Goal: Task Accomplishment & Management: Use online tool/utility

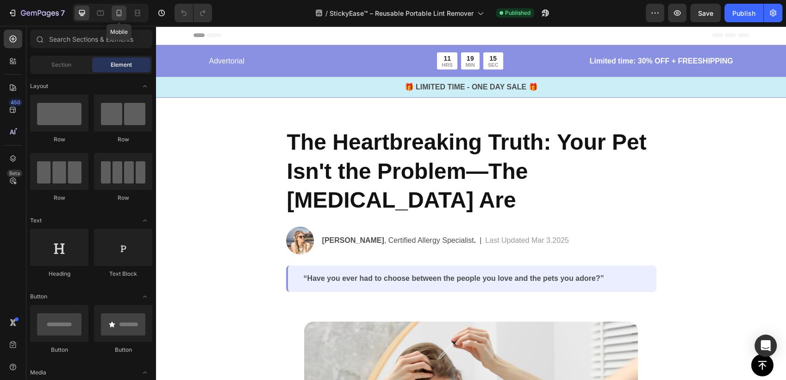
click at [121, 17] on icon at bounding box center [118, 12] width 9 height 9
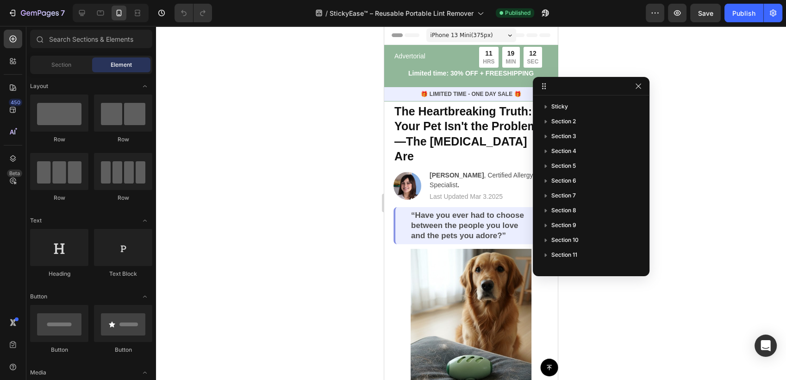
click at [287, 88] on div at bounding box center [471, 203] width 630 height 354
click at [690, 137] on div at bounding box center [471, 203] width 630 height 354
click at [637, 88] on icon "button" at bounding box center [638, 85] width 7 height 7
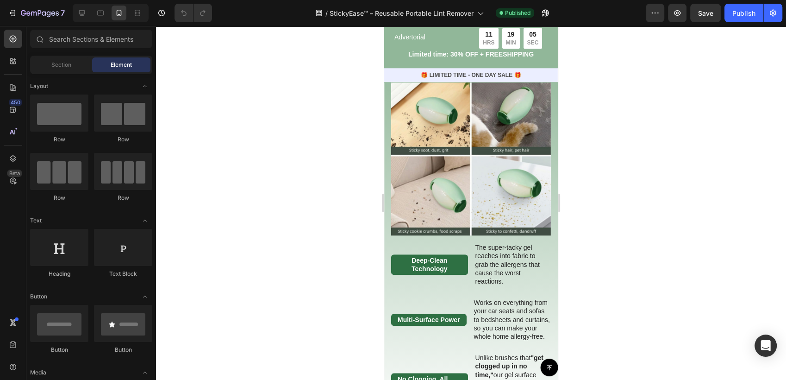
scroll to position [926, 0]
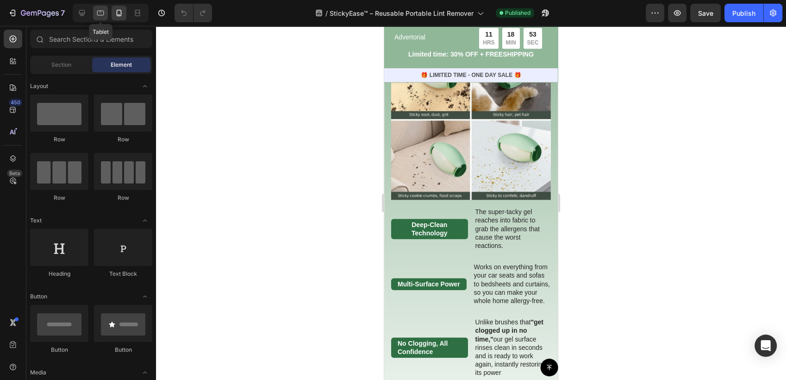
click at [95, 14] on div at bounding box center [100, 13] width 15 height 15
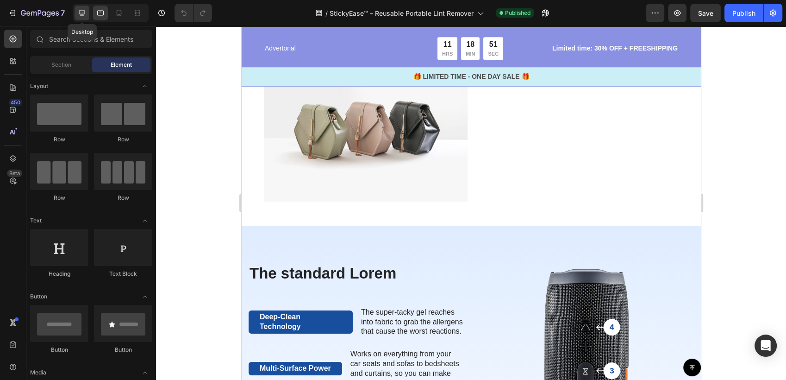
click at [82, 17] on icon at bounding box center [81, 12] width 9 height 9
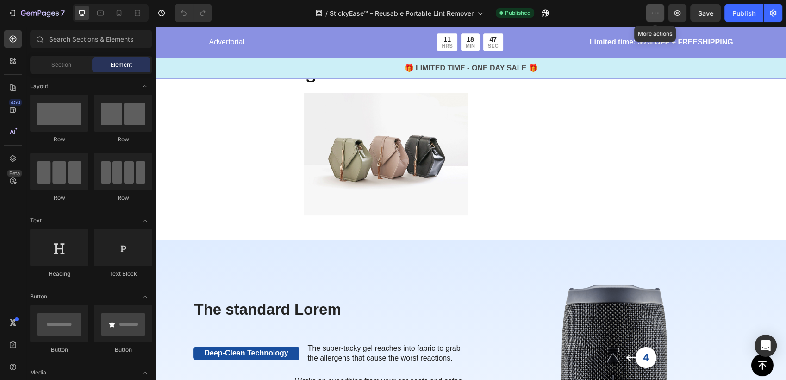
click at [662, 11] on button "button" at bounding box center [655, 13] width 19 height 19
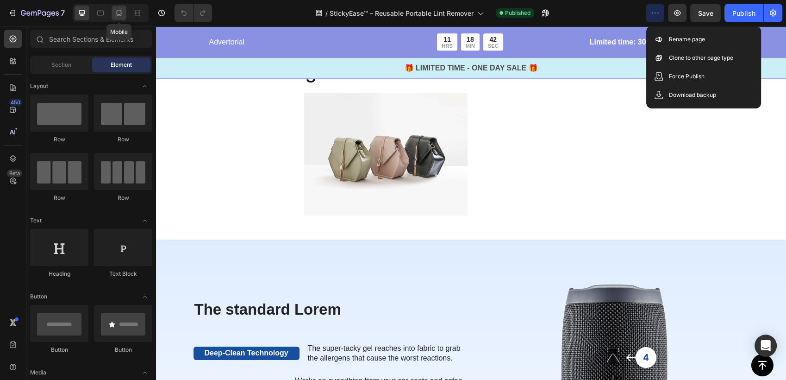
click at [116, 13] on icon at bounding box center [118, 12] width 9 height 9
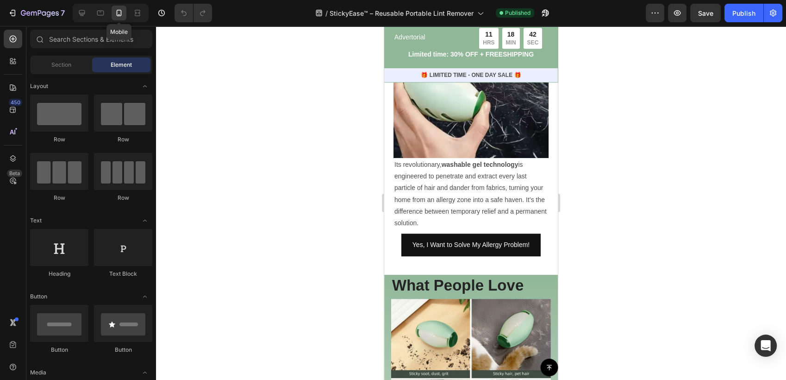
scroll to position [905, 0]
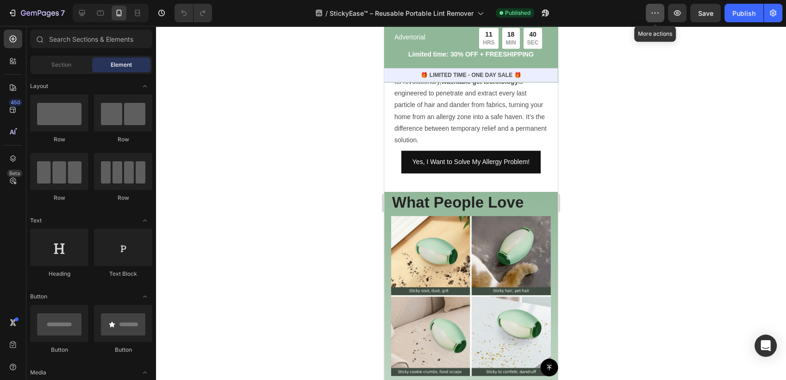
click at [651, 14] on icon "button" at bounding box center [655, 12] width 9 height 9
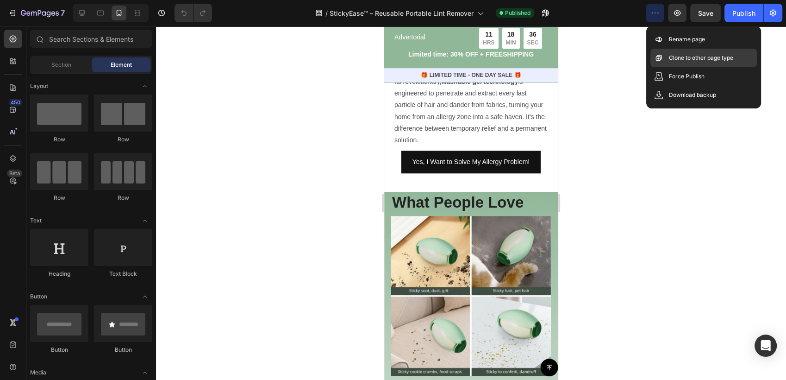
click at [697, 60] on p "Clone to other page type" at bounding box center [701, 57] width 64 height 9
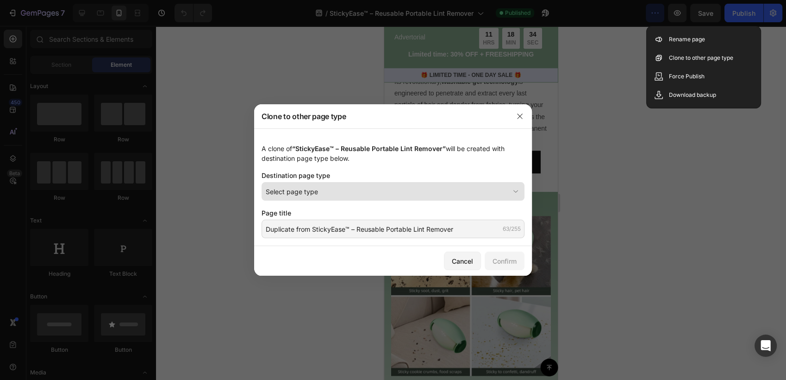
click at [417, 196] on div "Select page type" at bounding box center [388, 192] width 244 height 10
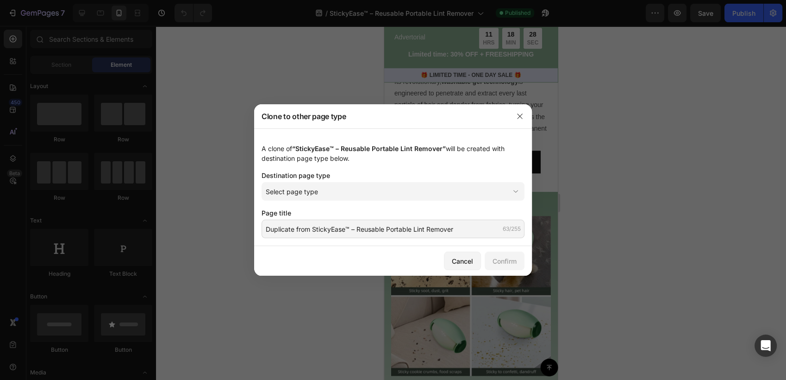
click at [361, 160] on div "A clone of “StickyEase™ – Reusable Portable Lint Remover” will be created with …" at bounding box center [393, 153] width 263 height 19
click at [453, 257] on div "Cancel" at bounding box center [462, 261] width 21 height 10
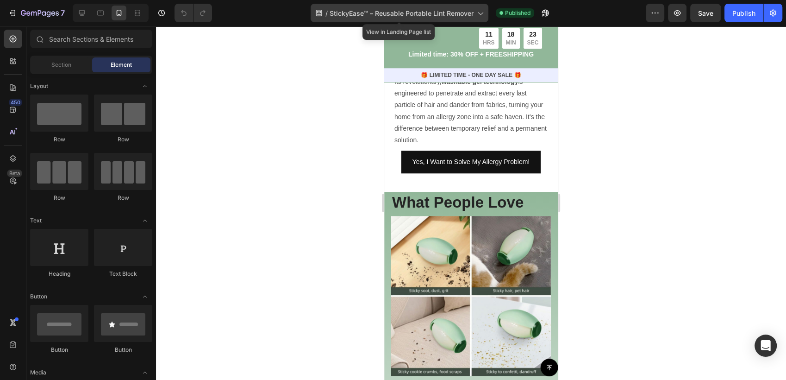
click at [476, 13] on icon at bounding box center [480, 12] width 9 height 9
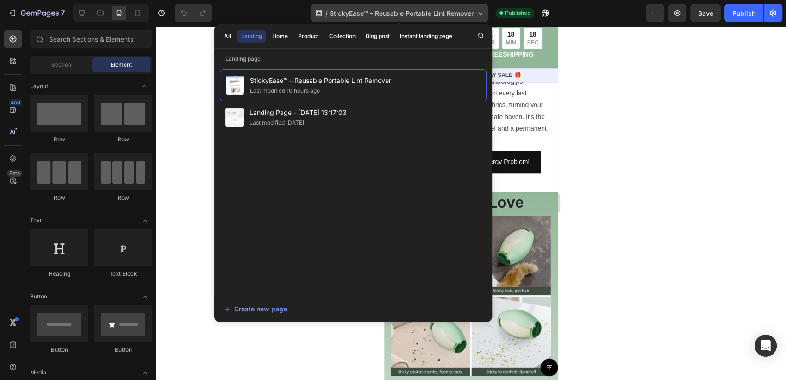
click at [476, 13] on icon at bounding box center [480, 12] width 9 height 9
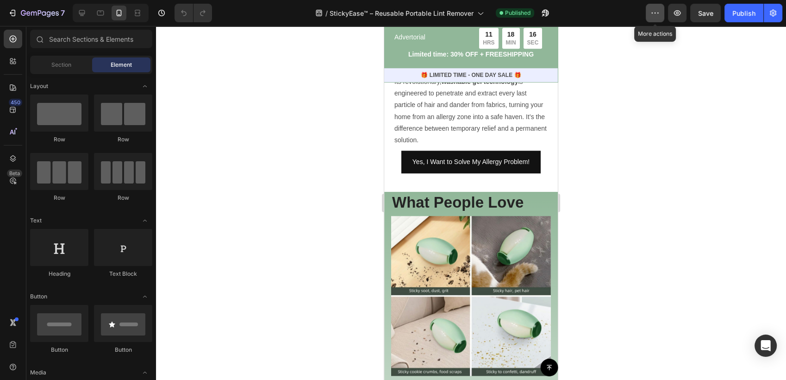
click at [654, 17] on icon "button" at bounding box center [655, 12] width 9 height 9
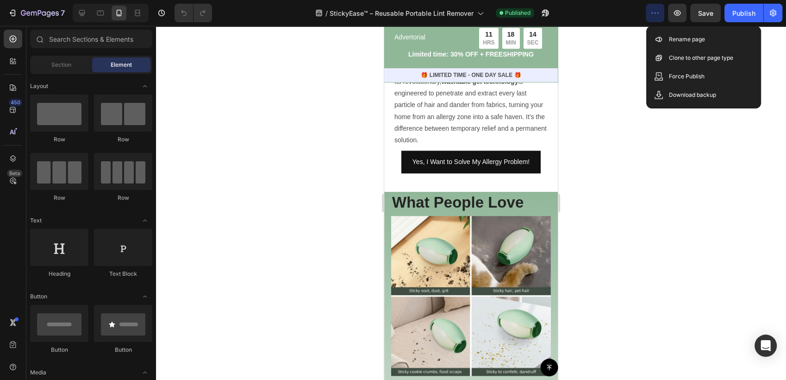
click at [654, 17] on icon "button" at bounding box center [655, 12] width 9 height 9
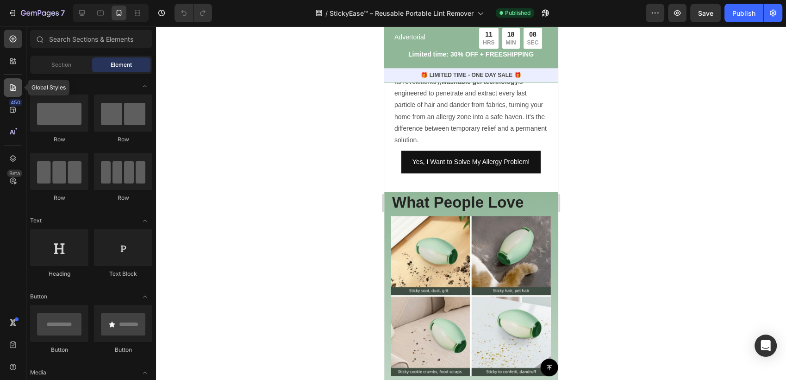
click at [14, 87] on icon at bounding box center [12, 87] width 9 height 9
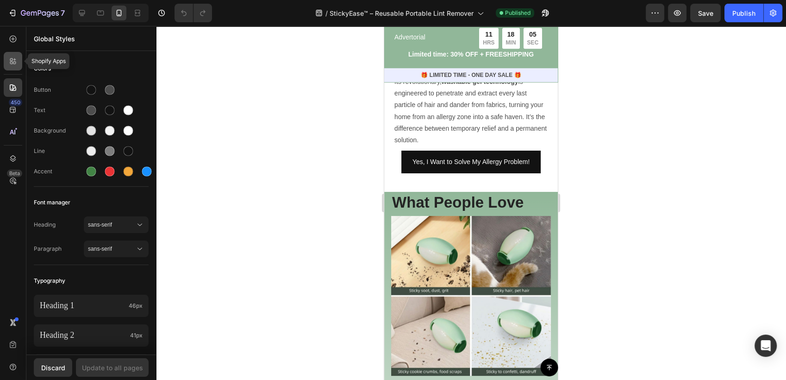
click at [13, 63] on icon at bounding box center [12, 60] width 9 height 9
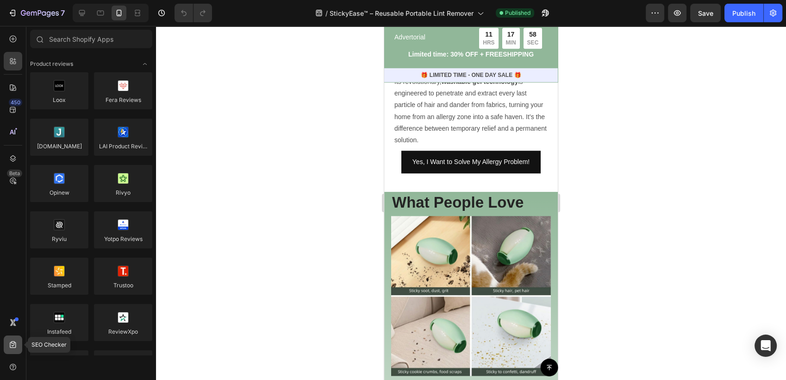
click at [16, 350] on div at bounding box center [13, 344] width 19 height 19
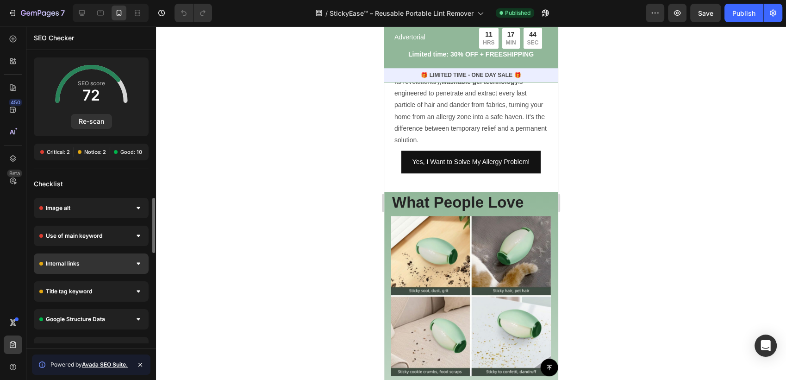
click at [97, 267] on div "Internal links" at bounding box center [91, 263] width 115 height 20
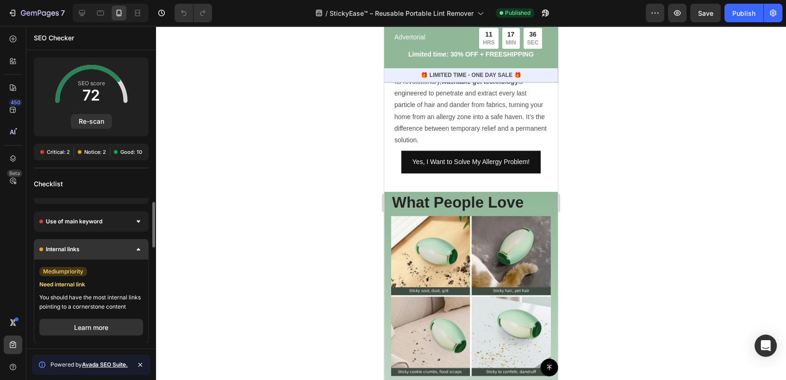
click at [116, 255] on div "Internal links" at bounding box center [91, 249] width 115 height 20
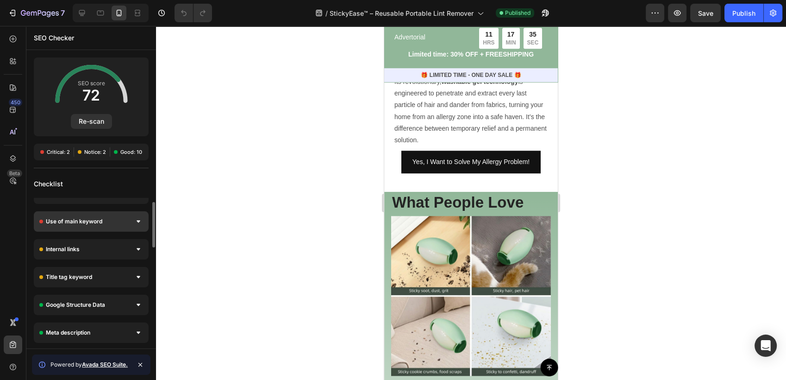
click at [118, 225] on div "Use of main keyword" at bounding box center [91, 221] width 115 height 20
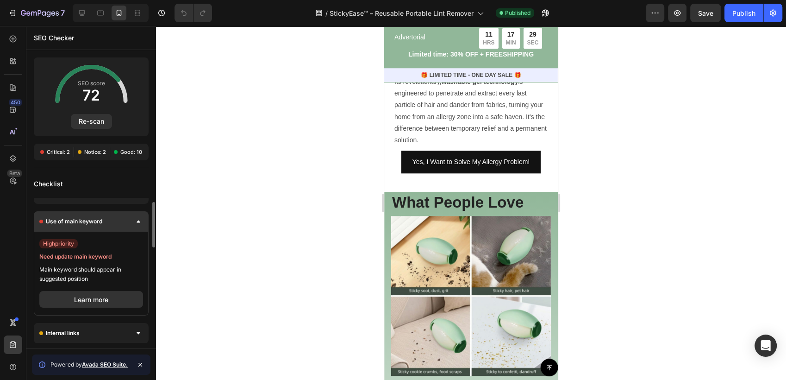
click at [118, 225] on div "Use of main keyword" at bounding box center [91, 221] width 115 height 20
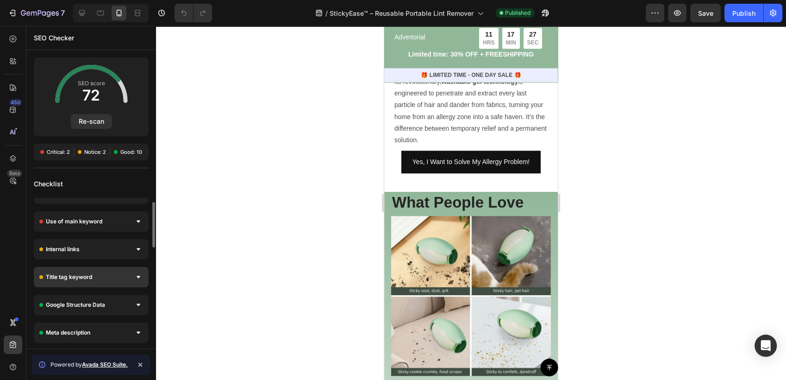
click at [97, 268] on div "Title tag keyword" at bounding box center [91, 277] width 115 height 20
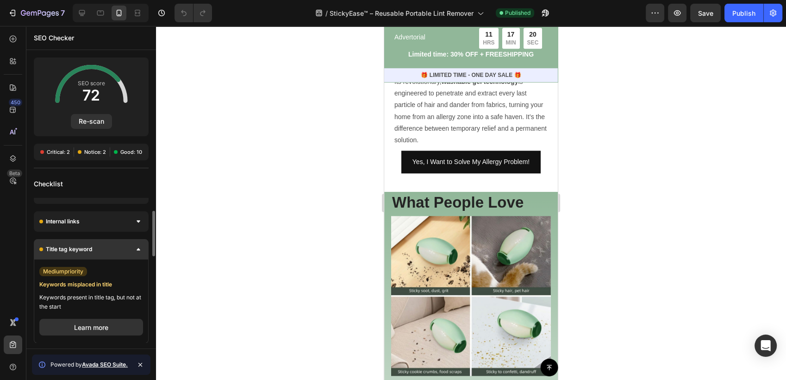
click at [100, 252] on div "Title tag keyword" at bounding box center [91, 249] width 115 height 20
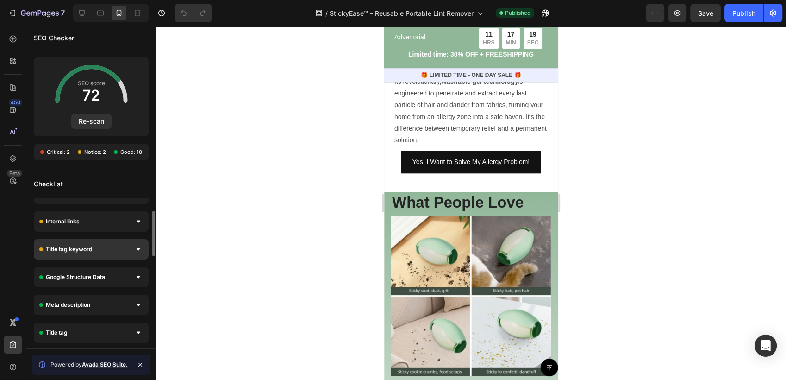
scroll to position [94, 0]
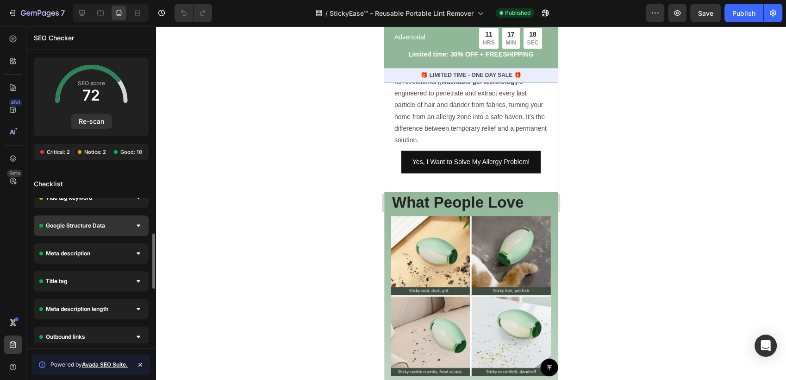
click at [110, 228] on div "Google Structure Data" at bounding box center [91, 225] width 115 height 20
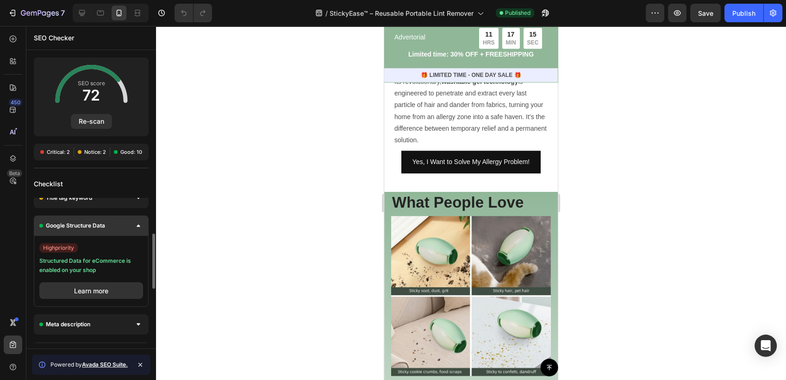
click at [110, 228] on div "Google Structure Data" at bounding box center [91, 225] width 115 height 20
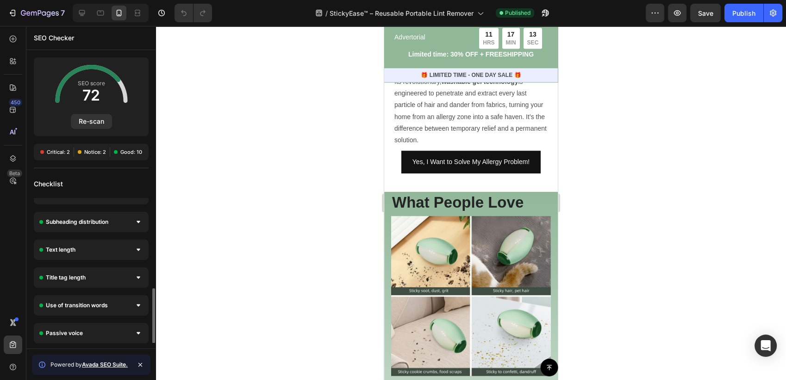
scroll to position [0, 0]
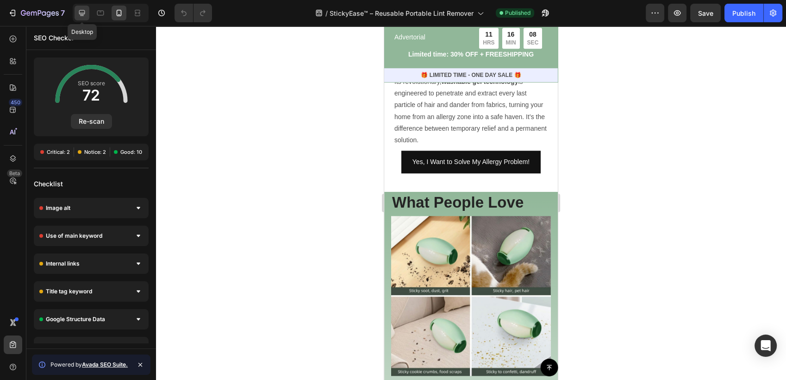
click at [80, 11] on icon at bounding box center [81, 12] width 9 height 9
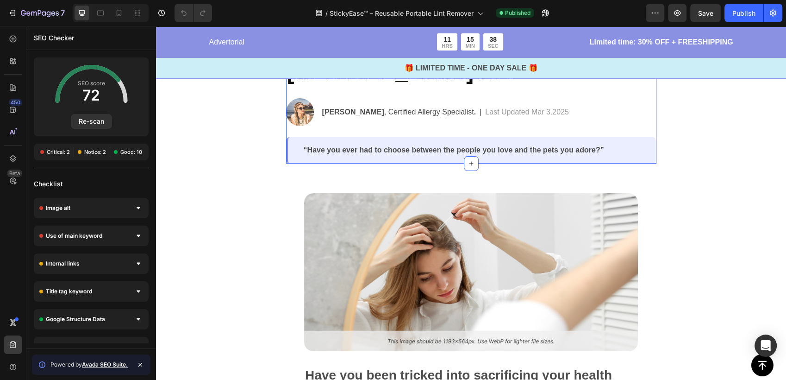
scroll to position [154, 0]
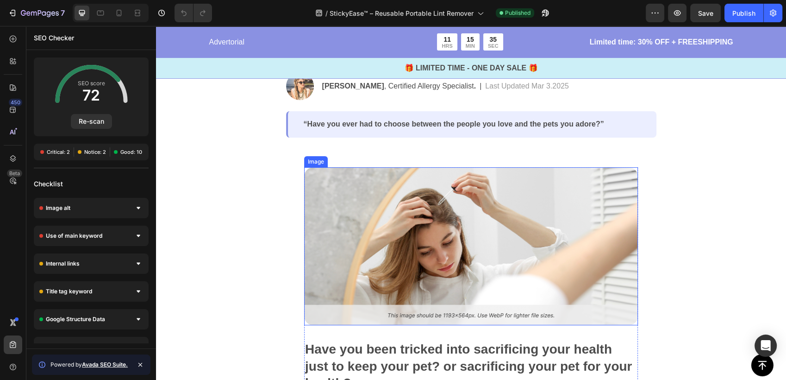
click at [588, 235] on img at bounding box center [471, 246] width 334 height 158
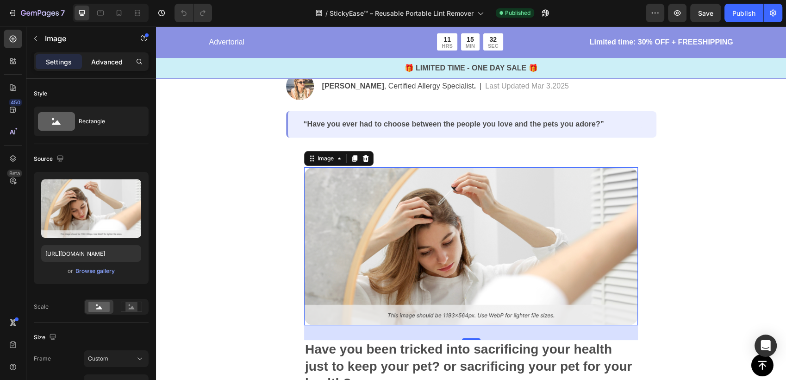
click at [105, 57] on p "Advanced" at bounding box center [106, 62] width 31 height 10
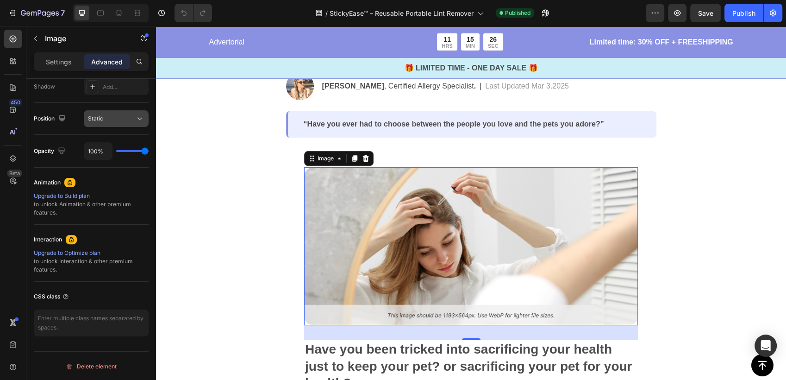
scroll to position [0, 0]
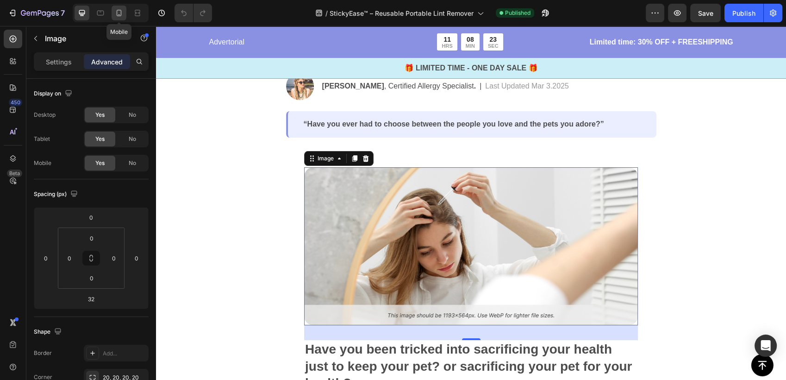
click at [122, 8] on icon at bounding box center [118, 12] width 9 height 9
type input "5"
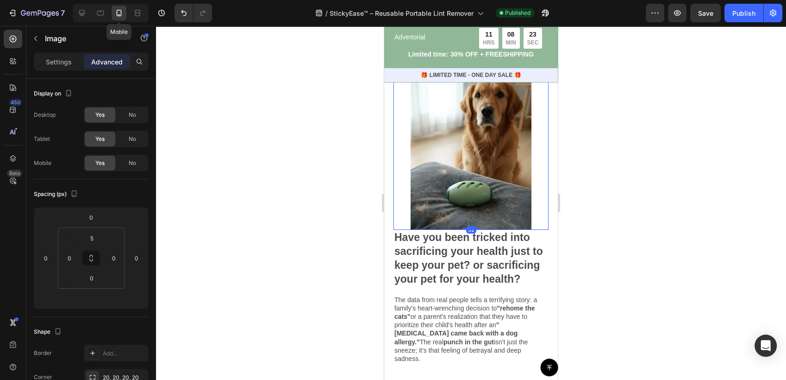
scroll to position [173, 0]
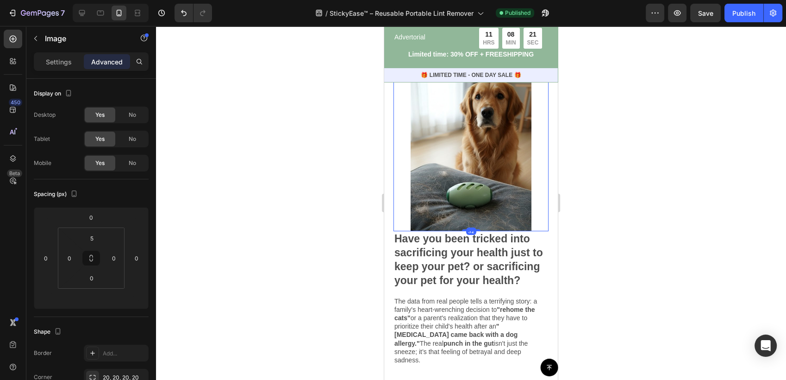
click at [499, 128] on img at bounding box center [471, 153] width 155 height 155
click at [95, 116] on span "Yes" at bounding box center [99, 115] width 9 height 8
click at [132, 114] on span "No" at bounding box center [132, 115] width 7 height 8
click at [109, 116] on div "Yes" at bounding box center [100, 114] width 31 height 15
click at [100, 16] on icon at bounding box center [100, 12] width 9 height 9
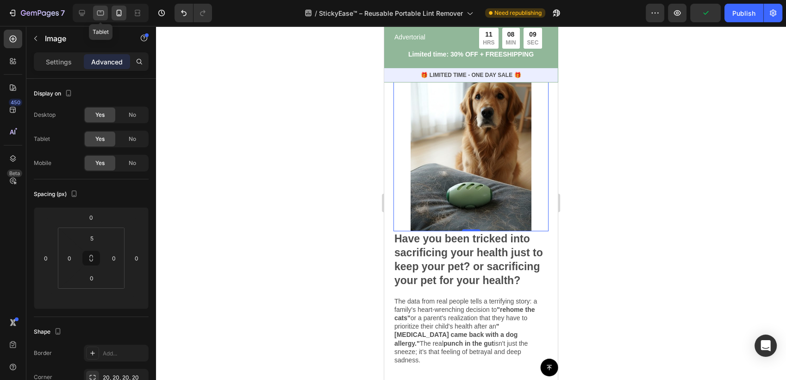
type input "32"
type input "0"
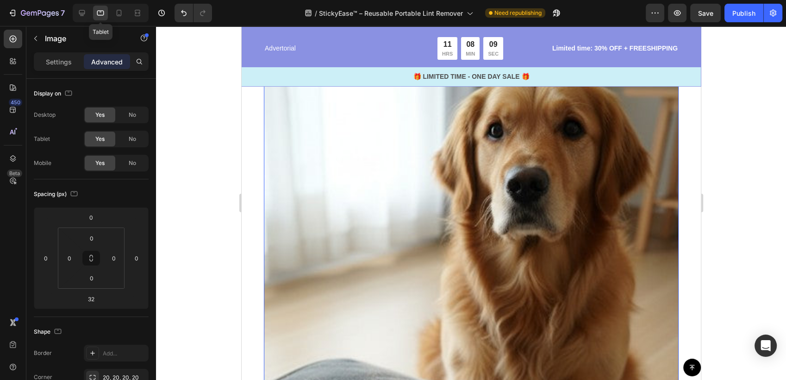
scroll to position [230, 0]
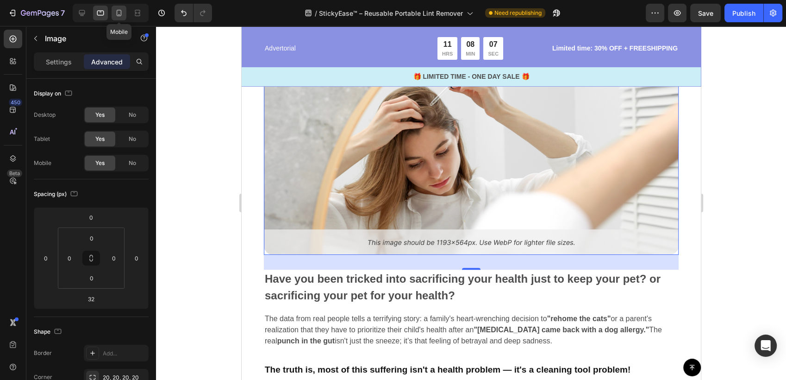
click at [122, 15] on icon at bounding box center [118, 12] width 9 height 9
type input "5"
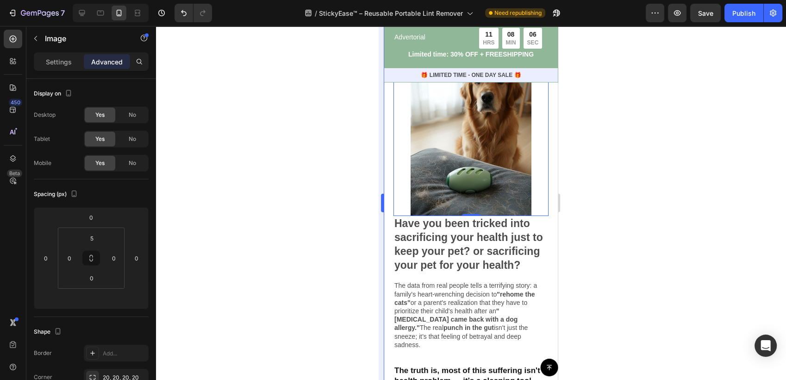
scroll to position [142, 0]
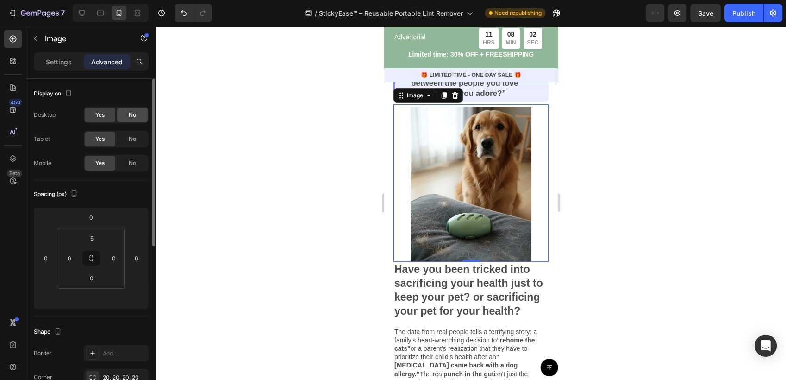
click at [127, 120] on div "No" at bounding box center [132, 114] width 31 height 15
click at [107, 117] on div "Yes" at bounding box center [100, 114] width 31 height 15
click at [148, 38] on button "button" at bounding box center [144, 38] width 15 height 15
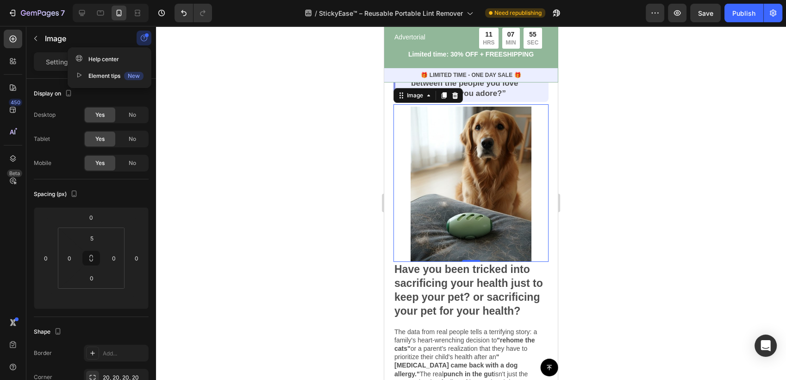
click at [148, 38] on button "button" at bounding box center [144, 38] width 15 height 15
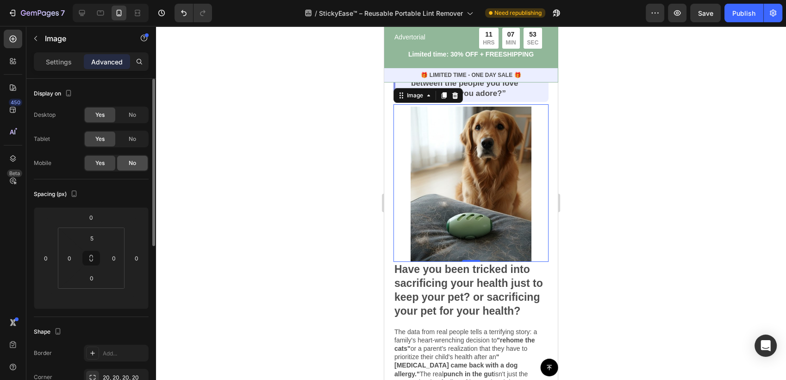
click at [131, 164] on span "No" at bounding box center [132, 163] width 7 height 8
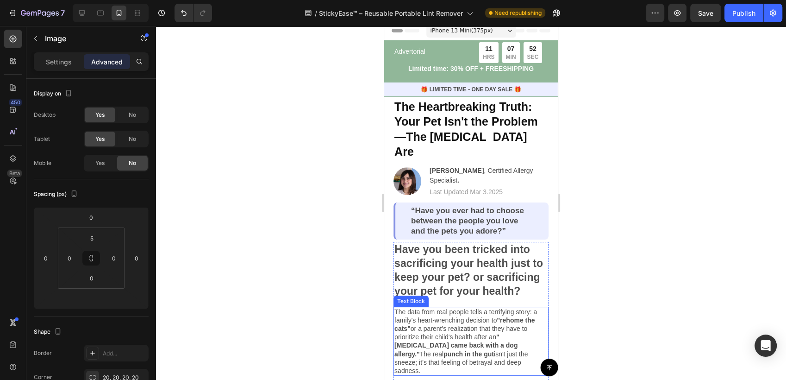
scroll to position [0, 0]
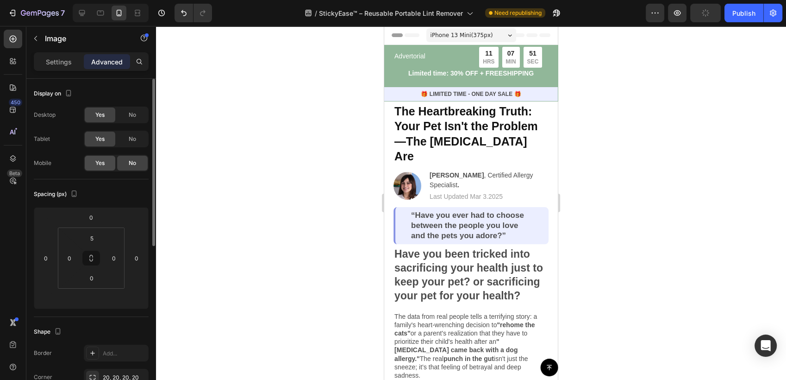
click at [104, 166] on span "Yes" at bounding box center [99, 163] width 9 height 8
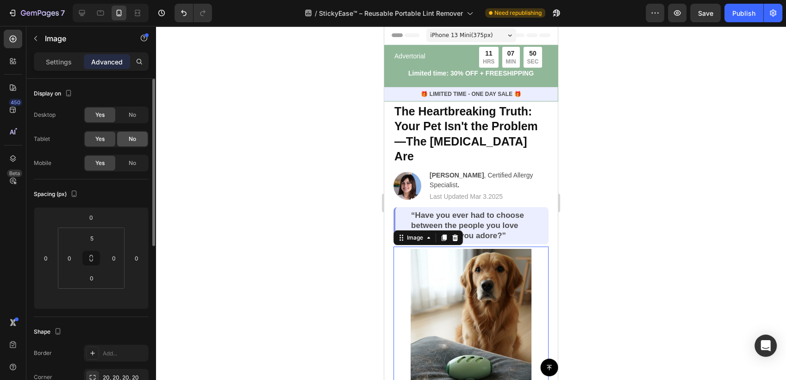
click at [131, 140] on span "No" at bounding box center [132, 139] width 7 height 8
click at [104, 9] on icon at bounding box center [100, 12] width 9 height 9
type input "32"
type input "0"
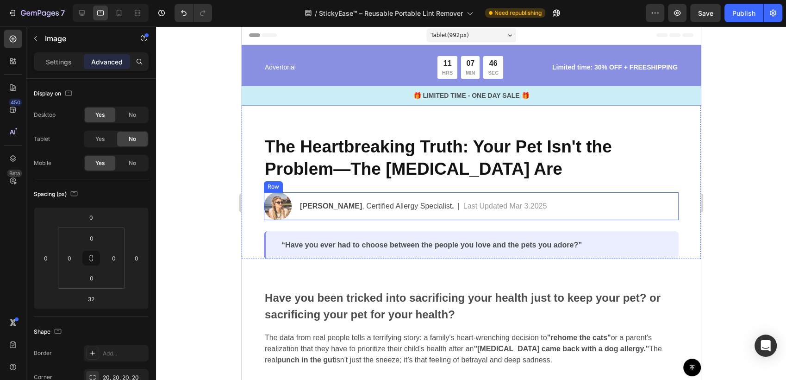
scroll to position [51, 0]
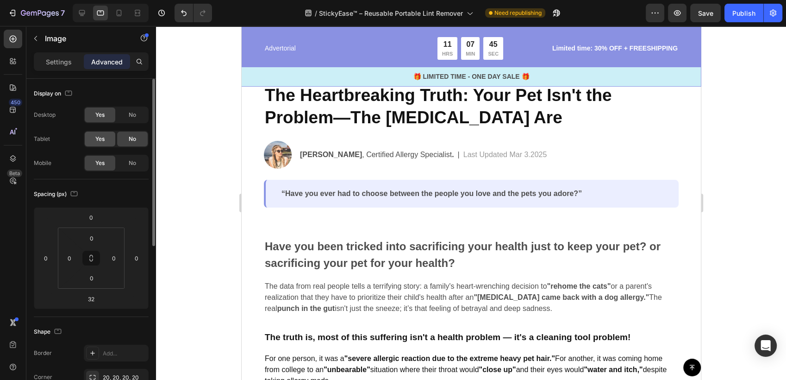
click at [94, 145] on div "Yes" at bounding box center [100, 139] width 31 height 15
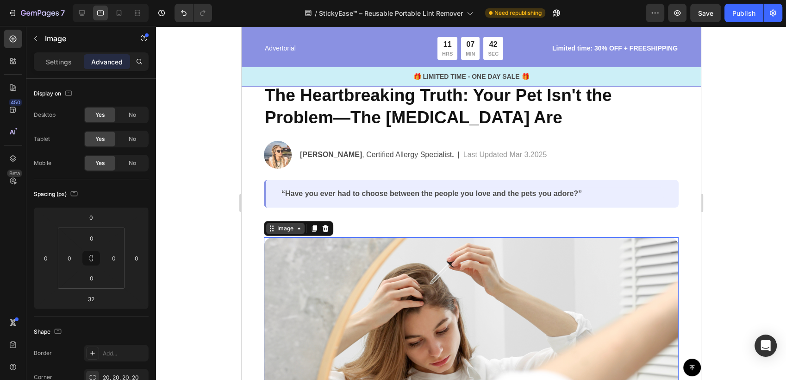
click at [284, 232] on div "Image" at bounding box center [285, 228] width 38 height 11
click at [296, 233] on div "Image" at bounding box center [285, 228] width 38 height 11
click at [401, 298] on img at bounding box center [471, 335] width 415 height 196
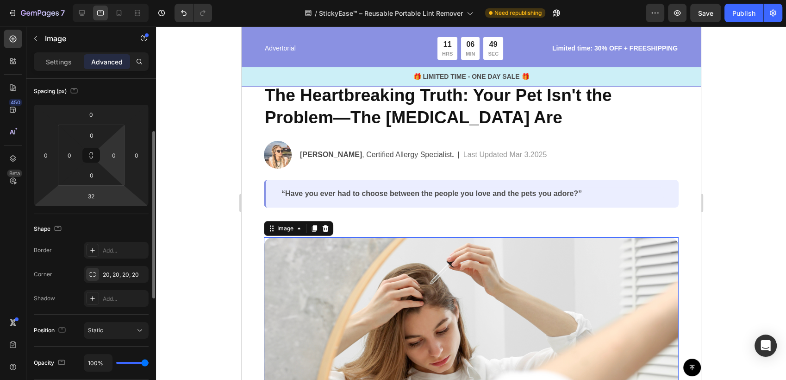
scroll to position [0, 0]
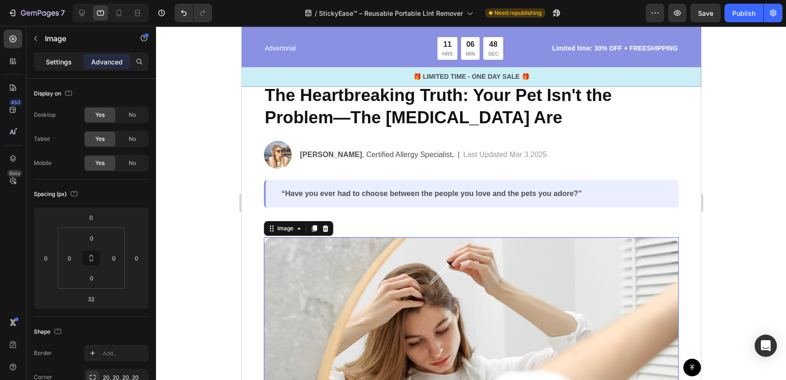
click at [63, 62] on p "Settings" at bounding box center [59, 62] width 26 height 10
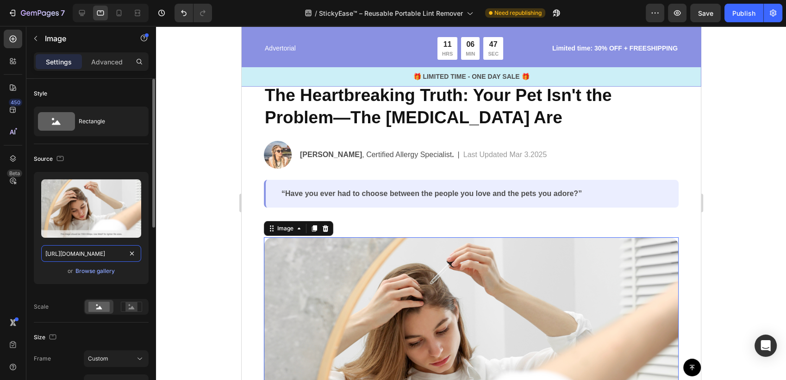
click at [86, 250] on input "[URL][DOMAIN_NAME]" at bounding box center [91, 253] width 100 height 17
paste input "Screenshot_2025-09-24_002812.jpg?v=1758653936"
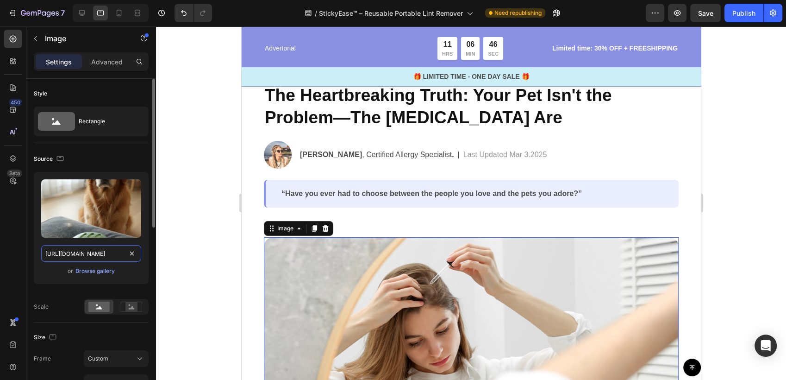
scroll to position [0, 207]
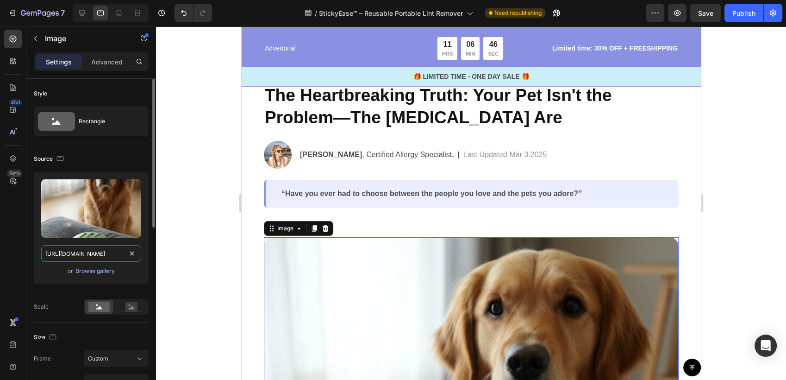
click at [86, 250] on input "[URL][DOMAIN_NAME]" at bounding box center [91, 253] width 100 height 17
type input "[URL][DOMAIN_NAME]"
click at [217, 218] on div at bounding box center [471, 203] width 630 height 354
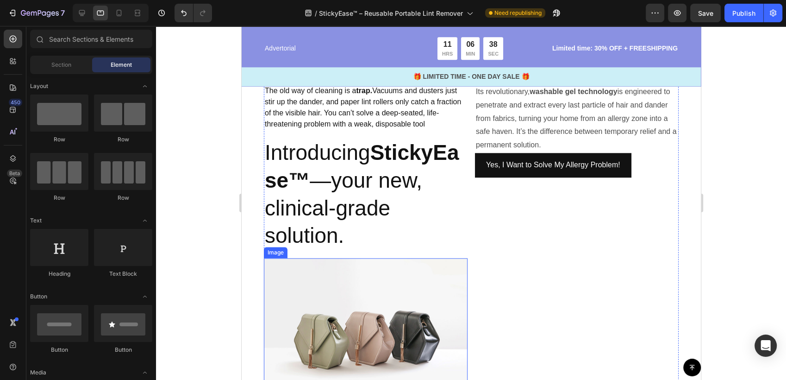
scroll to position [1029, 0]
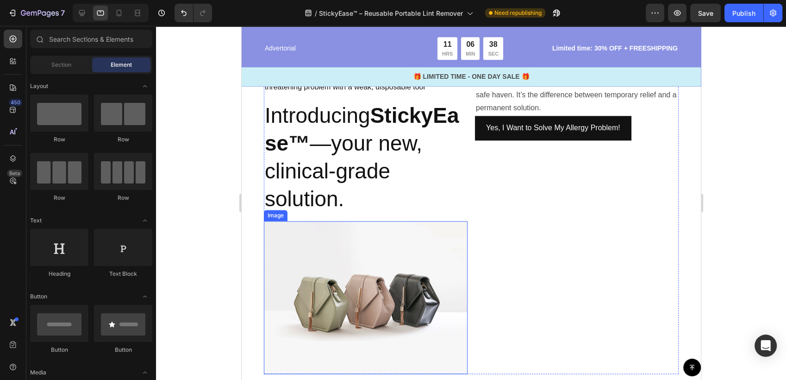
click at [400, 259] on img at bounding box center [366, 297] width 204 height 153
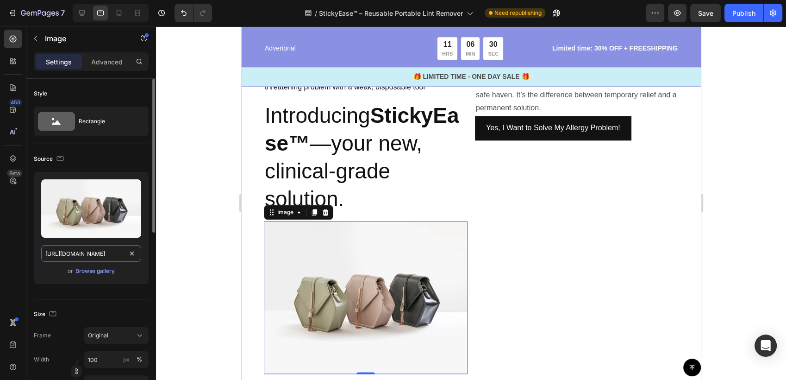
click at [104, 256] on input "[URL][DOMAIN_NAME]" at bounding box center [91, 253] width 100 height 17
paste input "0674/9978/6498/files/1_18f3a975-5565-4e54-bed4-c204e34058a5.jpg?v=1758647626"
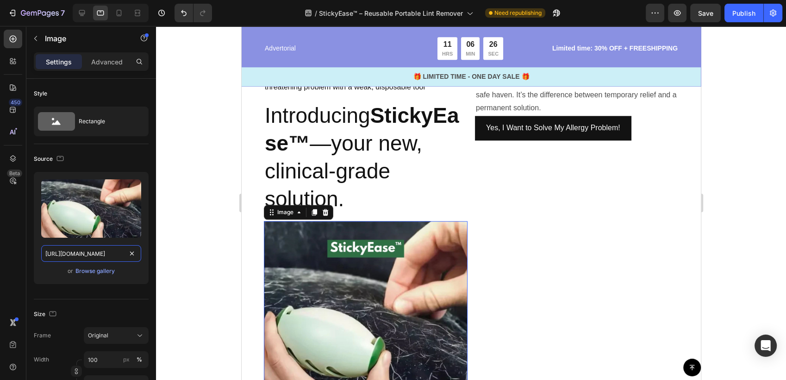
type input "[URL][DOMAIN_NAME]"
click at [265, 245] on img at bounding box center [366, 323] width 204 height 204
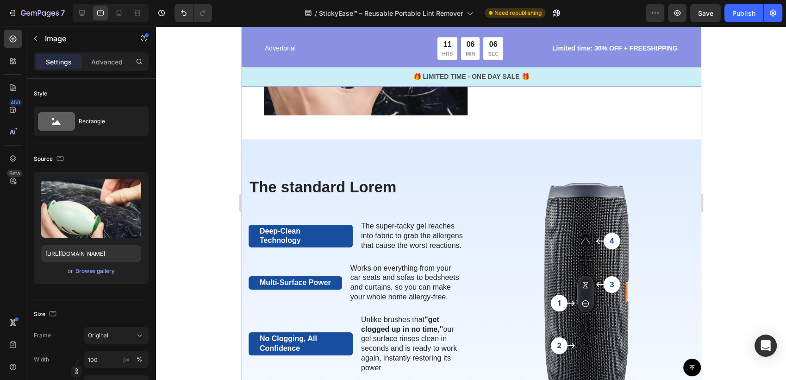
scroll to position [888, 0]
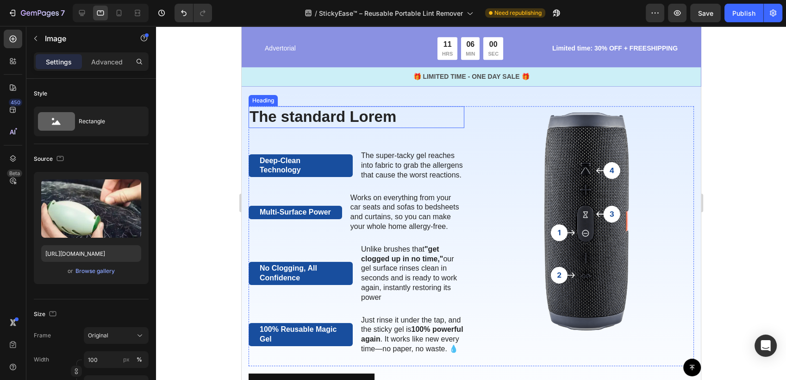
click at [339, 120] on h2 "The standard Lorem" at bounding box center [356, 117] width 216 height 22
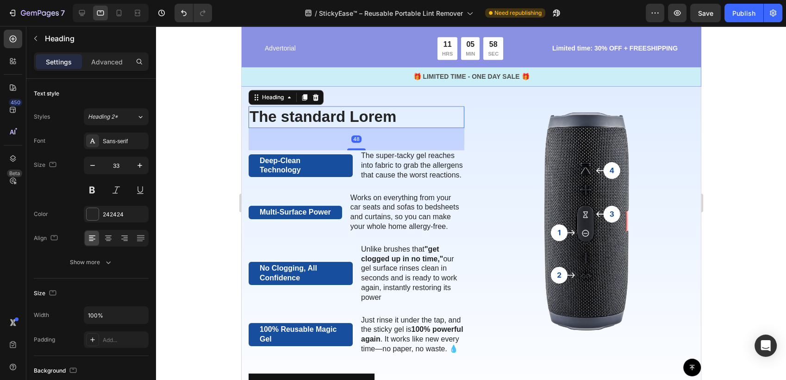
click at [373, 108] on h2 "The standard Lorem" at bounding box center [356, 117] width 216 height 22
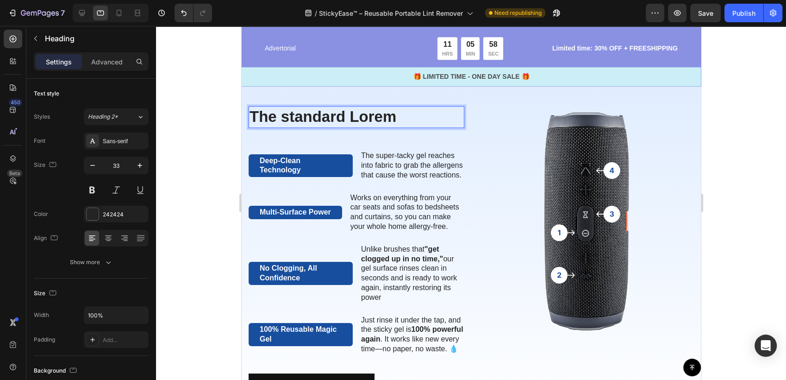
click at [373, 108] on p "The standard Lorem" at bounding box center [356, 117] width 214 height 20
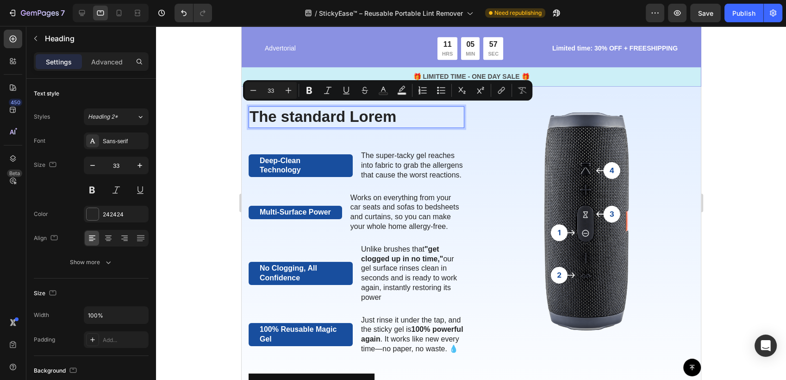
click at [392, 113] on p "The standard Lorem" at bounding box center [356, 117] width 214 height 20
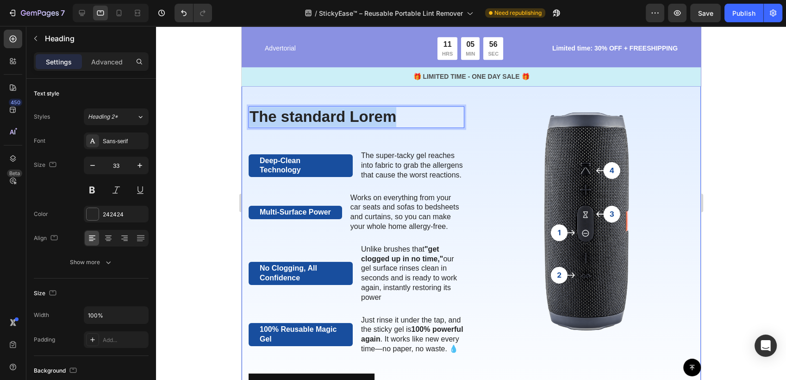
drag, startPoint x: 401, startPoint y: 115, endPoint x: 243, endPoint y: 119, distance: 157.5
click at [243, 119] on div "The standard Lorem Heading 48 Deep-Clean Technology Text Block The super-tacky …" at bounding box center [470, 248] width 459 height 358
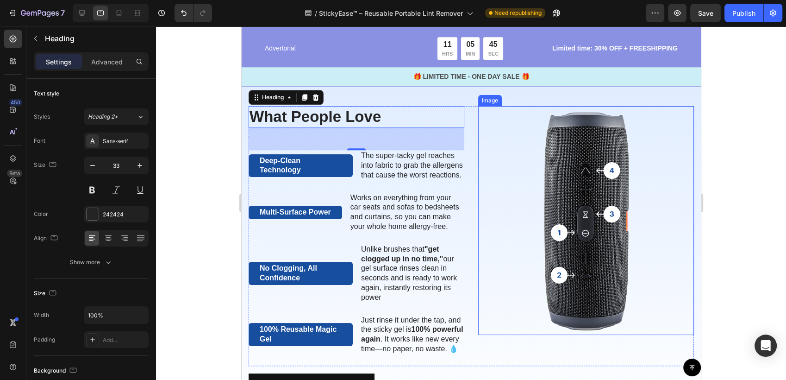
click at [565, 261] on img at bounding box center [586, 220] width 216 height 229
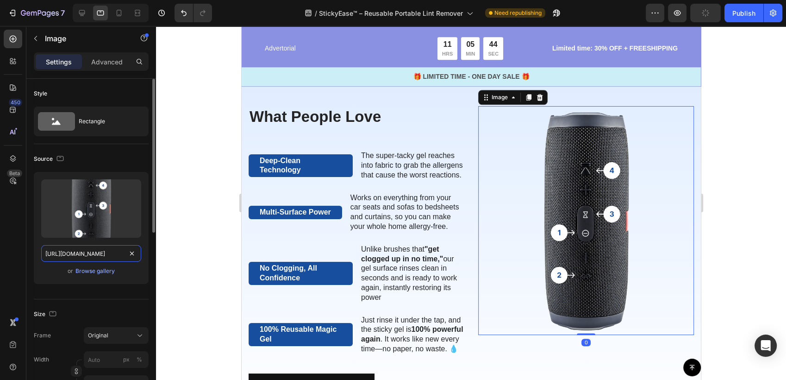
click at [89, 253] on input "[URL][DOMAIN_NAME]" at bounding box center [91, 253] width 100 height 17
paste input "0674/9978/6498/files/4_8ffb7cb8-4d5f-4d7a-b7e5-8d082d666c6b.jpg?v=1758647638"
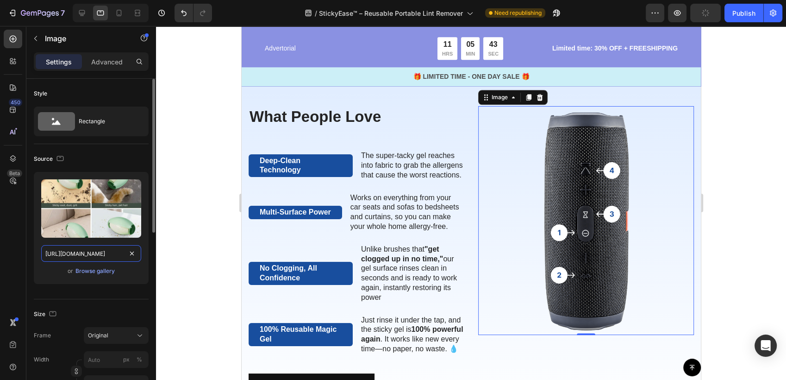
scroll to position [0, 239]
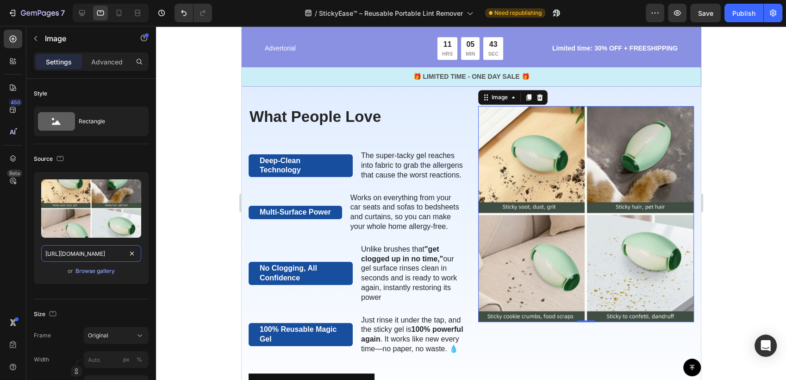
type input "[URL][DOMAIN_NAME]"
click at [183, 221] on div at bounding box center [471, 203] width 630 height 354
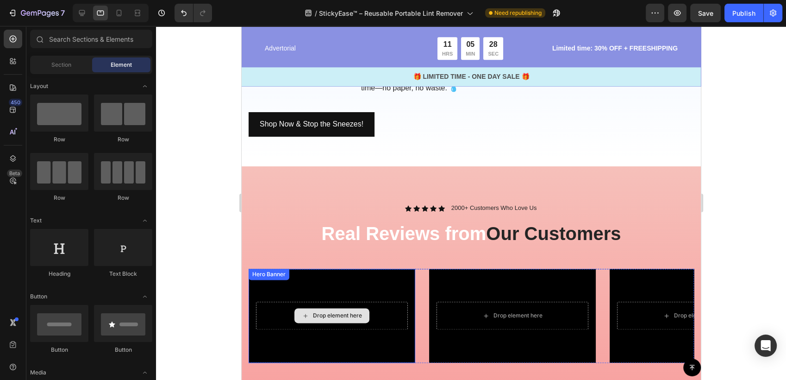
scroll to position [1197, 0]
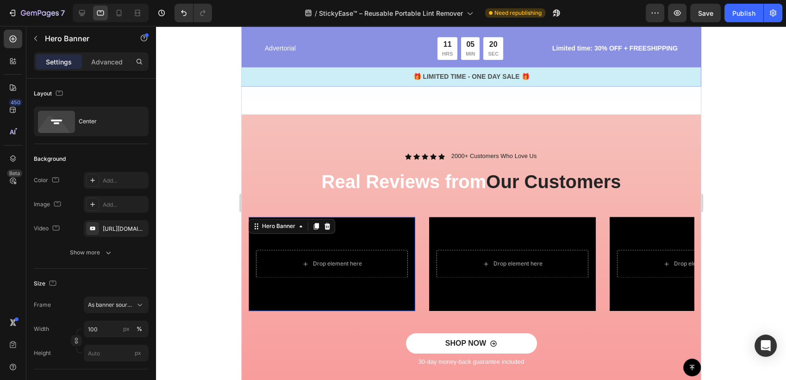
click at [389, 254] on div "Background Image" at bounding box center [331, 264] width 167 height 94
click at [112, 226] on div "[URL][DOMAIN_NAME]" at bounding box center [116, 229] width 27 height 8
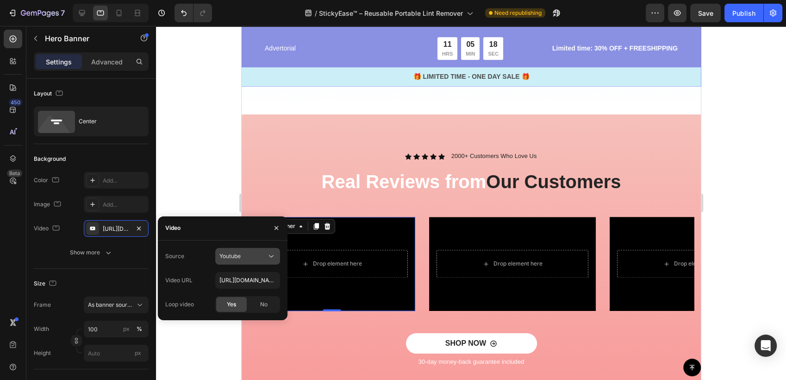
click at [234, 258] on span "Youtube" at bounding box center [230, 255] width 21 height 7
click at [249, 277] on span "Video hosting" at bounding box center [237, 279] width 35 height 8
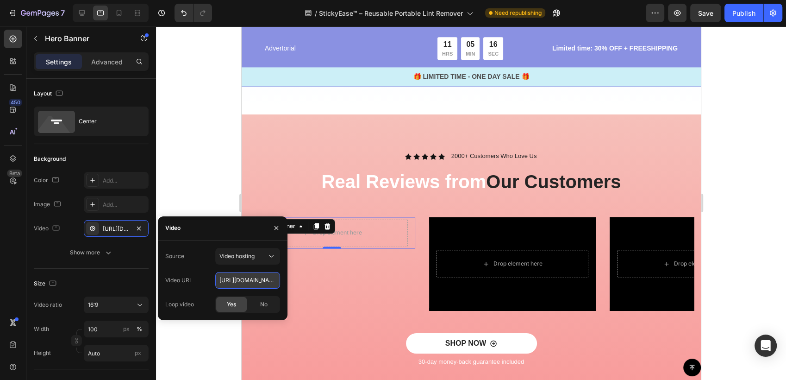
click at [242, 285] on input "[URL][DOMAIN_NAME]" at bounding box center [247, 280] width 65 height 17
paste input "05176e87ddcd4cf59aa5a02dd824bb15"
type input "[URL][DOMAIN_NAME]"
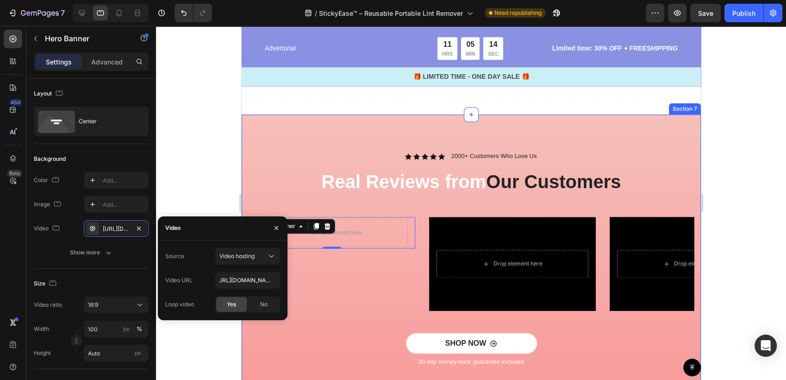
click at [212, 157] on div at bounding box center [471, 203] width 630 height 354
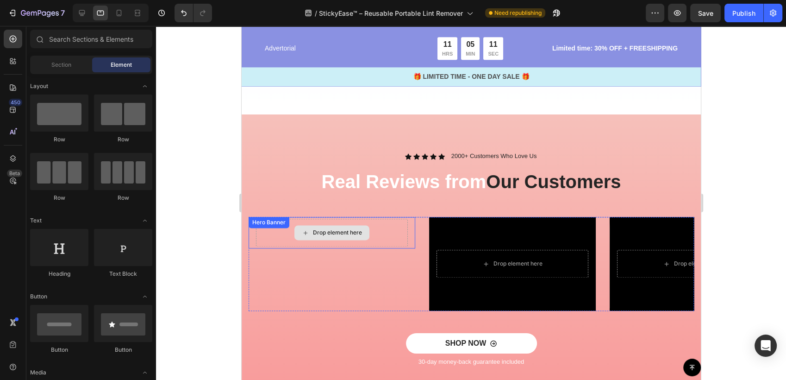
click at [367, 246] on div "Drop element here" at bounding box center [332, 233] width 152 height 28
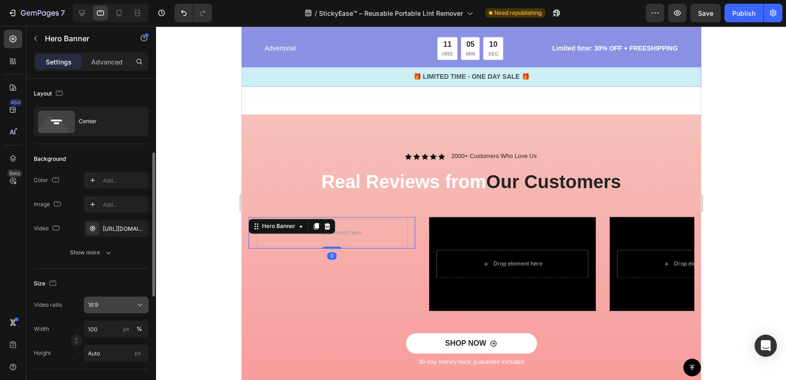
scroll to position [51, 0]
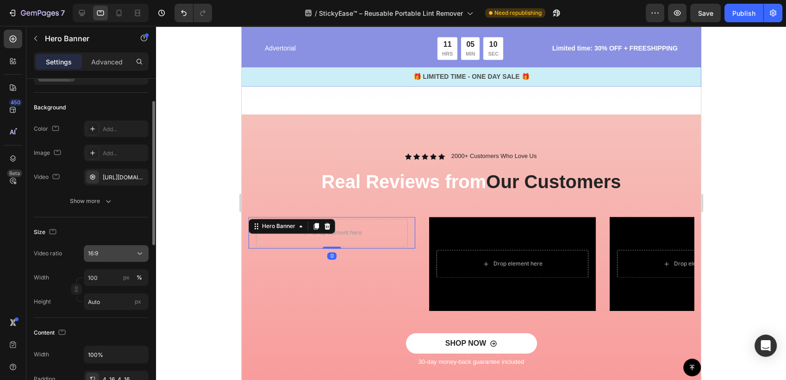
click at [109, 252] on div "16:9" at bounding box center [111, 253] width 47 height 8
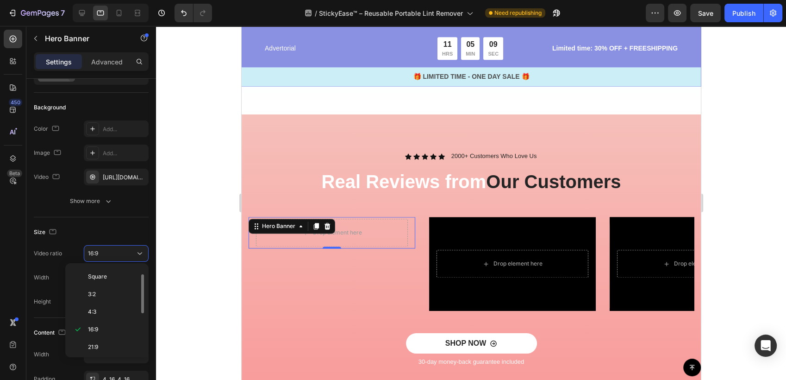
scroll to position [106, 0]
click at [111, 308] on p "9:16" at bounding box center [112, 310] width 49 height 8
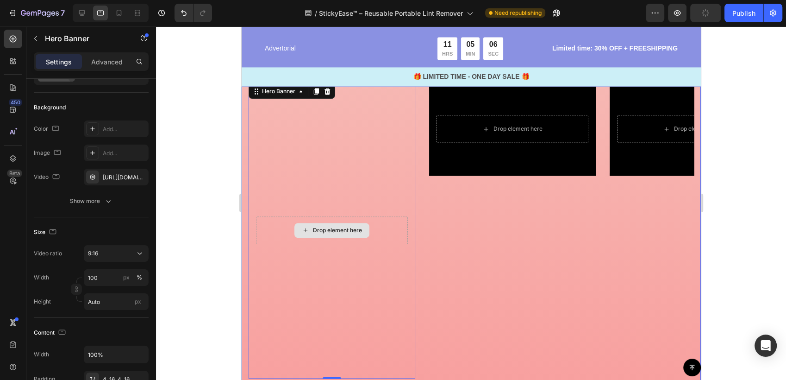
scroll to position [1402, 0]
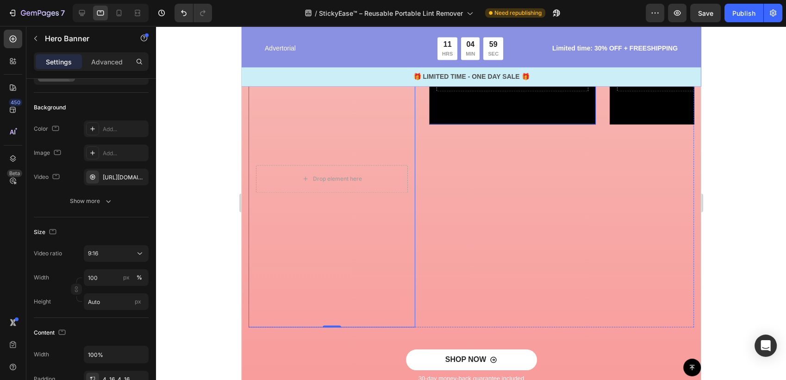
click at [529, 113] on div "Background Image" at bounding box center [512, 78] width 167 height 94
click at [104, 176] on div "[URL][DOMAIN_NAME]" at bounding box center [116, 177] width 27 height 8
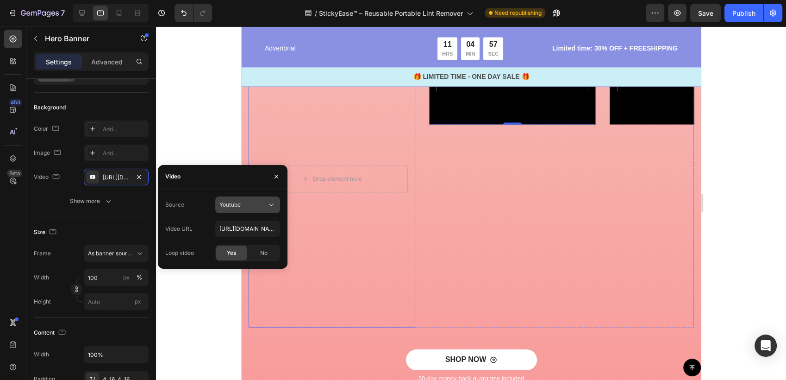
click at [257, 203] on div "Youtube" at bounding box center [243, 205] width 47 height 8
click at [248, 226] on span "Video hosting" at bounding box center [237, 227] width 35 height 8
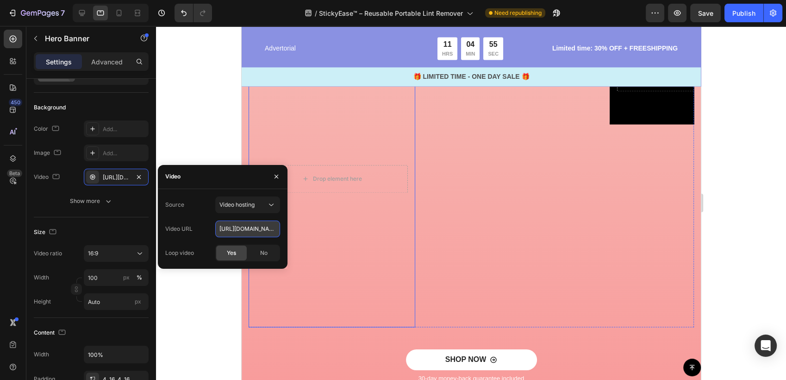
click at [241, 233] on input "[URL][DOMAIN_NAME]" at bounding box center [247, 228] width 65 height 17
paste input "9582052611e4e359f105670d4ee2e79"
type input "[URL][DOMAIN_NAME]"
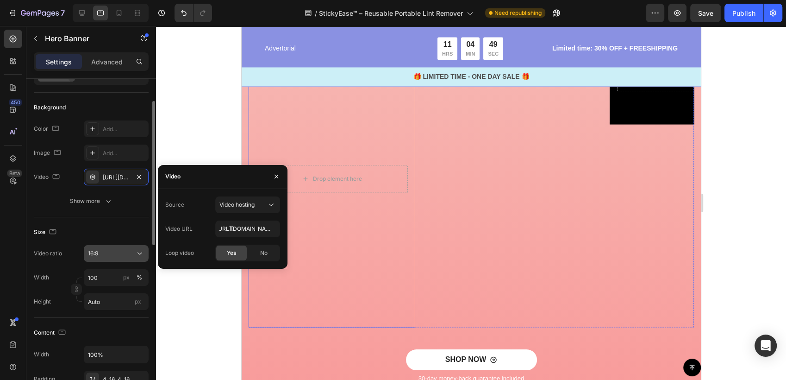
click at [109, 253] on div "16:9" at bounding box center [111, 253] width 47 height 8
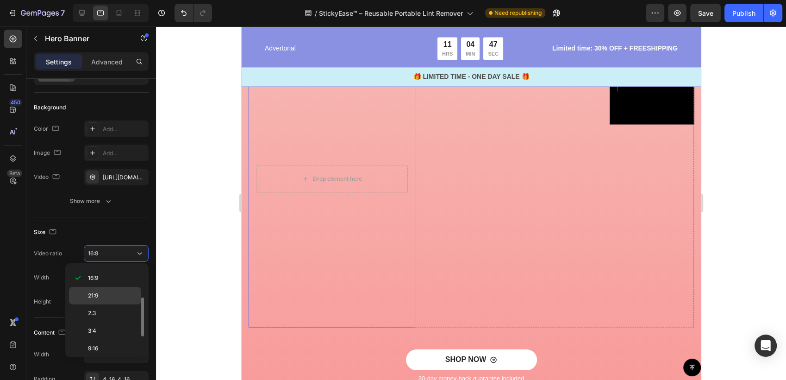
scroll to position [106, 0]
click at [98, 312] on span "9:16" at bounding box center [93, 310] width 10 height 8
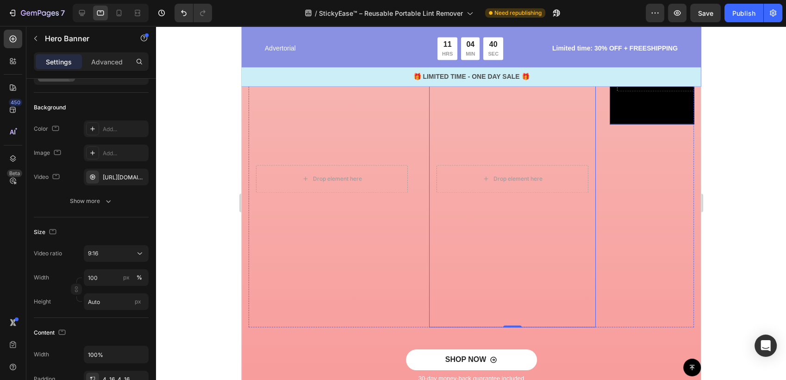
click at [628, 118] on div "Background Image" at bounding box center [692, 78] width 167 height 94
click at [98, 180] on div at bounding box center [92, 176] width 13 height 13
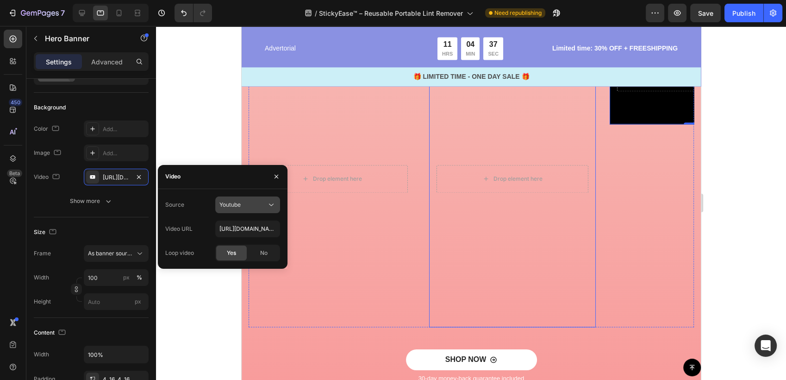
click at [254, 202] on div "Youtube" at bounding box center [243, 205] width 47 height 8
click at [238, 230] on span "Video hosting" at bounding box center [237, 227] width 35 height 8
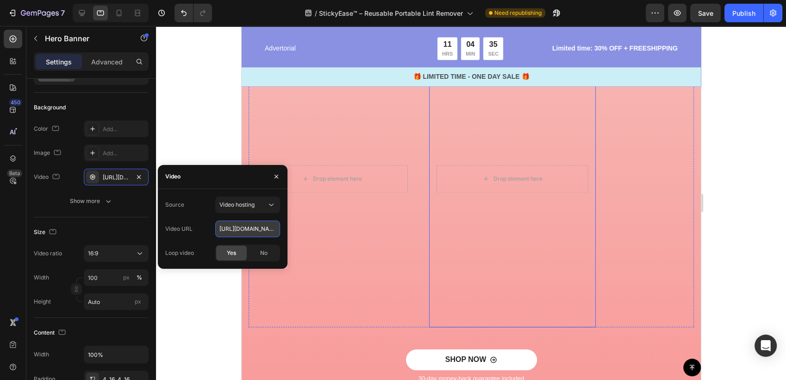
click at [240, 235] on input "[URL][DOMAIN_NAME]" at bounding box center [247, 228] width 65 height 17
paste input "b36e8981c0df422ea4407ee74f37060e"
type input "[URL][DOMAIN_NAME]"
click at [215, 307] on div at bounding box center [471, 203] width 630 height 354
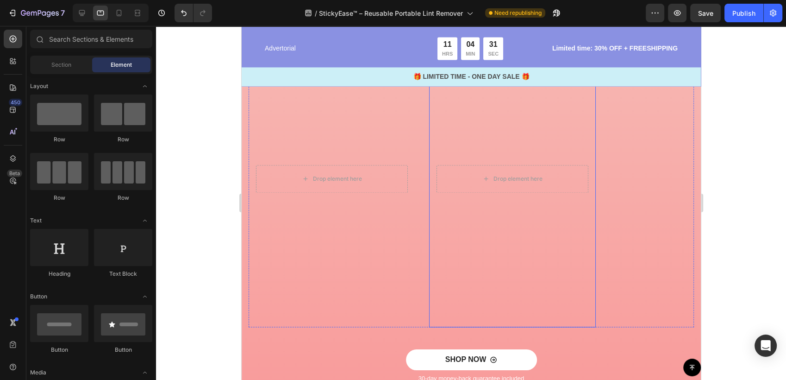
click at [517, 231] on video "Background Image" at bounding box center [512, 179] width 167 height 296
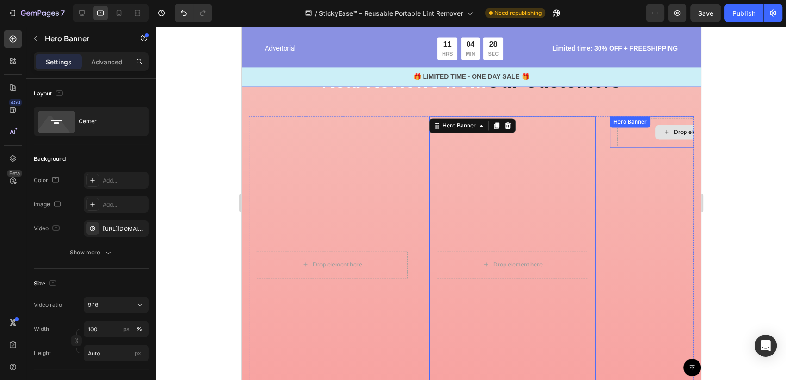
scroll to position [1299, 0]
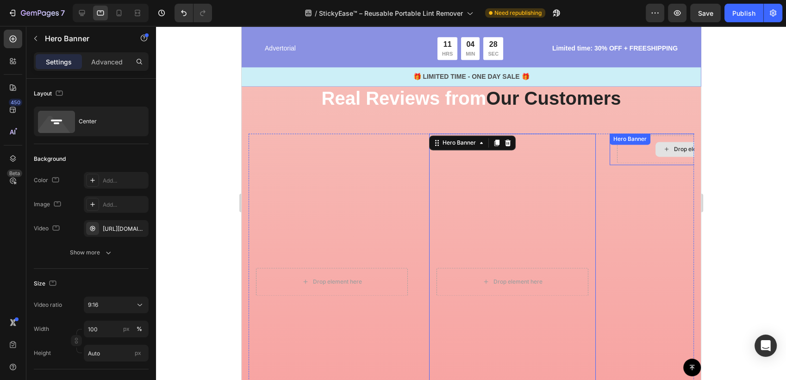
click at [639, 157] on div "Drop element here" at bounding box center [693, 149] width 152 height 28
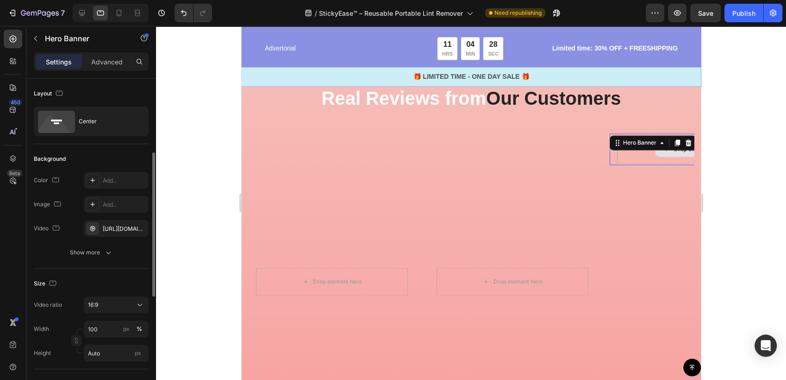
scroll to position [51, 0]
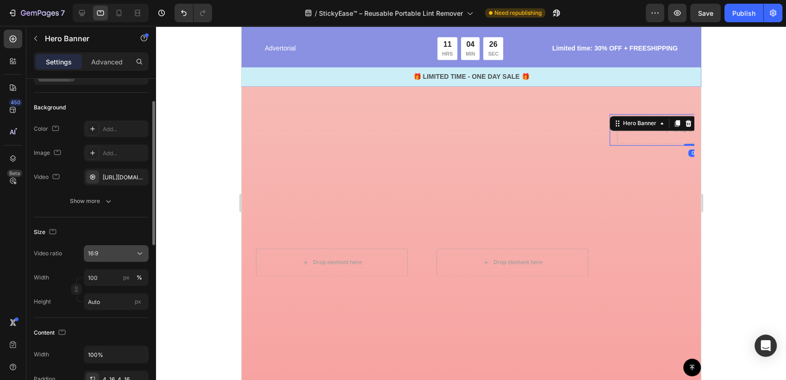
click at [123, 250] on div "16:9" at bounding box center [111, 253] width 47 height 8
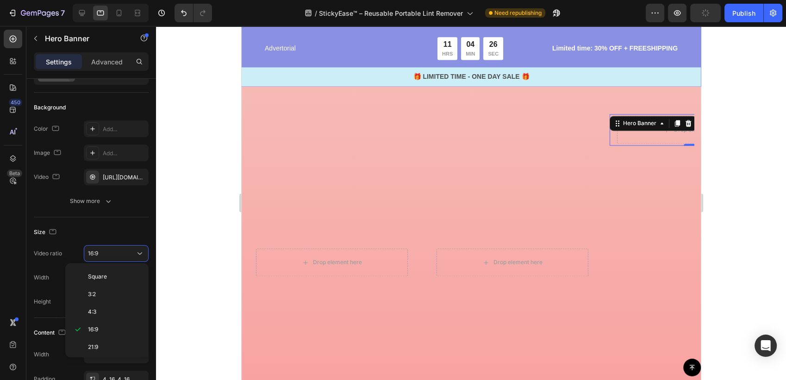
scroll to position [106, 0]
click at [102, 309] on p "9:16" at bounding box center [112, 310] width 49 height 8
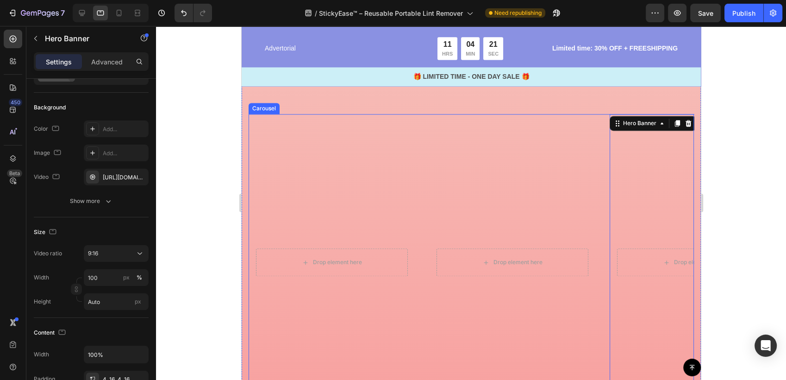
click at [425, 140] on div "Drop element here Hero Banner Drop element here Hero Banner Drop element here H…" at bounding box center [471, 262] width 446 height 296
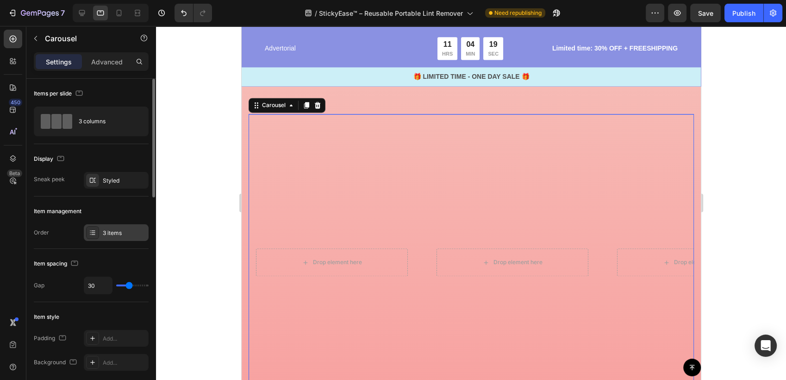
scroll to position [51, 0]
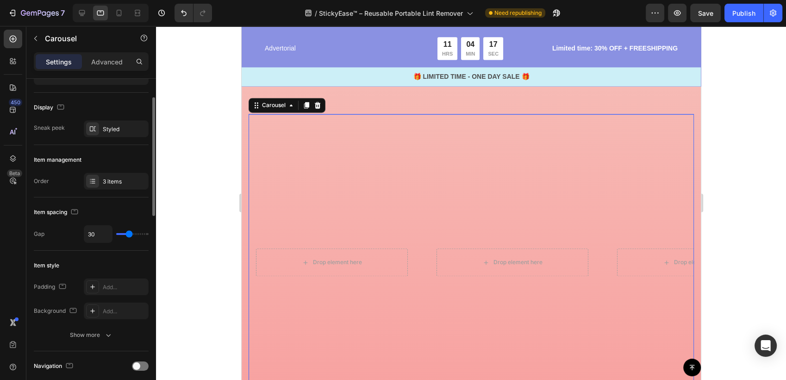
type input "15"
type input "11"
type input "6"
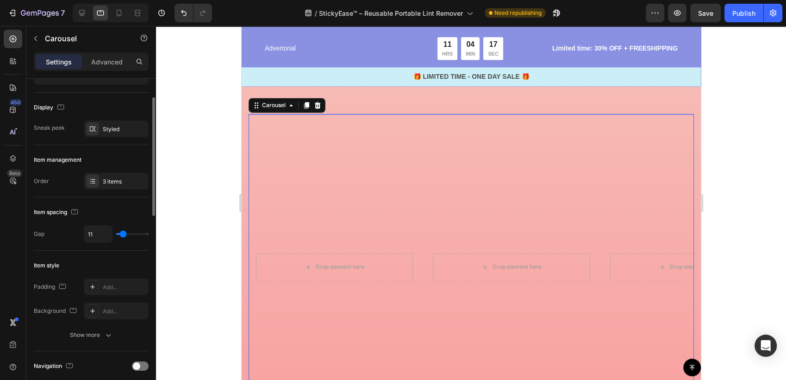
type input "6"
type input "0"
drag, startPoint x: 129, startPoint y: 234, endPoint x: 111, endPoint y: 240, distance: 18.9
type input "0"
click at [116, 235] on input "range" at bounding box center [132, 234] width 32 height 2
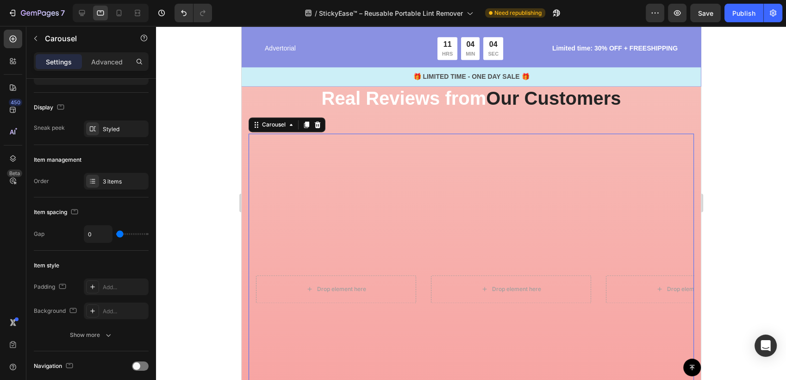
scroll to position [1248, 0]
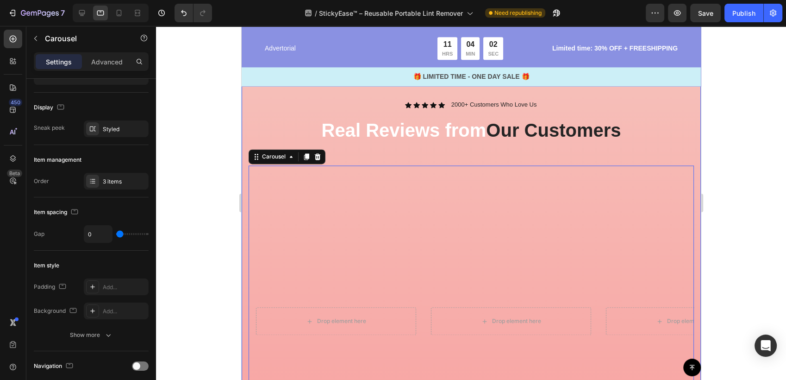
click at [247, 104] on div "Icon Icon Icon Icon Icon Icon List 2000+ Customers Who Love Us Text Block Row R…" at bounding box center [470, 316] width 459 height 507
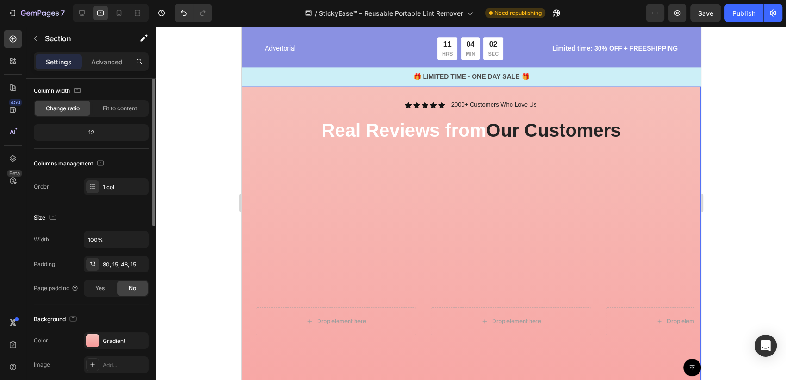
scroll to position [0, 0]
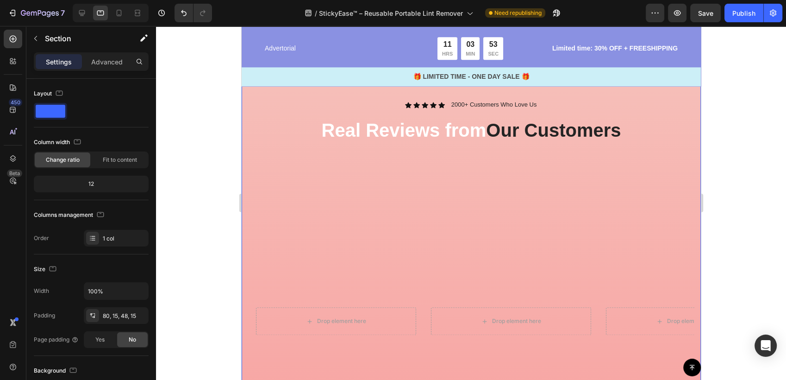
click at [256, 92] on div "Icon Icon Icon Icon Icon Icon List 2000+ Customers Who Love Us Text Block Row R…" at bounding box center [470, 316] width 459 height 507
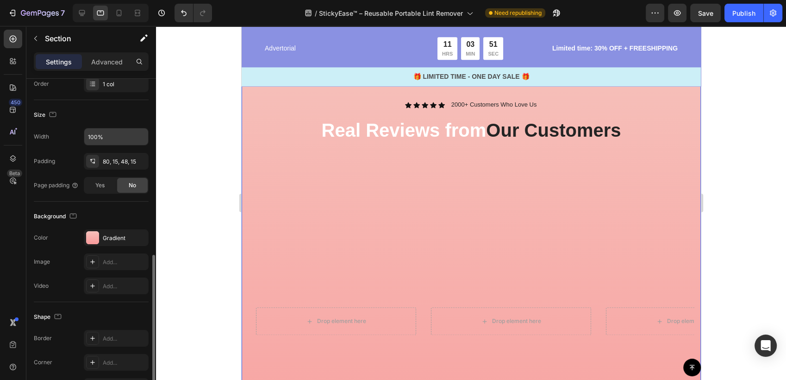
scroll to position [206, 0]
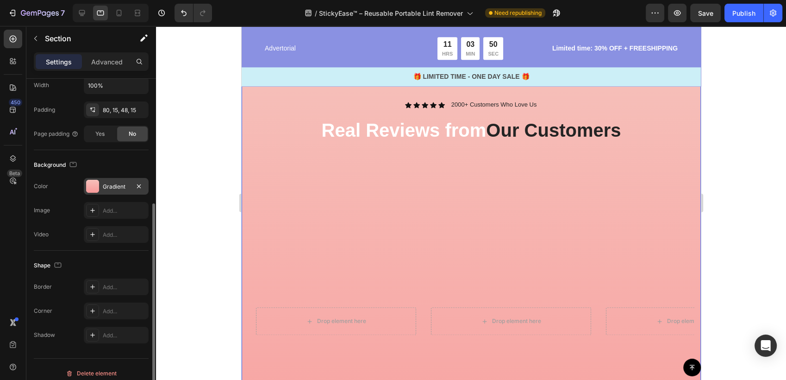
click at [100, 193] on div "Gradient" at bounding box center [116, 186] width 65 height 17
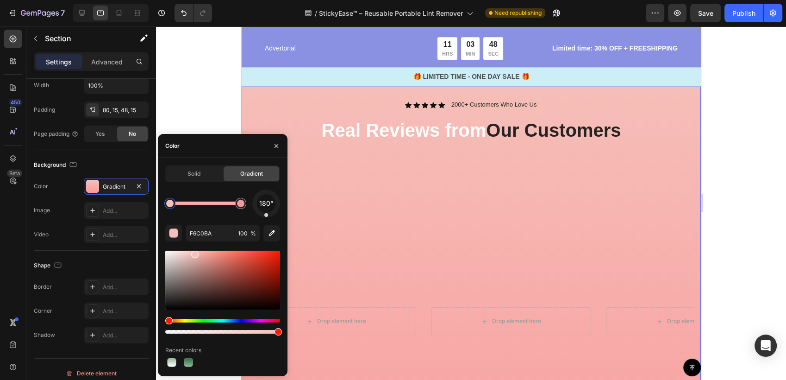
click at [169, 207] on div at bounding box center [169, 203] width 11 height 11
click at [195, 235] on input "F6C0BA" at bounding box center [210, 233] width 48 height 17
paste input "2E7043"
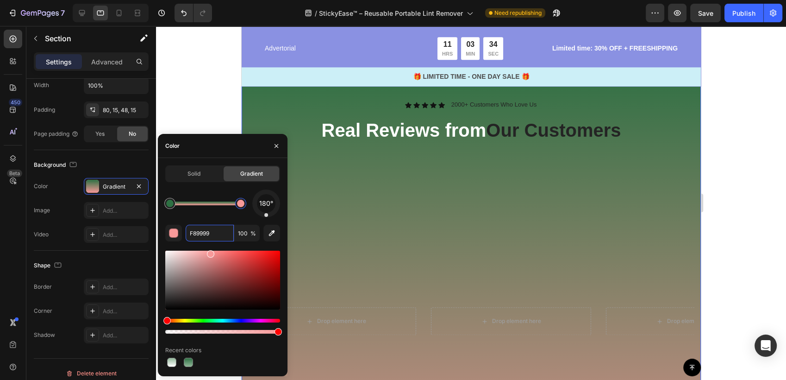
click at [242, 206] on div at bounding box center [240, 203] width 7 height 7
click at [215, 238] on input "F89999" at bounding box center [210, 233] width 48 height 17
paste input "91B7"
type input "91B799"
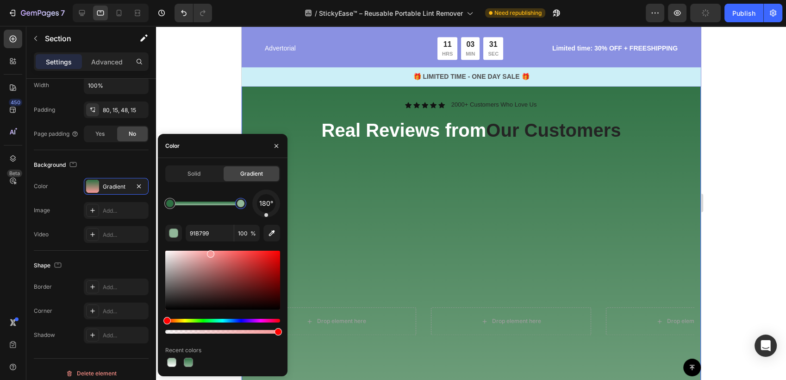
click at [197, 115] on div at bounding box center [471, 203] width 630 height 354
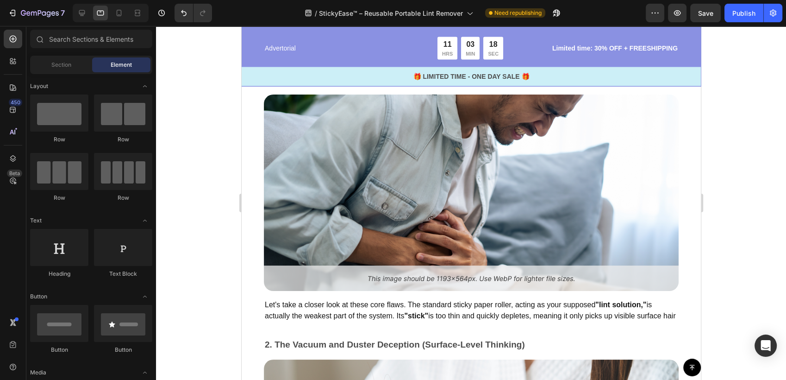
scroll to position [1917, 0]
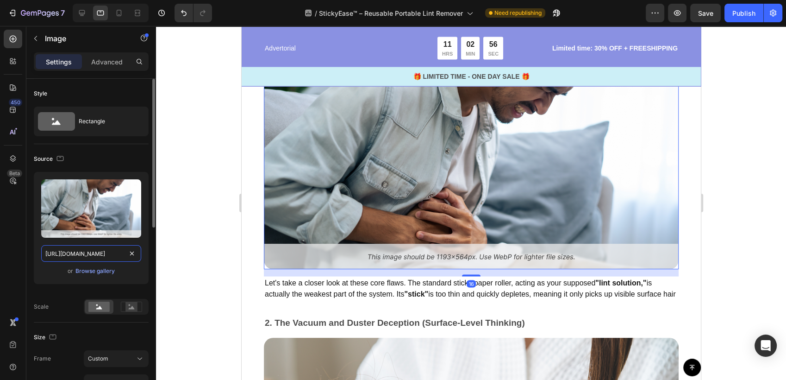
click at [77, 253] on input "[URL][DOMAIN_NAME]" at bounding box center [91, 253] width 100 height 17
paste input "1.webp?v=1758998630"
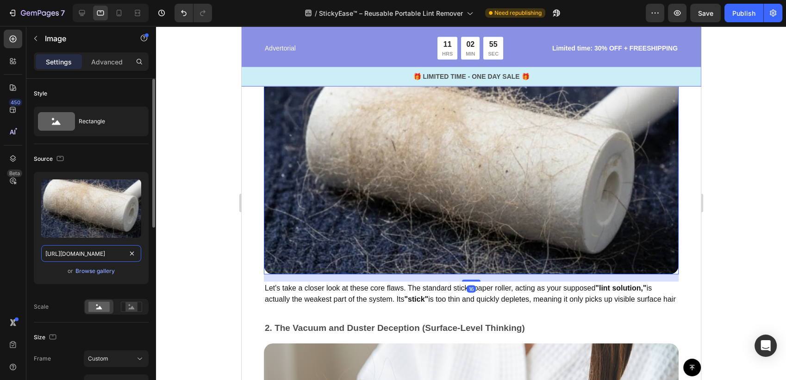
scroll to position [0, 130]
type input "[URL][DOMAIN_NAME]"
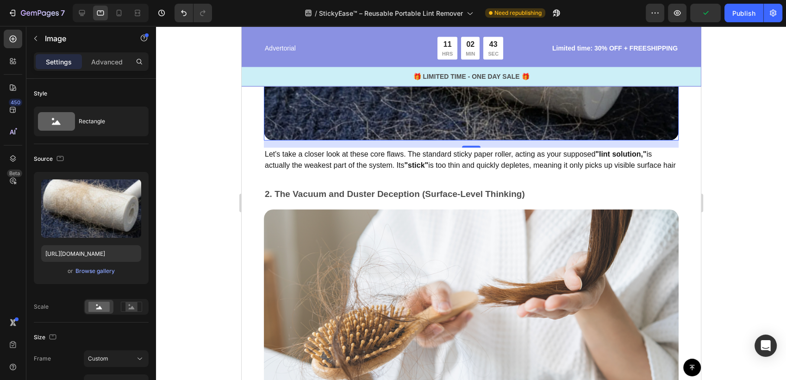
scroll to position [2071, 0]
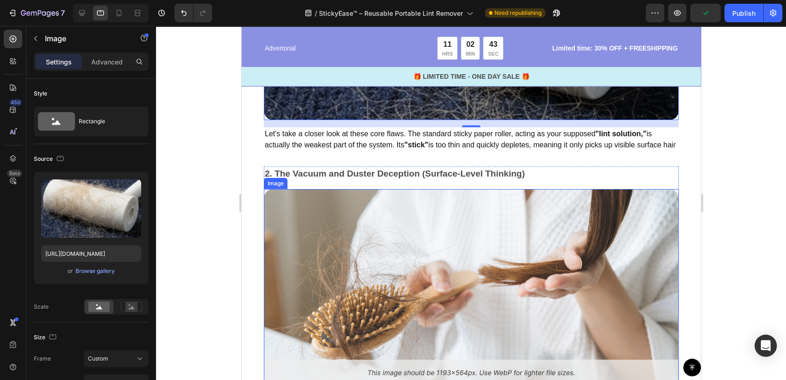
click at [363, 247] on img at bounding box center [471, 287] width 415 height 196
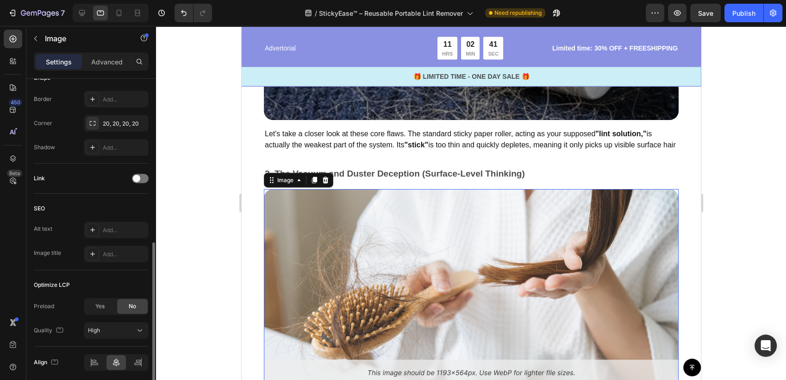
scroll to position [103, 0]
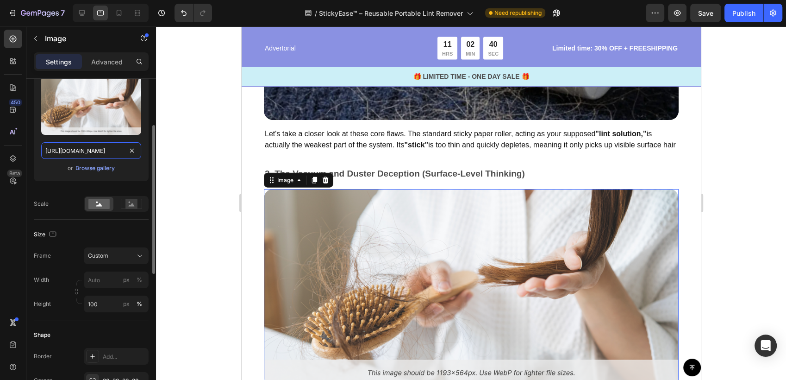
click at [100, 150] on input "[URL][DOMAIN_NAME]" at bounding box center [91, 150] width 100 height 17
paste input "2.webp?v=1758998629"
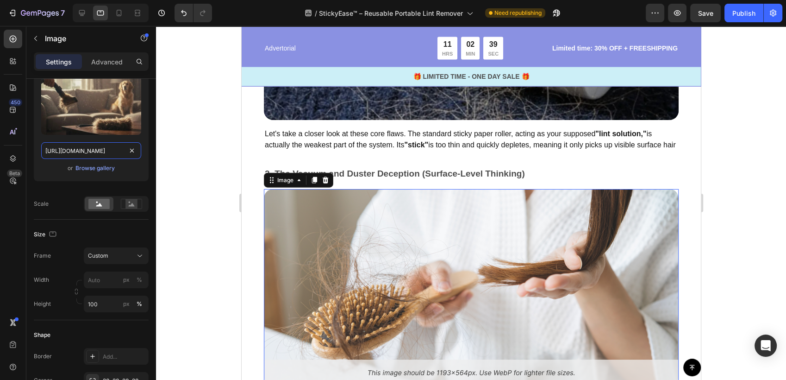
scroll to position [0, 131]
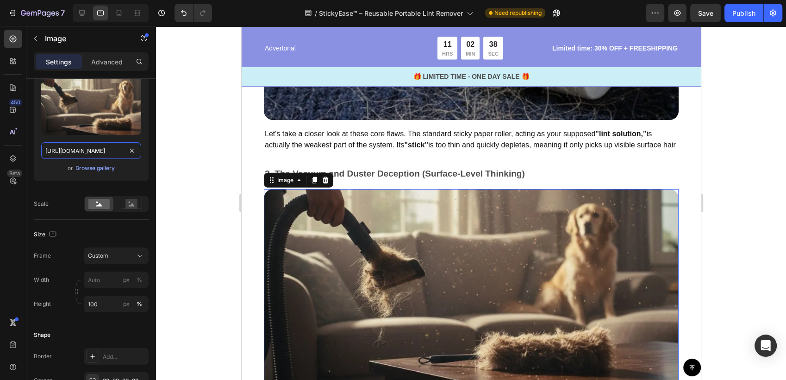
type input "[URL][DOMAIN_NAME]"
click at [198, 249] on div at bounding box center [471, 203] width 630 height 354
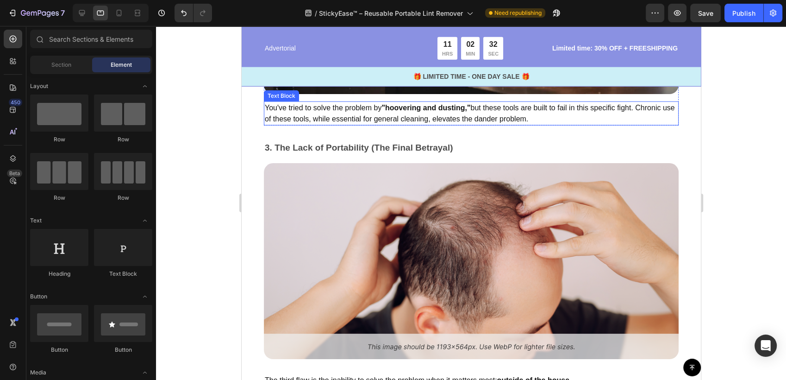
scroll to position [2380, 0]
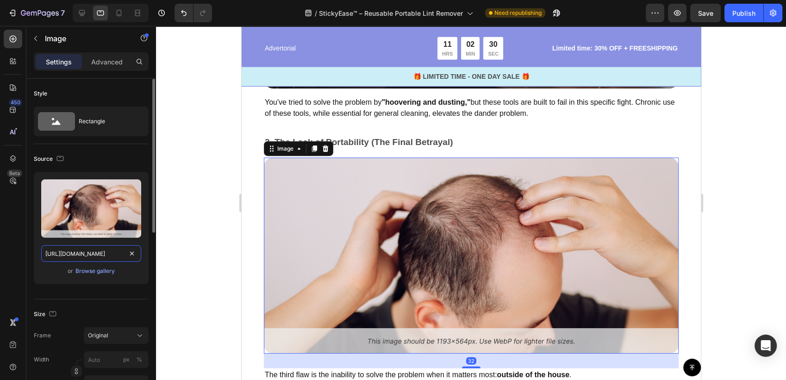
click at [89, 251] on input "[URL][DOMAIN_NAME]" at bounding box center [91, 253] width 100 height 17
paste input "3.webp?v=1758998629"
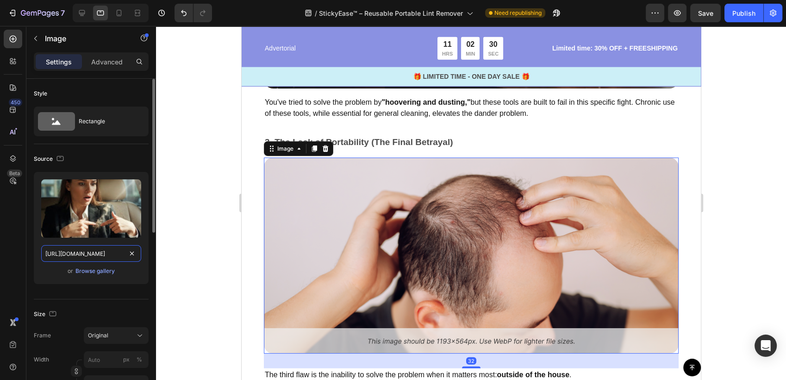
scroll to position [0, 131]
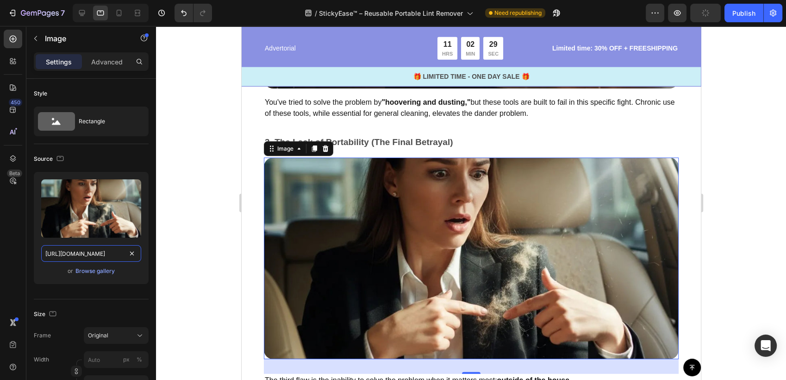
type input "[URL][DOMAIN_NAME]"
click at [224, 245] on div at bounding box center [471, 203] width 630 height 354
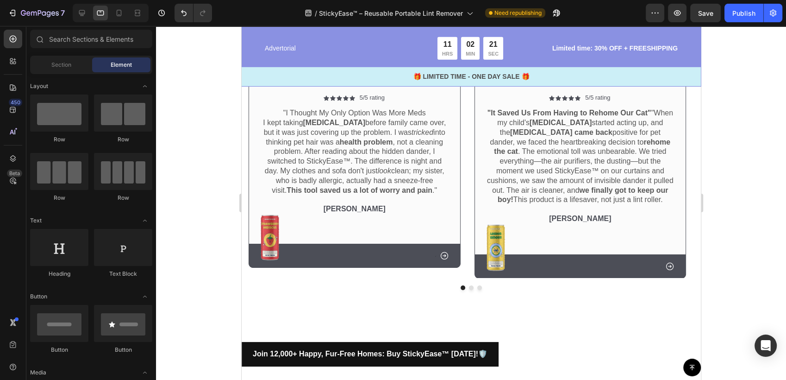
scroll to position [2997, 0]
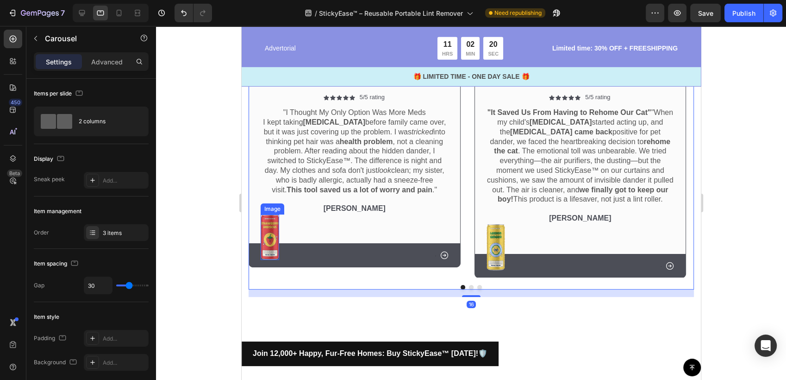
click at [264, 245] on img at bounding box center [269, 236] width 19 height 45
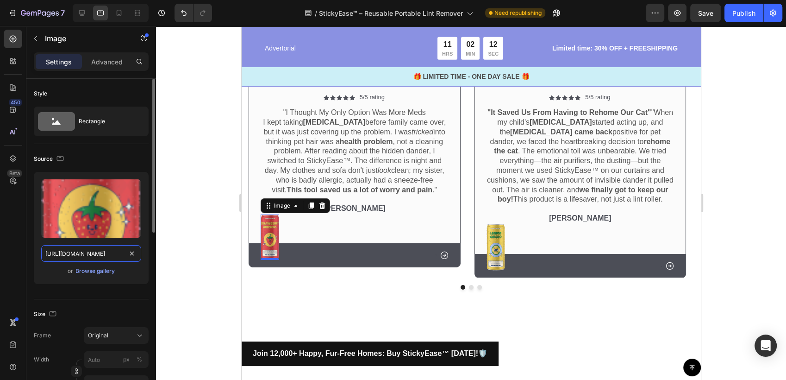
click at [107, 254] on input "[URL][DOMAIN_NAME]" at bounding box center [91, 253] width 100 height 17
paste input "0674/9978/6498/files/Lint_Reviews_4.jpg?v=1758652858"
type input "[URL][DOMAIN_NAME]"
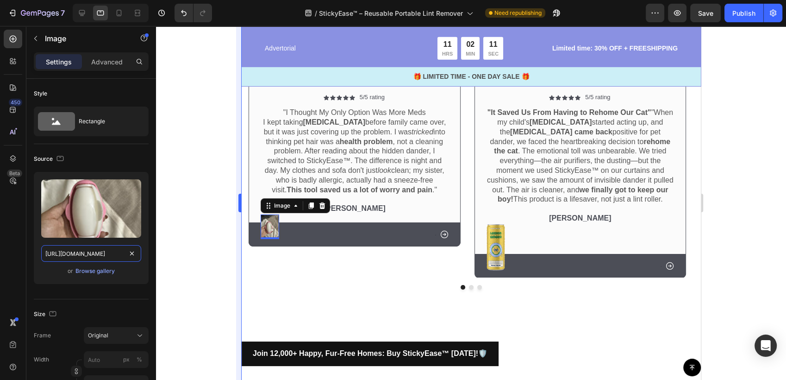
scroll to position [0, 160]
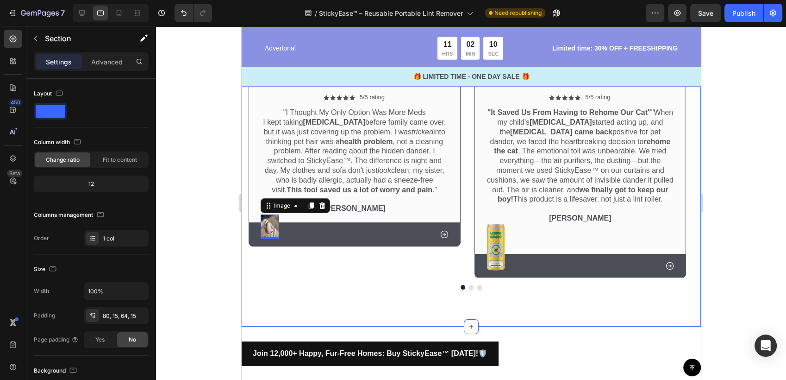
click at [322, 302] on div "Icon Icon Icon Icon Icon Icon List 2,500+ Verified Reviews! Text Block Row Cust…" at bounding box center [470, 123] width 459 height 405
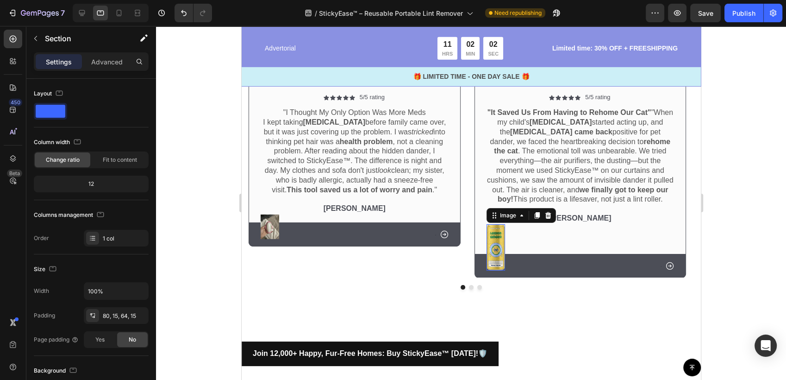
click at [492, 248] on img at bounding box center [495, 247] width 19 height 47
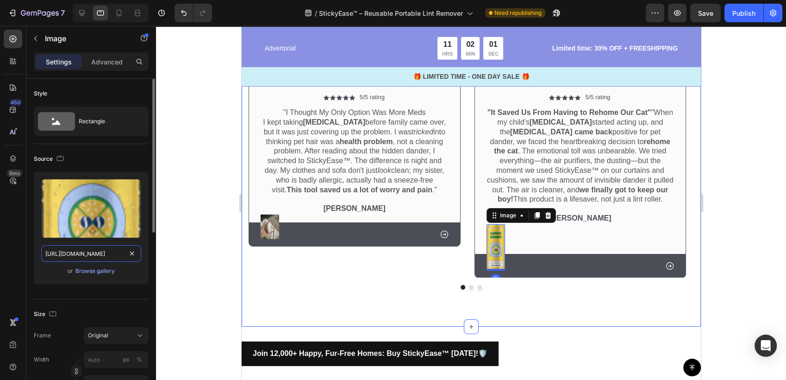
click at [86, 254] on input "[URL][DOMAIN_NAME]" at bounding box center [91, 253] width 100 height 17
paste input "0674/9978/6498/files/Lint_Reviews_5.jpg?v=1758652858"
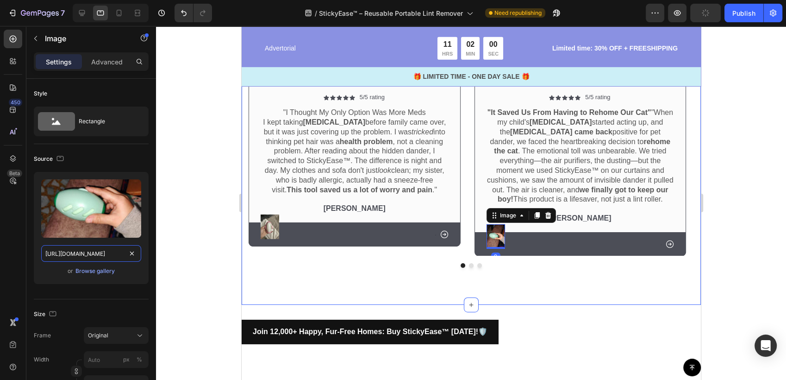
scroll to position [0, 160]
type input "[URL][DOMAIN_NAME]"
click at [196, 263] on div at bounding box center [471, 203] width 630 height 354
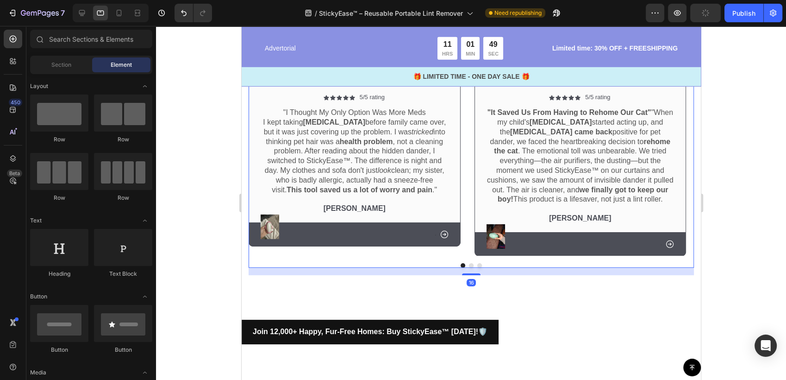
click at [477, 266] on button "Dot" at bounding box center [479, 265] width 5 height 5
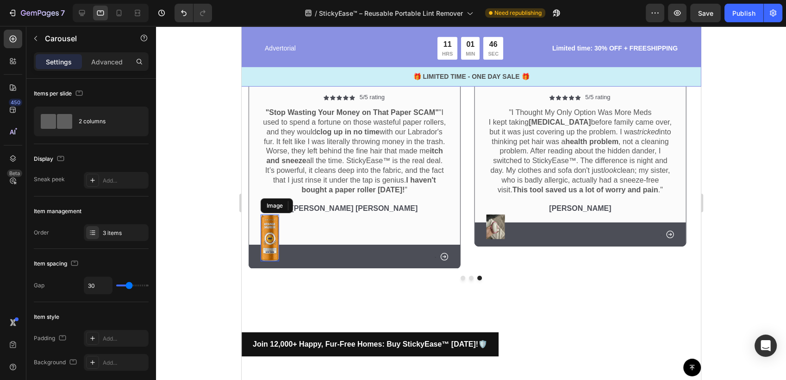
click at [274, 224] on img at bounding box center [269, 237] width 19 height 47
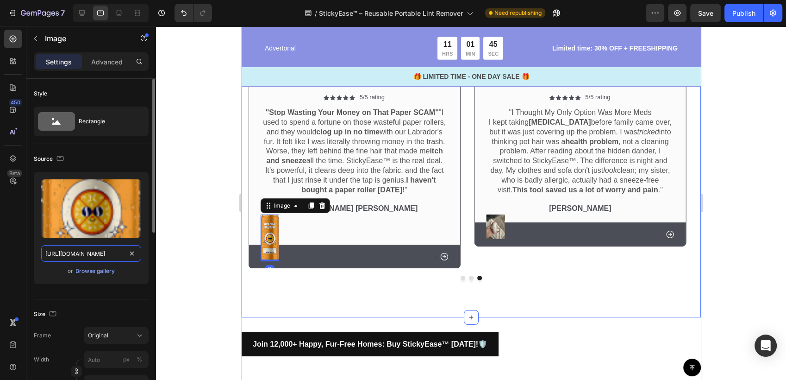
click at [94, 252] on input "[URL][DOMAIN_NAME]" at bounding box center [91, 253] width 100 height 17
paste input "0674/9978/6498/files/Lint_Reviews_3.png?v=1758652860"
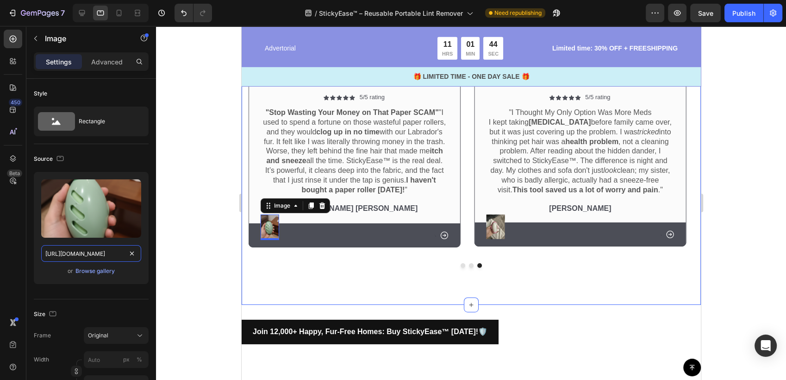
scroll to position [0, 163]
type input "[URL][DOMAIN_NAME]"
click at [182, 270] on div at bounding box center [471, 203] width 630 height 354
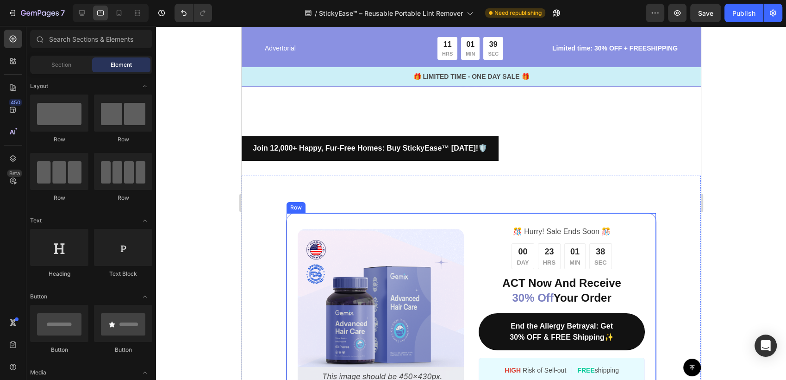
scroll to position [3203, 0]
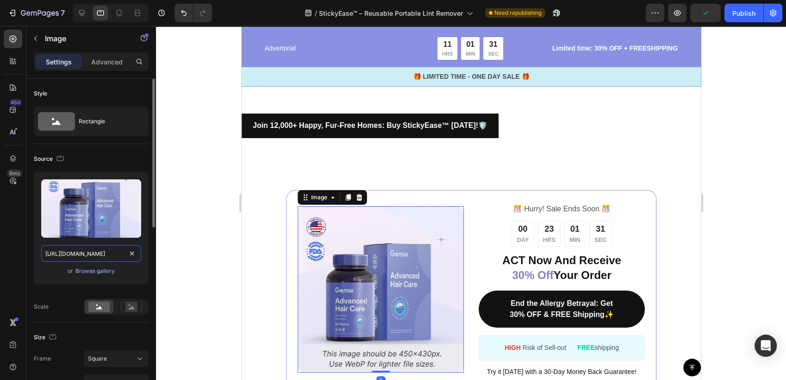
click at [67, 249] on input "[URL][DOMAIN_NAME]" at bounding box center [91, 253] width 100 height 17
paste input "2_999d1eeb-5f7f-4eab-adf8-7fde010f000c.jpg?v=1758653936"
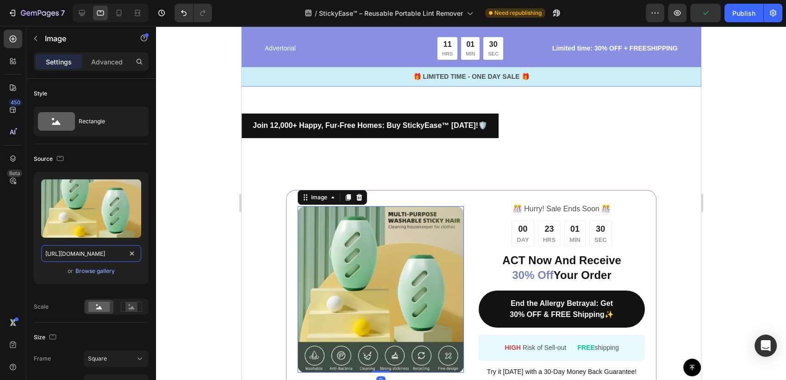
scroll to position [0, 235]
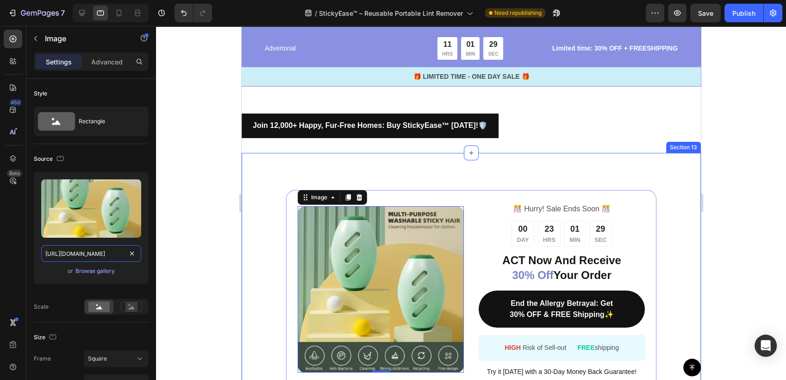
type input "[URL][DOMAIN_NAME]"
click at [213, 215] on div at bounding box center [471, 203] width 630 height 354
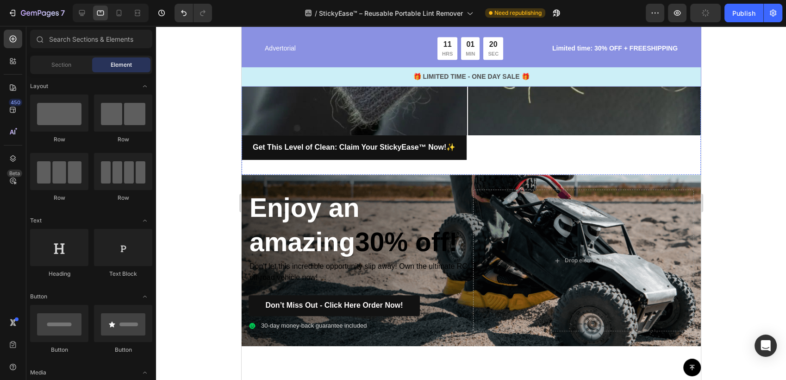
scroll to position [4335, 0]
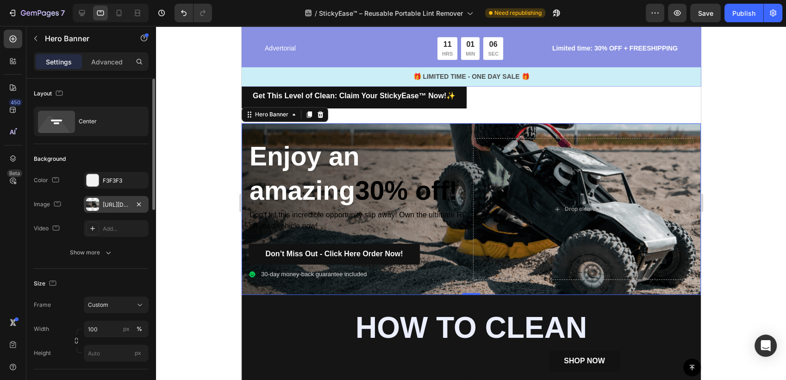
click at [104, 202] on div "[URL][DOMAIN_NAME]" at bounding box center [116, 205] width 27 height 8
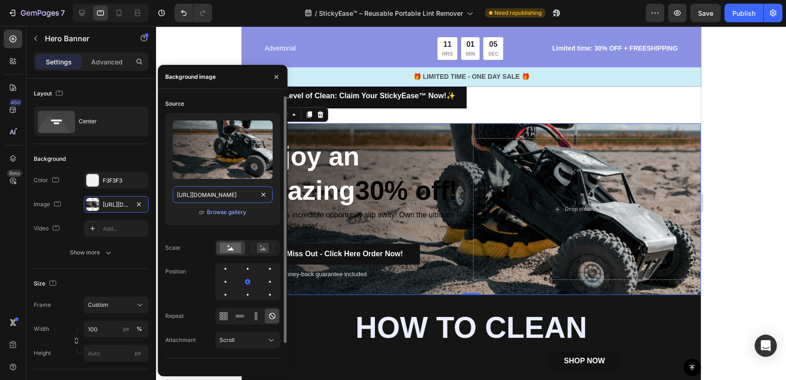
click at [227, 195] on input "[URL][DOMAIN_NAME]" at bounding box center [223, 194] width 100 height 17
paste input "3_33c0192c-72e2-48d3-8a2b-3cbc2994f959.jpg?v=1758653936"
type input "[URL][DOMAIN_NAME]"
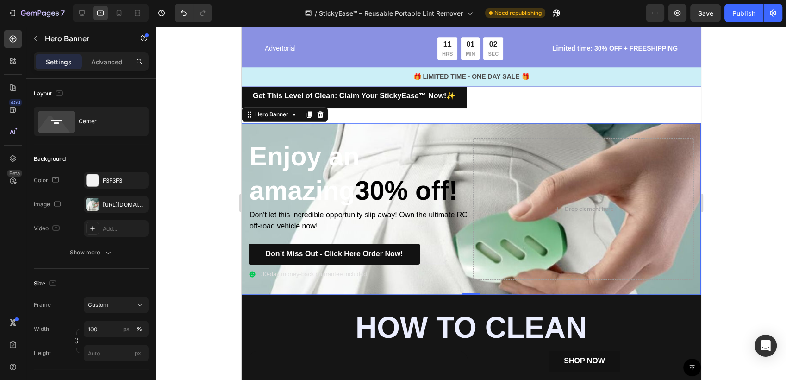
scroll to position [0, 0]
click at [715, 223] on div at bounding box center [471, 203] width 630 height 354
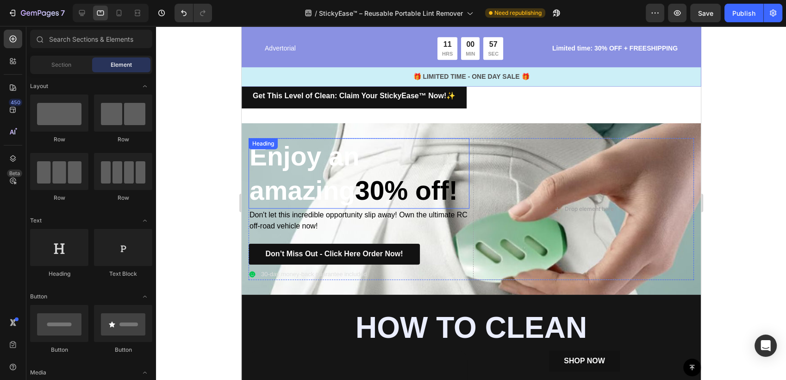
click at [305, 184] on h2 "Enjoy an amazing 30% off!" at bounding box center [358, 173] width 221 height 70
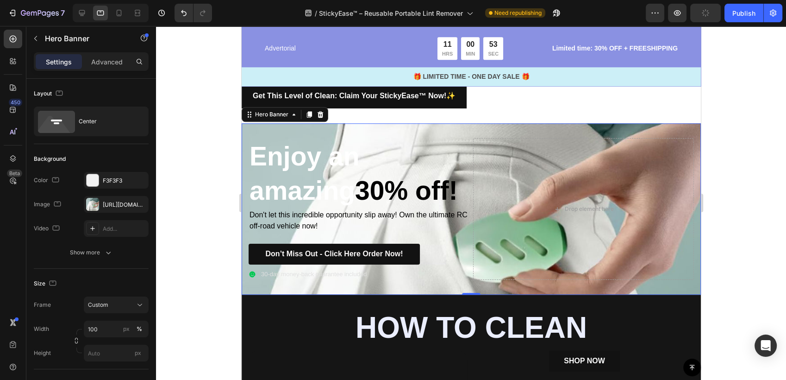
click at [674, 123] on div "Enjoy an amazing 30% off! Heading Don't let this incredible opportunity slip aw…" at bounding box center [470, 208] width 459 height 171
click at [110, 120] on div "Center" at bounding box center [107, 121] width 56 height 21
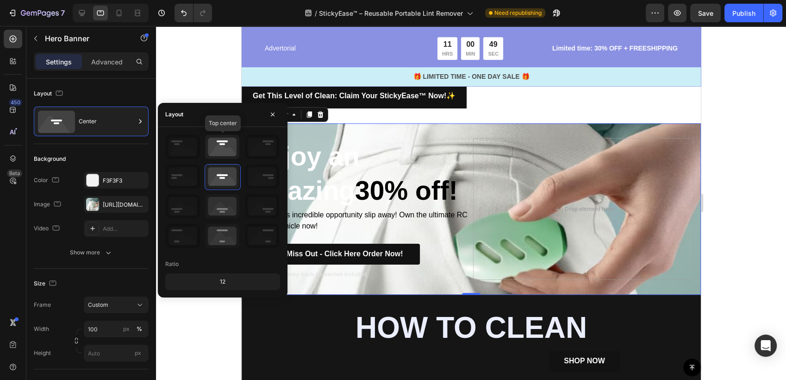
click at [222, 144] on icon at bounding box center [222, 147] width 34 height 24
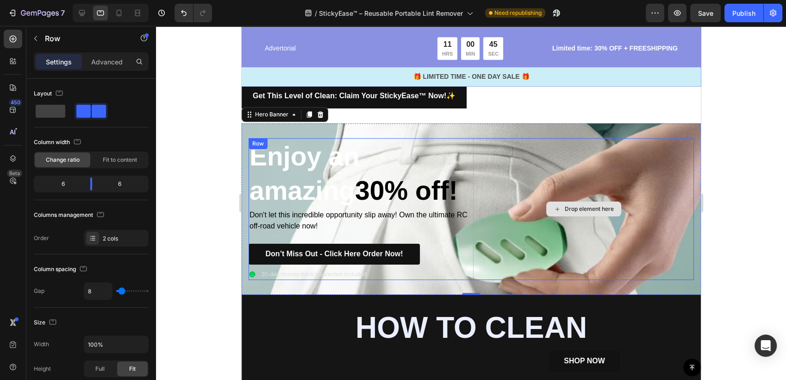
click at [613, 191] on div "Drop element here" at bounding box center [583, 209] width 221 height 142
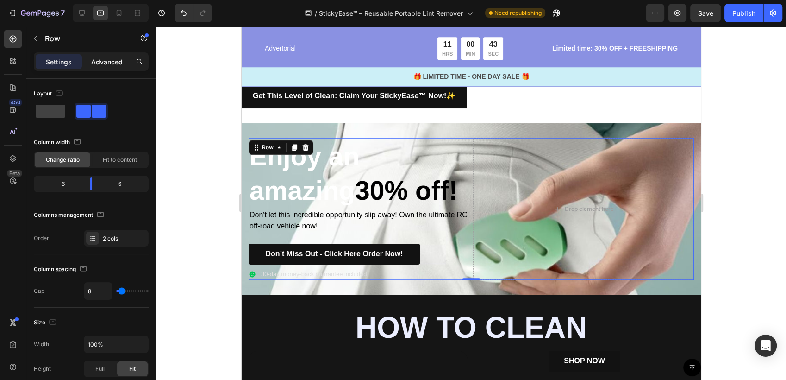
click at [103, 63] on p "Advanced" at bounding box center [106, 62] width 31 height 10
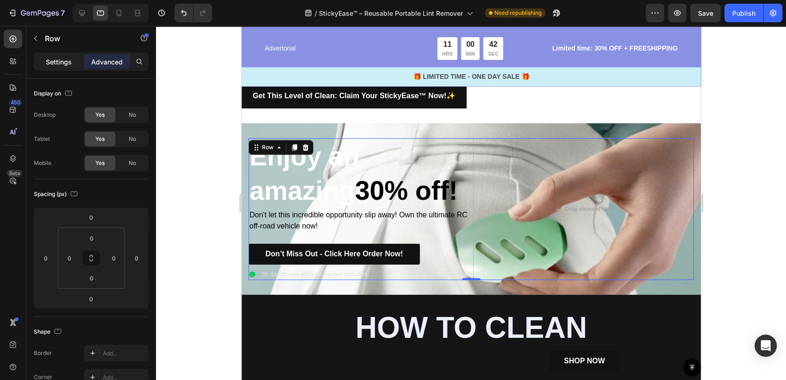
click at [54, 59] on p "Settings" at bounding box center [59, 62] width 26 height 10
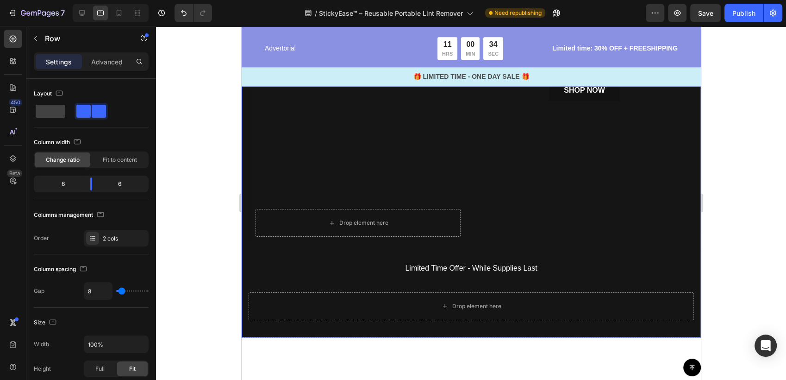
scroll to position [4541, 0]
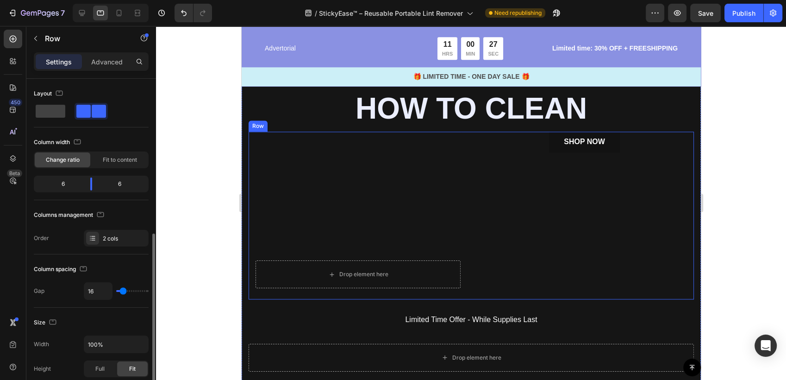
click at [470, 252] on div "Drop element here Hero Banner SHOP NOW Button Row" at bounding box center [471, 216] width 446 height 168
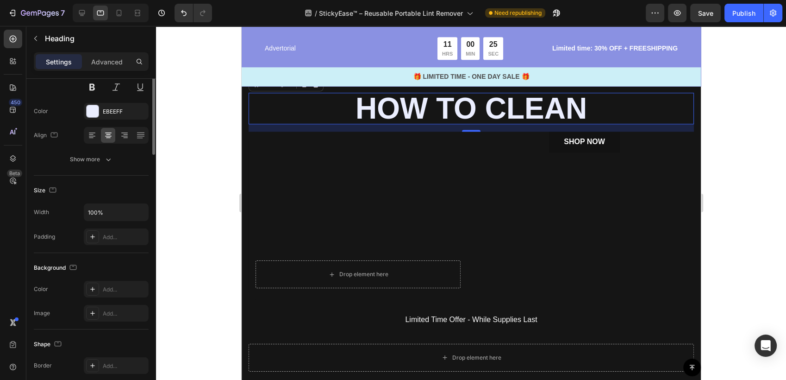
click at [283, 124] on h2 "How To clean" at bounding box center [471, 108] width 446 height 31
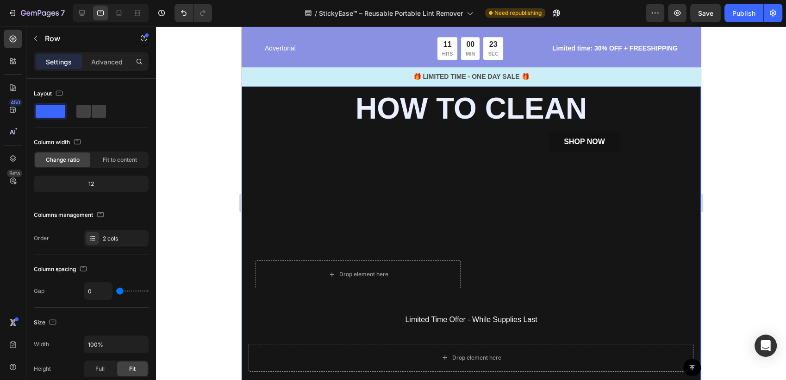
click at [242, 124] on div "How To clean Heading Drop element here Hero Banner SHOP NOW Button Row Limited …" at bounding box center [470, 231] width 459 height 313
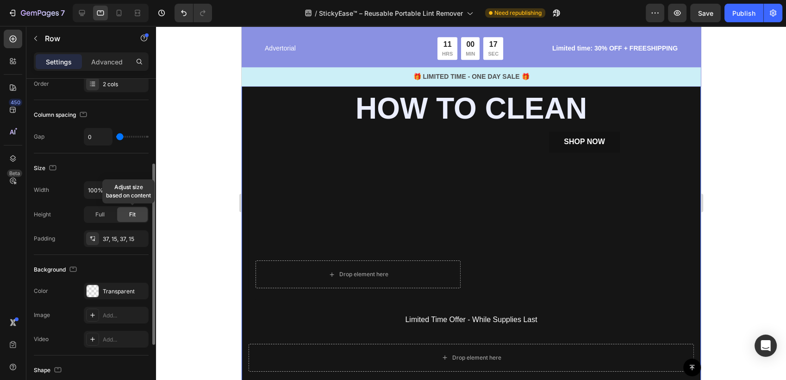
scroll to position [206, 0]
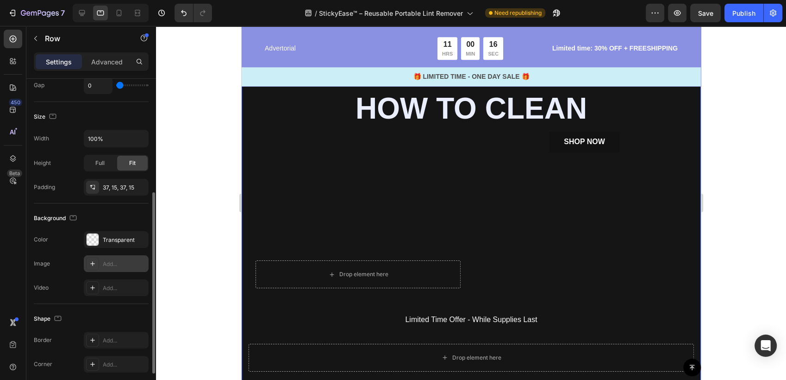
click at [114, 260] on div "Add..." at bounding box center [125, 264] width 44 height 8
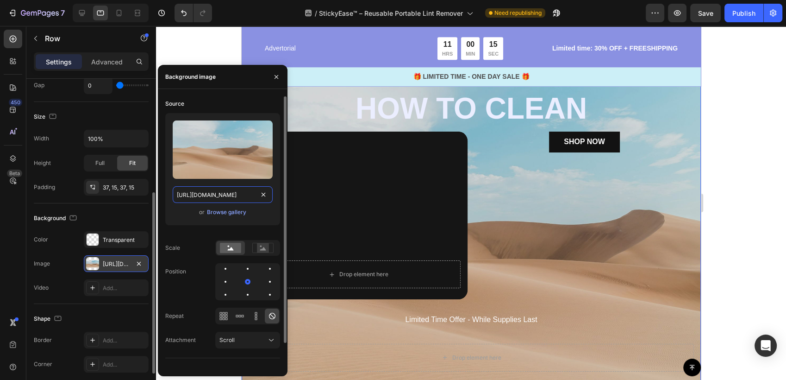
click at [204, 195] on input "[URL][DOMAIN_NAME]" at bounding box center [223, 194] width 100 height 17
paste input "0674/9978/6498/files/5_3ad722f9-cb4d-490e-93af-21ac289add49.jpg?v=1758999289"
type input "[URL][DOMAIN_NAME]"
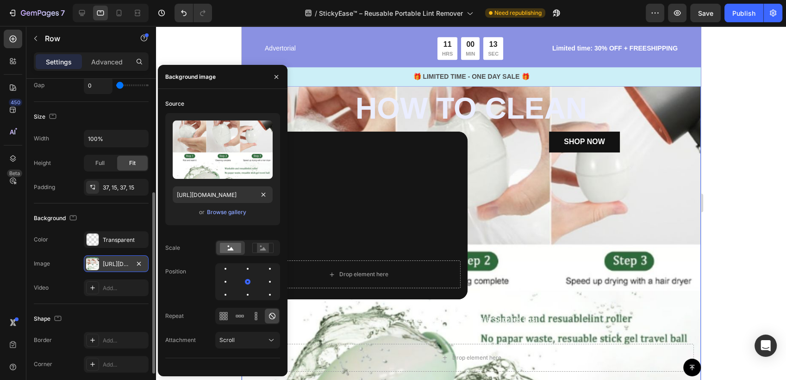
scroll to position [0, 0]
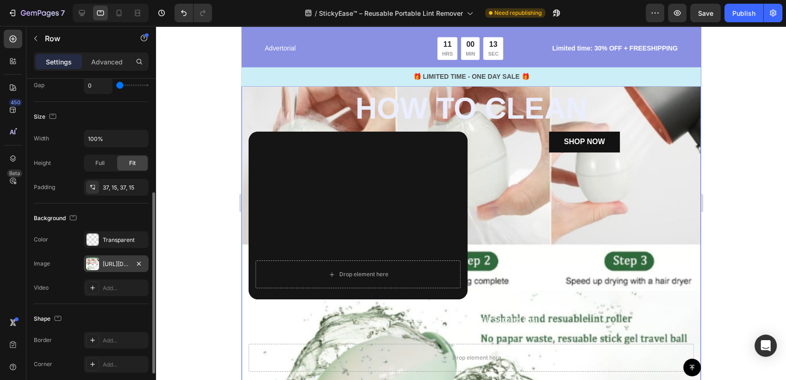
click at [728, 204] on div at bounding box center [471, 203] width 630 height 354
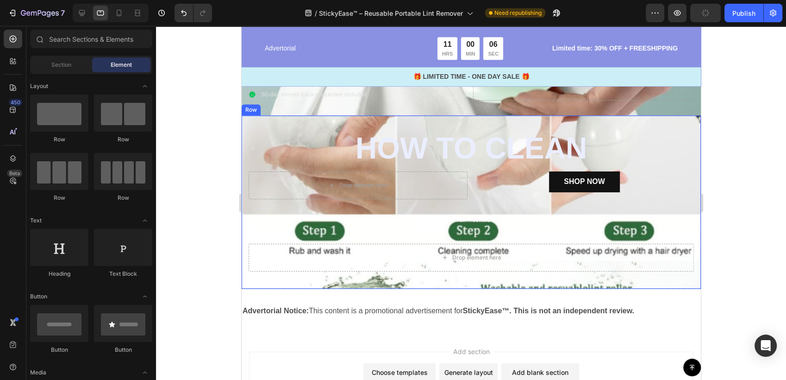
scroll to position [4490, 0]
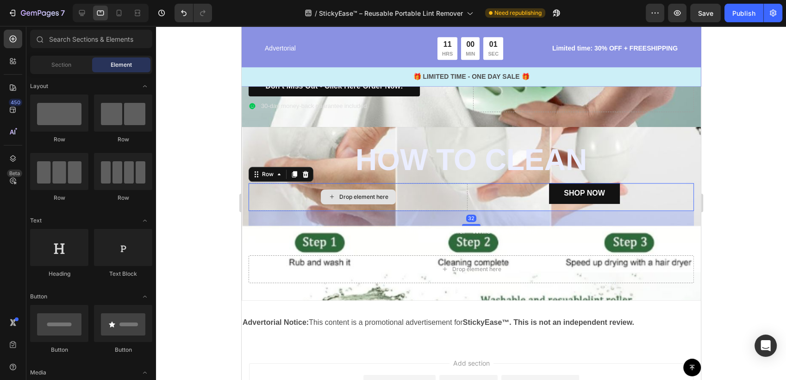
click at [452, 211] on div "Drop element here" at bounding box center [357, 197] width 219 height 28
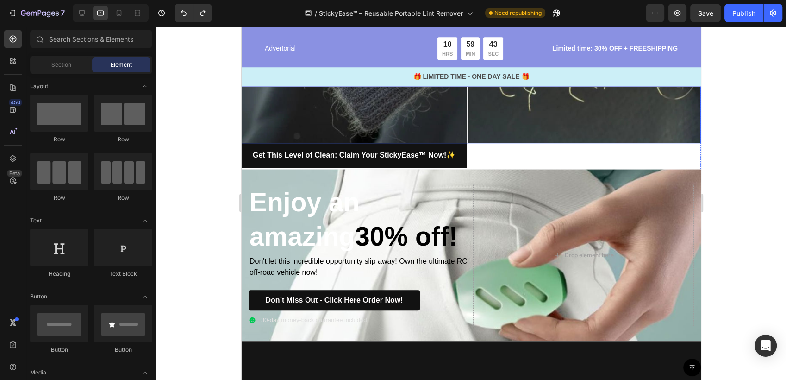
scroll to position [4261, 0]
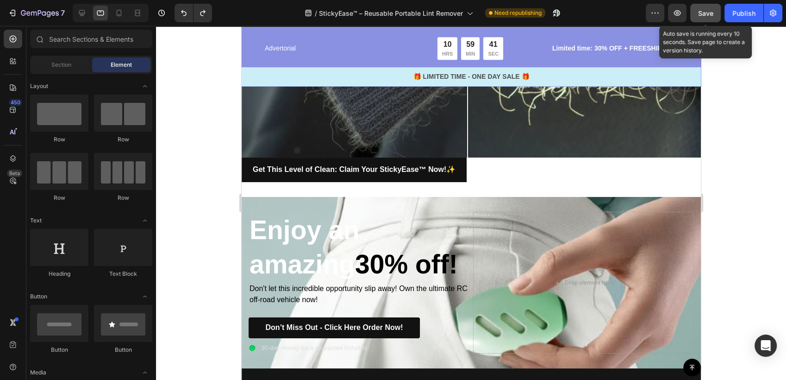
click at [701, 14] on span "Save" at bounding box center [705, 13] width 15 height 8
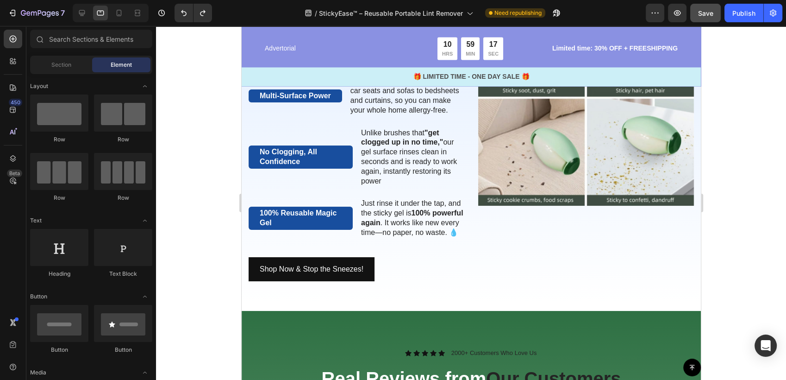
scroll to position [1544, 0]
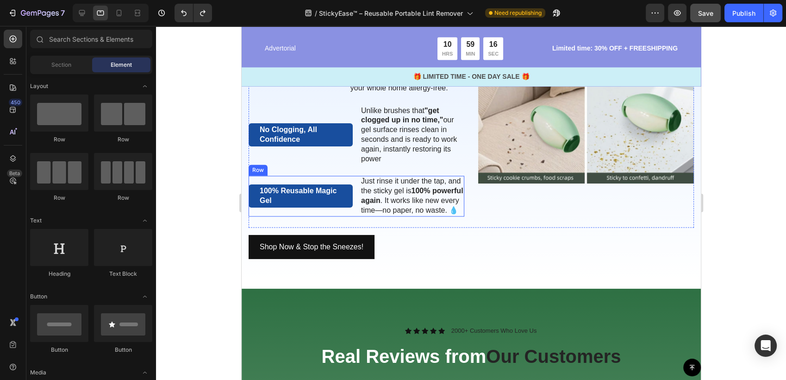
click at [350, 205] on div "100% Reusable Magic Gel Text Block Just rinse it under the tap, and the sticky …" at bounding box center [356, 196] width 216 height 40
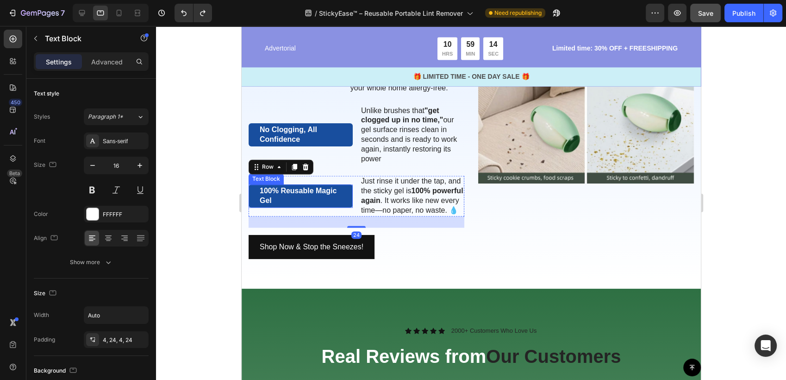
click at [296, 206] on p "100% Reusable Magic Gel" at bounding box center [300, 195] width 82 height 19
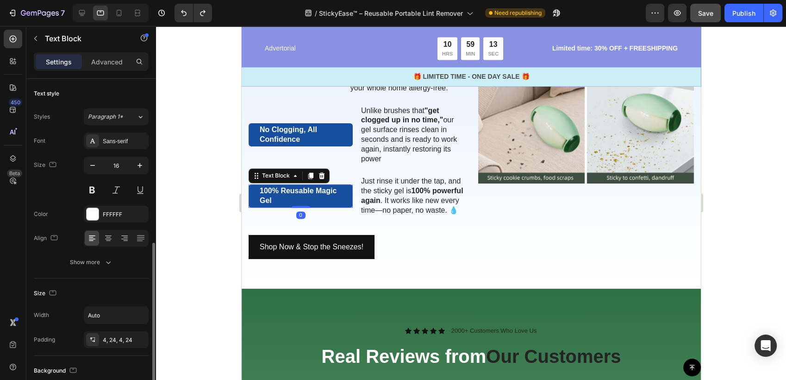
scroll to position [154, 0]
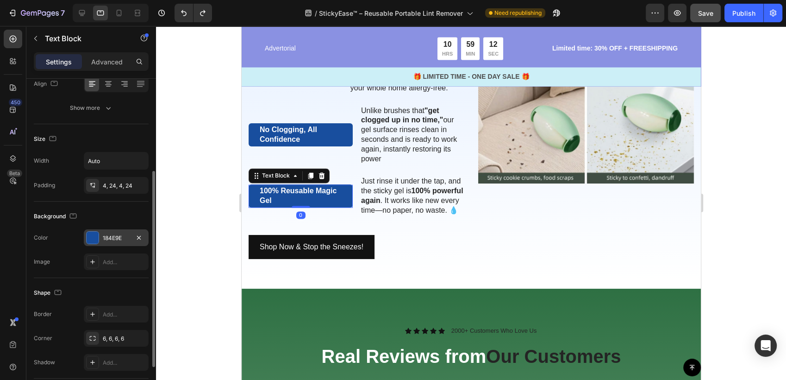
click at [99, 243] on div "184E9E" at bounding box center [116, 237] width 65 height 17
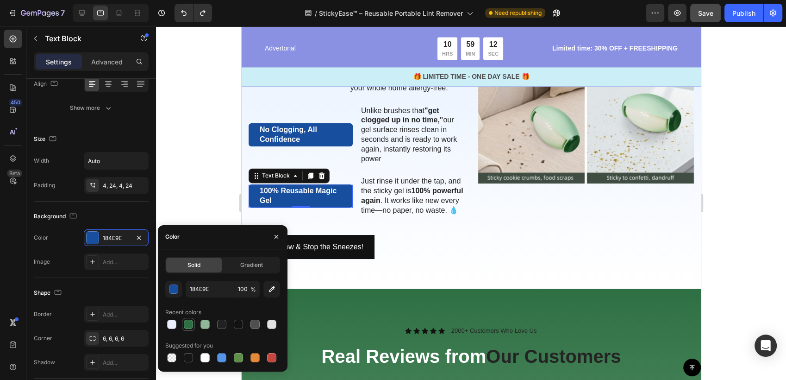
click at [194, 326] on div at bounding box center [188, 324] width 11 height 11
type input "2E7043"
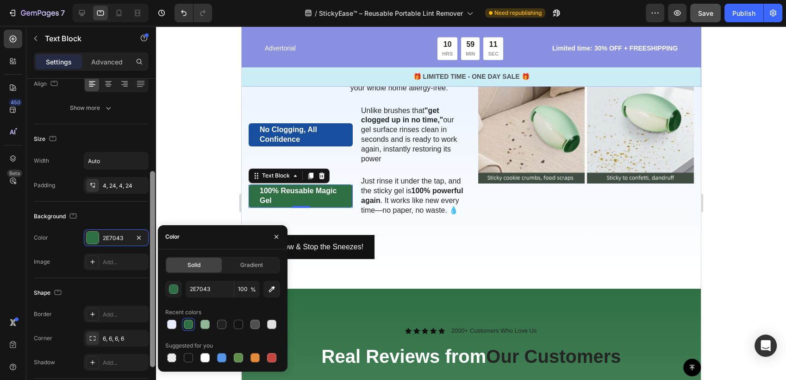
scroll to position [0, 0]
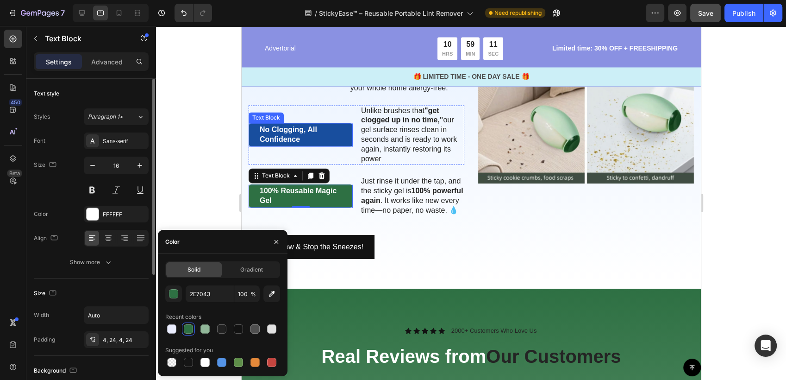
click at [271, 144] on p "No Clogging, All Confidence" at bounding box center [300, 134] width 82 height 19
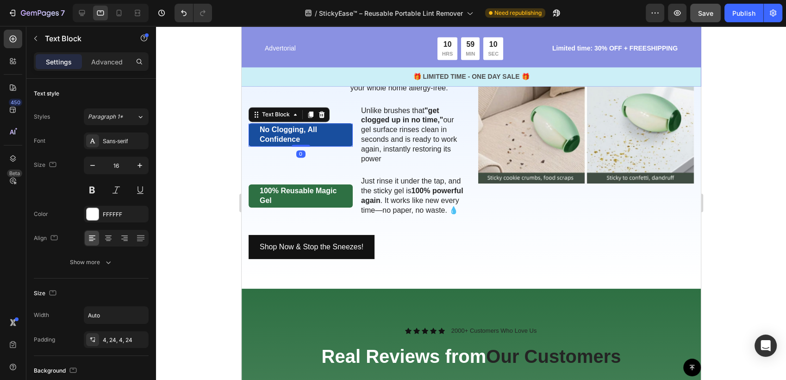
click at [262, 144] on p "No Clogging, All Confidence" at bounding box center [300, 134] width 82 height 19
click at [343, 146] on div "No Clogging, All Confidence" at bounding box center [300, 134] width 104 height 23
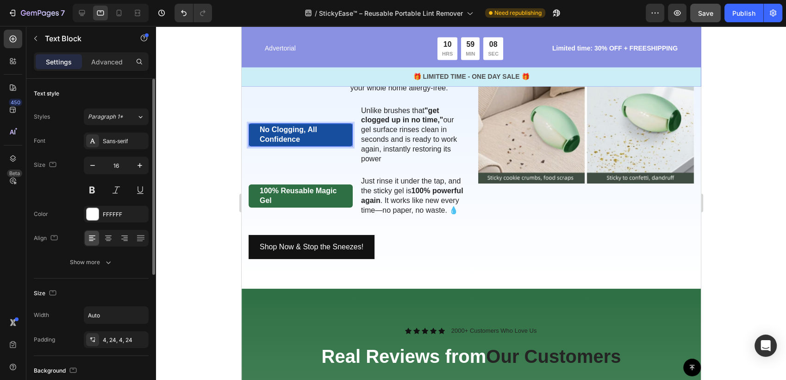
scroll to position [206, 0]
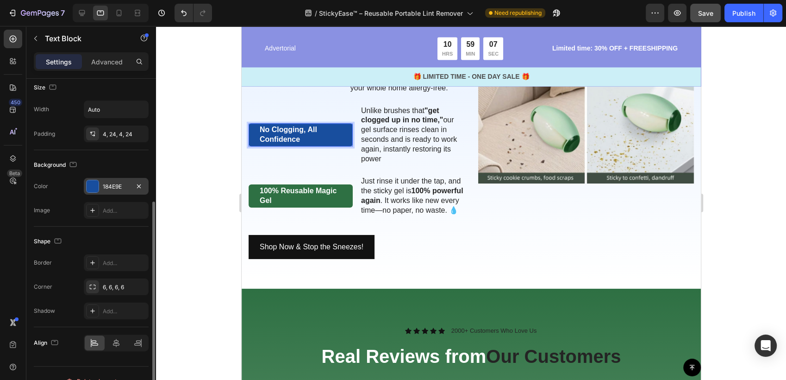
click at [107, 191] on div "184E9E" at bounding box center [116, 186] width 65 height 17
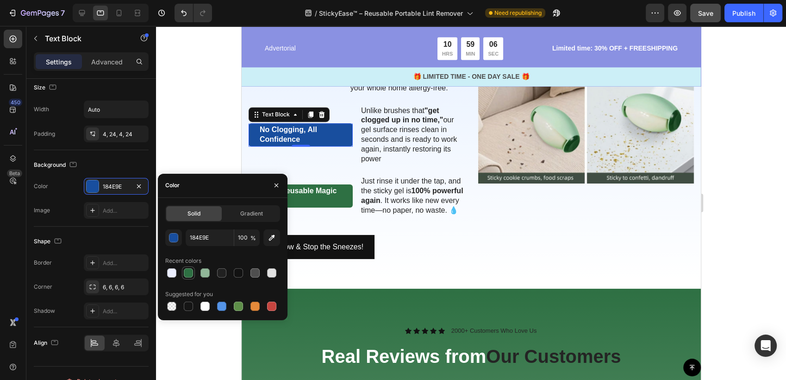
click at [189, 273] on div at bounding box center [188, 272] width 9 height 9
type input "2E7043"
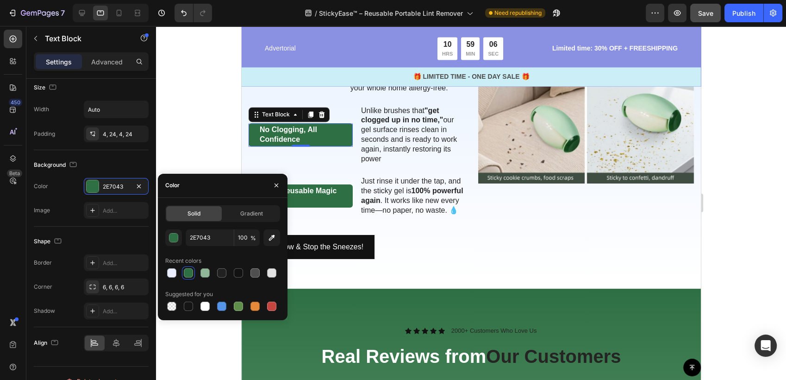
click at [203, 154] on div at bounding box center [471, 203] width 630 height 354
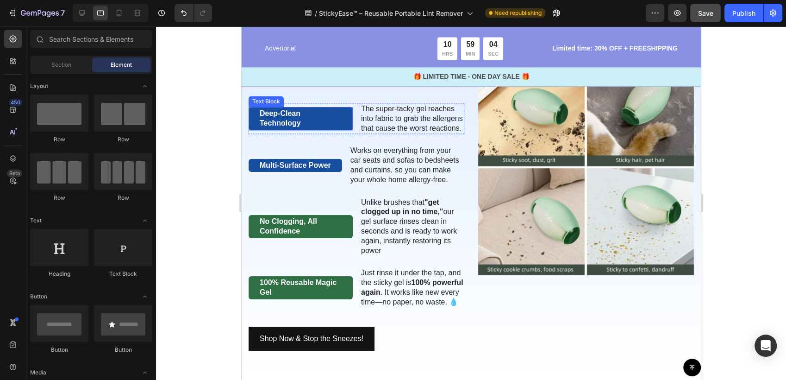
scroll to position [1441, 0]
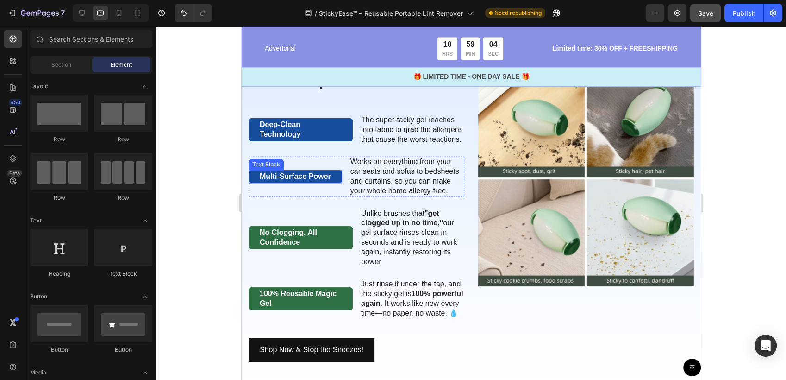
click at [287, 182] on p "Multi-Surface Power" at bounding box center [294, 177] width 71 height 10
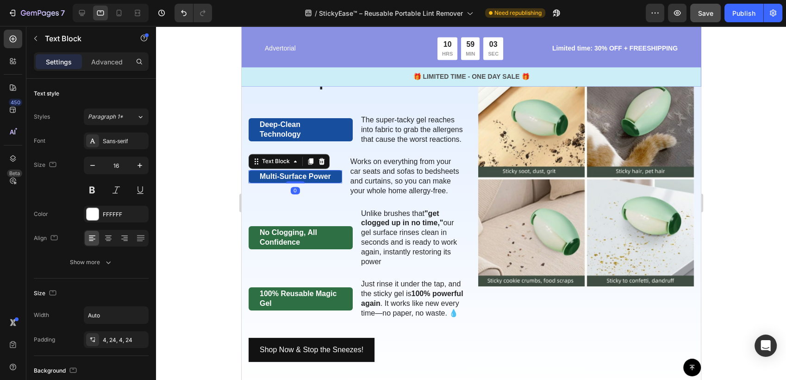
click at [295, 182] on p "Multi-Surface Power" at bounding box center [294, 177] width 71 height 10
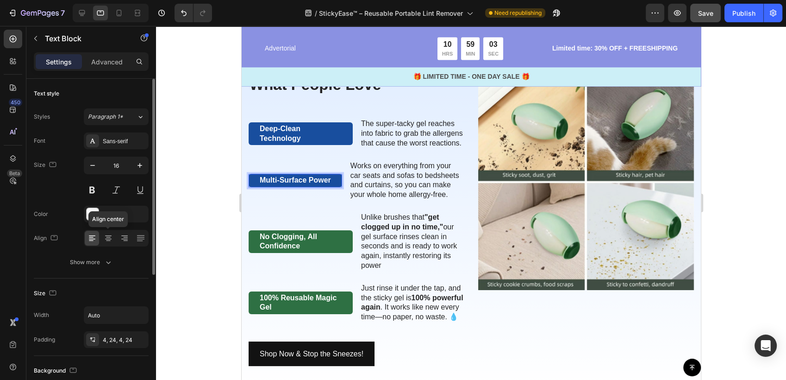
scroll to position [154, 0]
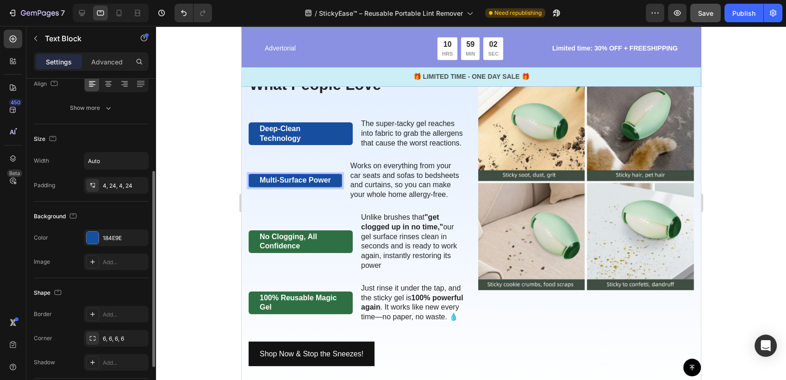
click at [107, 245] on div "The changes might be hidden by the video. Color 184E9E Image Add..." at bounding box center [91, 249] width 115 height 41
click at [109, 241] on div "184E9E" at bounding box center [116, 237] width 65 height 17
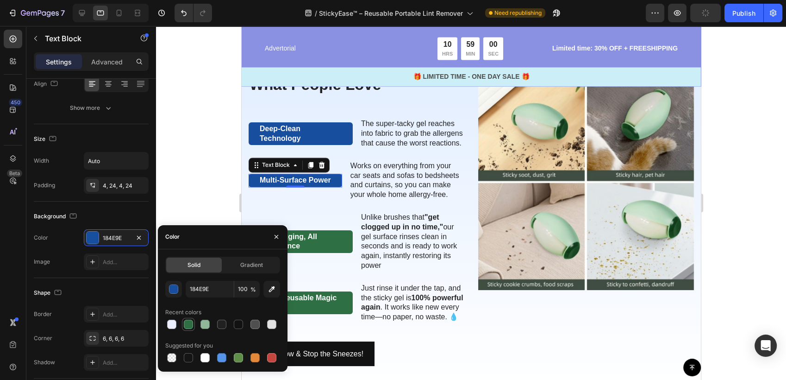
click at [185, 320] on div at bounding box center [188, 324] width 9 height 9
type input "2E7043"
click at [197, 172] on div at bounding box center [471, 203] width 630 height 354
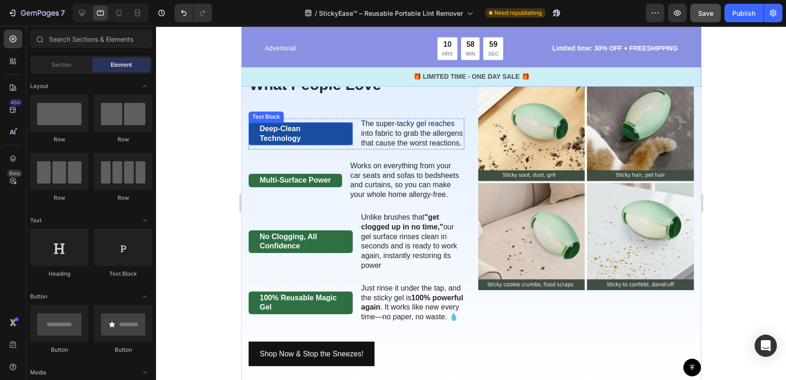
click at [320, 138] on p "Deep-Clean Technology" at bounding box center [300, 133] width 82 height 19
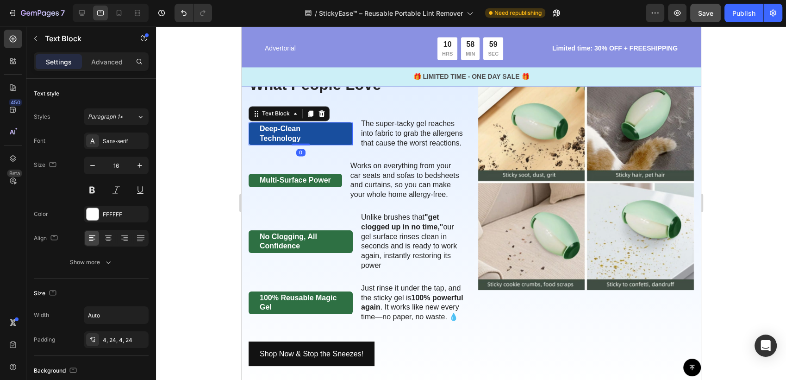
click at [334, 132] on p "Deep-Clean Technology" at bounding box center [300, 133] width 82 height 19
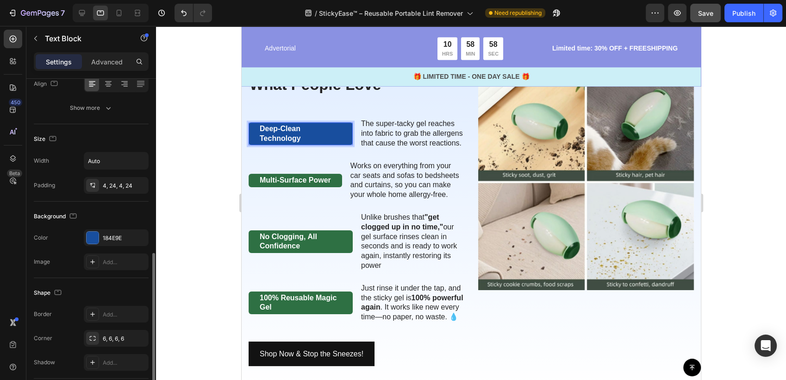
scroll to position [206, 0]
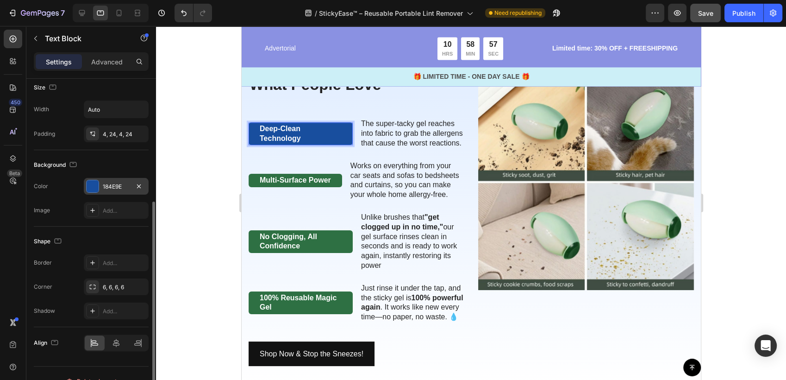
click at [106, 178] on div "184E9E" at bounding box center [116, 186] width 65 height 17
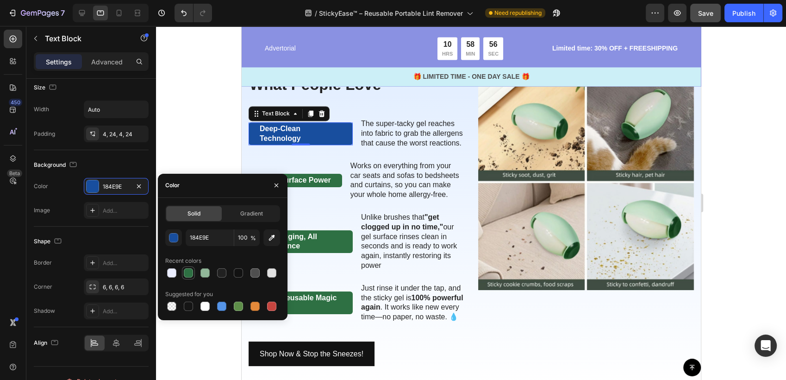
click at [190, 274] on div at bounding box center [188, 272] width 9 height 9
type input "2E7043"
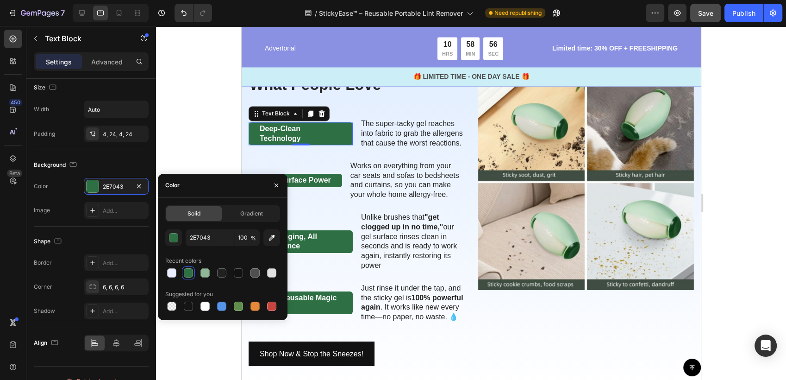
click at [193, 145] on div at bounding box center [471, 203] width 630 height 354
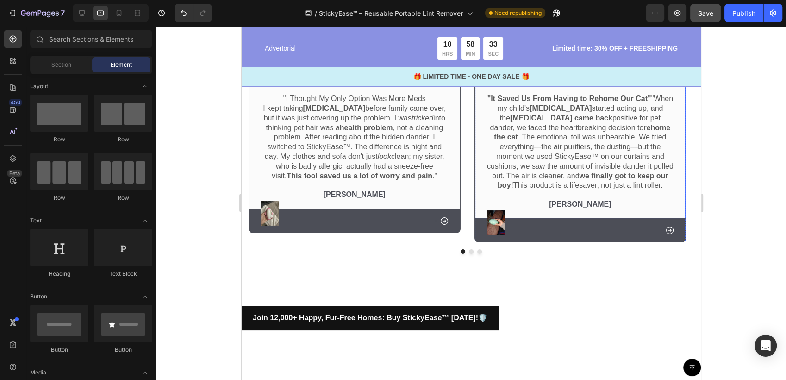
scroll to position [3653, 0]
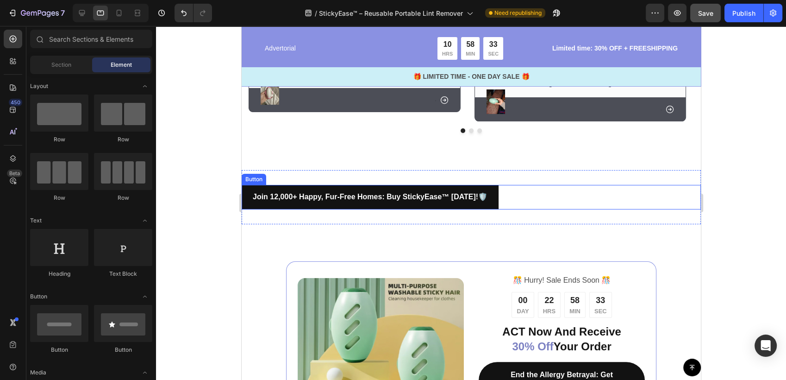
click at [551, 204] on div "Join 12,000+ Happy, Fur-Free Homes: Buy StickyEase™ [DATE]! 🛡️ Button" at bounding box center [470, 197] width 459 height 25
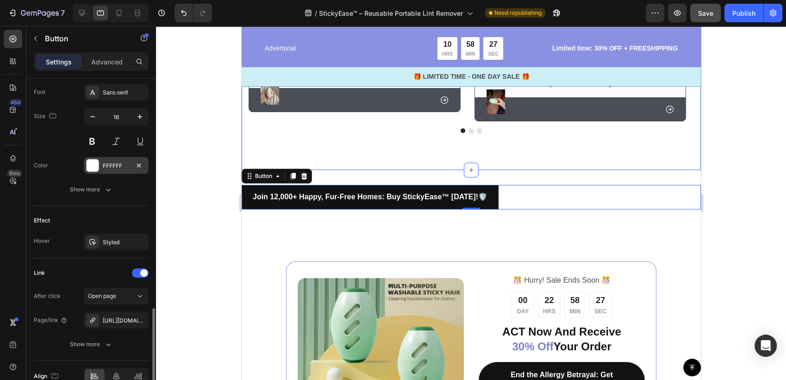
scroll to position [408, 0]
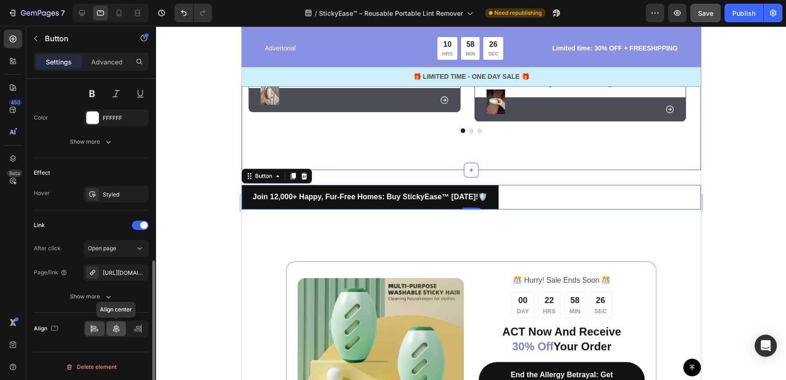
click at [115, 324] on icon at bounding box center [116, 328] width 6 height 8
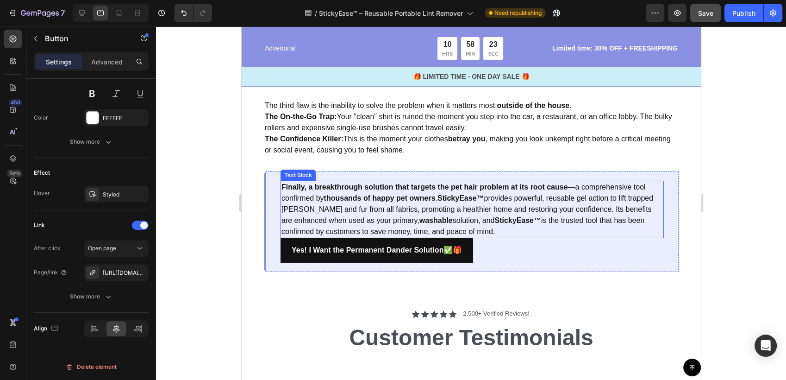
scroll to position [3190, 0]
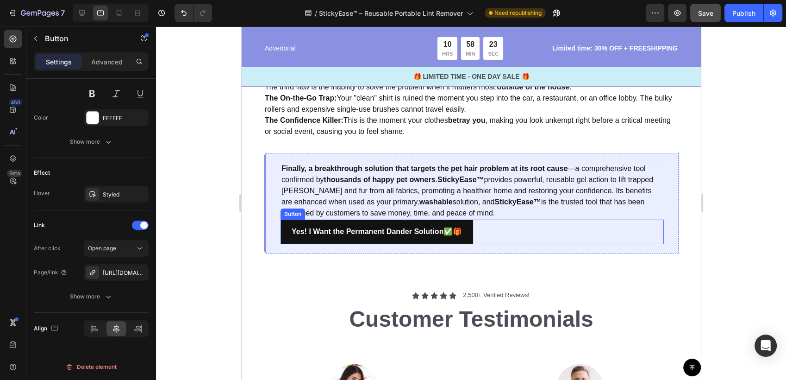
click at [479, 231] on div "Yes! I Want the Permanent Dander Solution ✅🎁 Button" at bounding box center [471, 232] width 383 height 25
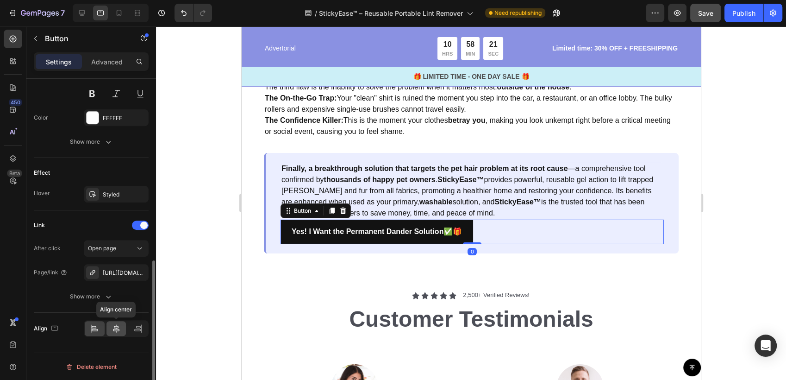
click at [119, 326] on icon at bounding box center [116, 328] width 9 height 9
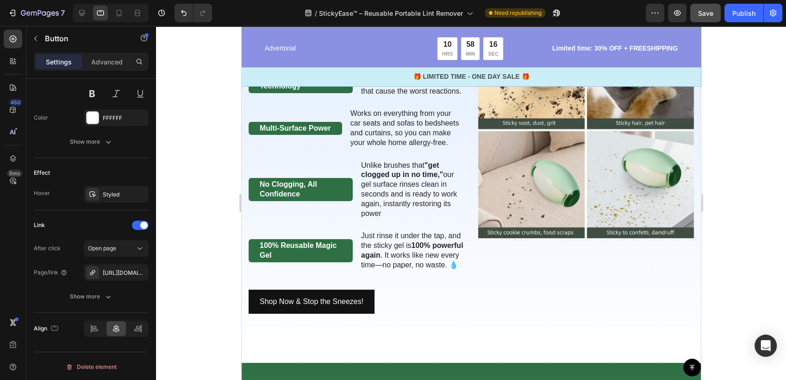
scroll to position [1535, 0]
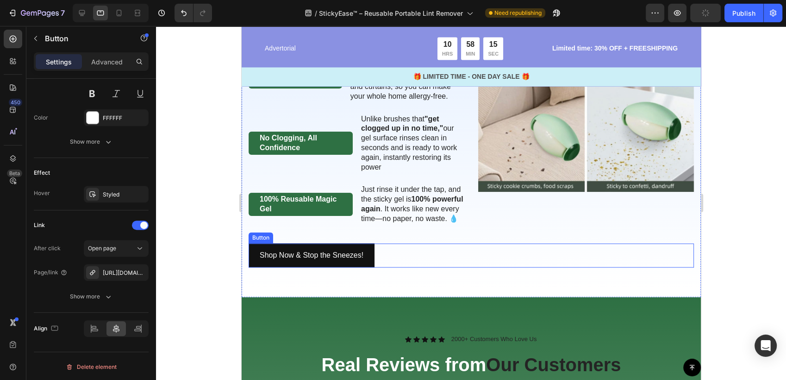
click at [394, 268] on div "Shop Now & Stop the Sneezes! Button" at bounding box center [471, 255] width 446 height 25
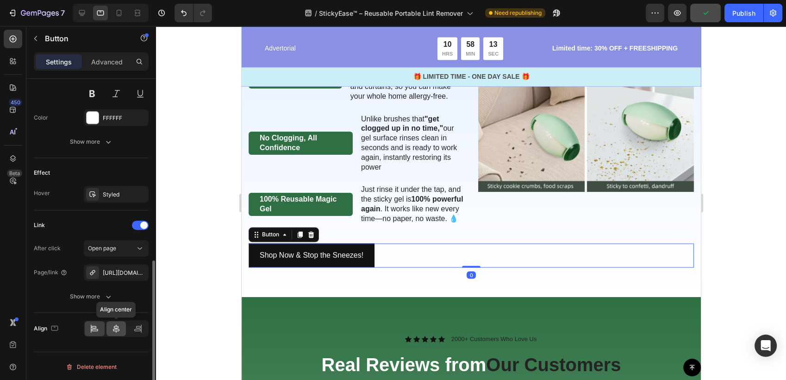
click at [119, 324] on icon at bounding box center [116, 328] width 9 height 9
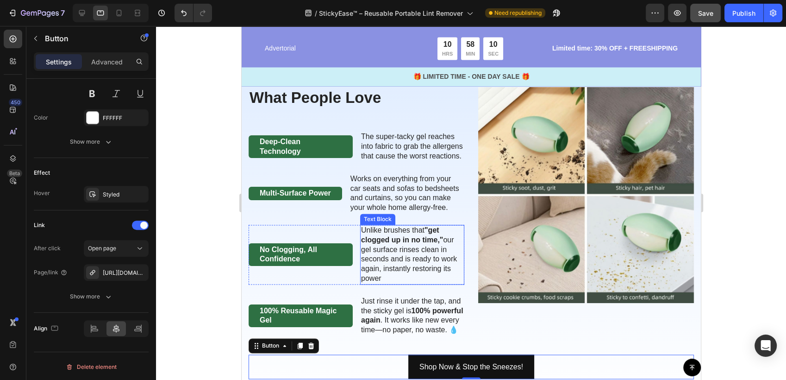
scroll to position [1432, 0]
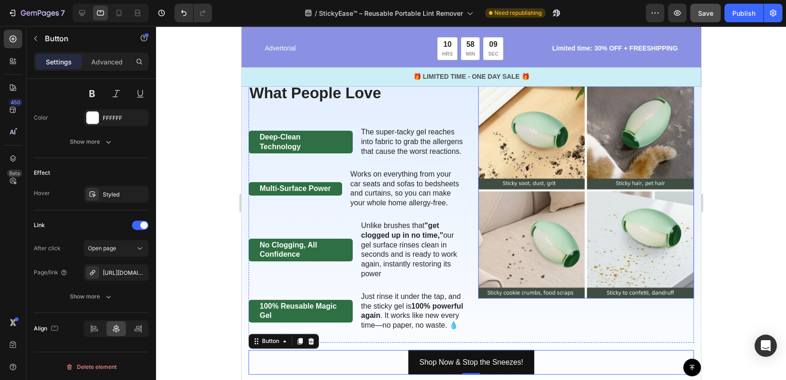
click at [564, 182] on img at bounding box center [586, 190] width 216 height 216
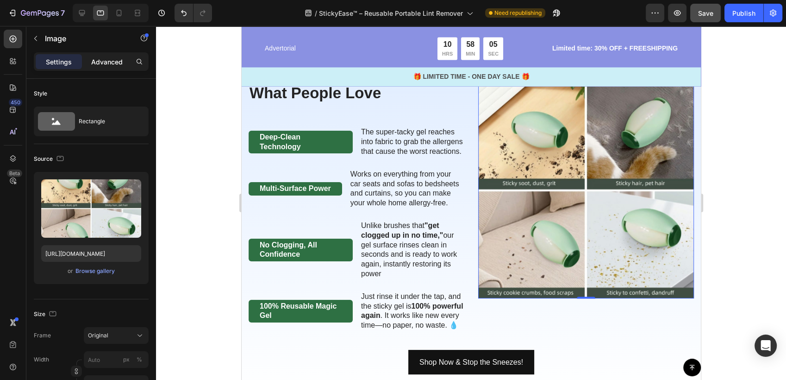
click at [92, 65] on p "Advanced" at bounding box center [106, 62] width 31 height 10
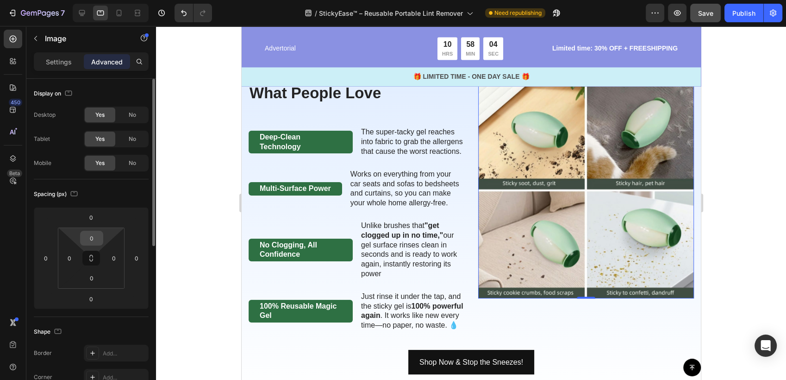
click at [102, 238] on div "0" at bounding box center [91, 238] width 23 height 15
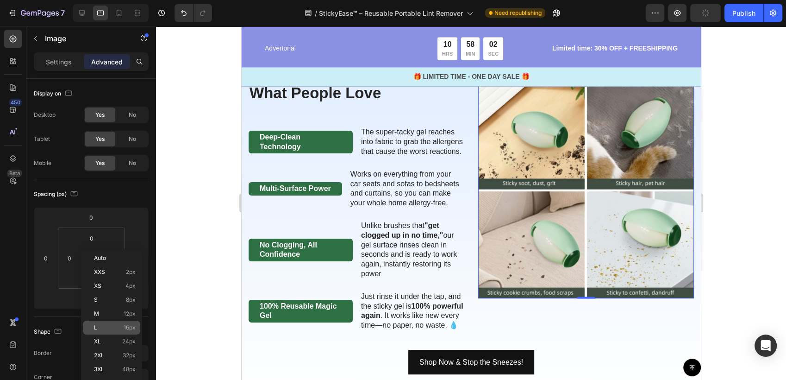
click at [132, 322] on div "L 16px" at bounding box center [111, 327] width 57 height 14
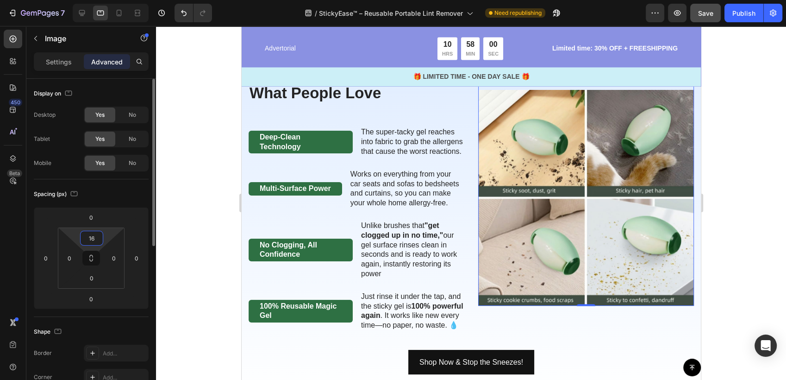
click at [93, 244] on input "16" at bounding box center [91, 238] width 19 height 14
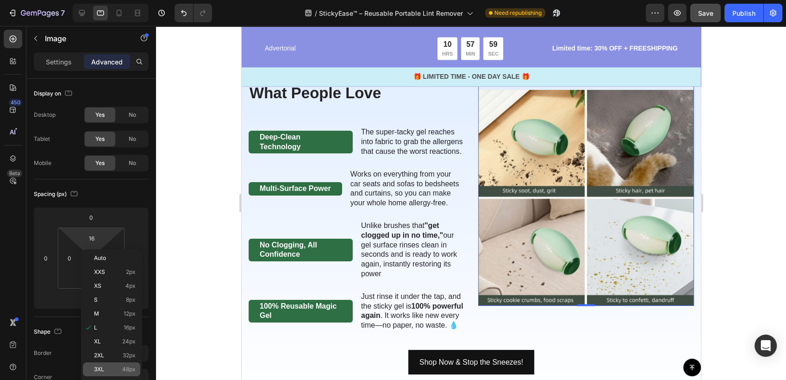
click at [112, 364] on div "3XL 48px" at bounding box center [111, 369] width 57 height 14
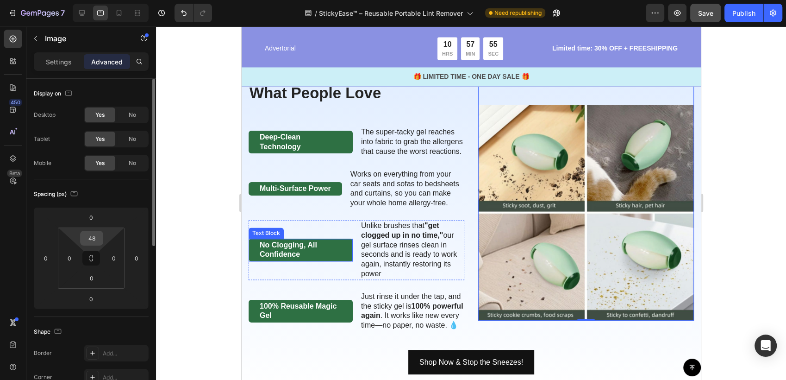
click at [101, 240] on div "48" at bounding box center [91, 238] width 23 height 15
click at [94, 238] on input "48" at bounding box center [91, 238] width 19 height 14
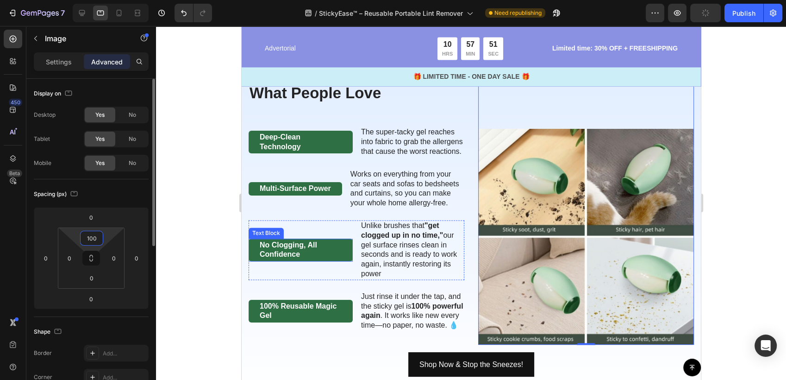
type input "100"
click at [225, 197] on div at bounding box center [471, 203] width 630 height 354
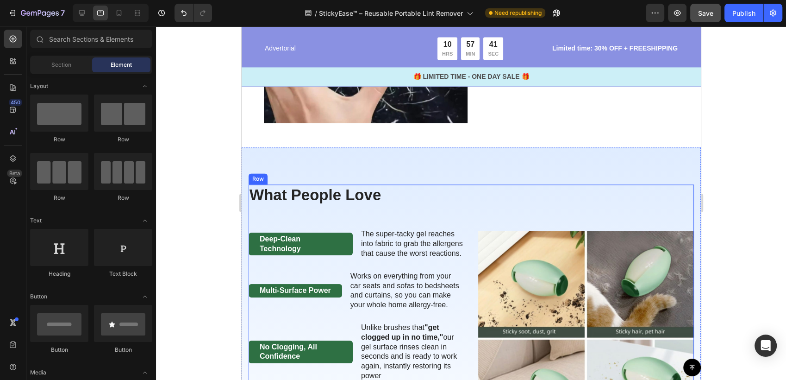
scroll to position [1330, 0]
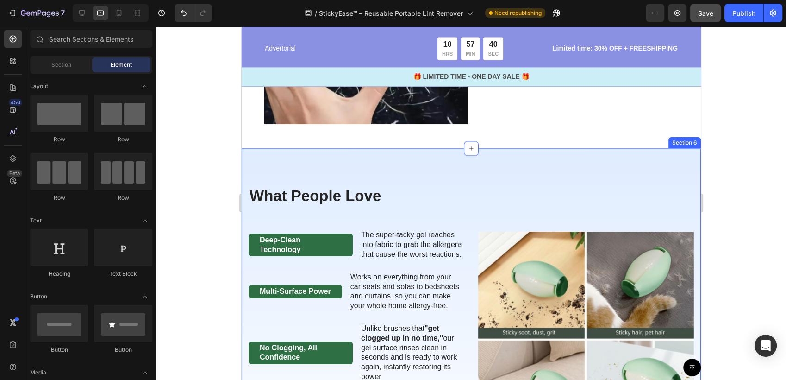
click at [371, 180] on div "What People Love Heading Deep-Clean Technology Text Block The super-tacky gel r…" at bounding box center [470, 328] width 459 height 361
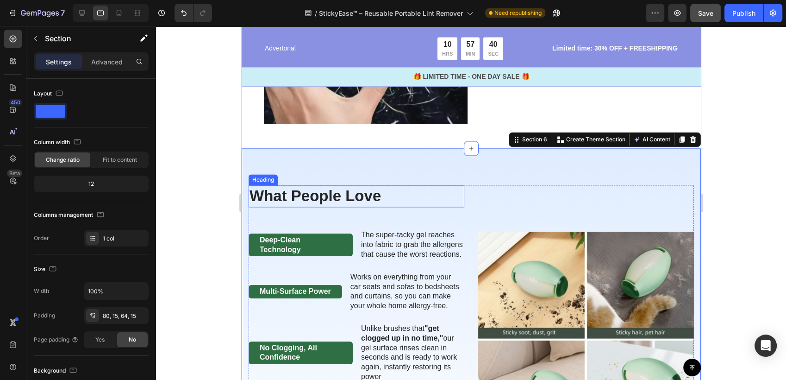
click at [364, 193] on h2 "What People Love" at bounding box center [356, 196] width 216 height 22
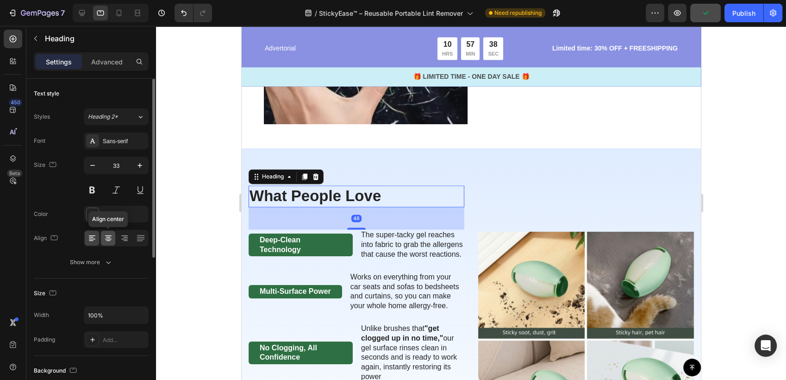
click at [110, 234] on icon at bounding box center [108, 237] width 9 height 9
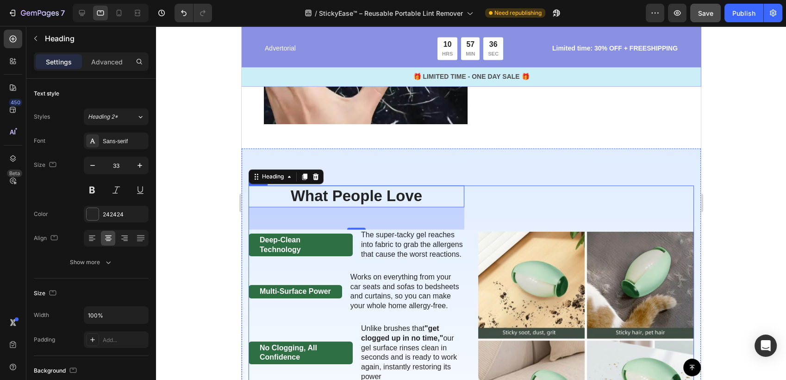
click at [515, 186] on div "Image" at bounding box center [586, 316] width 216 height 262
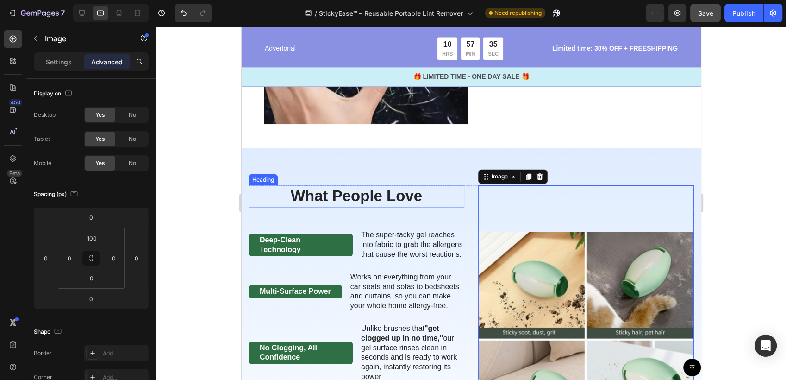
click at [442, 201] on h2 "What People Love" at bounding box center [356, 196] width 216 height 22
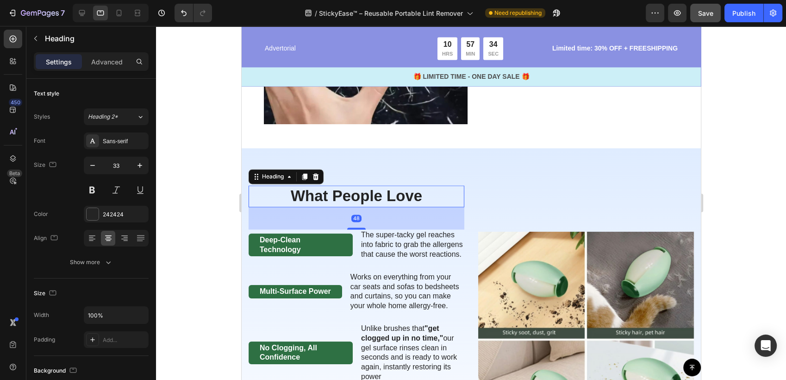
click at [187, 216] on div at bounding box center [471, 203] width 630 height 354
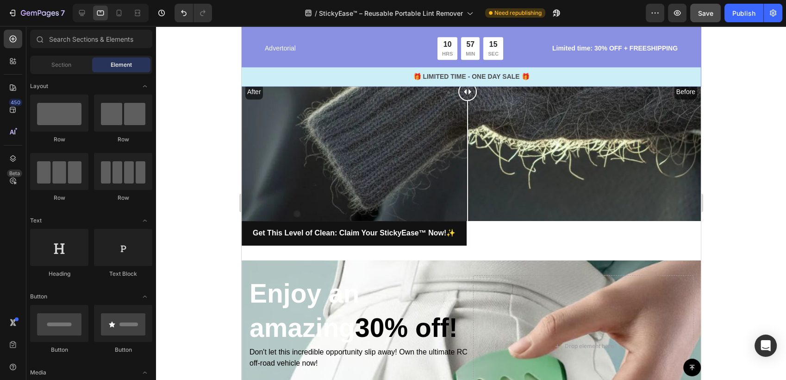
scroll to position [4777, 0]
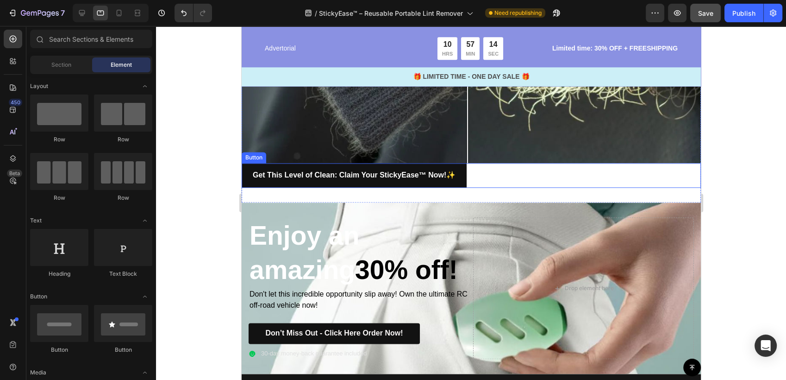
click at [514, 163] on div "Get This Level of Clean: Claim Your StickyEase™ Now! ✨ Button" at bounding box center [470, 175] width 459 height 25
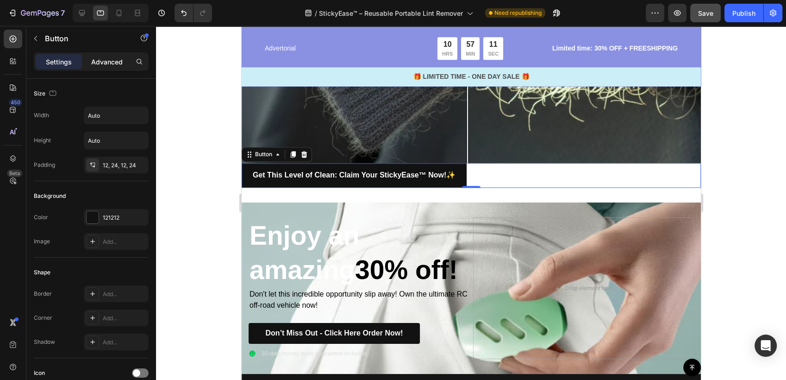
click at [100, 64] on p "Advanced" at bounding box center [106, 62] width 31 height 10
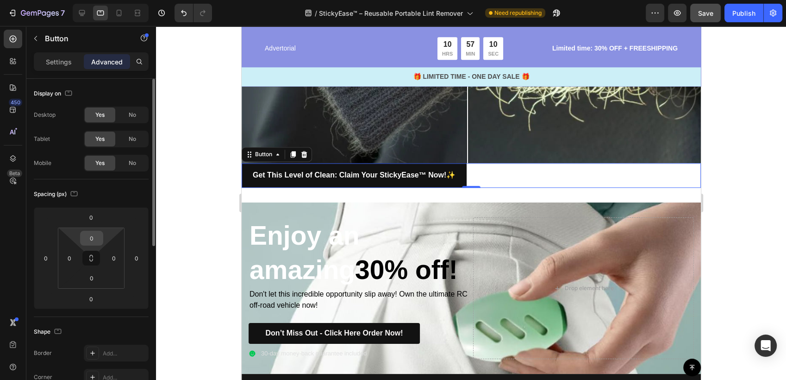
click at [92, 239] on input "0" at bounding box center [91, 238] width 19 height 14
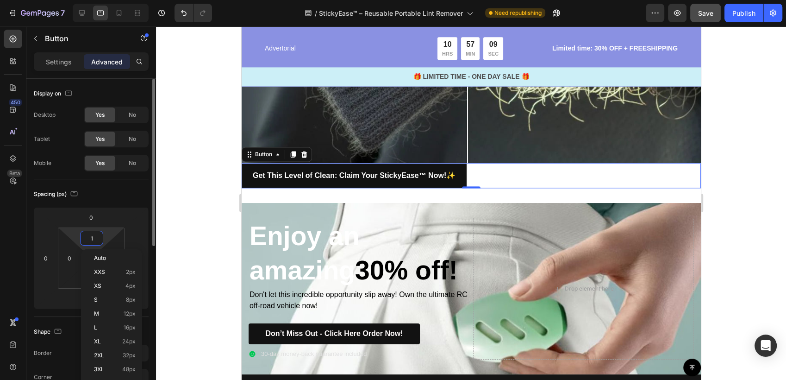
type input "10"
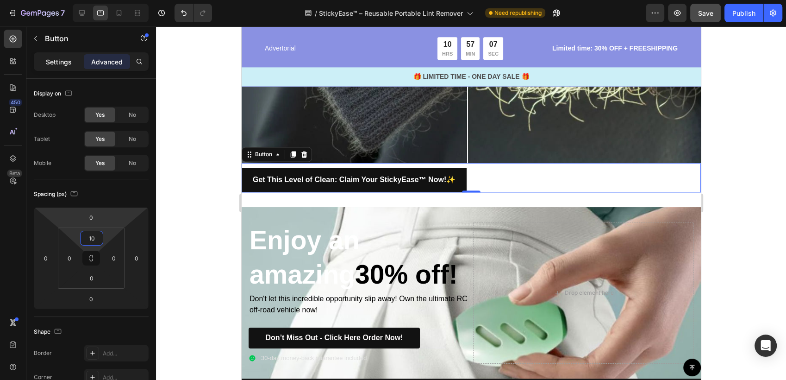
click at [55, 59] on p "Settings" at bounding box center [59, 62] width 26 height 10
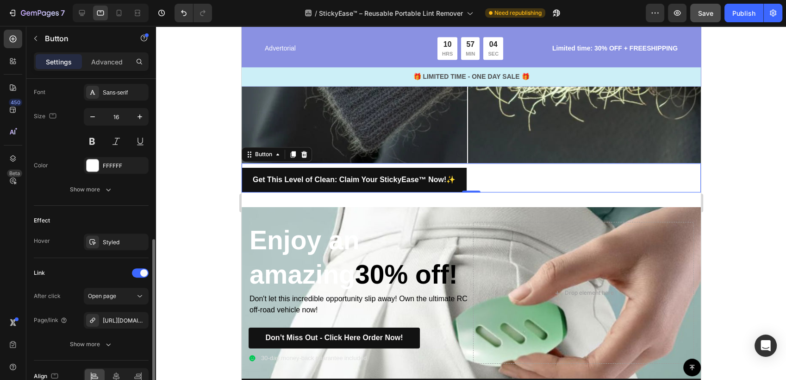
scroll to position [408, 0]
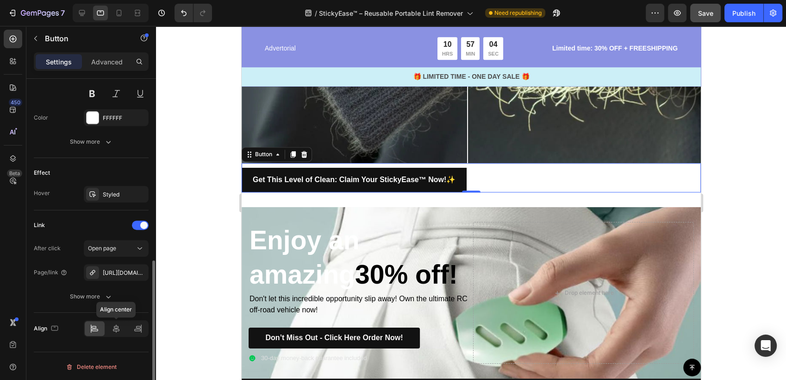
click at [109, 322] on div at bounding box center [117, 328] width 20 height 15
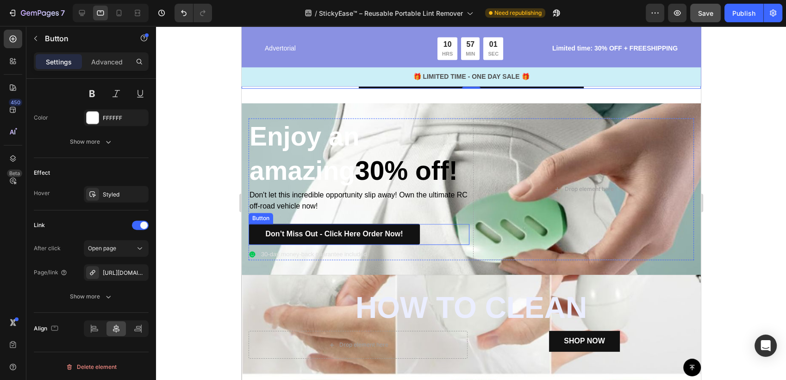
scroll to position [4880, 0]
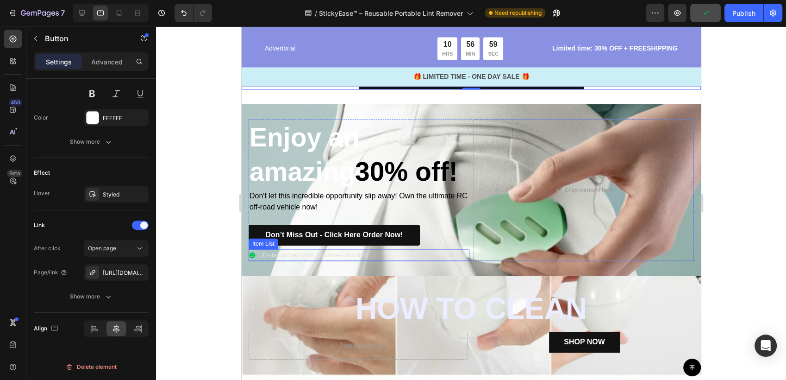
click at [345, 260] on p "30-day money-back guarantee included" at bounding box center [314, 255] width 106 height 9
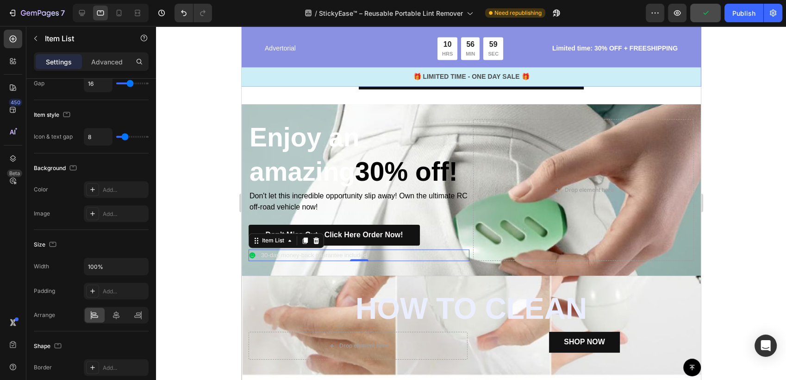
scroll to position [0, 0]
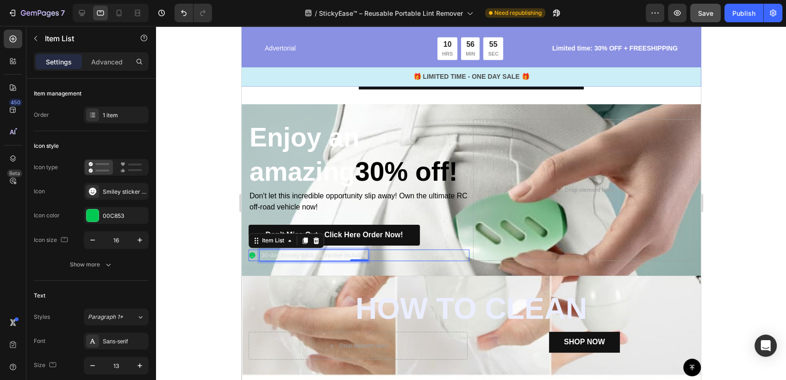
click at [282, 260] on p "30-day money-back guarantee included" at bounding box center [314, 255] width 106 height 9
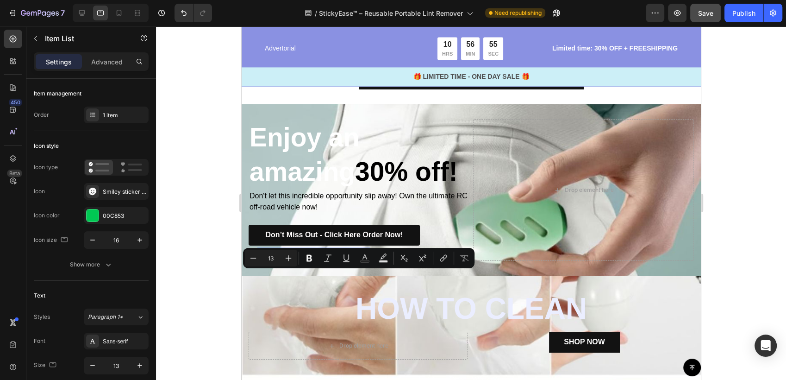
click at [265, 260] on p "30-day money-back guarantee included" at bounding box center [314, 255] width 106 height 9
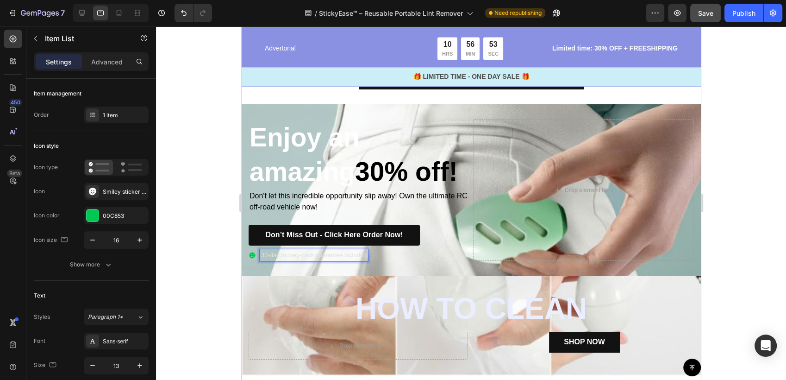
drag, startPoint x: 262, startPoint y: 276, endPoint x: 318, endPoint y: 275, distance: 55.6
click at [310, 260] on p "30-day money-back guarantee included" at bounding box center [314, 255] width 106 height 9
click at [366, 260] on p "30-day money-back guarantee included" at bounding box center [314, 255] width 106 height 9
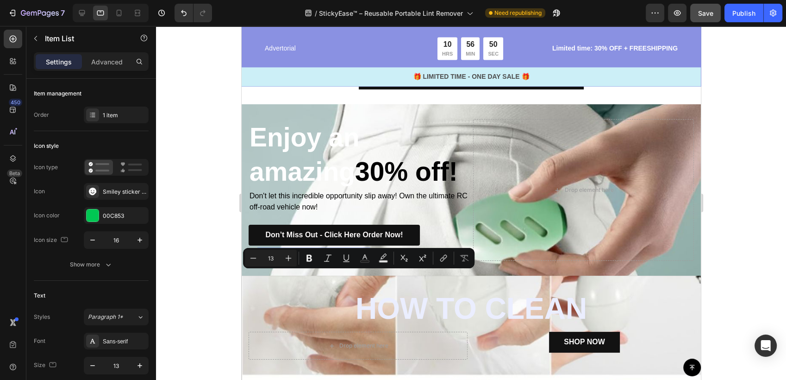
drag, startPoint x: 367, startPoint y: 275, endPoint x: 261, endPoint y: 276, distance: 106.1
click at [261, 260] on p "30-day money-back guarantee included" at bounding box center [314, 255] width 106 height 9
click at [365, 257] on icon "Editor contextual toolbar" at bounding box center [364, 257] width 9 height 9
type input "E0E0E0"
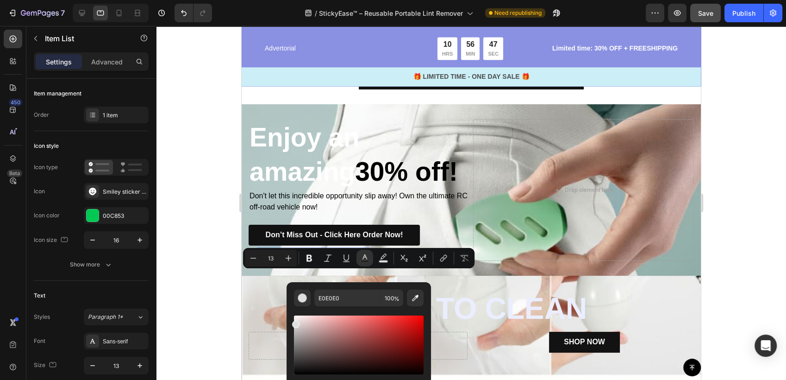
scroll to position [4931, 0]
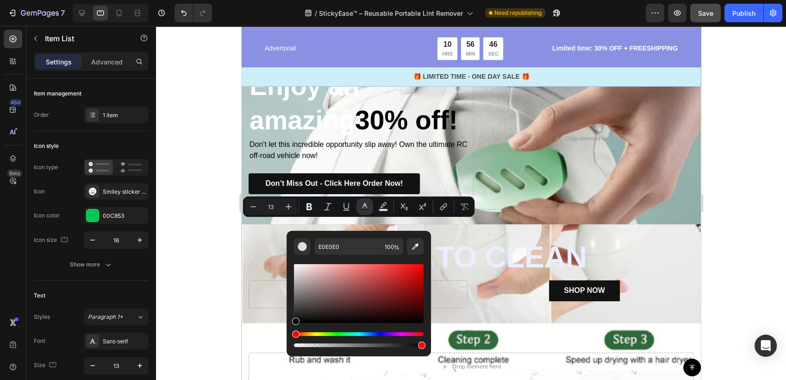
drag, startPoint x: 301, startPoint y: 320, endPoint x: 288, endPoint y: 331, distance: 16.1
click at [288, 331] on div "E0E0E0 100 %" at bounding box center [359, 290] width 144 height 118
type input "000000"
click at [217, 294] on div at bounding box center [471, 203] width 630 height 354
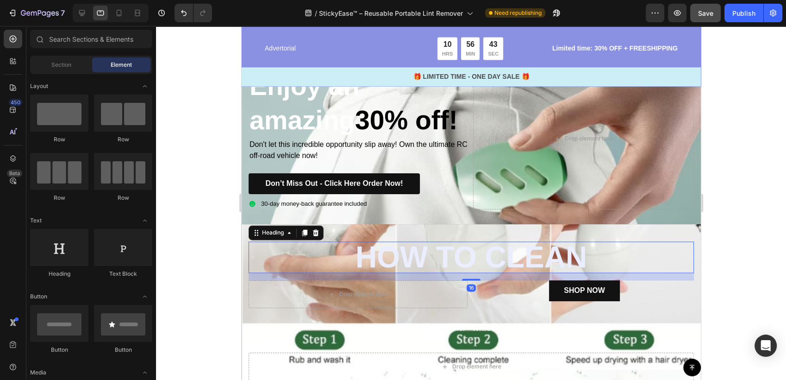
click at [408, 273] on h2 "How To clean" at bounding box center [471, 256] width 446 height 31
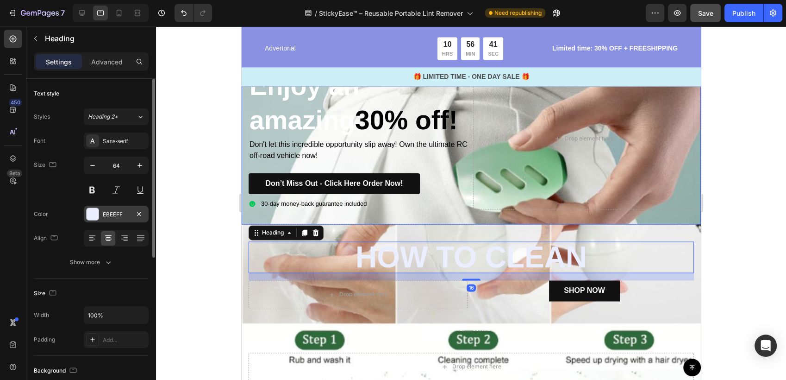
click at [93, 208] on div at bounding box center [93, 214] width 12 height 12
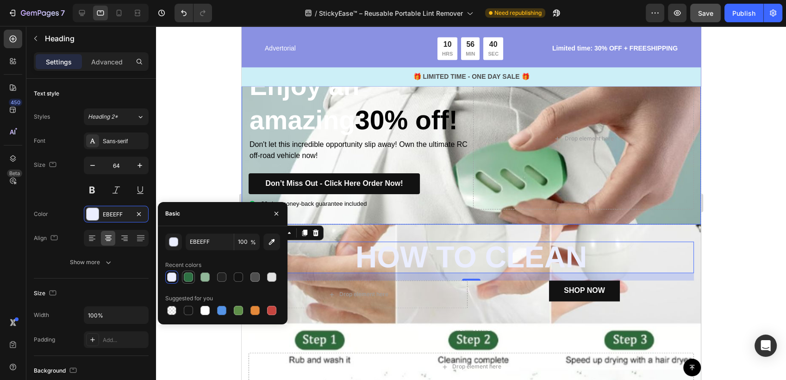
click at [190, 277] on div at bounding box center [188, 276] width 9 height 9
type input "2E7043"
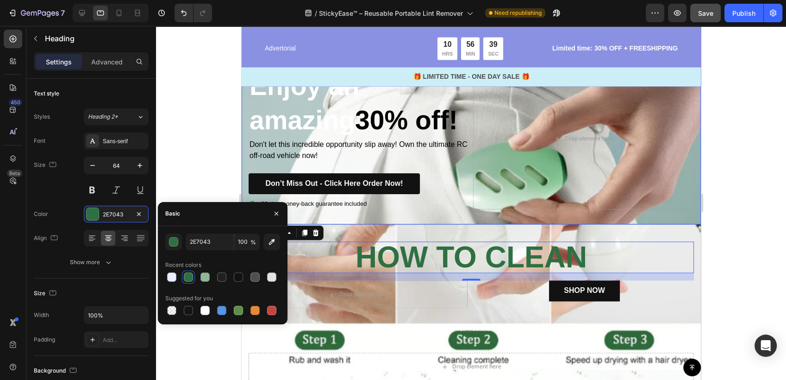
click at [158, 178] on div at bounding box center [471, 203] width 630 height 354
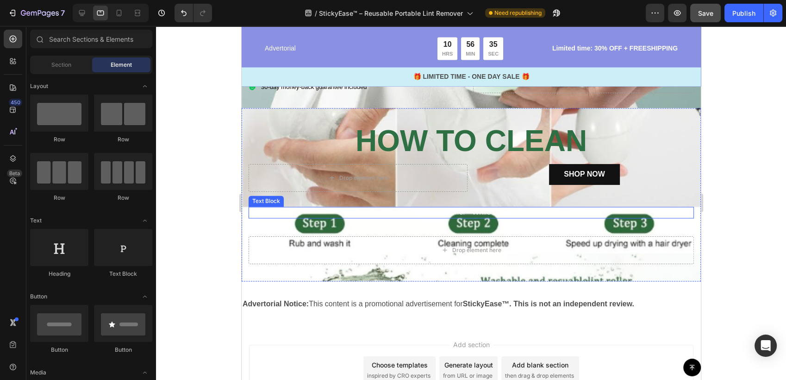
scroll to position [4983, 0]
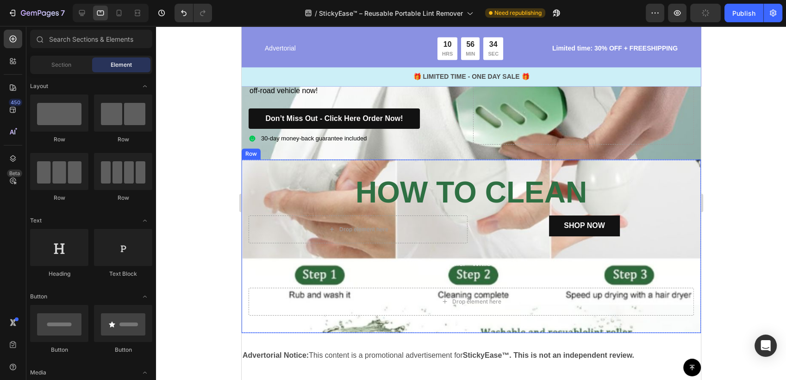
click at [684, 207] on div "How To clean Heading Drop element here SHOP NOW Button Row Limited Time Offer -…" at bounding box center [470, 245] width 459 height 173
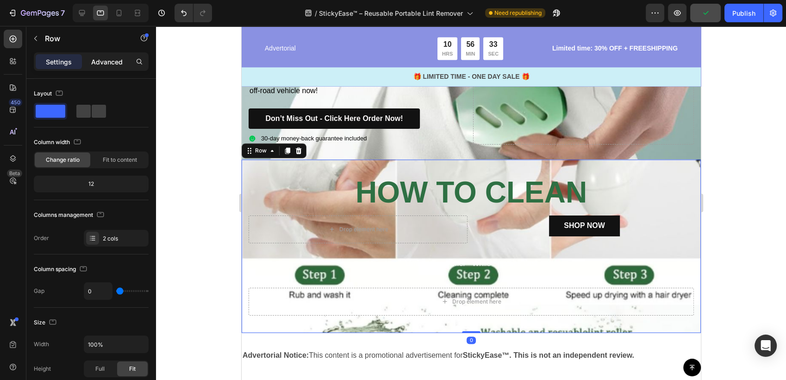
click at [104, 67] on div "Advanced" at bounding box center [107, 61] width 46 height 15
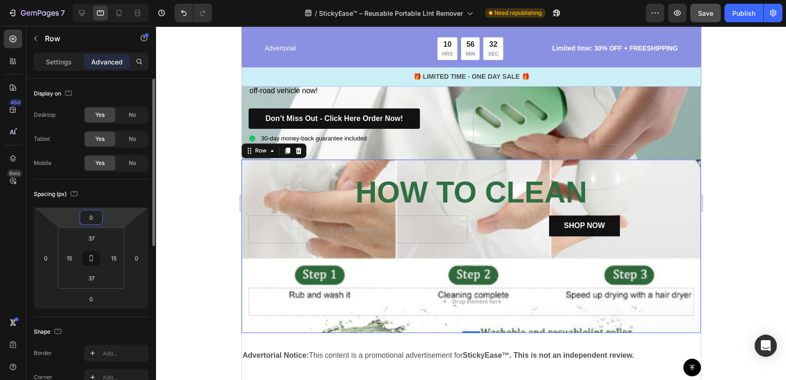
click at [96, 217] on input "0" at bounding box center [91, 217] width 19 height 14
type input "10"
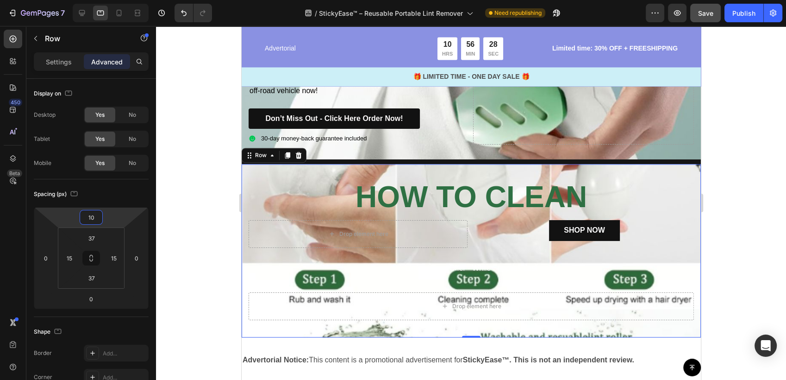
click at [233, 262] on div at bounding box center [471, 203] width 630 height 354
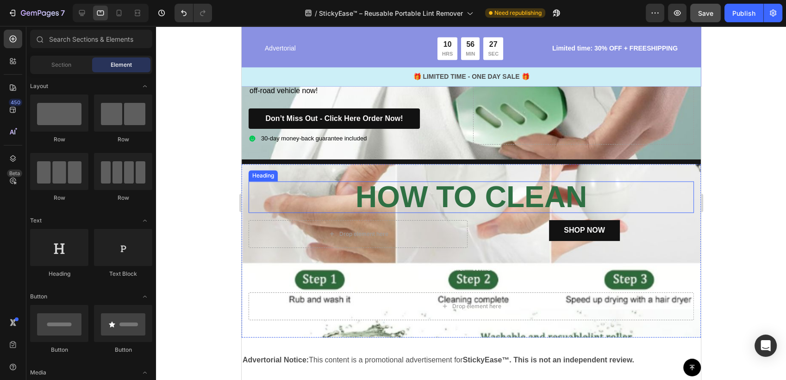
scroll to position [5034, 0]
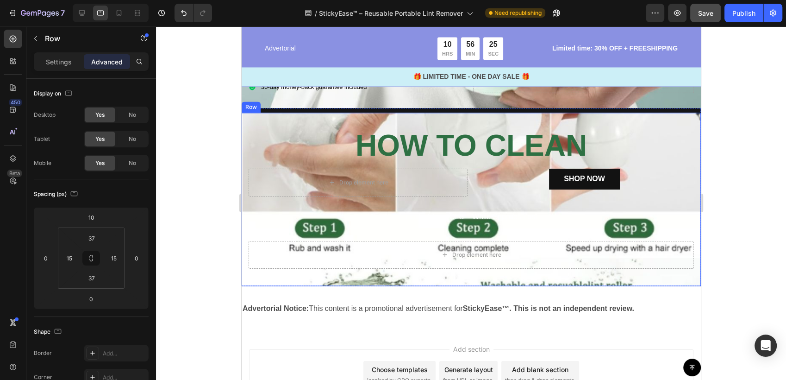
click at [246, 264] on div "How To clean Heading Drop element here SHOP NOW Button Row Limited Time Offer -…" at bounding box center [470, 199] width 459 height 173
click at [65, 57] on p "Settings" at bounding box center [59, 62] width 26 height 10
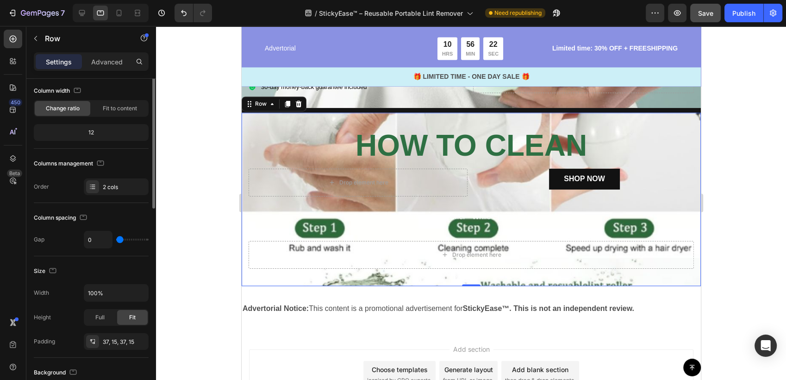
scroll to position [103, 0]
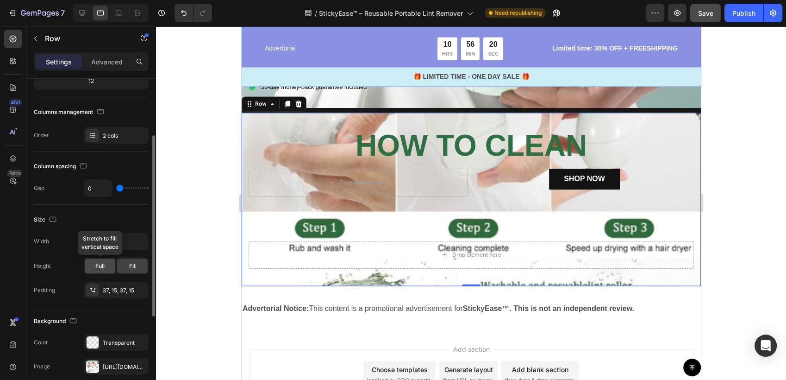
click at [97, 258] on div "Full" at bounding box center [100, 265] width 31 height 15
click at [135, 269] on div "Fit" at bounding box center [132, 265] width 31 height 15
click at [114, 63] on p "Advanced" at bounding box center [106, 62] width 31 height 10
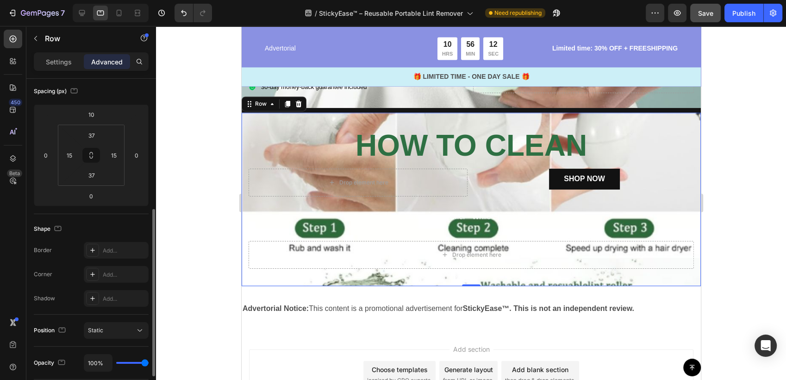
scroll to position [206, 0]
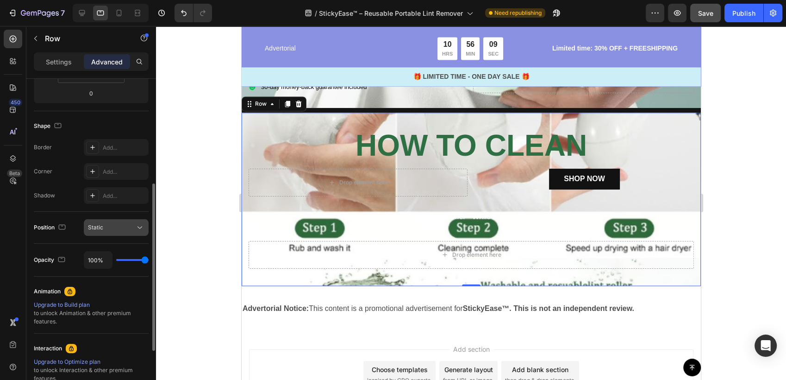
click at [96, 231] on div "Static" at bounding box center [116, 227] width 56 height 9
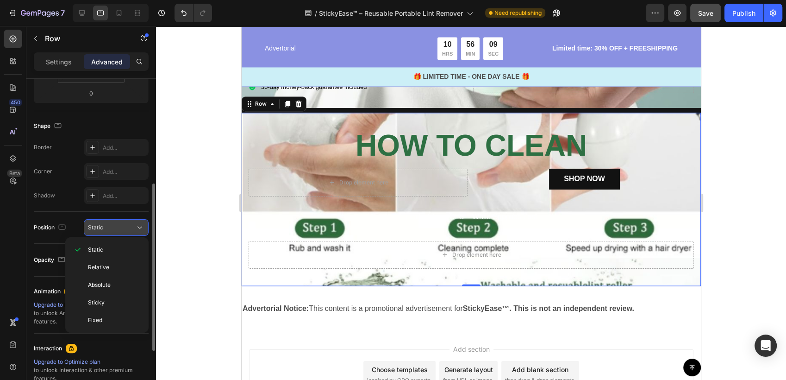
click at [96, 231] on div "Static" at bounding box center [116, 227] width 56 height 9
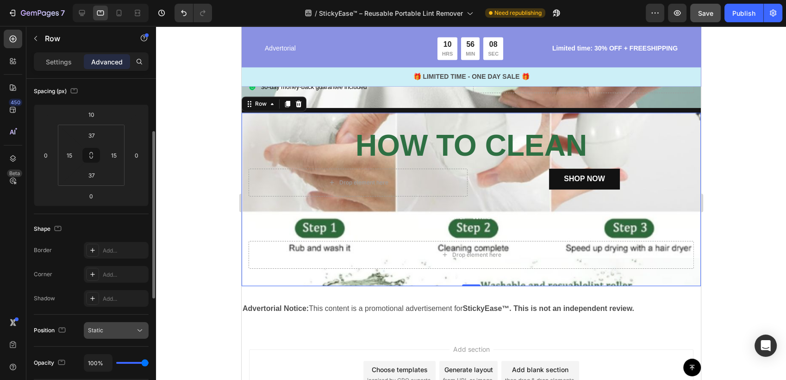
scroll to position [0, 0]
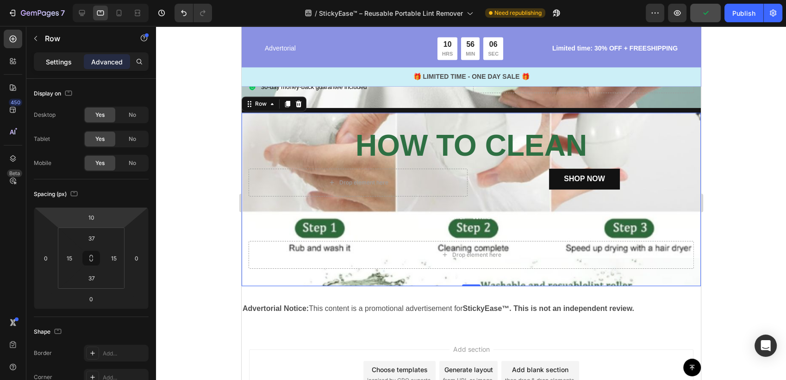
click at [50, 61] on p "Settings" at bounding box center [59, 62] width 26 height 10
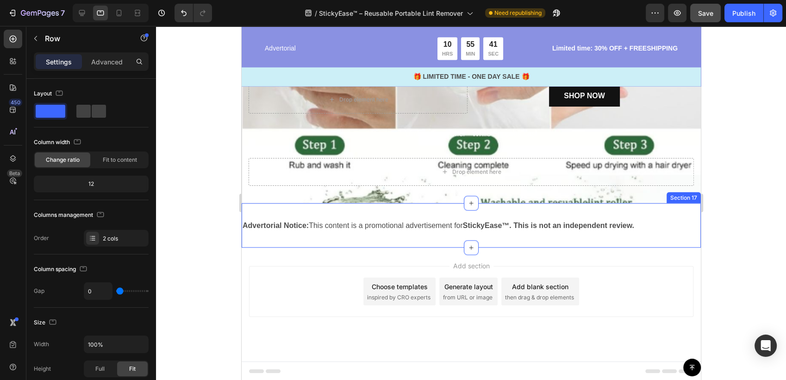
scroll to position [5152, 0]
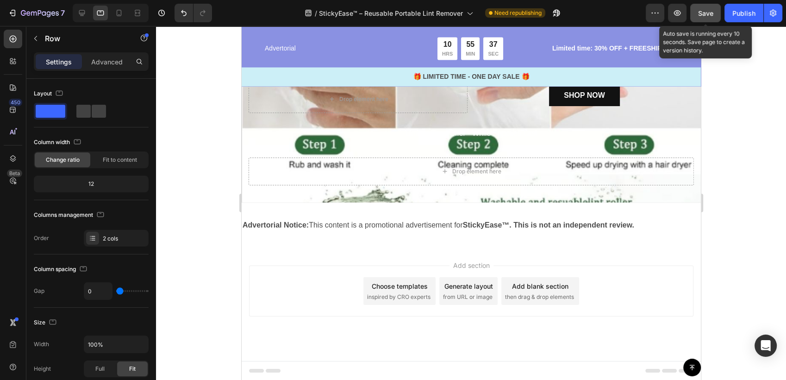
click at [708, 10] on span "Save" at bounding box center [705, 13] width 15 height 8
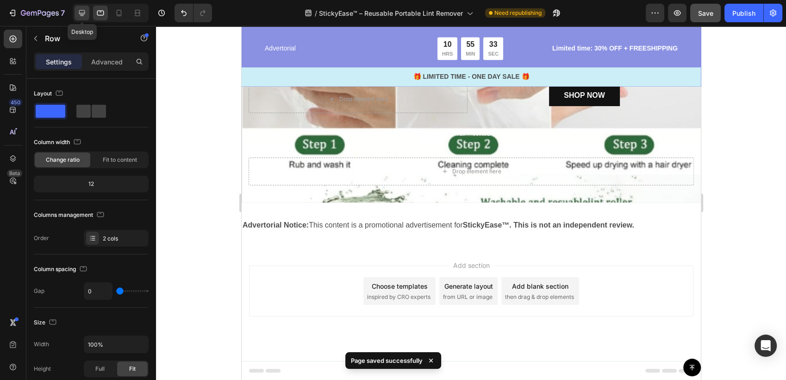
click at [82, 13] on icon at bounding box center [81, 12] width 9 height 9
type input "30"
type input "1200"
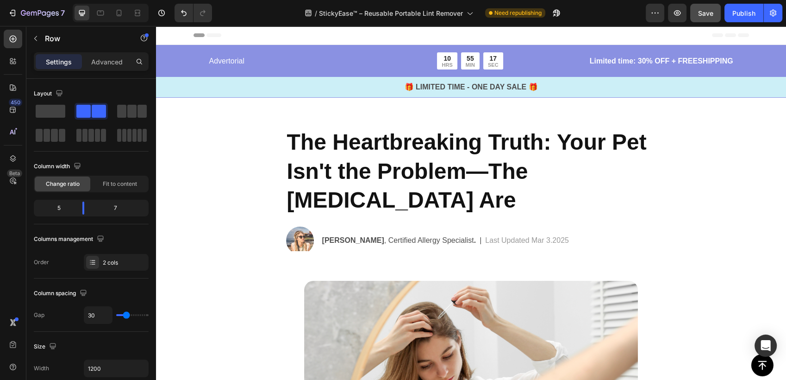
scroll to position [257, 0]
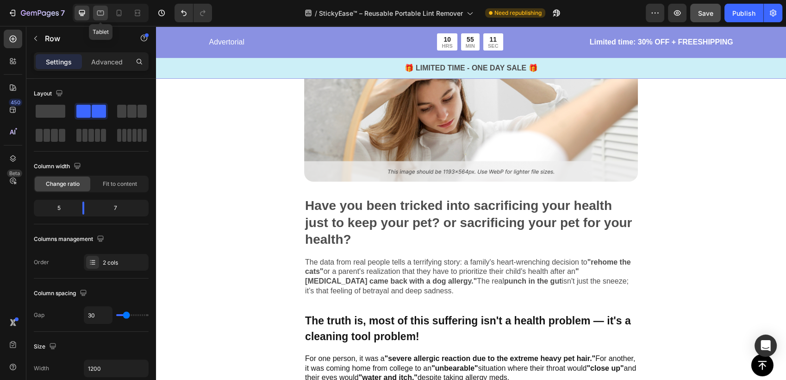
click at [94, 12] on div at bounding box center [100, 13] width 15 height 15
type input "0"
type input "100%"
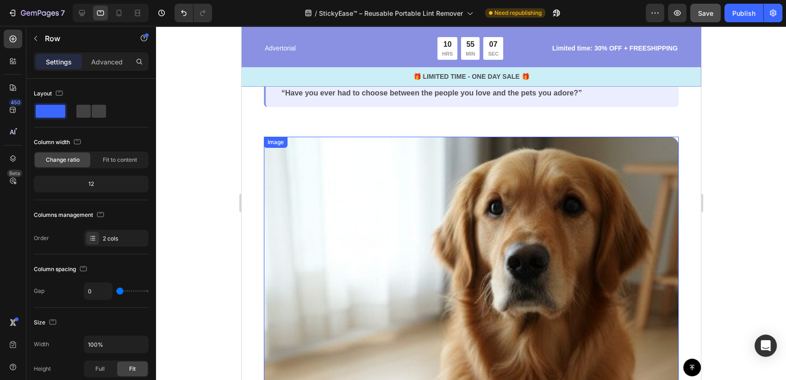
scroll to position [154, 0]
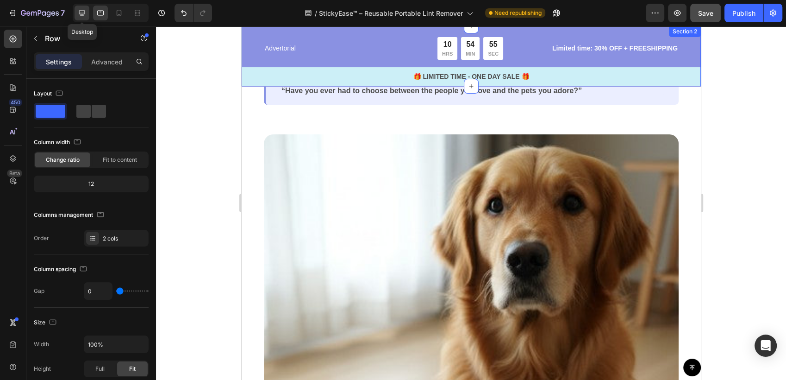
click at [76, 9] on div at bounding box center [82, 13] width 15 height 15
type input "30"
type input "1200"
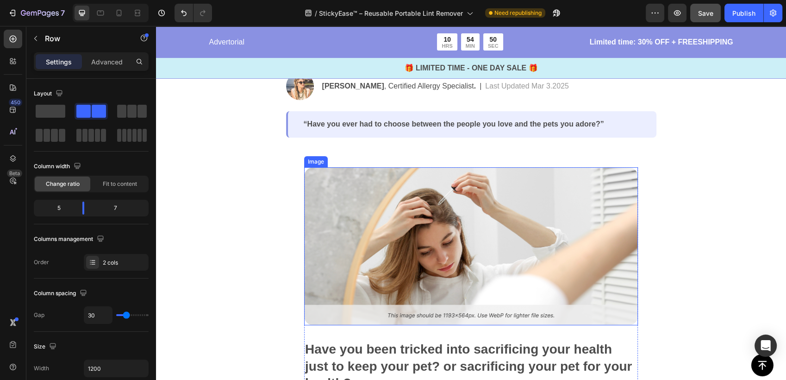
click at [390, 227] on img at bounding box center [471, 246] width 334 height 158
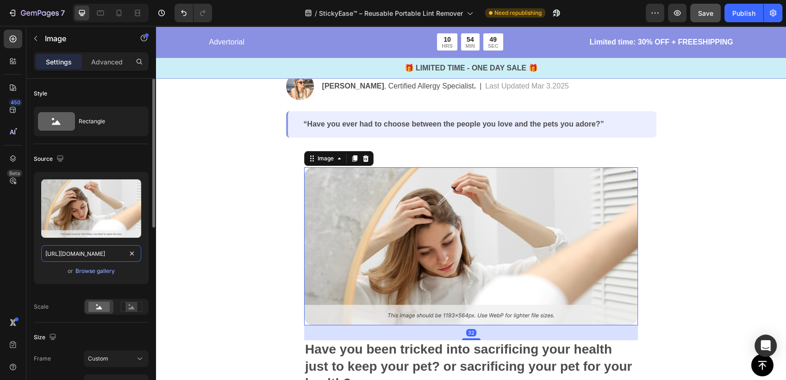
click at [96, 254] on input "[URL][DOMAIN_NAME]" at bounding box center [91, 253] width 100 height 17
paste input "Screenshot_2025-09-24_002812.jpg?v=1758653936"
type input "[URL][DOMAIN_NAME]"
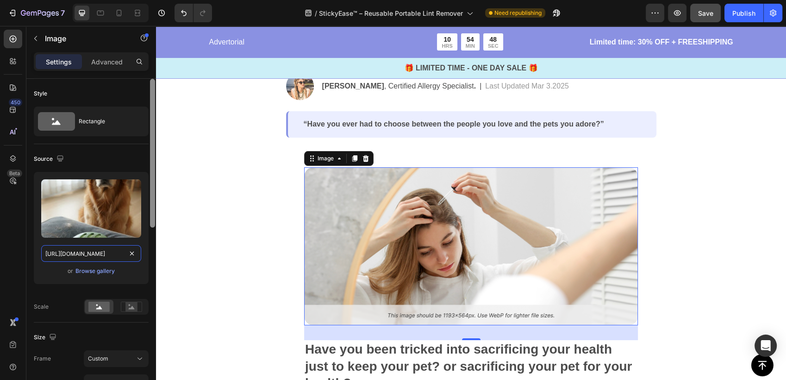
scroll to position [0, 207]
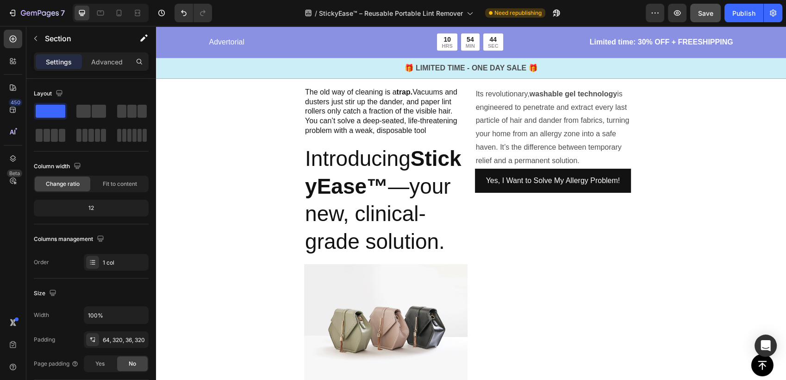
scroll to position [1132, 0]
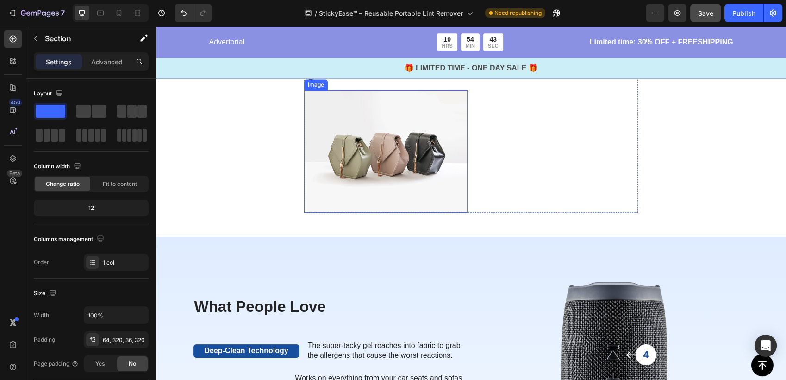
click at [402, 194] on img at bounding box center [385, 151] width 163 height 122
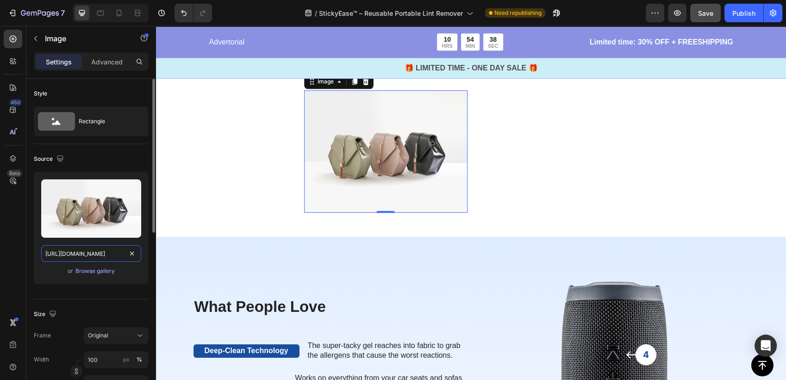
click at [96, 253] on input "[URL][DOMAIN_NAME]" at bounding box center [91, 253] width 100 height 17
paste input "0674/9978/6498/files/1_18f3a975-5565-4e54-bed4-c204e34058a5.jpg?v=1758647626"
type input "[URL][DOMAIN_NAME]"
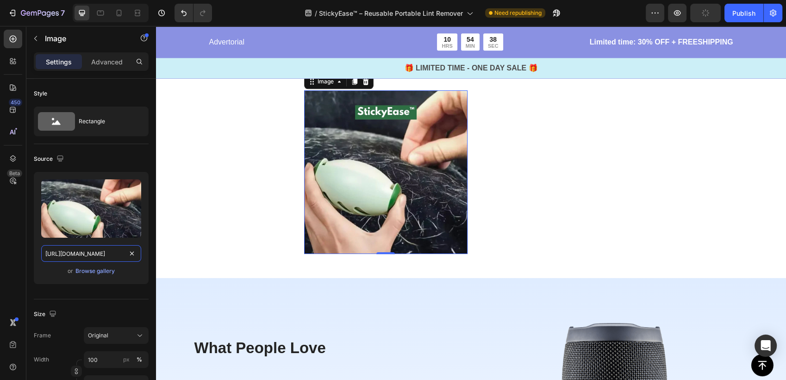
scroll to position [0, 240]
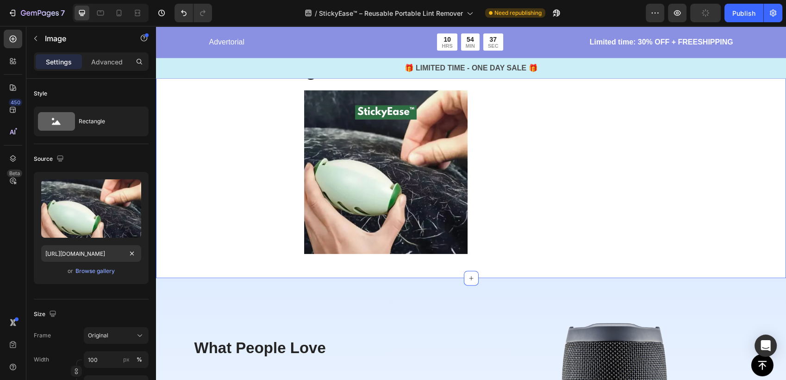
click at [280, 194] on div "The old way of cleaning is a trap. Vacuums and dusters just stir up the dander,…" at bounding box center [471, 80] width 630 height 395
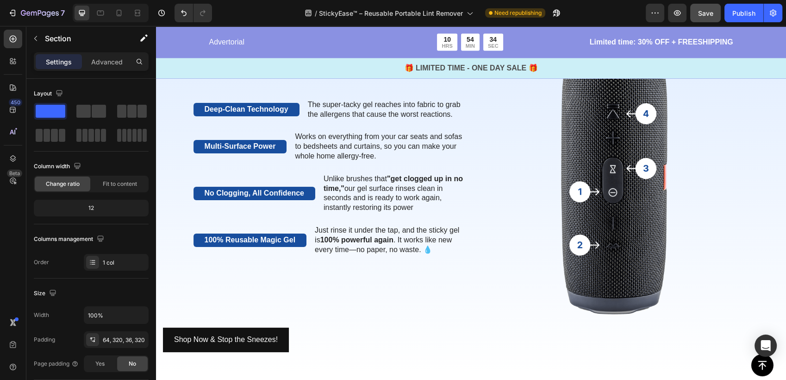
scroll to position [1441, 0]
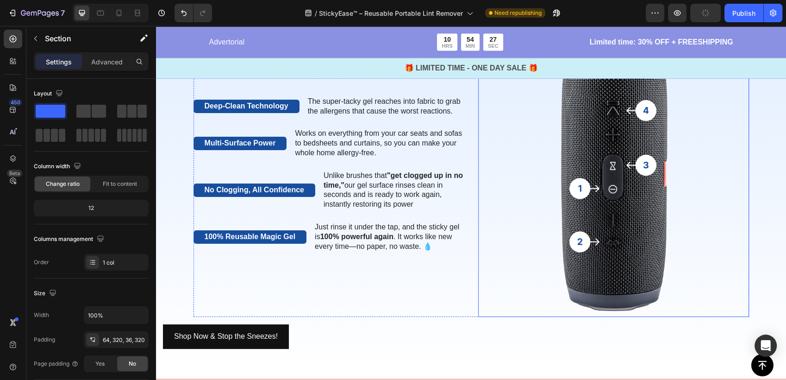
click at [633, 226] on img at bounding box center [613, 173] width 271 height 287
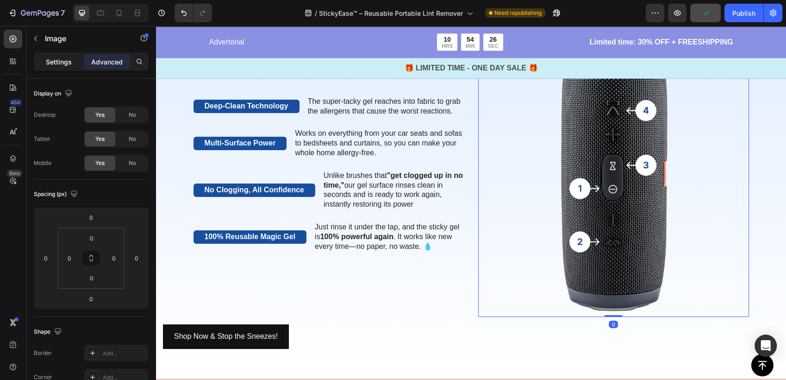
click at [58, 65] on p "Settings" at bounding box center [59, 62] width 26 height 10
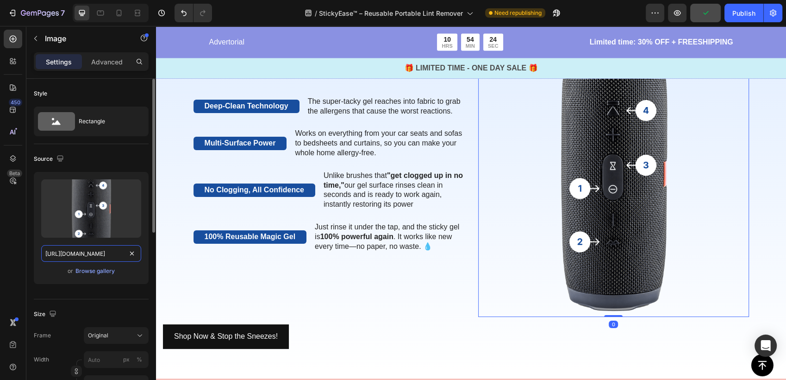
click at [94, 255] on input "[URL][DOMAIN_NAME]" at bounding box center [91, 253] width 100 height 17
paste input "0674/9978/6498/files/4_8ffb7cb8-4d5f-4d7a-b7e5-8d082d666c6b.jpg?v=1758647638"
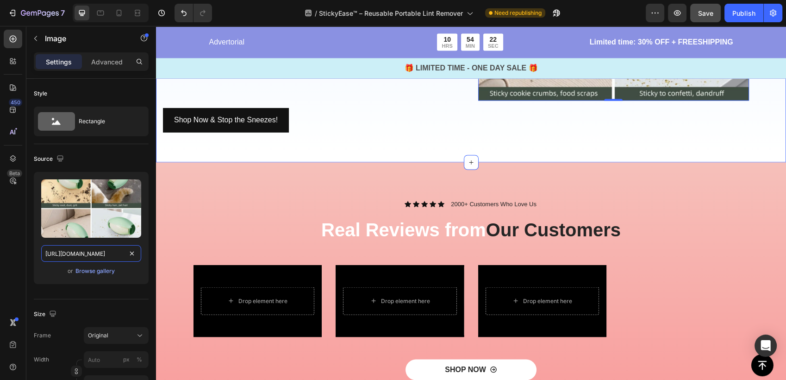
scroll to position [1646, 0]
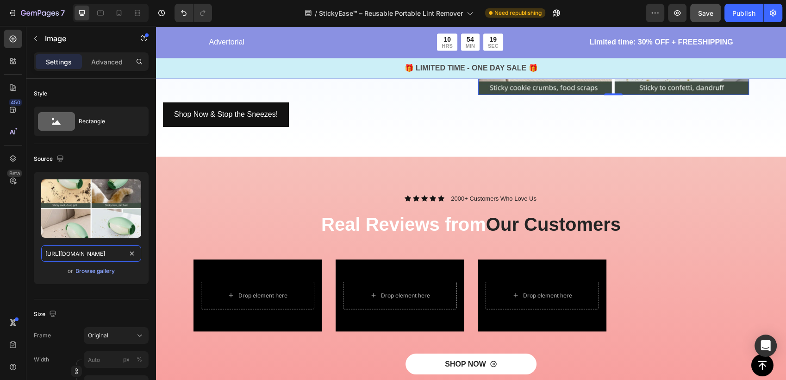
type input "[URL][DOMAIN_NAME]"
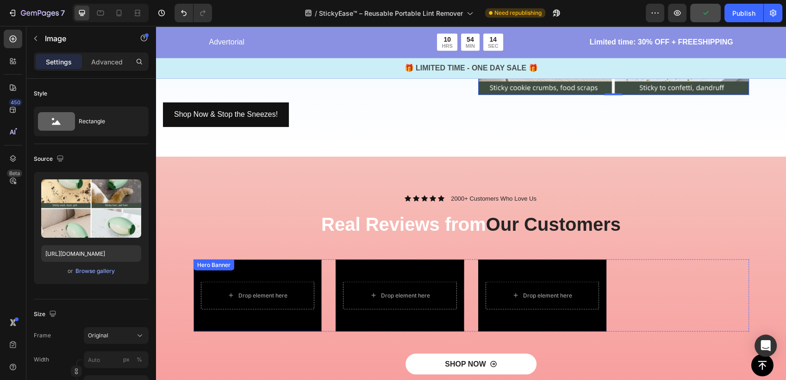
click at [262, 320] on div "Background Image" at bounding box center [258, 295] width 129 height 72
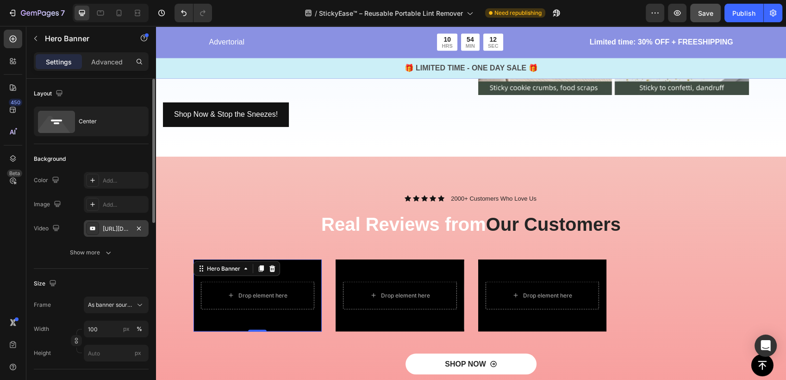
click at [101, 230] on div "[URL][DOMAIN_NAME]" at bounding box center [116, 228] width 65 height 17
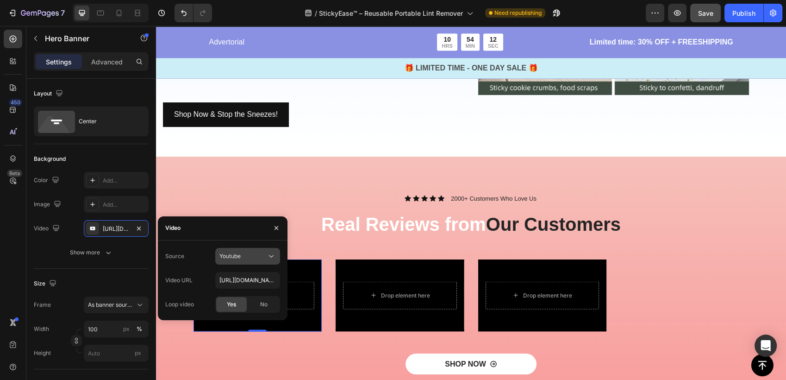
click at [258, 252] on div "Youtube" at bounding box center [243, 256] width 47 height 8
click at [255, 278] on span "Video hosting" at bounding box center [237, 279] width 35 height 8
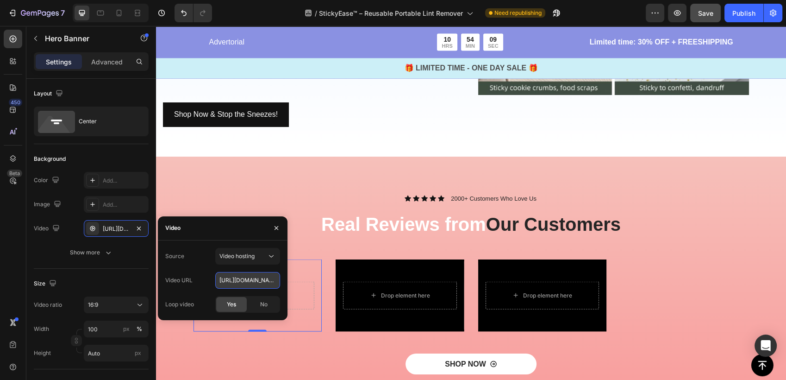
click at [255, 281] on input "[URL][DOMAIN_NAME]" at bounding box center [247, 280] width 65 height 17
paste input "05176e87ddcd4cf59aa5a02dd824bb15"
type input "[URL][DOMAIN_NAME]"
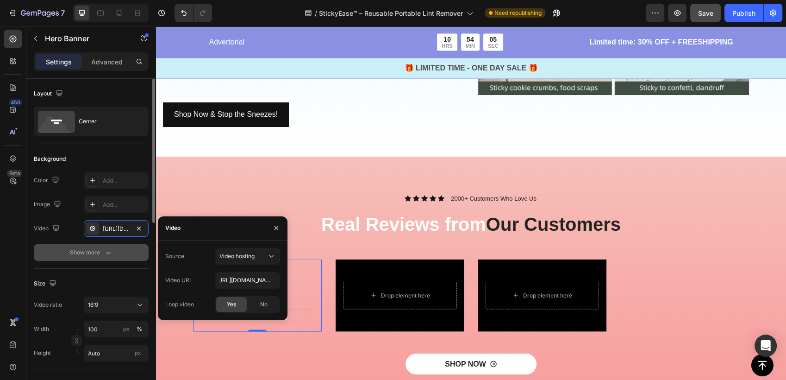
click at [104, 249] on icon "button" at bounding box center [108, 252] width 9 height 9
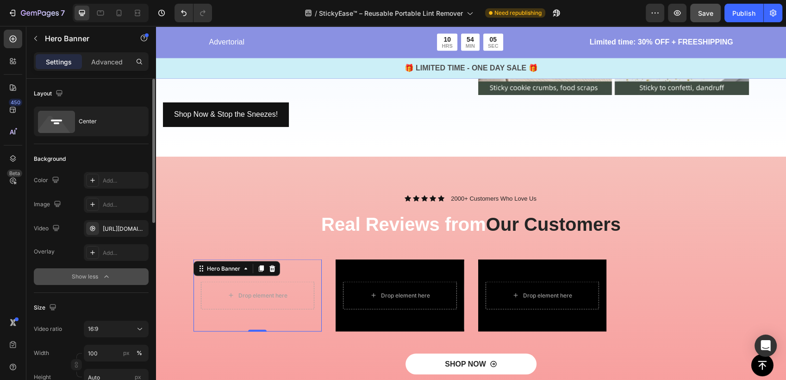
scroll to position [0, 0]
click at [105, 330] on div "16:9" at bounding box center [111, 329] width 47 height 8
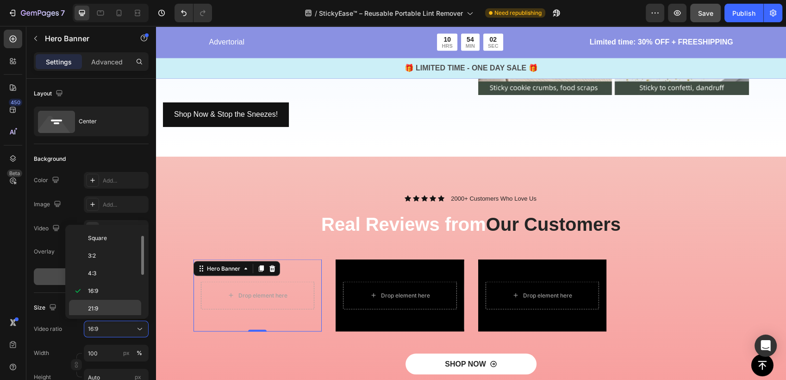
scroll to position [106, 0]
click at [102, 271] on p "9:16" at bounding box center [112, 272] width 49 height 8
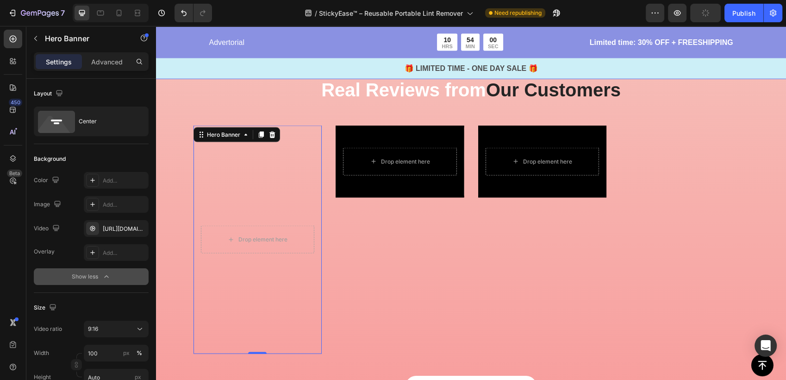
scroll to position [1801, 0]
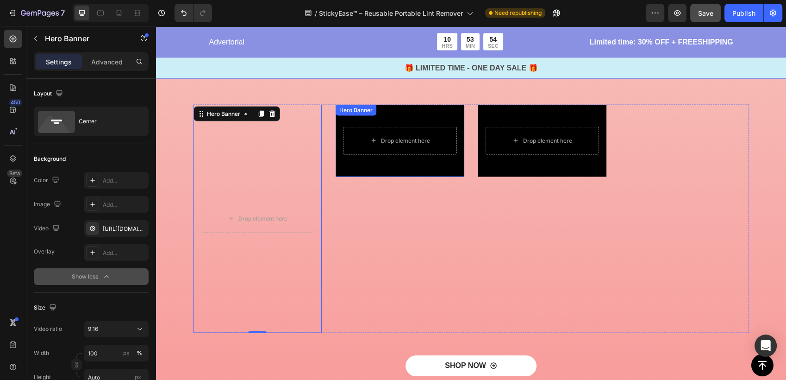
click at [430, 161] on div "Background Image" at bounding box center [400, 141] width 129 height 72
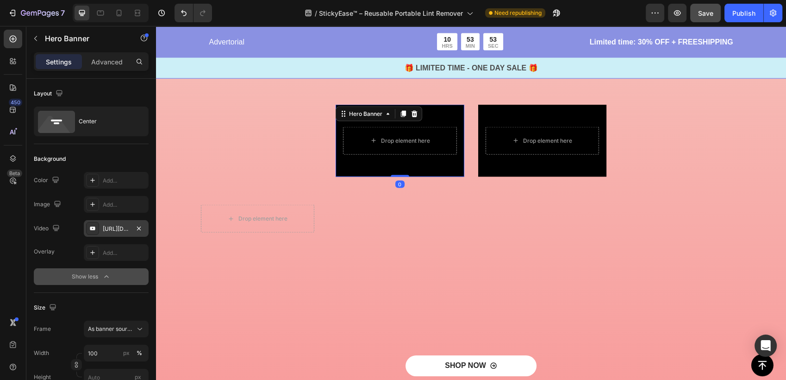
click at [109, 228] on div "[URL][DOMAIN_NAME]" at bounding box center [116, 229] width 27 height 8
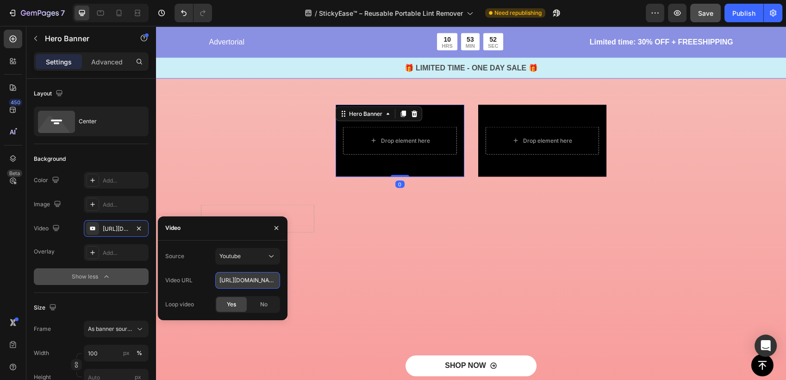
click at [251, 281] on input "[URL][DOMAIN_NAME]" at bounding box center [247, 280] width 65 height 17
click at [254, 259] on div "Youtube" at bounding box center [243, 256] width 47 height 8
click at [252, 278] on span "Video hosting" at bounding box center [237, 279] width 35 height 8
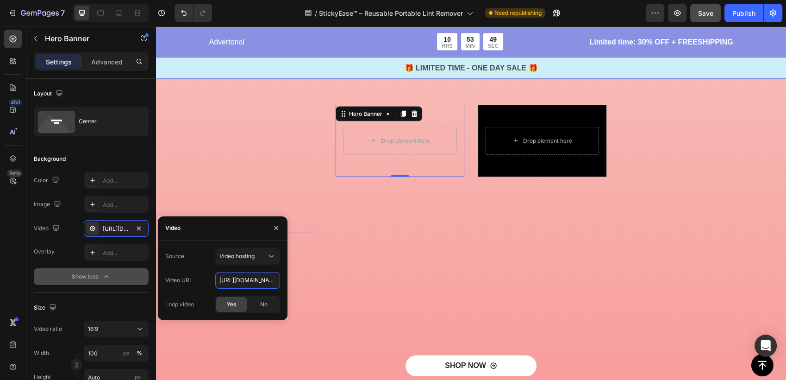
click at [246, 279] on input "[URL][DOMAIN_NAME]" at bounding box center [247, 280] width 65 height 17
paste input "9582052611e4e359f105670d4ee2e79"
type input "[URL][DOMAIN_NAME]"
click at [355, 275] on div "Drop element here Hero Banner 0" at bounding box center [400, 219] width 129 height 228
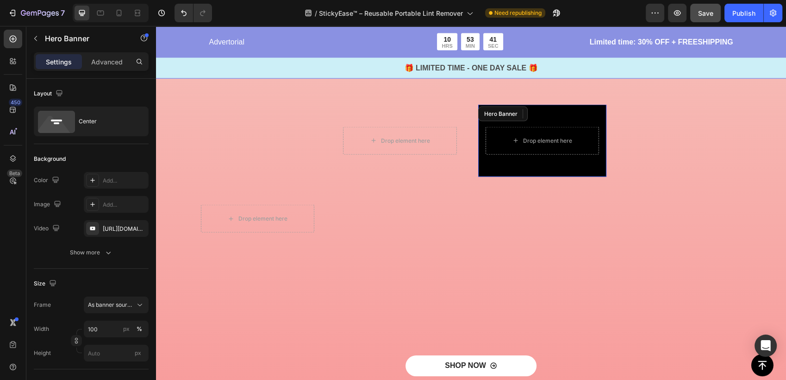
click at [558, 172] on div "Background Image" at bounding box center [542, 141] width 129 height 72
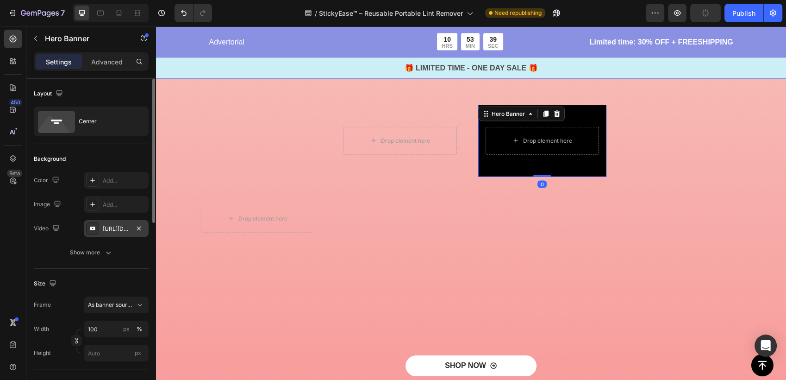
click at [123, 228] on div "[URL][DOMAIN_NAME]" at bounding box center [116, 229] width 27 height 8
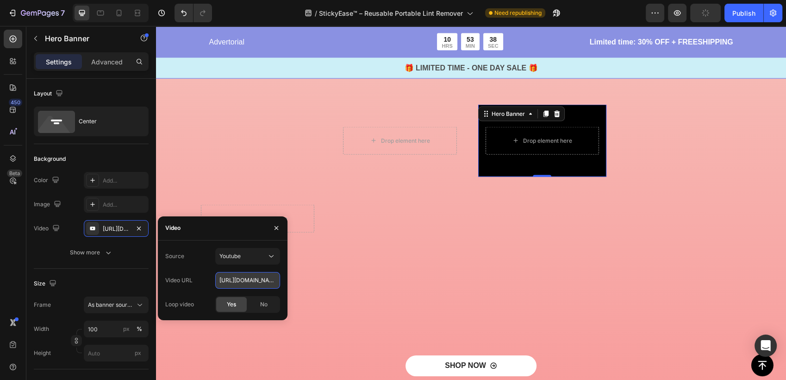
click at [235, 276] on input "[URL][DOMAIN_NAME]" at bounding box center [247, 280] width 65 height 17
click at [238, 258] on span "Youtube" at bounding box center [230, 255] width 21 height 7
click at [238, 276] on span "Video hosting" at bounding box center [237, 279] width 35 height 8
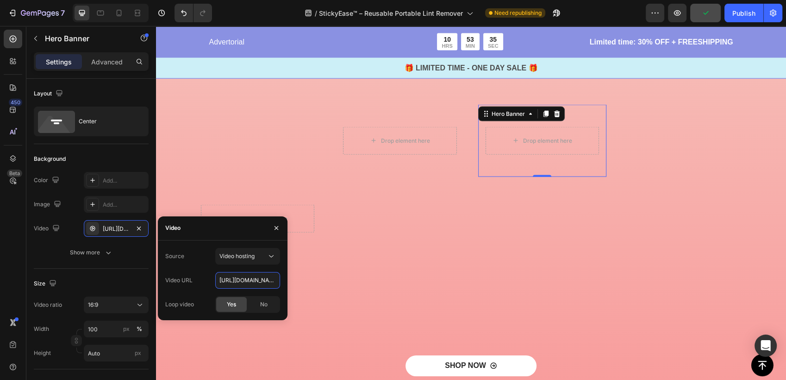
click at [249, 283] on input "[URL][DOMAIN_NAME]" at bounding box center [247, 280] width 65 height 17
paste input "b36e8981c0df422ea4407ee74f37060e"
type input "[URL][DOMAIN_NAME]"
click at [377, 262] on div "Drop element here Hero Banner" at bounding box center [400, 219] width 129 height 228
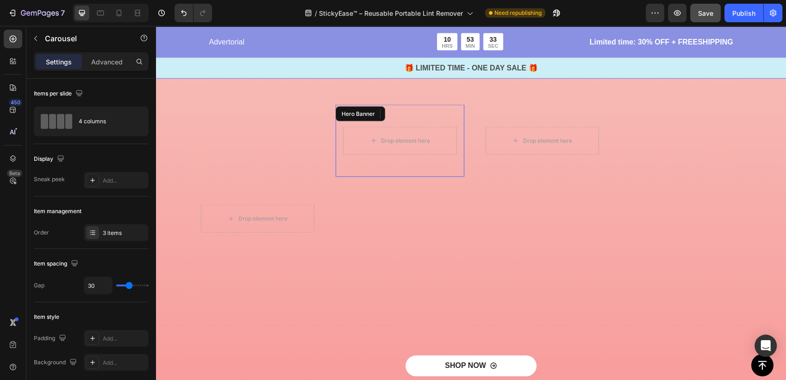
click at [406, 172] on video "Background Image" at bounding box center [400, 141] width 129 height 72
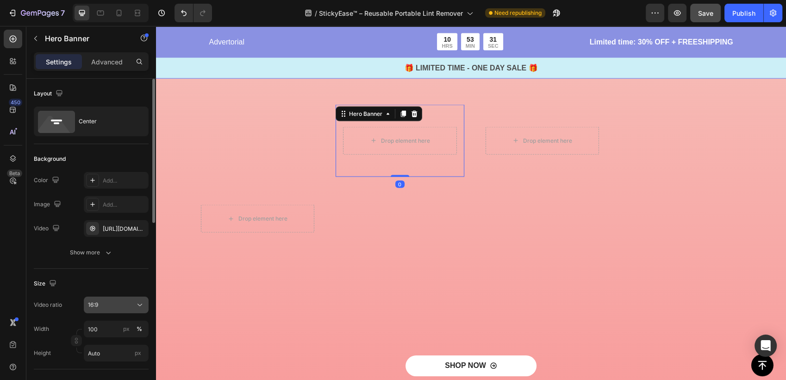
click at [115, 303] on div "16:9" at bounding box center [111, 305] width 47 height 8
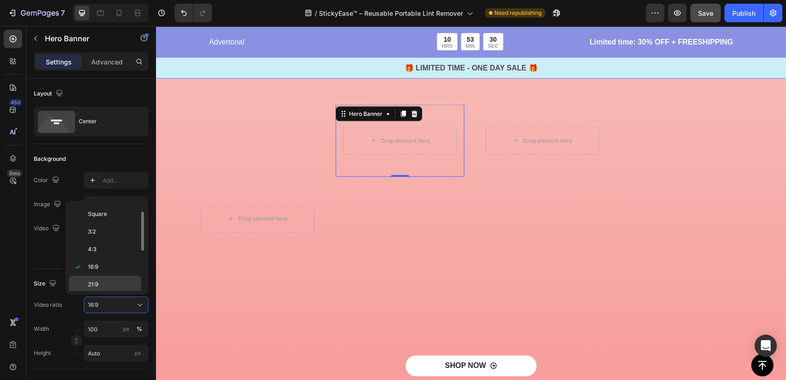
scroll to position [106, 0]
click at [107, 245] on p "9:16" at bounding box center [112, 248] width 49 height 8
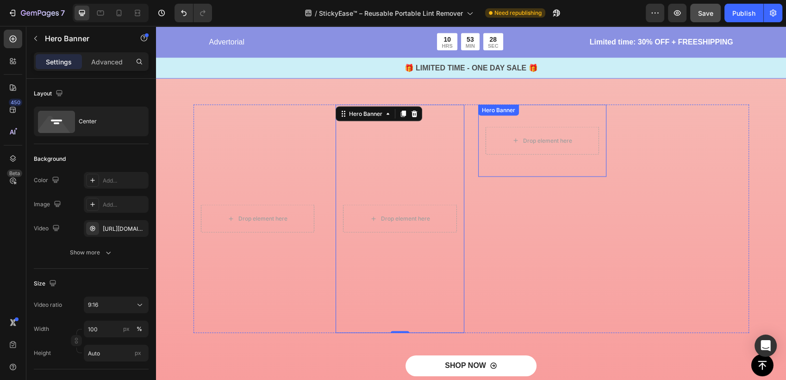
click at [531, 172] on video "Background Image" at bounding box center [542, 141] width 129 height 72
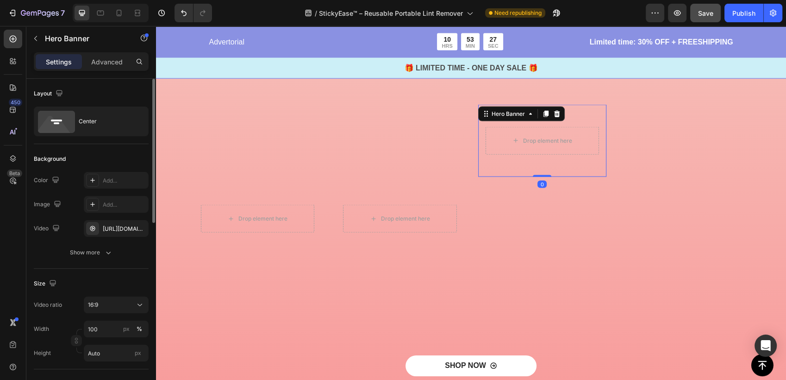
click at [107, 314] on div "Video ratio 16:9 Width 100 px % Height Auto px" at bounding box center [91, 328] width 115 height 65
click at [112, 308] on div "16:9" at bounding box center [111, 305] width 47 height 8
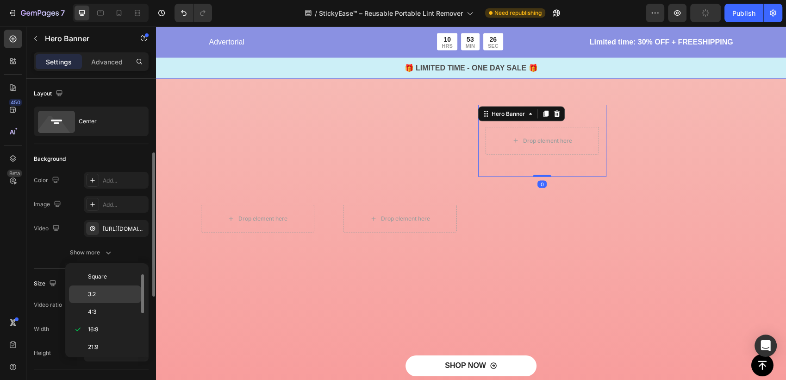
scroll to position [51, 0]
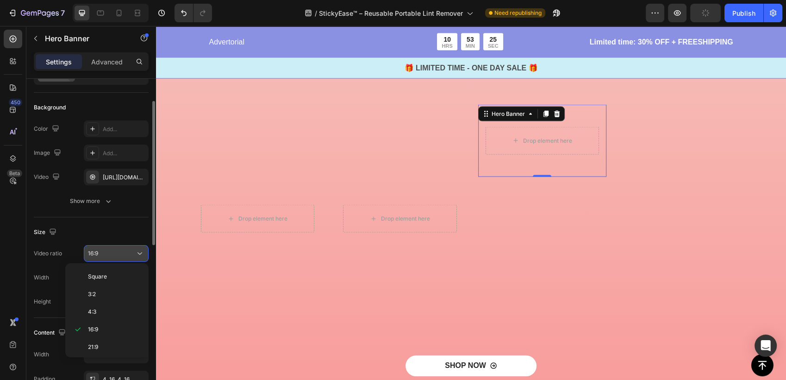
click at [113, 252] on div "16:9" at bounding box center [111, 253] width 47 height 8
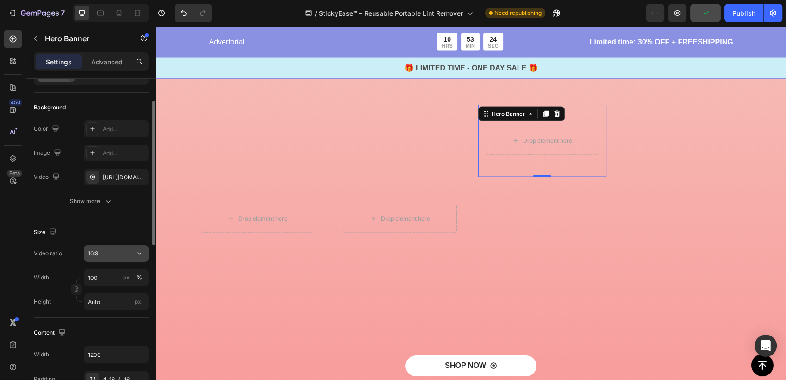
click at [112, 256] on div "16:9" at bounding box center [111, 253] width 47 height 8
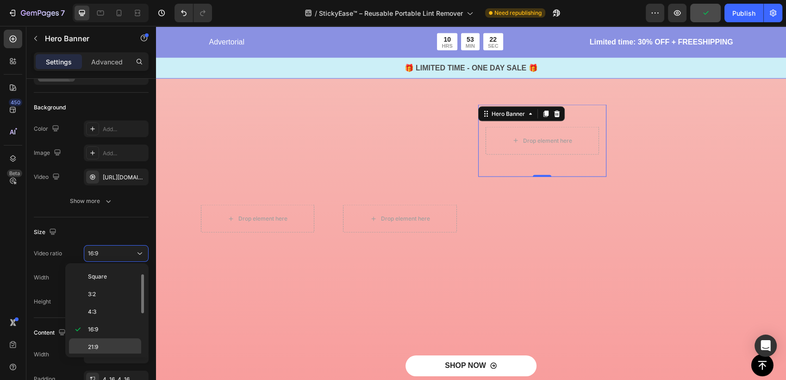
scroll to position [106, 0]
drag, startPoint x: 106, startPoint y: 306, endPoint x: 261, endPoint y: 261, distance: 161.6
click at [106, 306] on p "9:16" at bounding box center [112, 310] width 49 height 8
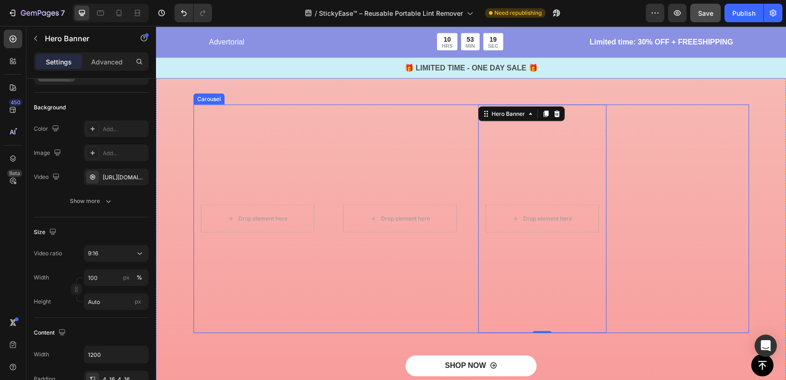
scroll to position [1749, 0]
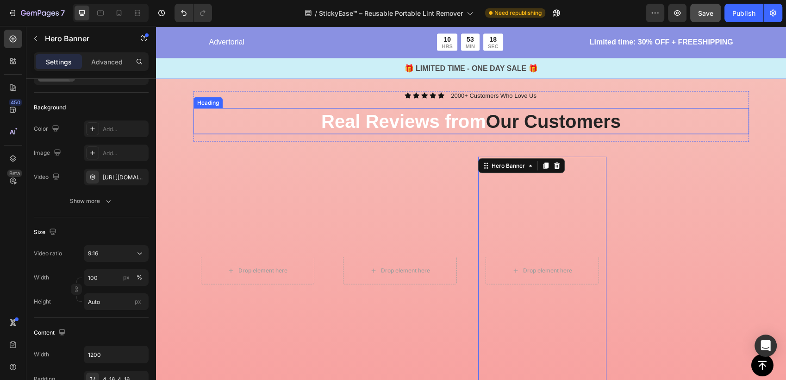
click at [666, 131] on h2 "Real Reviews from Our Customers" at bounding box center [472, 121] width 556 height 26
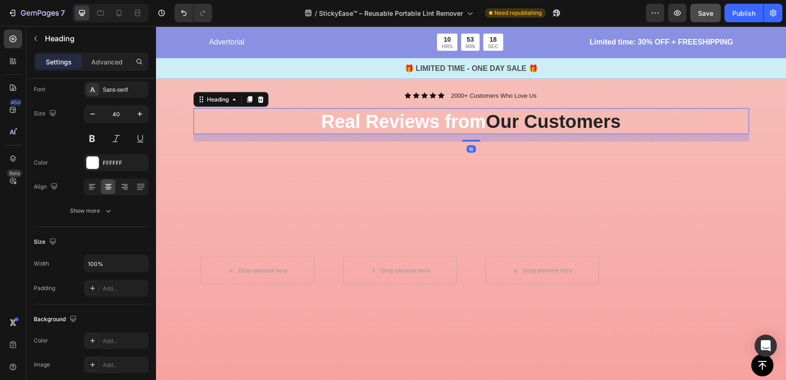
scroll to position [0, 0]
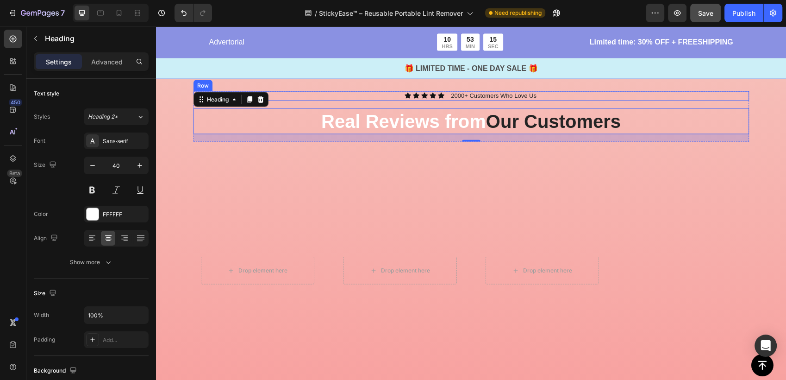
click at [634, 91] on div "Icon Icon Icon Icon Icon Icon List 2000+ Customers Who Love Us Text Block Row" at bounding box center [472, 96] width 556 height 10
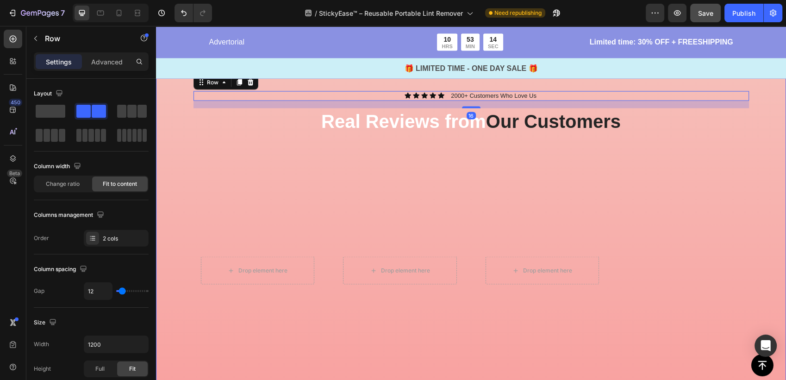
click at [751, 84] on div "Icon Icon Icon Icon Icon Icon List 2000+ Customers Who Love Us Text Block Row 1…" at bounding box center [471, 266] width 630 height 424
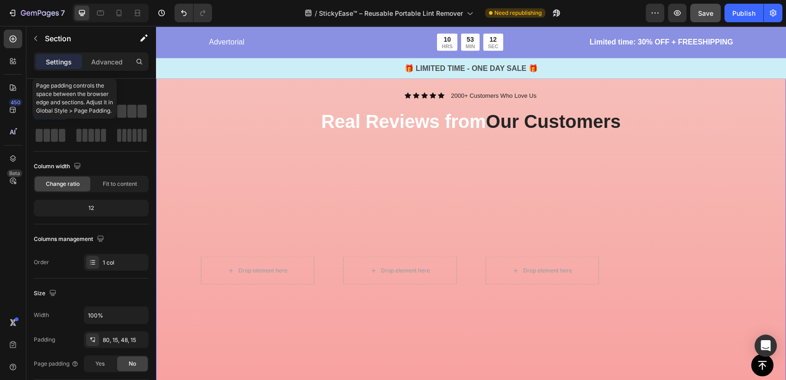
scroll to position [237, 0]
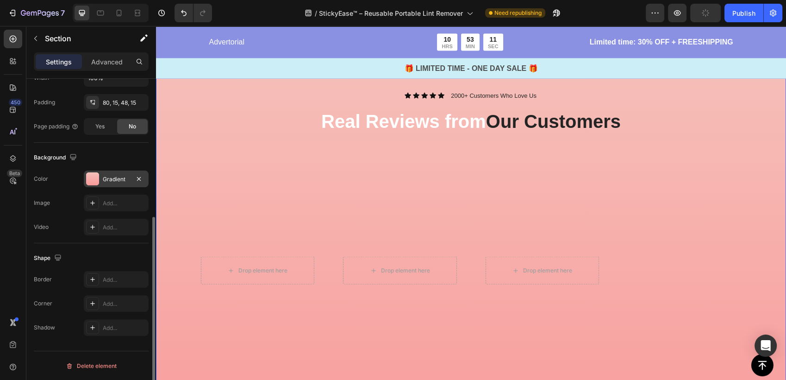
click at [100, 171] on div "Gradient" at bounding box center [116, 178] width 65 height 17
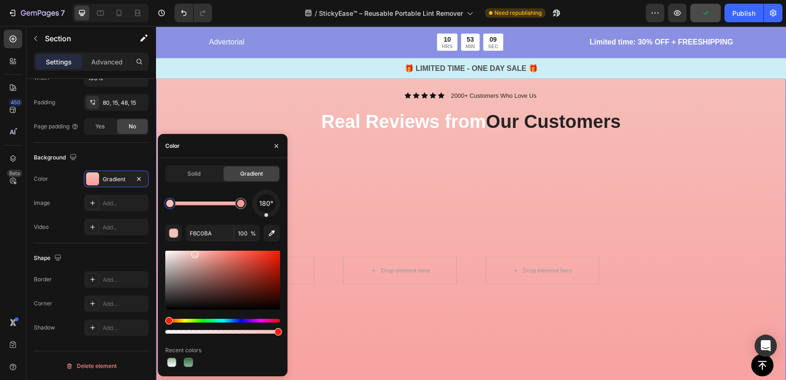
click at [169, 206] on div at bounding box center [169, 203] width 7 height 7
click at [192, 359] on div at bounding box center [188, 362] width 9 height 9
type input "2E7043"
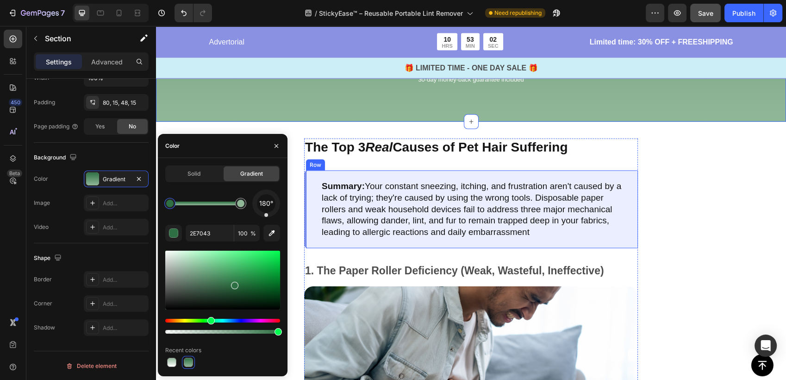
scroll to position [2161, 0]
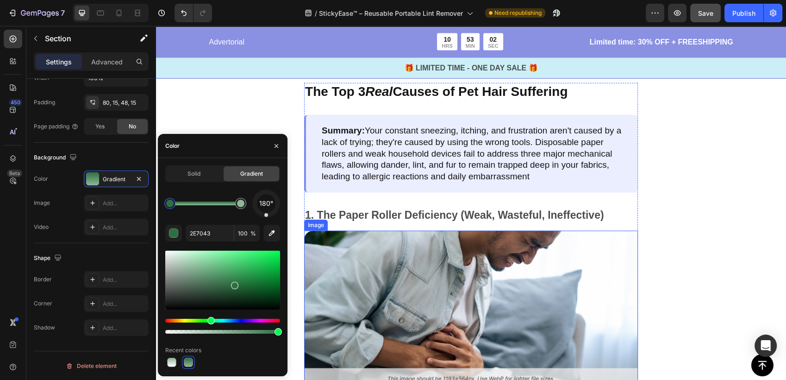
click at [530, 278] on img at bounding box center [471, 310] width 334 height 158
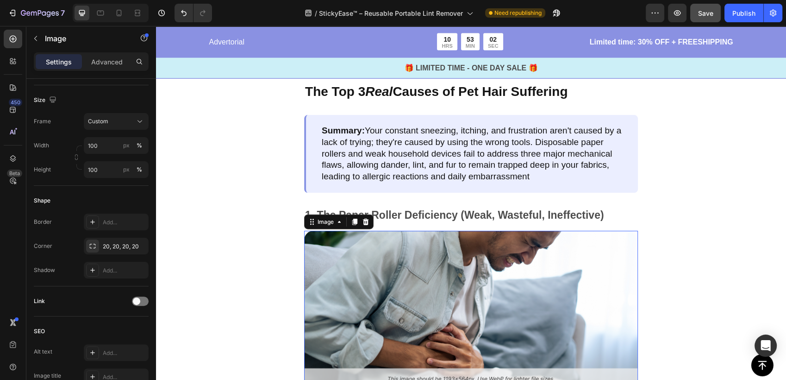
scroll to position [0, 0]
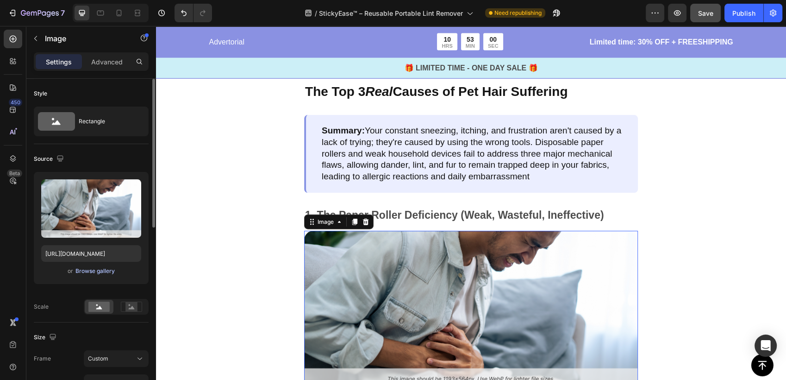
click at [83, 268] on div "Browse gallery" at bounding box center [94, 271] width 39 height 8
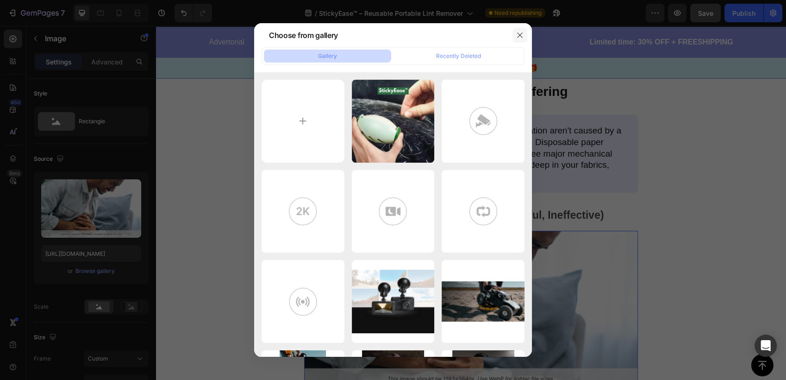
click at [520, 39] on button "button" at bounding box center [520, 35] width 15 height 15
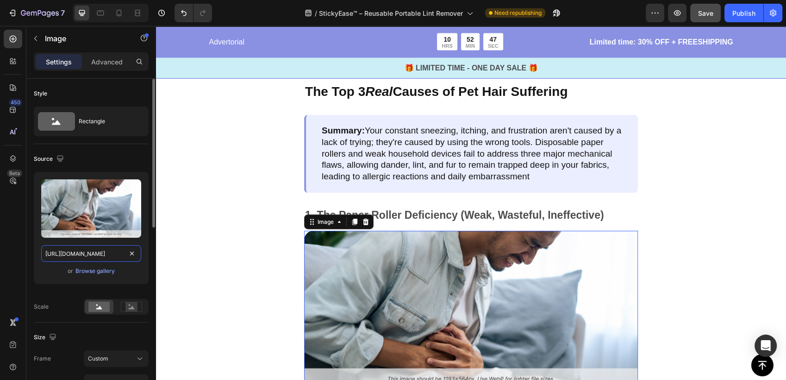
click at [106, 258] on input "[URL][DOMAIN_NAME]" at bounding box center [91, 253] width 100 height 17
paste input "1.webp?v=1758998630"
type input "[URL][DOMAIN_NAME]"
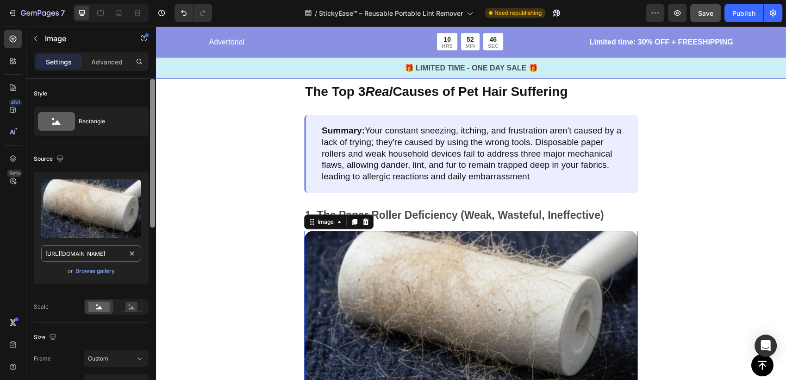
scroll to position [0, 130]
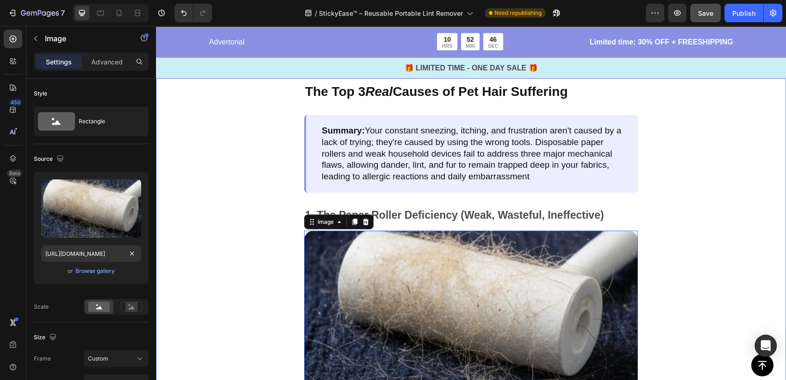
click at [215, 238] on div "The Top 3 Real Causes of Pet Hair Suffering Text Block Summary: Your constant s…" at bounding box center [471, 248] width 630 height 364
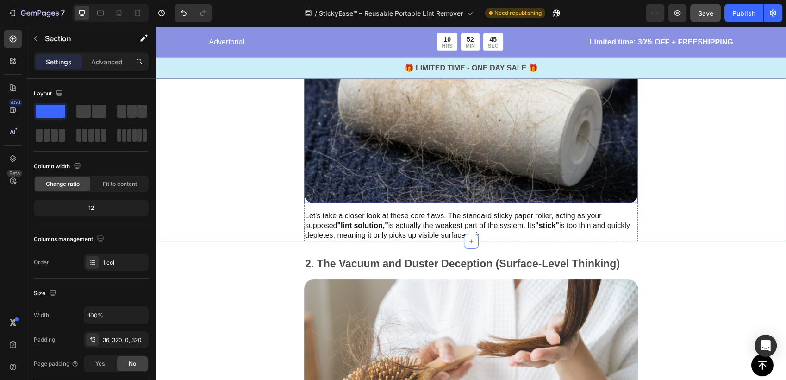
scroll to position [2418, 0]
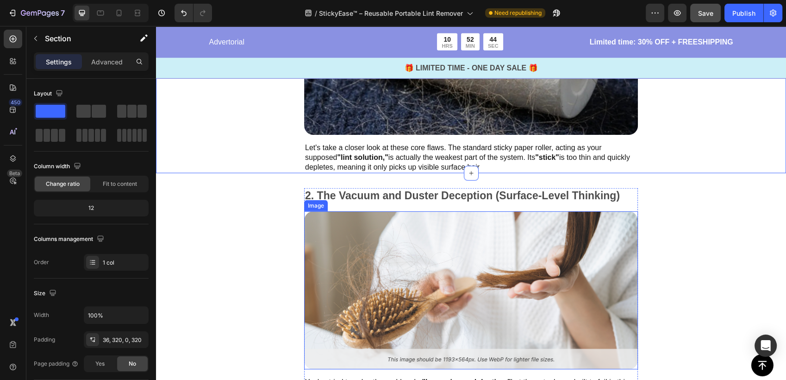
click at [504, 257] on img at bounding box center [471, 290] width 334 height 158
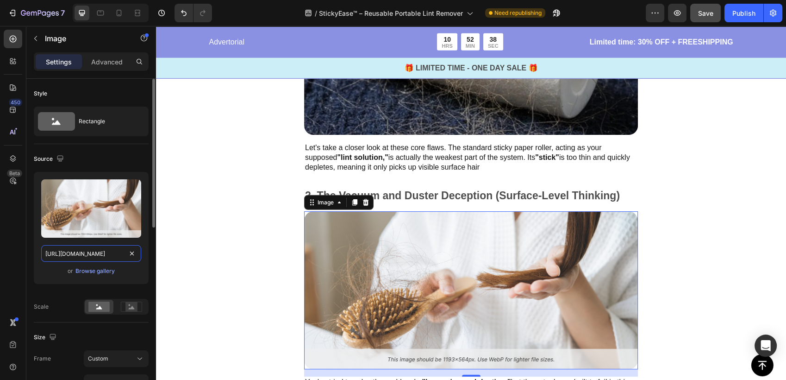
click at [97, 254] on input "[URL][DOMAIN_NAME]" at bounding box center [91, 253] width 100 height 17
paste input "2.webp?v=1758998629"
type input "[URL][DOMAIN_NAME]"
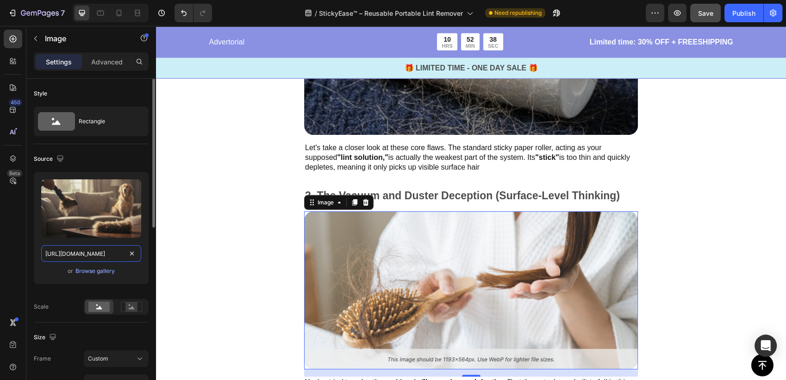
scroll to position [0, 131]
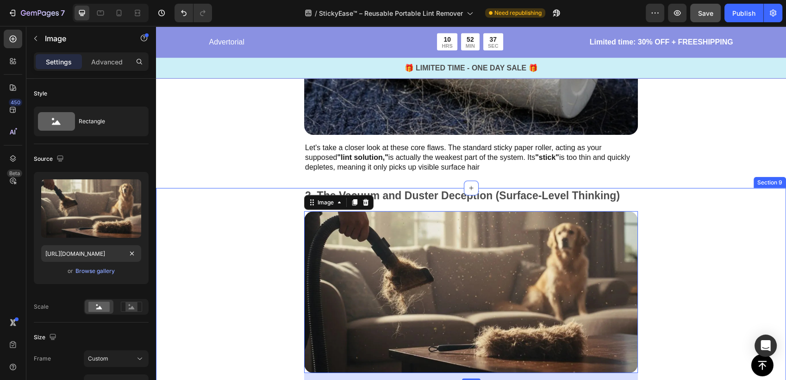
click at [244, 246] on div "2. The Vacuum and Duster Deception (Surface-Level Thinking) Text Block Image 16…" at bounding box center [471, 299] width 630 height 223
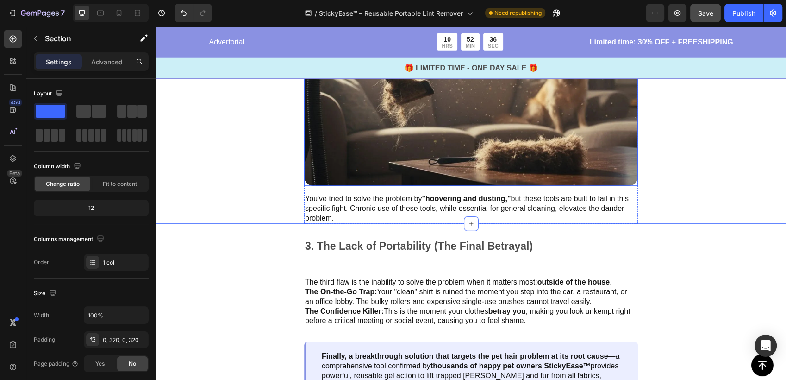
scroll to position [2624, 0]
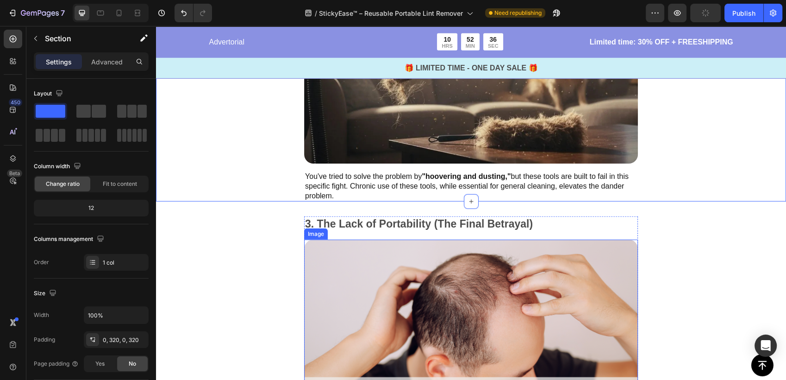
click at [472, 271] on img at bounding box center [471, 318] width 334 height 158
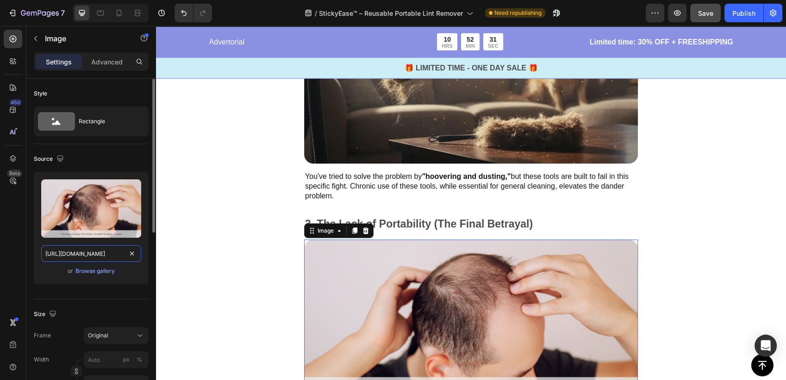
click at [103, 253] on input "[URL][DOMAIN_NAME]" at bounding box center [91, 253] width 100 height 17
paste input "3.webp?v=1758998629"
type input "[URL][DOMAIN_NAME]"
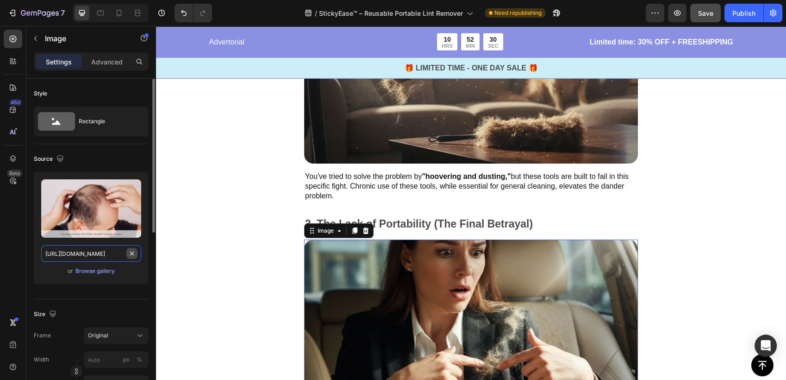
scroll to position [0, 131]
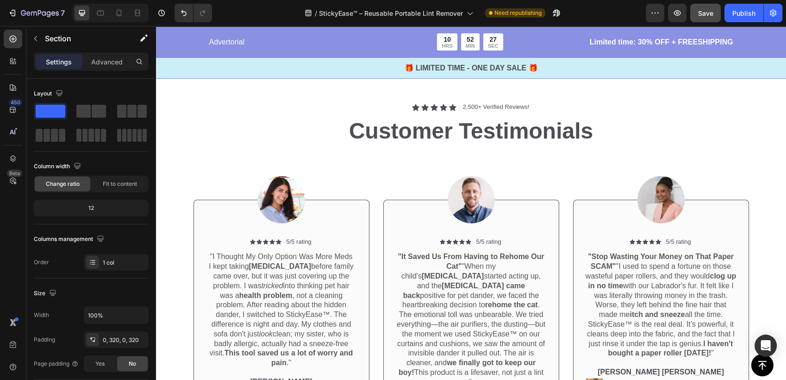
scroll to position [3242, 0]
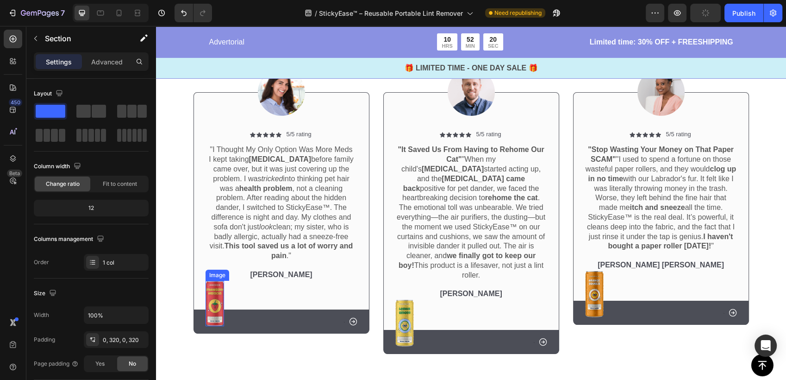
click at [213, 297] on img at bounding box center [215, 303] width 19 height 45
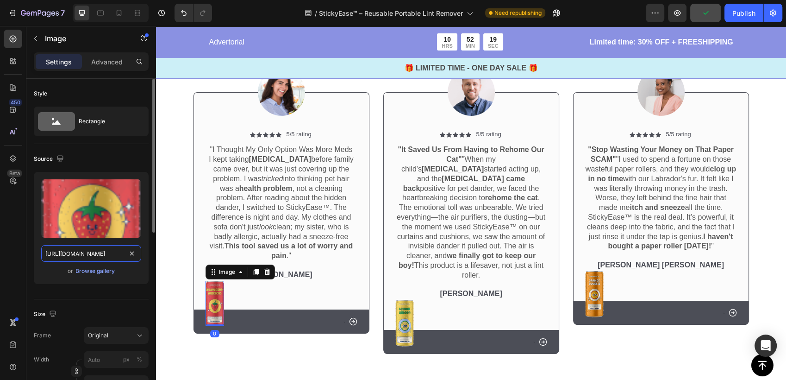
click at [97, 257] on input "[URL][DOMAIN_NAME]" at bounding box center [91, 253] width 100 height 17
paste input "0674/9978/6498/files/Lint_Reviews_4.jpg?v=1758652858"
type input "[URL][DOMAIN_NAME]"
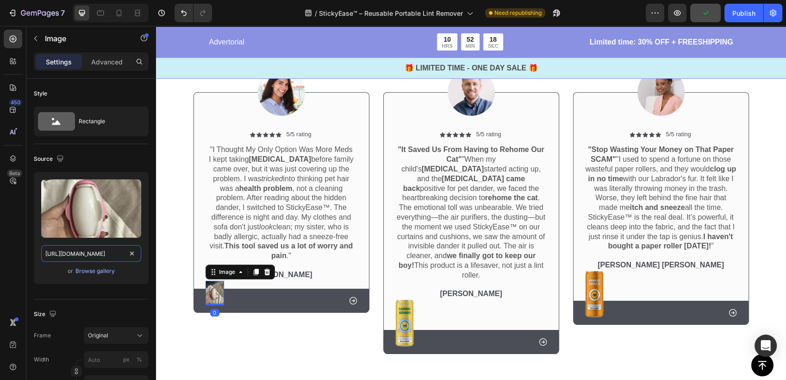
scroll to position [0, 160]
click at [282, 327] on div "Image Icon Icon Icon Icon Icon Icon List 5/5 rating Text Block Row "I Thought M…" at bounding box center [282, 199] width 176 height 308
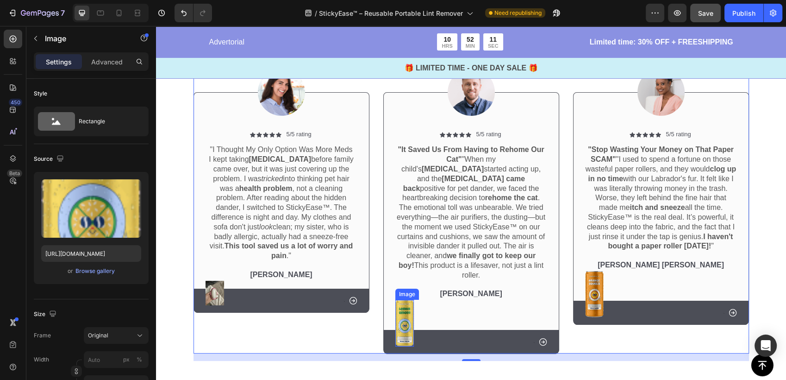
click at [404, 306] on img at bounding box center [404, 323] width 19 height 47
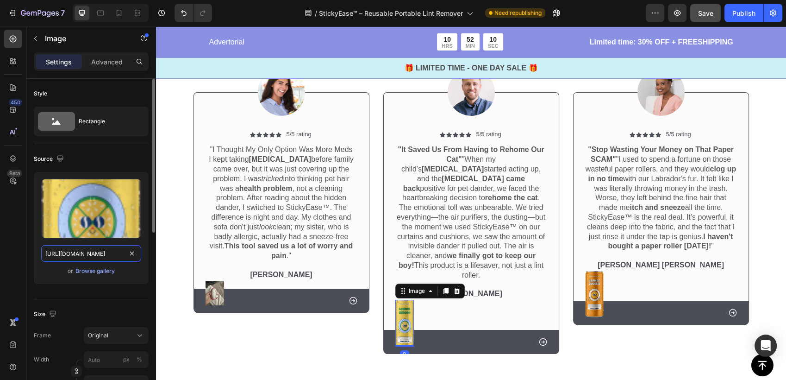
click at [93, 254] on input "[URL][DOMAIN_NAME]" at bounding box center [91, 253] width 100 height 17
paste input "0674/9978/6498/files/Lint_Reviews_5.jpg?v=1758652858"
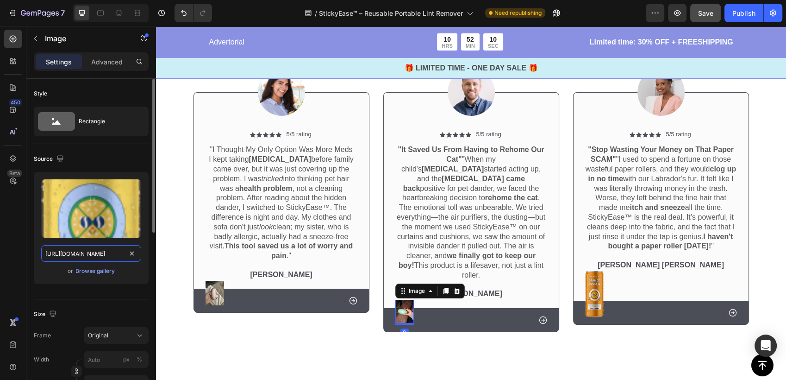
scroll to position [0, 160]
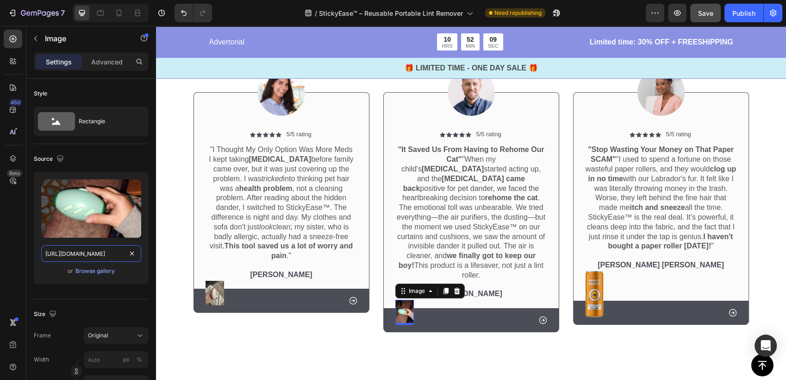
type input "[URL][DOMAIN_NAME]"
click at [585, 294] on img at bounding box center [594, 294] width 19 height 47
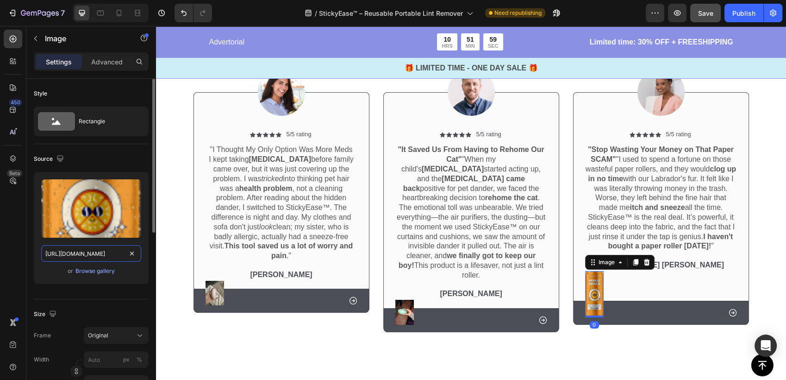
click at [107, 259] on input "[URL][DOMAIN_NAME]" at bounding box center [91, 253] width 100 height 17
paste input "0674/9978/6498/files/Lint_Reviews_3.png?v=1758652860"
type input "[URL][DOMAIN_NAME]"
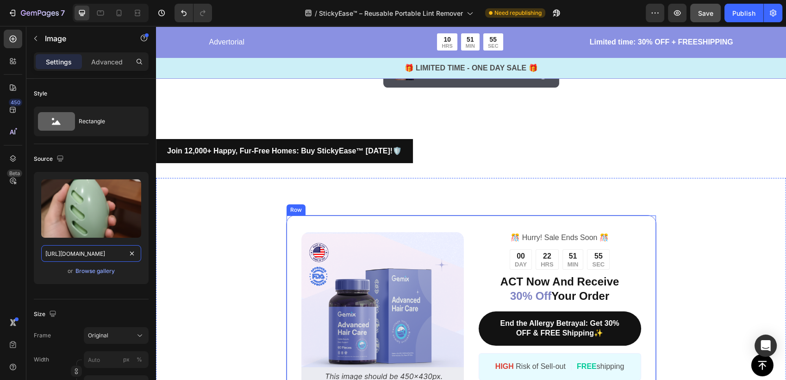
scroll to position [3550, 0]
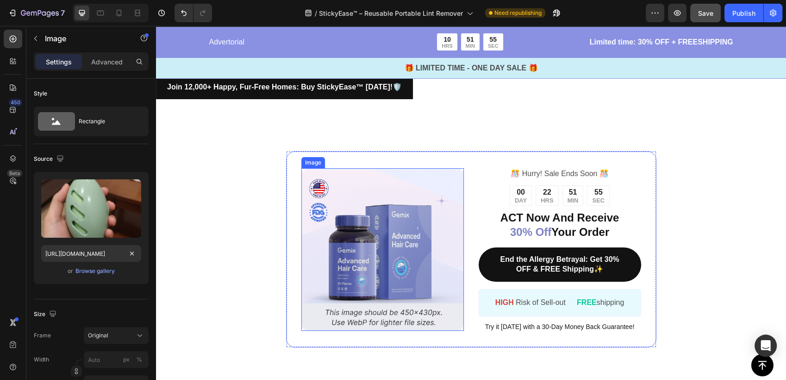
click at [345, 232] on img at bounding box center [382, 249] width 163 height 163
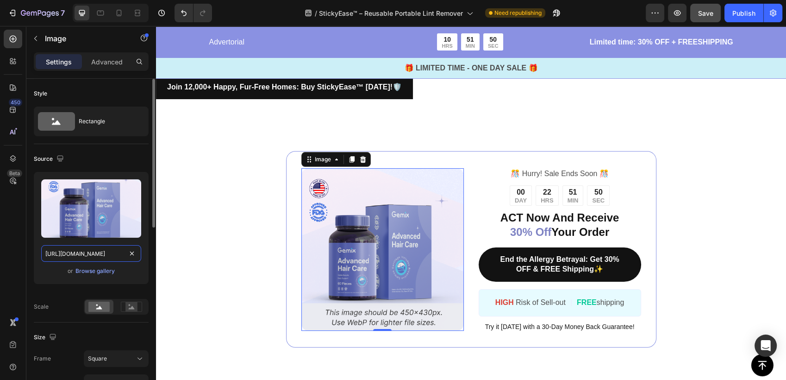
click at [89, 256] on input "[URL][DOMAIN_NAME]" at bounding box center [91, 253] width 100 height 17
paste input "2_999d1eeb-5f7f-4eab-adf8-7fde010f000c.jpg?v=1758653936"
type input "[URL][DOMAIN_NAME]"
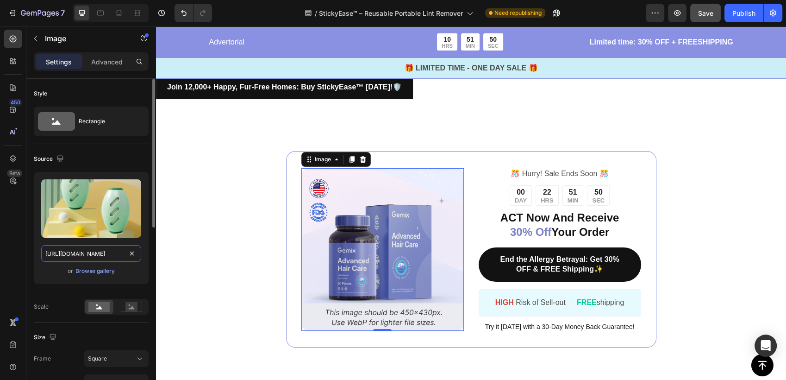
scroll to position [0, 235]
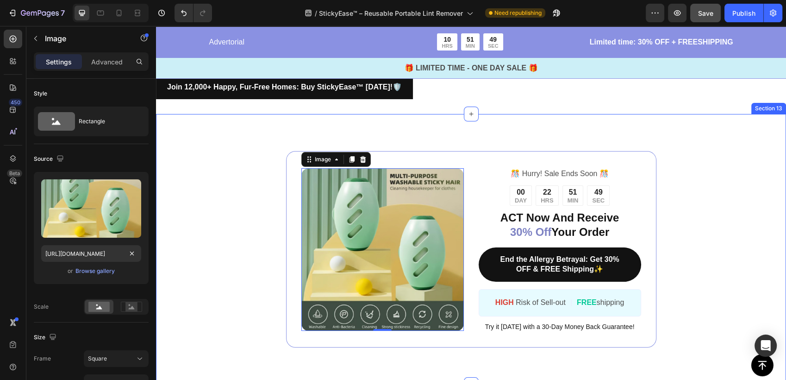
click at [247, 304] on div "Image 0 ️🎊 Hurry! Sale Ends Soon ️🎊 Text Block 00 DAY 22 HRS 51 MIN 49 SEC Coun…" at bounding box center [471, 249] width 630 height 270
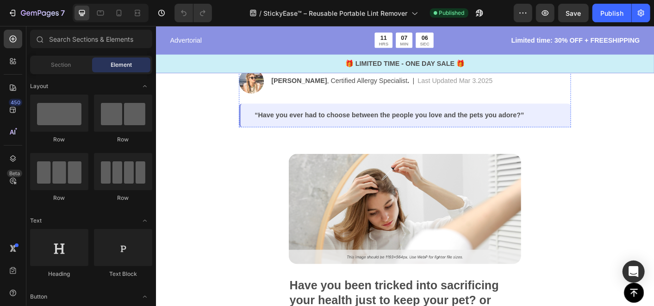
scroll to position [154, 0]
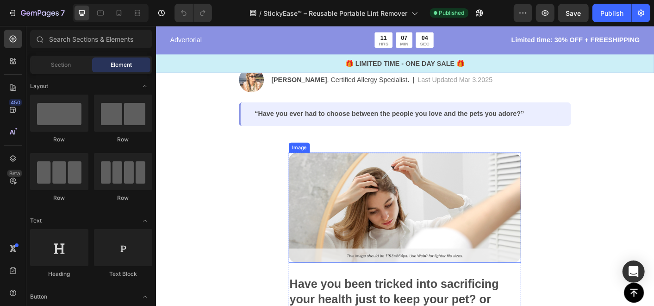
click at [447, 202] on img at bounding box center [433, 228] width 259 height 123
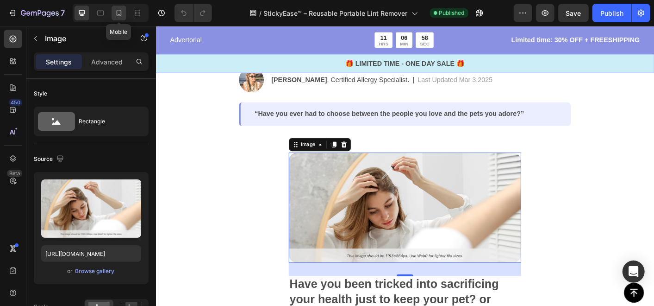
click at [121, 12] on icon at bounding box center [119, 13] width 5 height 6
type input "[URL][DOMAIN_NAME]"
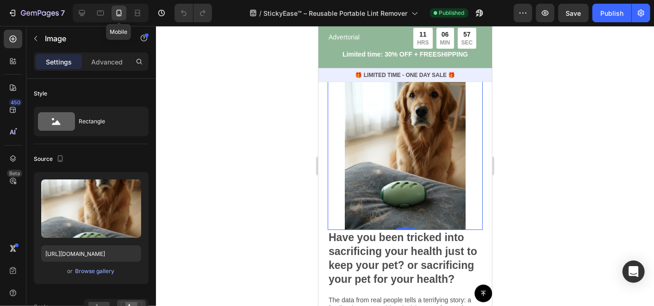
scroll to position [172, 0]
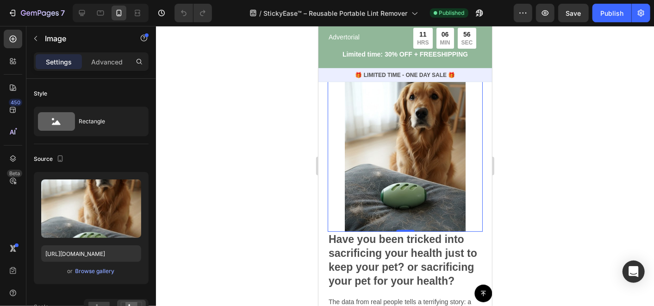
click at [453, 166] on img at bounding box center [404, 153] width 155 height 155
click at [119, 256] on input "[URL][DOMAIN_NAME]" at bounding box center [91, 253] width 100 height 17
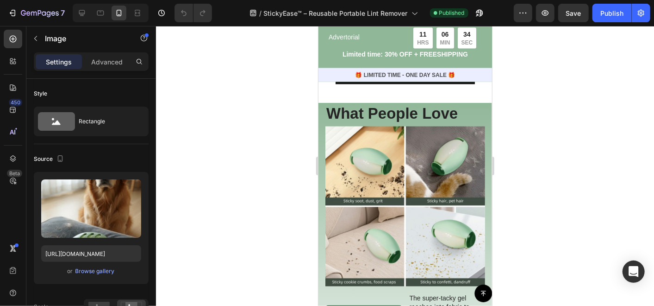
scroll to position [738, 0]
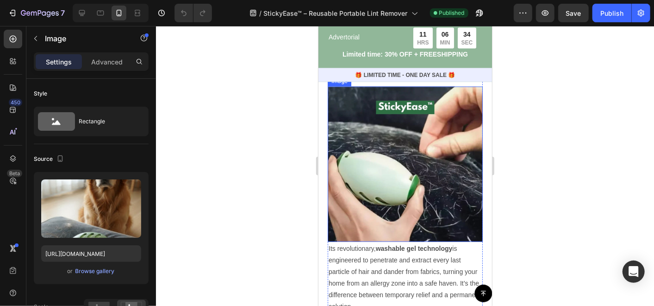
click at [408, 180] on img at bounding box center [404, 163] width 155 height 155
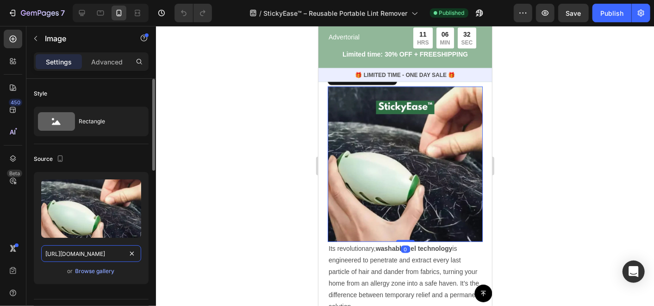
click at [63, 248] on input "[URL][DOMAIN_NAME]" at bounding box center [91, 253] width 100 height 17
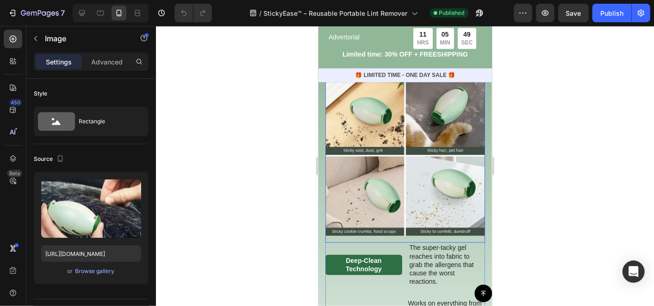
scroll to position [1047, 0]
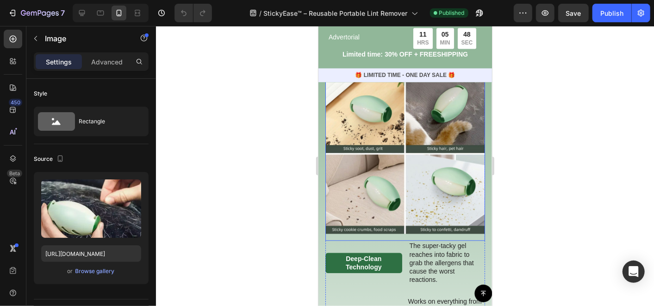
click at [375, 152] on img at bounding box center [405, 153] width 160 height 160
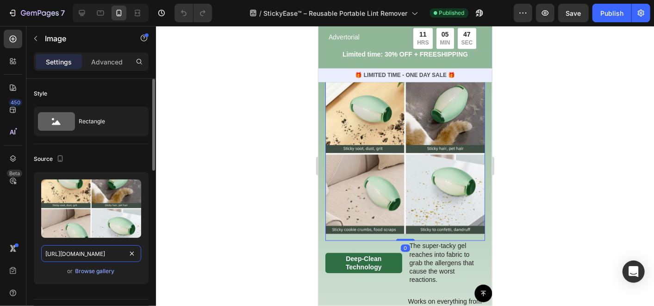
click at [104, 251] on input "[URL][DOMAIN_NAME]" at bounding box center [91, 253] width 100 height 17
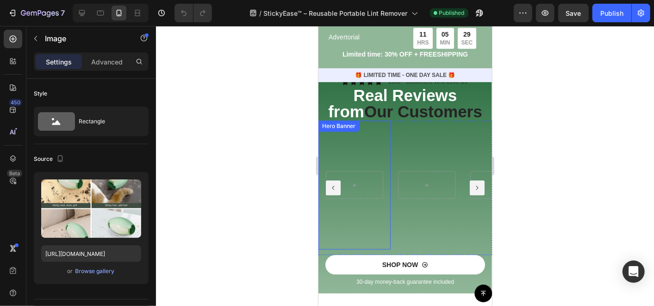
scroll to position [1510, 0]
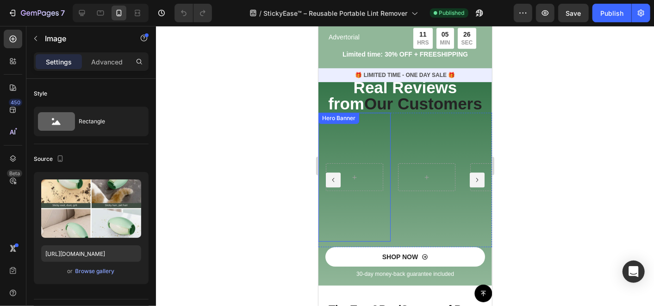
click at [360, 146] on video "Background Image" at bounding box center [354, 176] width 72 height 129
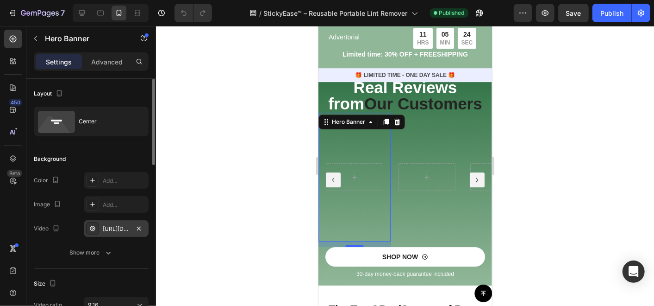
click at [118, 232] on div "[URL][DOMAIN_NAME]" at bounding box center [116, 229] width 27 height 8
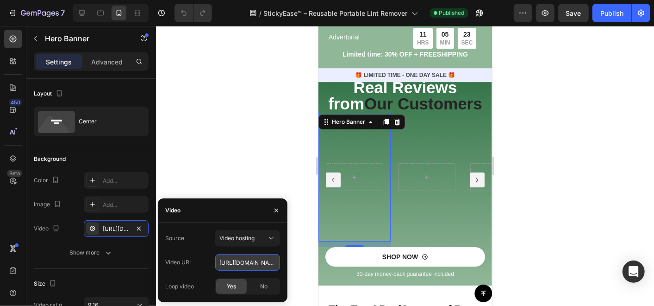
click at [242, 262] on input "[URL][DOMAIN_NAME]" at bounding box center [247, 262] width 65 height 17
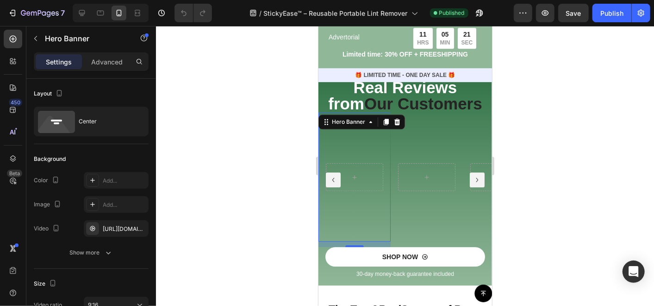
click at [197, 155] on div at bounding box center [405, 166] width 498 height 280
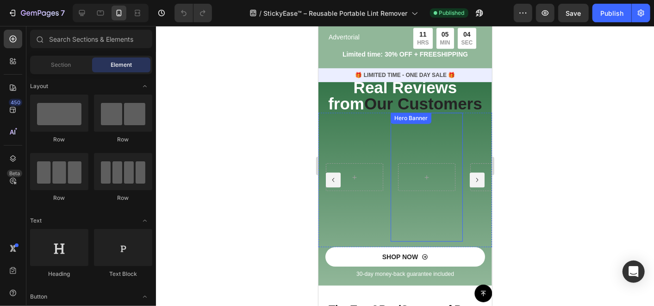
drag, startPoint x: 427, startPoint y: 243, endPoint x: 409, endPoint y: 239, distance: 17.6
click at [427, 241] on video "Background Image" at bounding box center [426, 176] width 72 height 129
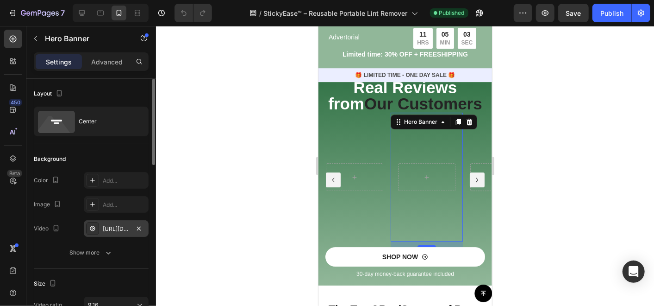
click at [111, 232] on div "[URL][DOMAIN_NAME]" at bounding box center [116, 229] width 27 height 8
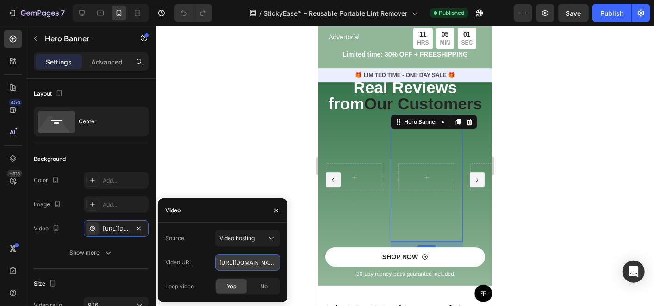
click at [260, 263] on input "[URL][DOMAIN_NAME]" at bounding box center [247, 262] width 65 height 17
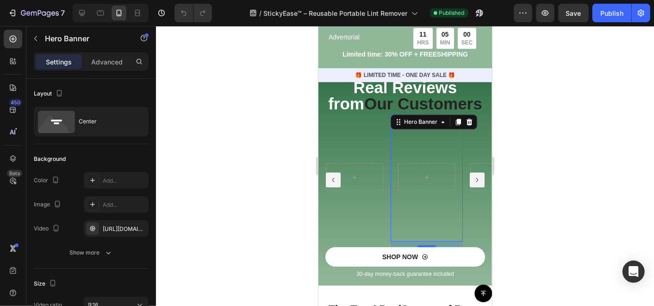
click at [242, 147] on div at bounding box center [405, 166] width 498 height 280
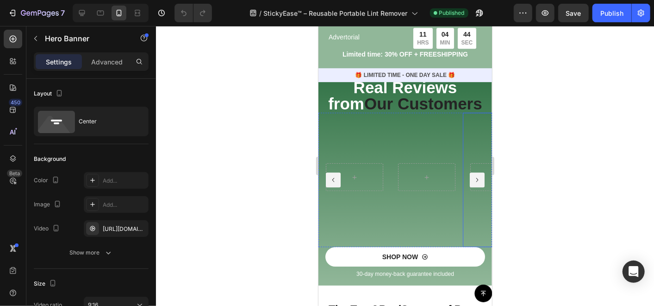
click at [472, 231] on video "Background Image" at bounding box center [499, 176] width 72 height 129
click at [113, 227] on div "[URL][DOMAIN_NAME]" at bounding box center [116, 229] width 27 height 8
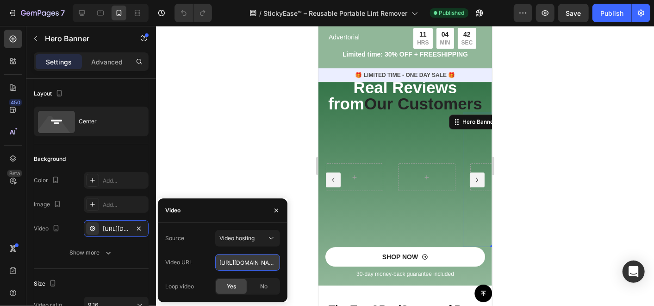
click at [226, 255] on input "[URL][DOMAIN_NAME]" at bounding box center [247, 262] width 65 height 17
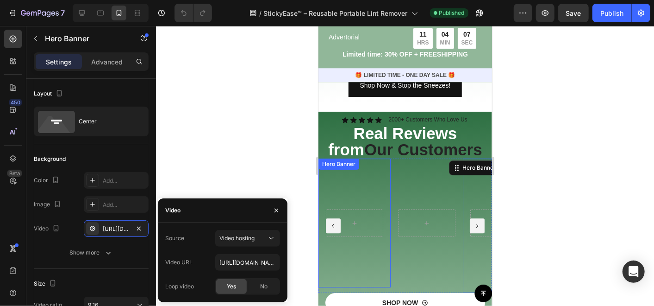
scroll to position [1459, 0]
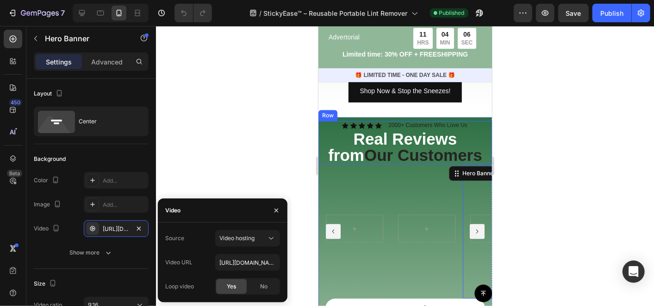
click at [323, 148] on div "Icon Icon Icon Icon Icon Icon List 2000+ Customers Who Love Us Text Block Row R…" at bounding box center [405, 142] width 174 height 44
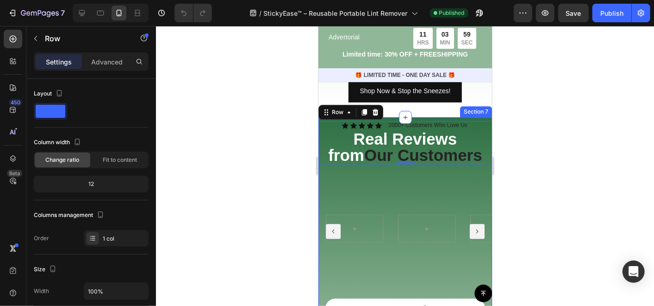
click at [477, 126] on div "Icon Icon Icon Icon Icon Icon List 2000+ Customers Who Love Us Text Block Row R…" at bounding box center [405, 227] width 174 height 220
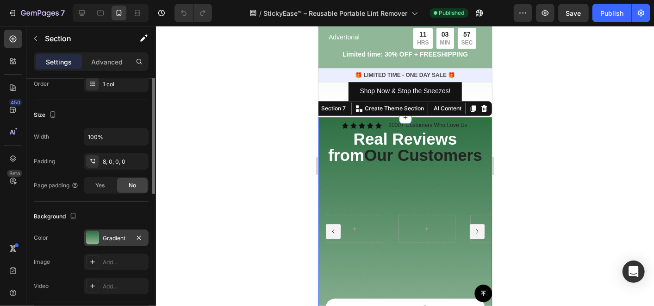
scroll to position [206, 0]
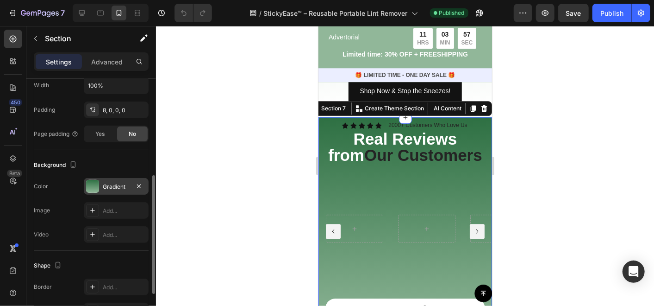
click at [104, 188] on div "Gradient" at bounding box center [116, 186] width 27 height 8
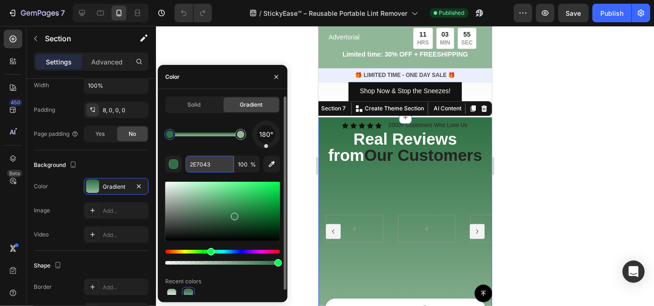
click at [209, 161] on input "2E7043" at bounding box center [210, 164] width 48 height 17
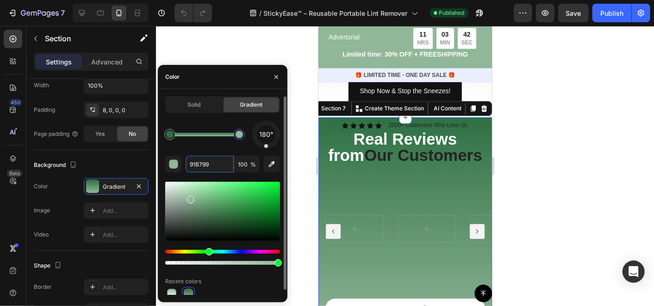
click at [240, 137] on div at bounding box center [239, 134] width 7 height 7
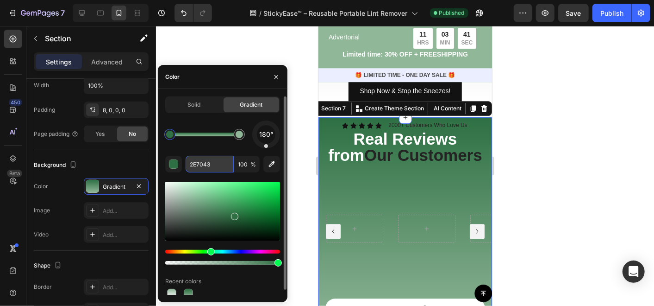
click at [211, 163] on input "2E7043" at bounding box center [210, 164] width 48 height 17
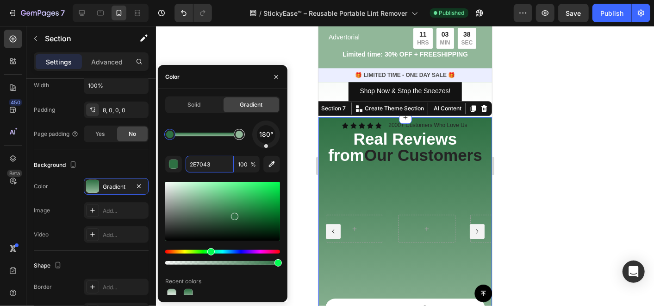
type input "91B799"
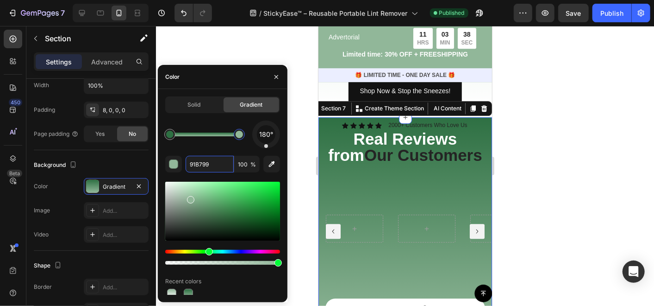
click at [241, 139] on div at bounding box center [239, 134] width 11 height 11
click at [217, 167] on input "91B799" at bounding box center [210, 164] width 48 height 17
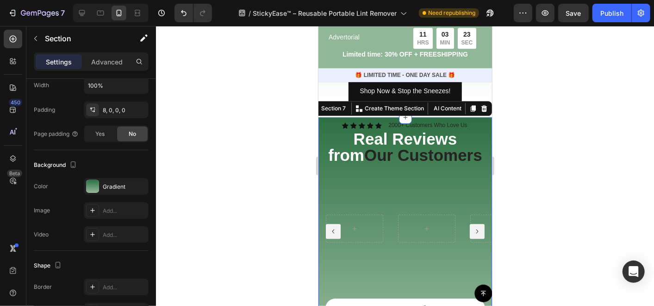
click at [215, 38] on div at bounding box center [405, 166] width 498 height 280
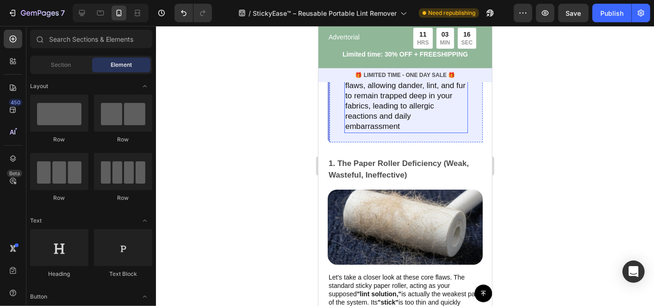
scroll to position [1870, 0]
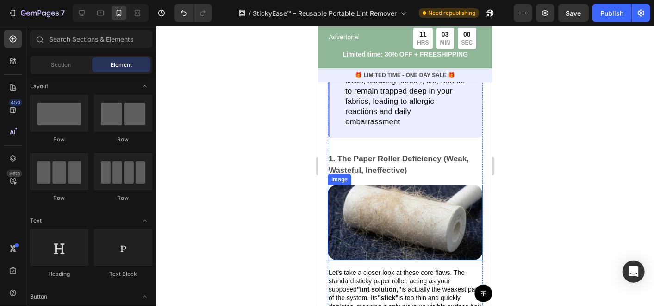
click at [403, 232] on img at bounding box center [404, 221] width 155 height 75
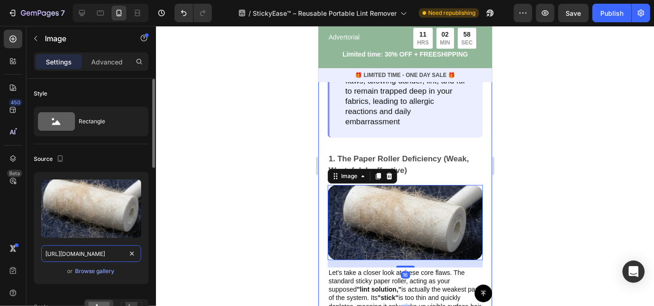
click at [113, 257] on input "[URL][DOMAIN_NAME]" at bounding box center [91, 253] width 100 height 17
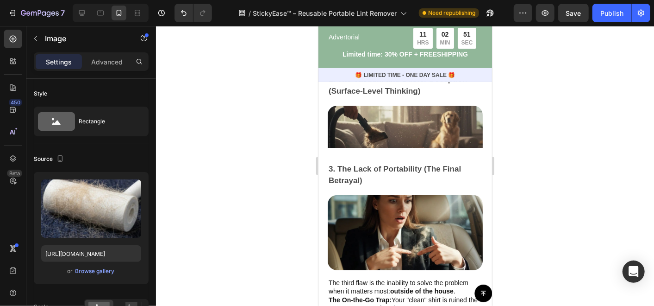
scroll to position [2127, 0]
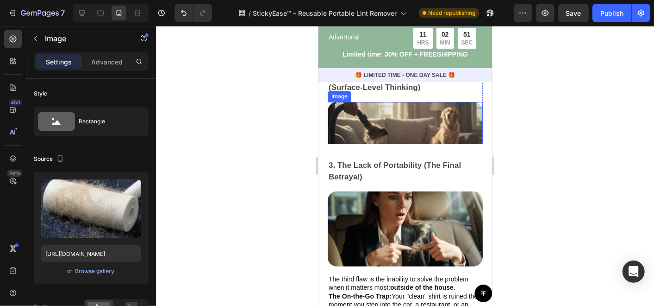
click at [409, 136] on img at bounding box center [404, 138] width 155 height 75
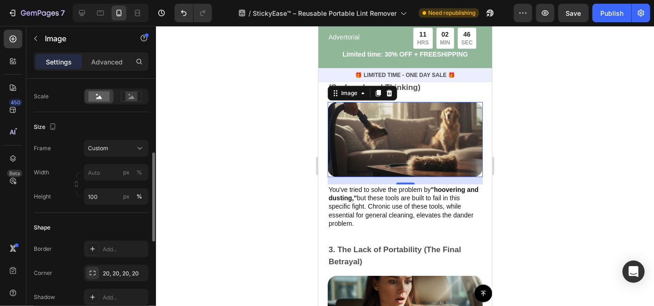
scroll to position [159, 0]
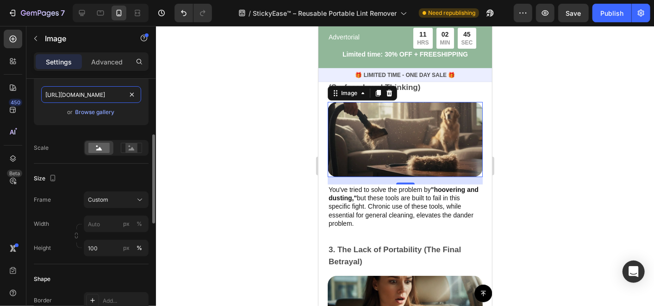
click at [107, 96] on input "[URL][DOMAIN_NAME]" at bounding box center [91, 94] width 100 height 17
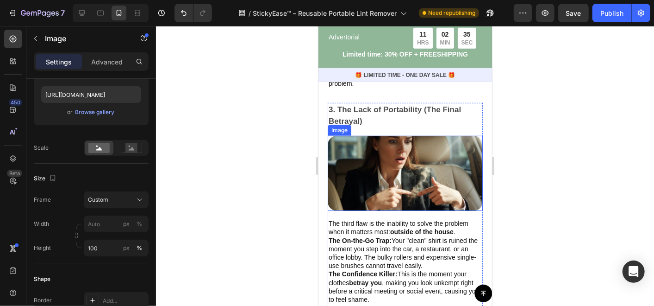
scroll to position [158, 0]
click at [381, 191] on img at bounding box center [404, 172] width 155 height 75
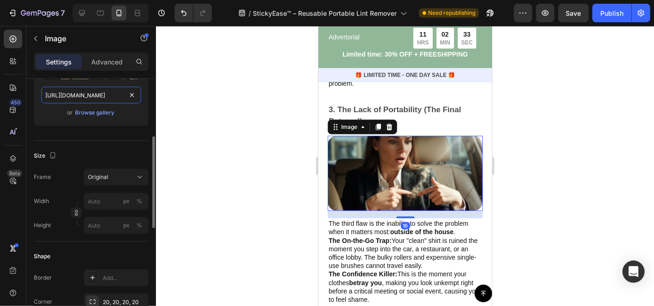
click at [94, 99] on input "[URL][DOMAIN_NAME]" at bounding box center [91, 95] width 100 height 17
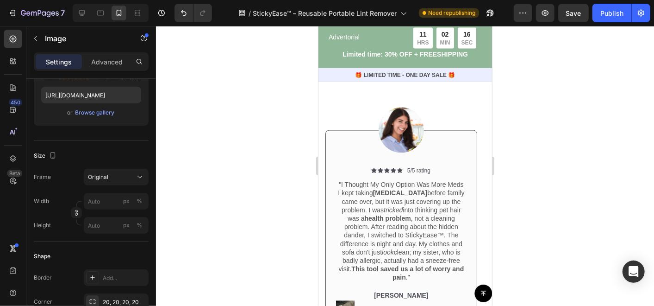
scroll to position [2951, 0]
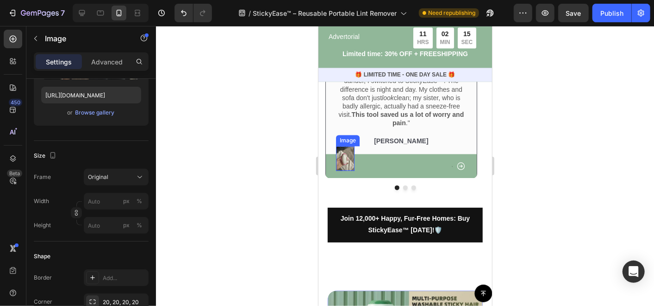
click at [343, 146] on img at bounding box center [345, 158] width 19 height 25
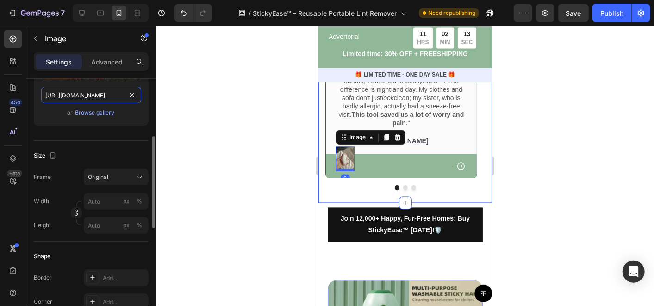
click at [100, 99] on input "[URL][DOMAIN_NAME]" at bounding box center [91, 95] width 100 height 17
click at [403, 185] on button "Dot" at bounding box center [405, 187] width 5 height 5
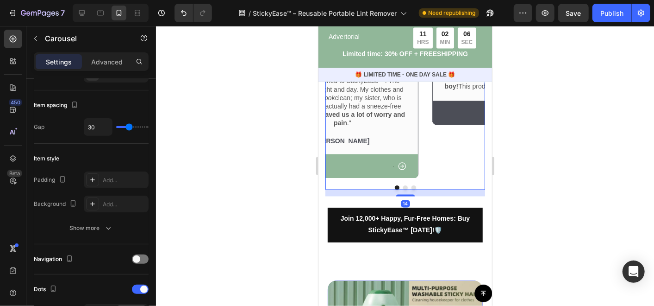
scroll to position [0, 0]
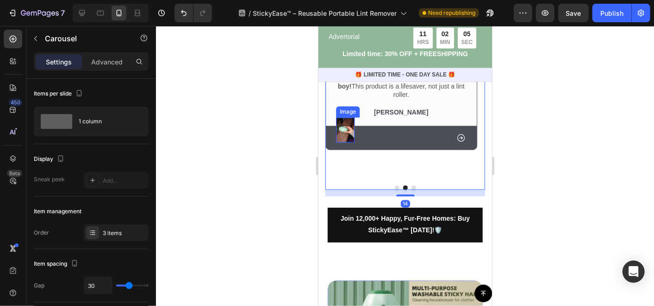
click at [347, 142] on img at bounding box center [345, 129] width 19 height 25
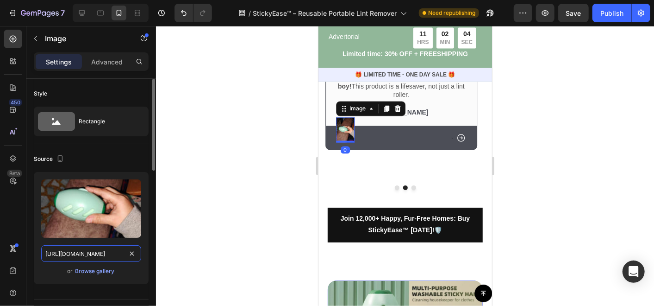
click at [93, 248] on input "[URL][DOMAIN_NAME]" at bounding box center [91, 253] width 100 height 17
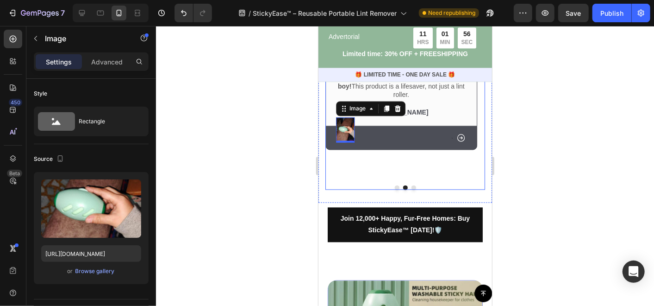
click at [411, 186] on button "Dot" at bounding box center [413, 187] width 5 height 5
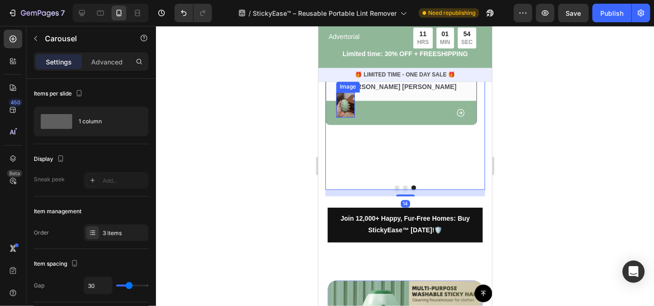
click at [340, 118] on img at bounding box center [345, 104] width 19 height 25
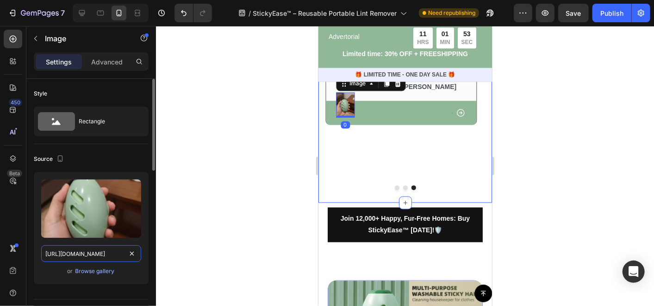
click at [102, 251] on input "[URL][DOMAIN_NAME]" at bounding box center [91, 253] width 100 height 17
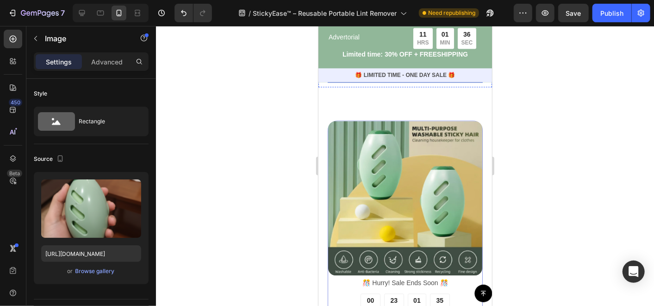
scroll to position [3157, 0]
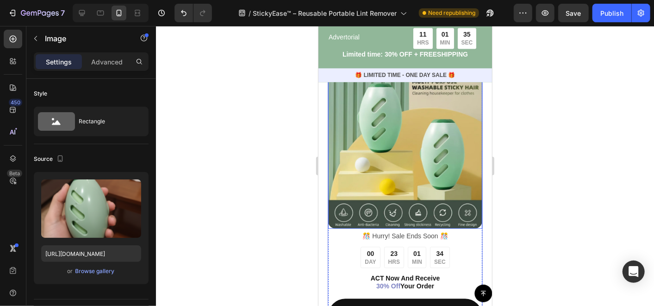
click at [373, 180] on img at bounding box center [405, 151] width 154 height 154
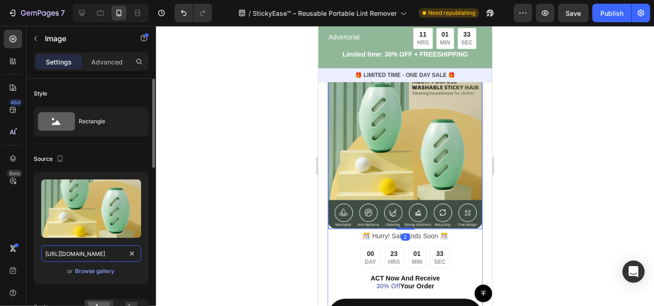
click at [90, 253] on input "[URL][DOMAIN_NAME]" at bounding box center [91, 253] width 100 height 17
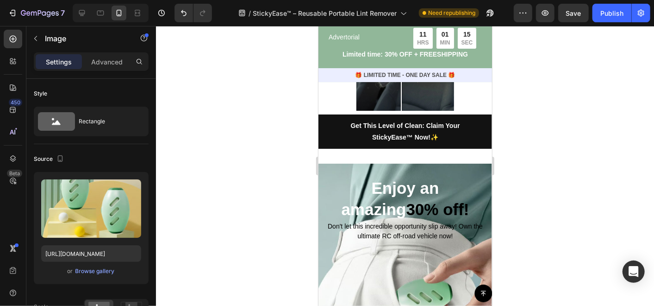
scroll to position [3774, 0]
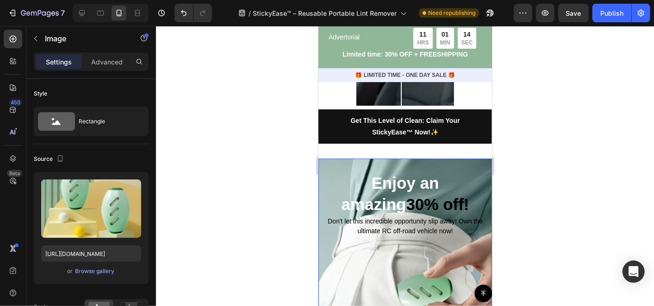
click at [330, 158] on div "Enjoy an amazing 30% off! Heading Don't let this incredible opportunity slip aw…" at bounding box center [405, 271] width 174 height 227
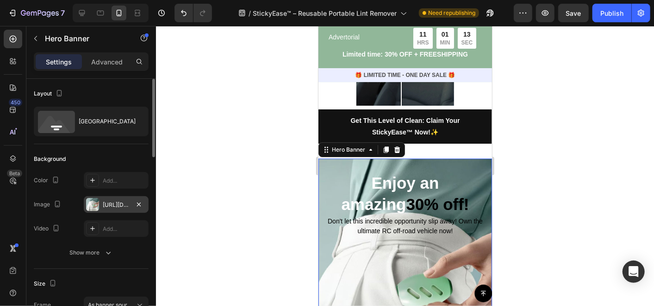
click at [119, 205] on div "[URL][DOMAIN_NAME]" at bounding box center [116, 205] width 27 height 8
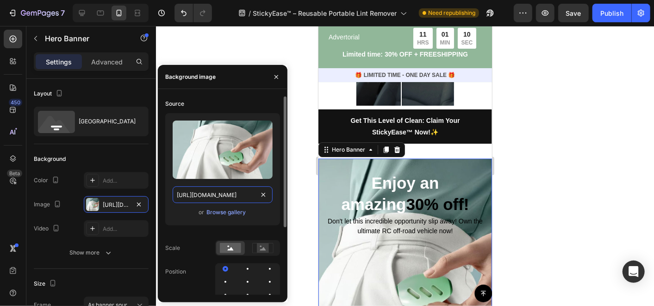
click at [252, 195] on input "[URL][DOMAIN_NAME]" at bounding box center [223, 194] width 100 height 17
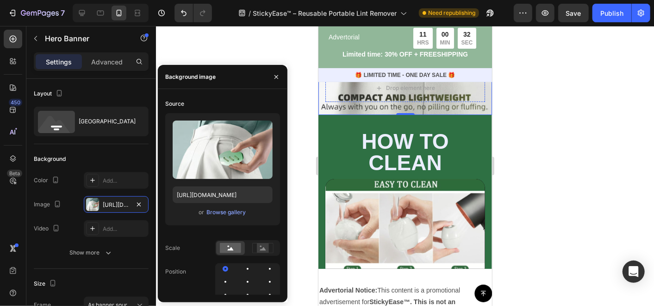
scroll to position [4083, 0]
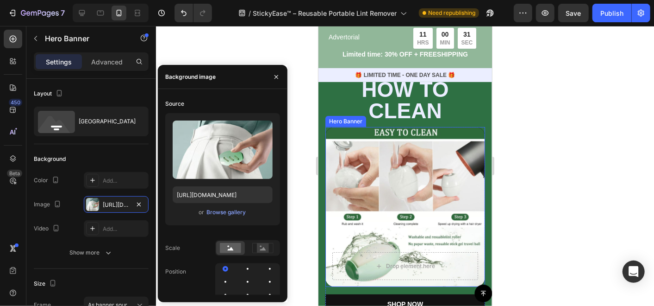
click at [353, 178] on div "Background Image" at bounding box center [405, 206] width 160 height 160
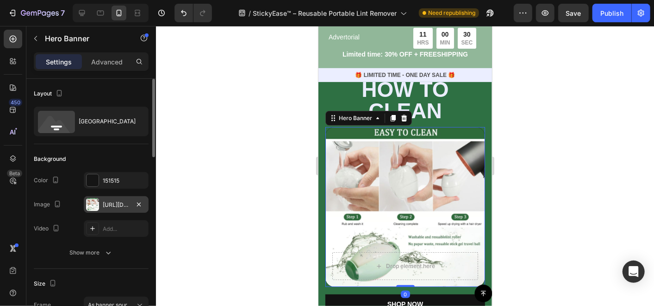
click at [108, 206] on div "[URL][DOMAIN_NAME]" at bounding box center [116, 205] width 27 height 8
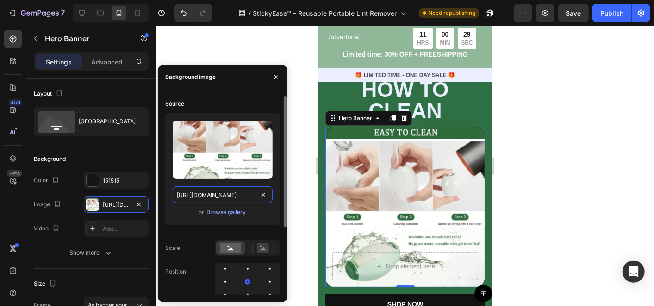
click at [222, 197] on input "[URL][DOMAIN_NAME]" at bounding box center [223, 194] width 100 height 17
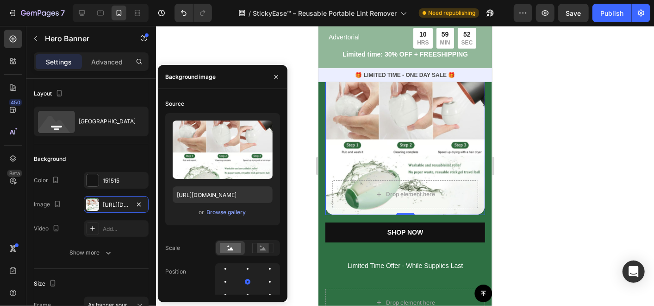
scroll to position [4237, 0]
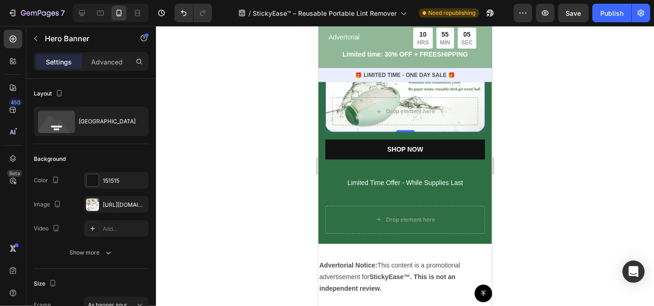
click at [298, 46] on div at bounding box center [405, 166] width 498 height 280
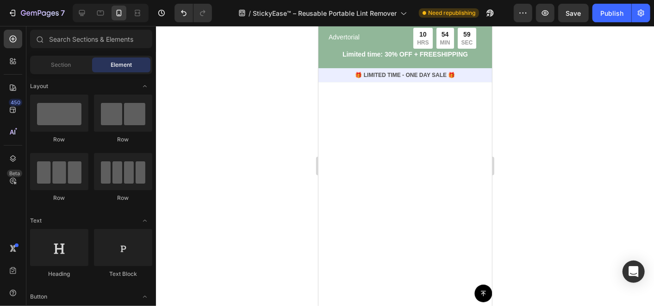
scroll to position [0, 0]
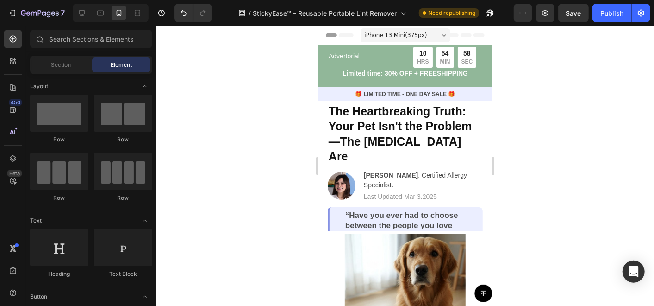
drag, startPoint x: 487, startPoint y: 138, endPoint x: 809, endPoint y: 48, distance: 334.0
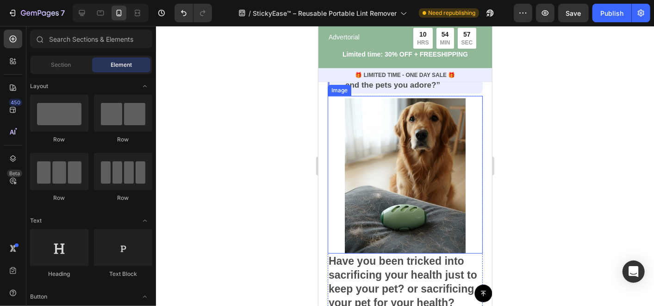
scroll to position [154, 0]
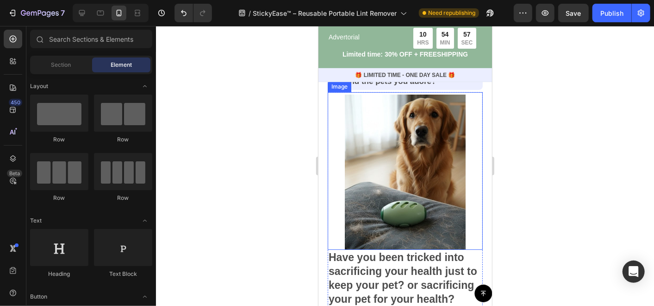
click at [413, 192] on img at bounding box center [404, 171] width 155 height 155
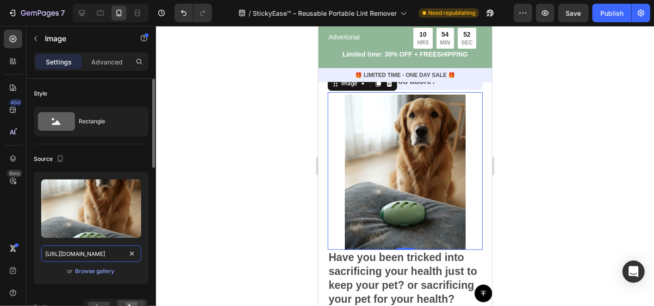
click at [96, 251] on input "[URL][DOMAIN_NAME]" at bounding box center [91, 253] width 100 height 17
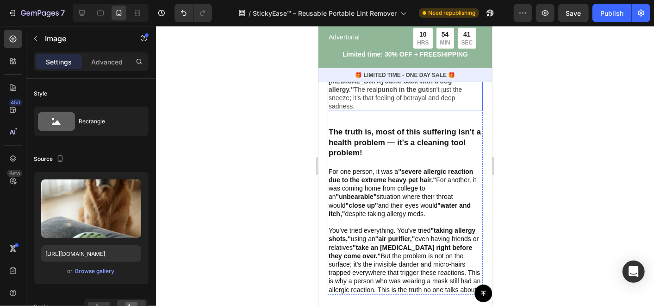
scroll to position [669, 0]
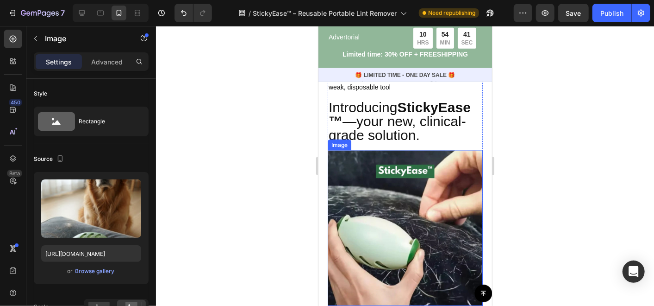
click at [383, 207] on img at bounding box center [404, 227] width 155 height 155
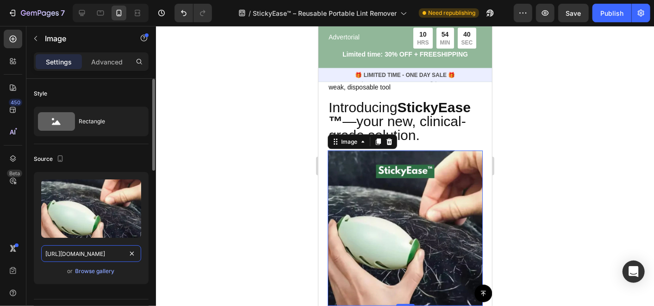
click at [77, 253] on input "[URL][DOMAIN_NAME]" at bounding box center [91, 253] width 100 height 17
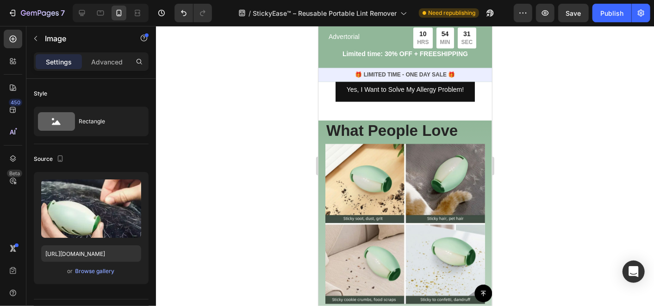
scroll to position [978, 0]
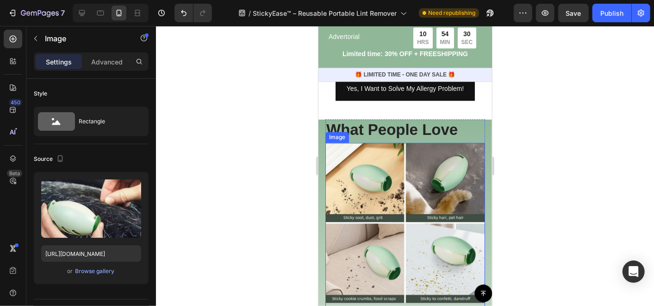
click at [365, 175] on img at bounding box center [405, 223] width 160 height 160
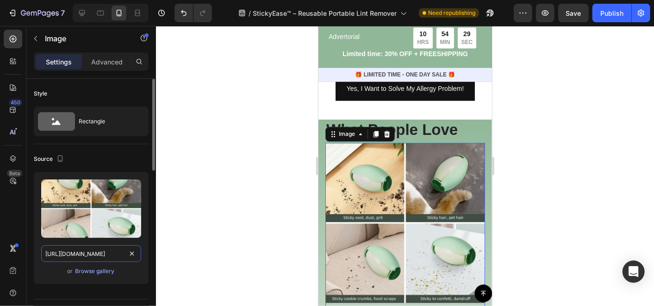
click at [89, 257] on input "[URL][DOMAIN_NAME]" at bounding box center [91, 253] width 100 height 17
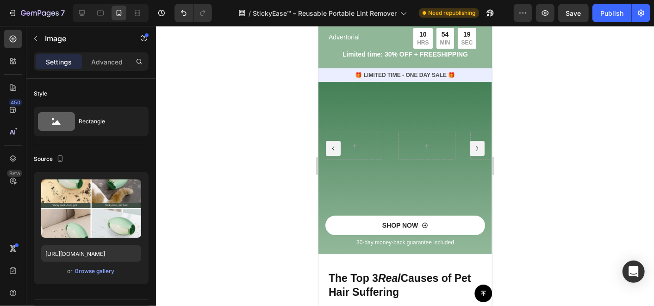
scroll to position [1544, 0]
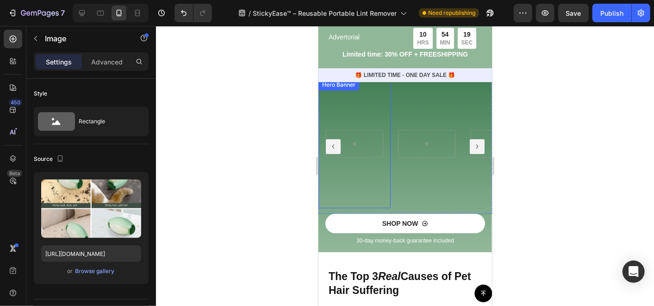
click at [352, 176] on video "Background Image" at bounding box center [354, 143] width 72 height 129
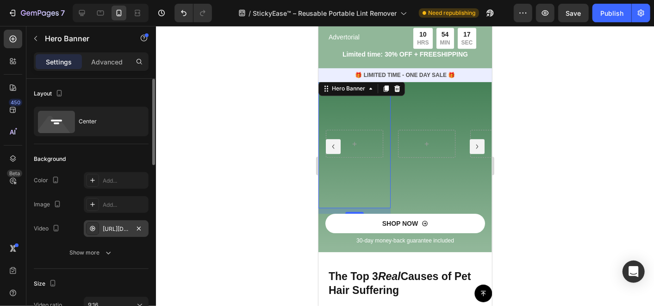
click at [112, 226] on div "[URL][DOMAIN_NAME]" at bounding box center [116, 229] width 27 height 8
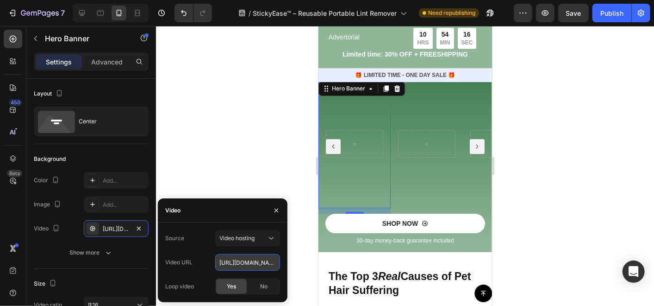
click at [249, 264] on input "[URL][DOMAIN_NAME]" at bounding box center [247, 262] width 65 height 17
drag, startPoint x: 412, startPoint y: 98, endPoint x: 407, endPoint y: 103, distance: 6.9
click at [412, 98] on div "Hero Banner" at bounding box center [426, 143] width 72 height 129
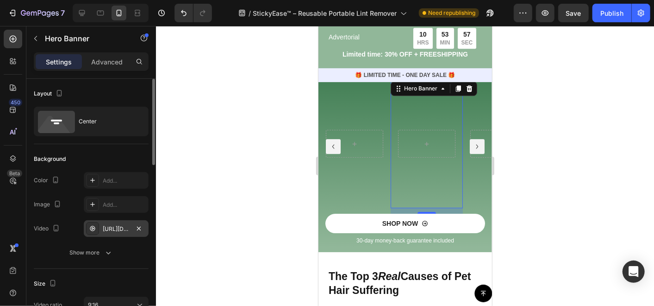
click at [115, 227] on div "[URL][DOMAIN_NAME]" at bounding box center [116, 229] width 27 height 8
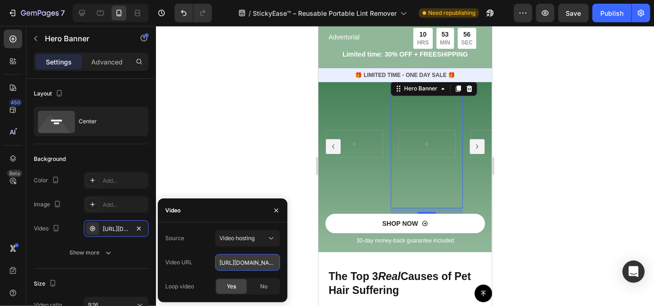
click at [234, 260] on input "[URL][DOMAIN_NAME]" at bounding box center [247, 262] width 65 height 17
drag, startPoint x: 467, startPoint y: 203, endPoint x: 367, endPoint y: 200, distance: 100.1
click at [467, 203] on video "Background Image" at bounding box center [499, 143] width 72 height 129
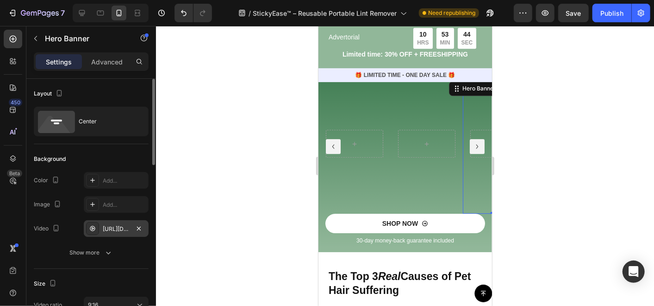
click at [102, 229] on div "[URL][DOMAIN_NAME]" at bounding box center [116, 228] width 65 height 17
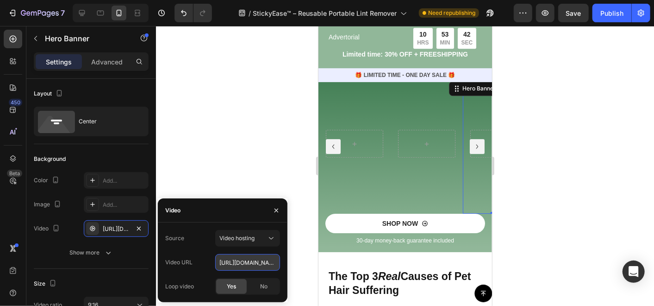
click at [235, 261] on input "[URL][DOMAIN_NAME]" at bounding box center [247, 262] width 65 height 17
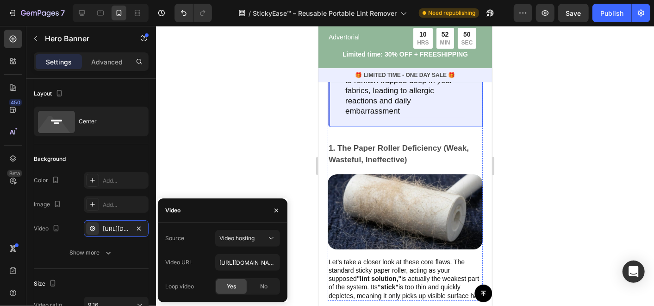
scroll to position [1904, 0]
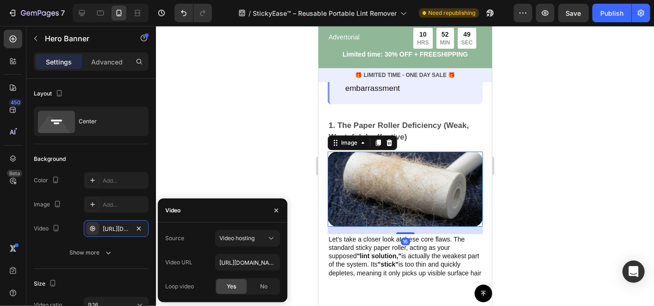
click at [446, 213] on img at bounding box center [404, 188] width 155 height 75
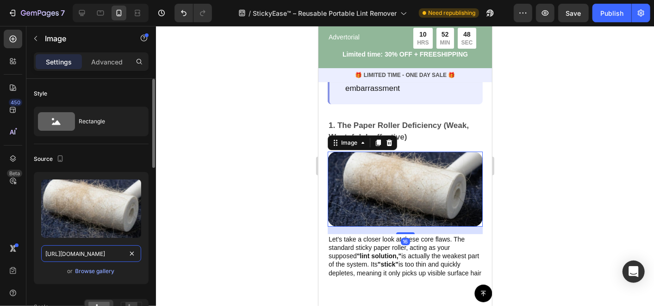
click at [94, 260] on input "[URL][DOMAIN_NAME]" at bounding box center [91, 253] width 100 height 17
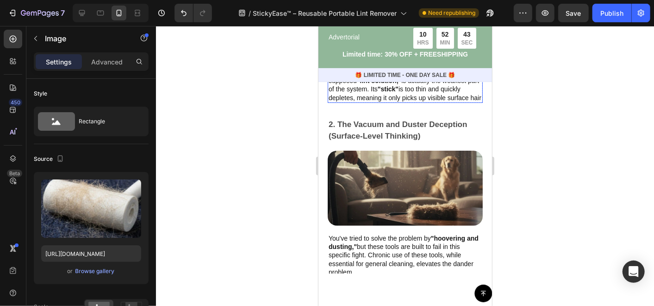
scroll to position [2161, 0]
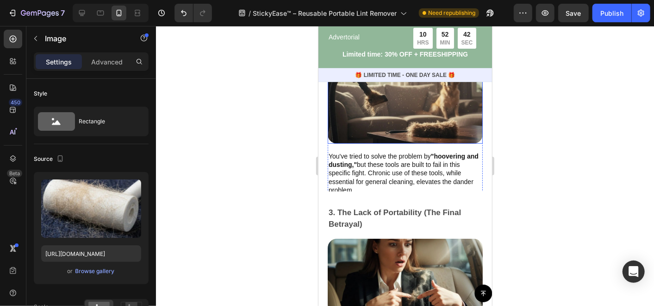
click at [418, 109] on img at bounding box center [404, 105] width 155 height 75
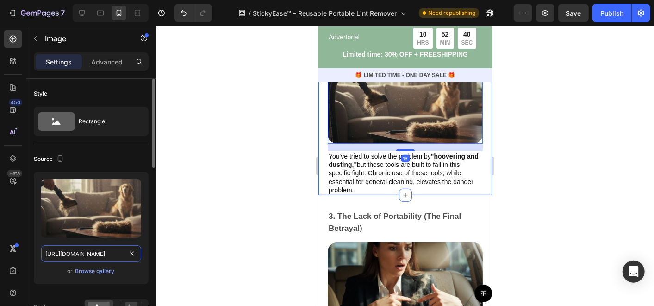
click at [90, 259] on input "[URL][DOMAIN_NAME]" at bounding box center [91, 253] width 100 height 17
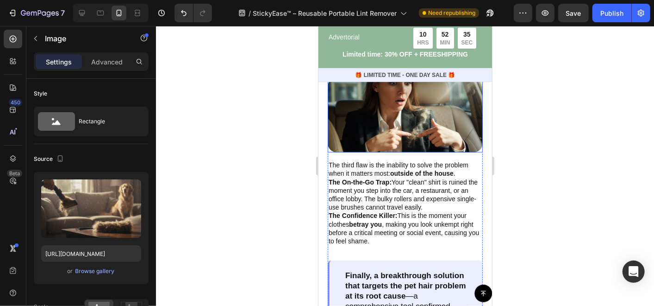
scroll to position [2367, 0]
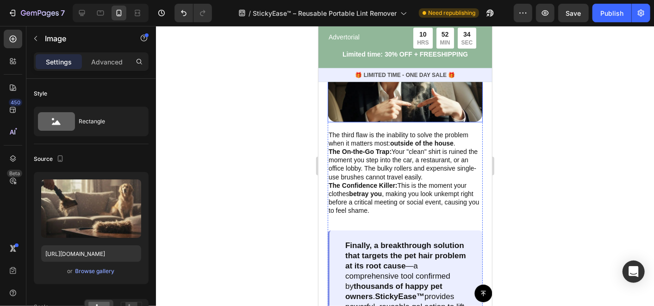
click at [414, 108] on img at bounding box center [404, 83] width 155 height 75
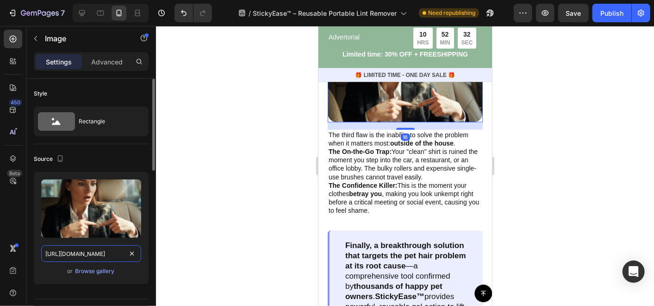
click at [96, 249] on input "[URL][DOMAIN_NAME]" at bounding box center [91, 253] width 100 height 17
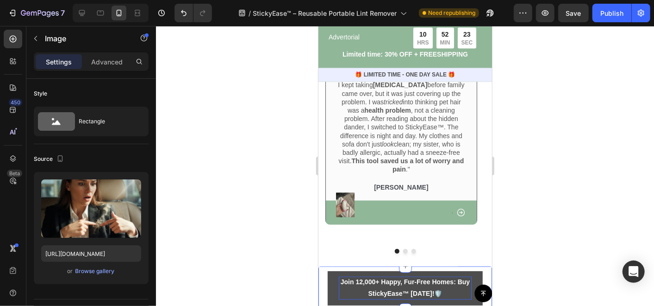
scroll to position [2933, 0]
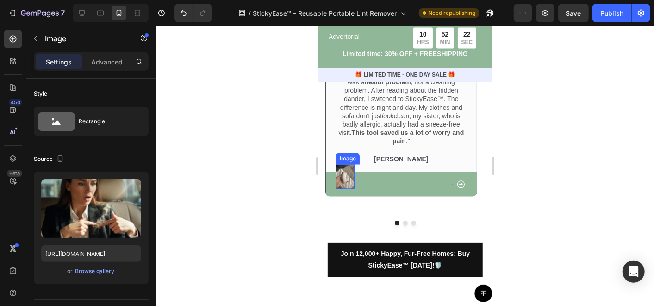
click at [350, 173] on img at bounding box center [345, 176] width 19 height 25
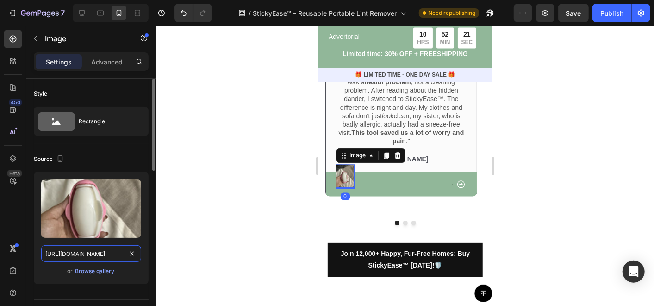
click at [79, 252] on input "[URL][DOMAIN_NAME]" at bounding box center [91, 253] width 100 height 17
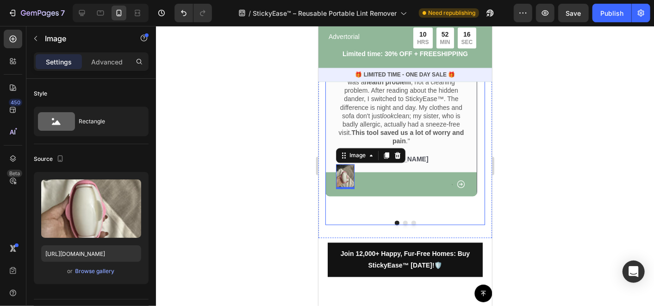
drag, startPoint x: 402, startPoint y: 195, endPoint x: 390, endPoint y: 194, distance: 11.2
click at [403, 220] on button "Dot" at bounding box center [405, 222] width 5 height 5
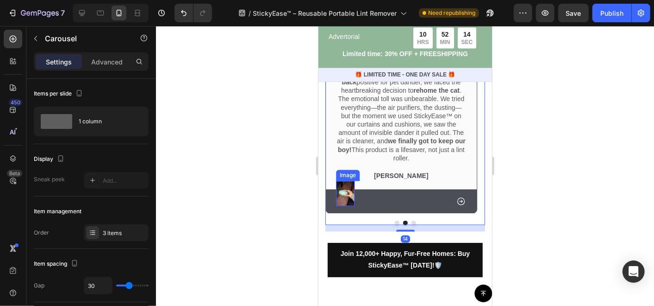
click at [340, 181] on img at bounding box center [345, 193] width 19 height 25
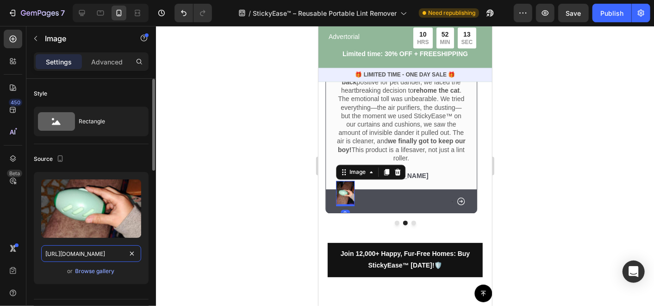
click at [73, 251] on input "[URL][DOMAIN_NAME]" at bounding box center [91, 253] width 100 height 17
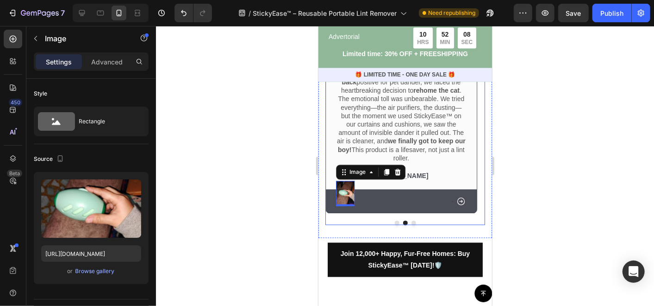
click at [412, 220] on div at bounding box center [405, 222] width 160 height 5
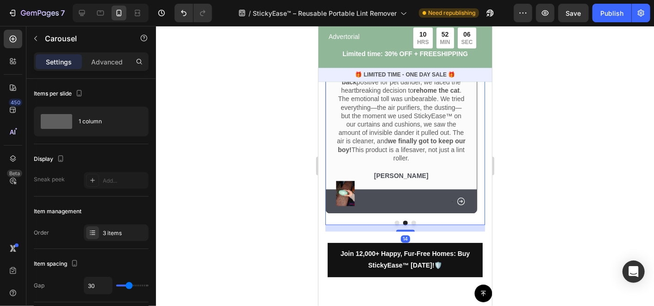
click at [411, 220] on button "Dot" at bounding box center [413, 222] width 5 height 5
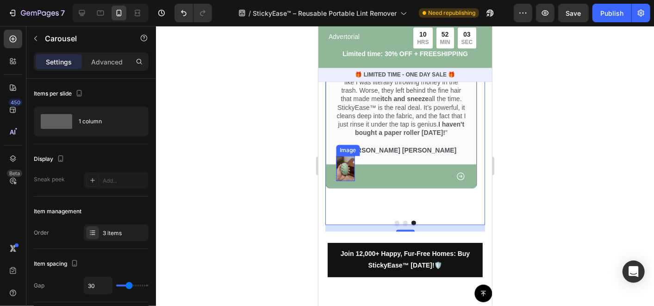
click at [349, 169] on img at bounding box center [345, 168] width 19 height 25
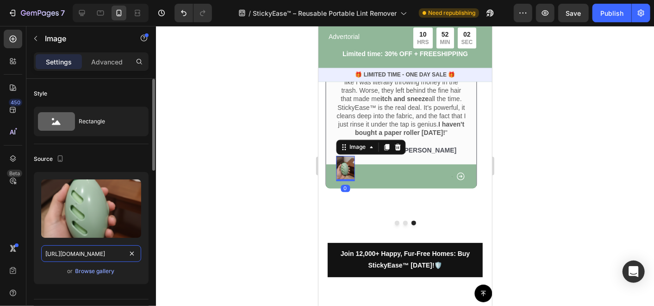
click at [94, 251] on input "[URL][DOMAIN_NAME]" at bounding box center [91, 253] width 100 height 17
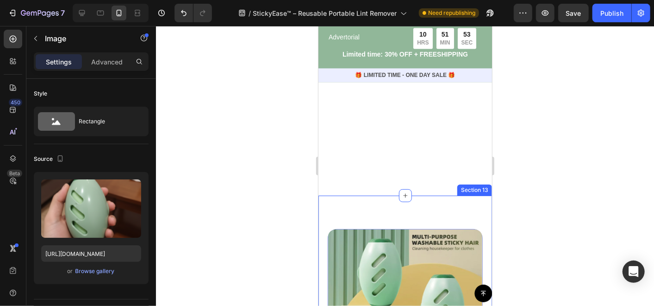
scroll to position [3190, 0]
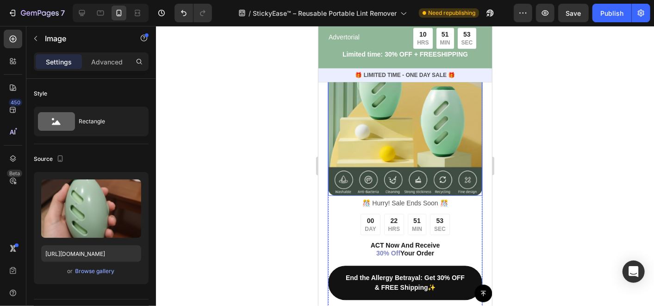
click at [394, 148] on img at bounding box center [405, 118] width 154 height 154
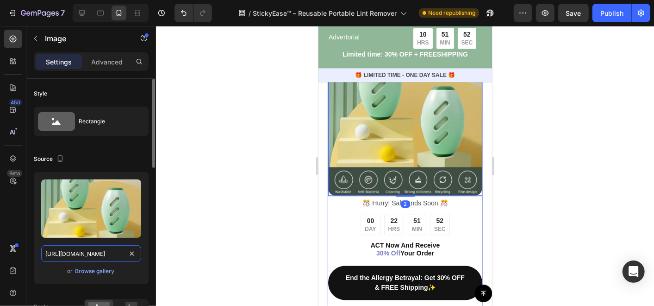
click at [106, 250] on input "[URL][DOMAIN_NAME]" at bounding box center [91, 253] width 100 height 17
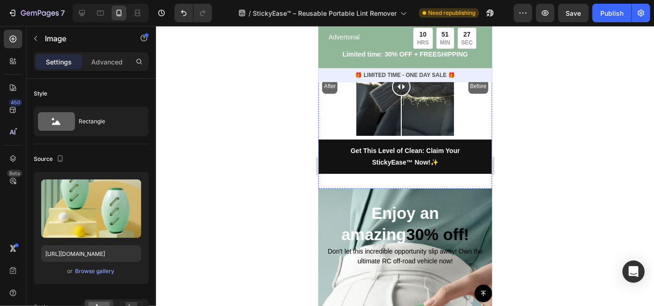
scroll to position [3756, 0]
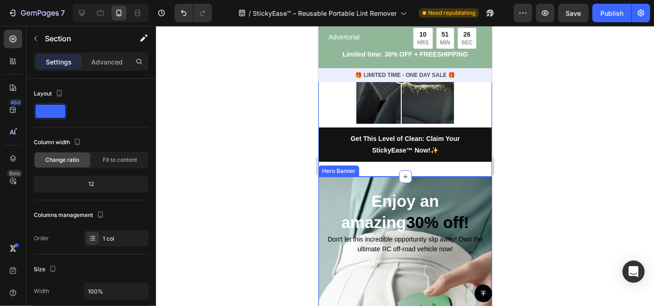
click at [463, 176] on div "Enjoy an amazing 30% off! Heading Don't let this incredible opportunity slip aw…" at bounding box center [405, 289] width 174 height 227
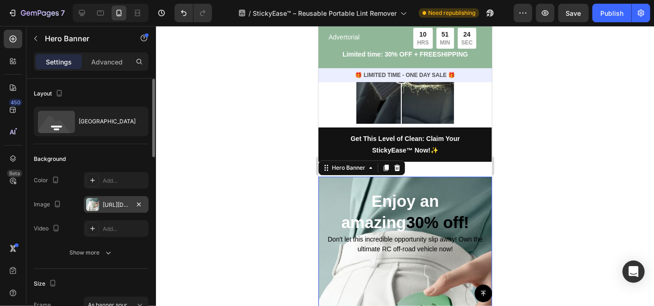
click at [111, 201] on div "[URL][DOMAIN_NAME]" at bounding box center [116, 205] width 27 height 8
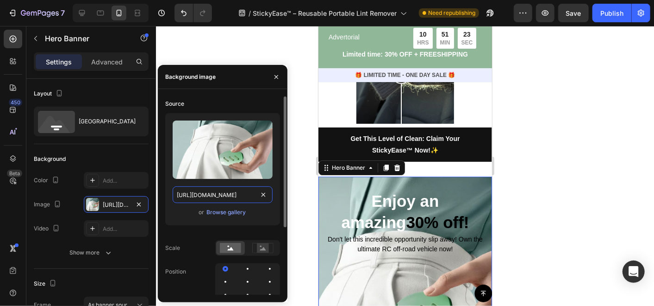
click at [249, 189] on input "[URL][DOMAIN_NAME]" at bounding box center [223, 194] width 100 height 17
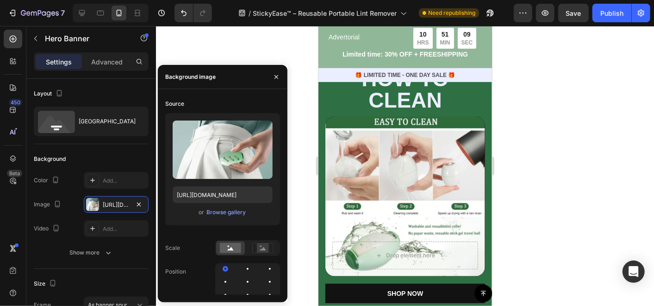
scroll to position [4116, 0]
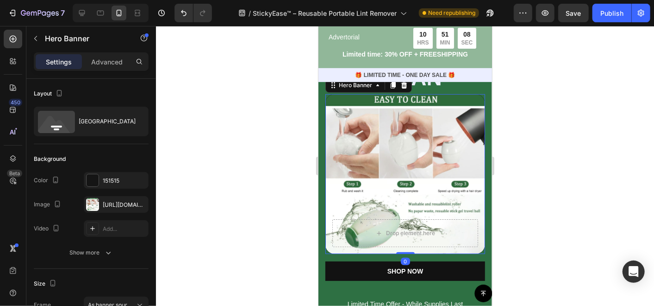
click at [464, 178] on div "Background Image" at bounding box center [405, 174] width 160 height 160
click at [115, 203] on div "[URL][DOMAIN_NAME]" at bounding box center [116, 205] width 27 height 8
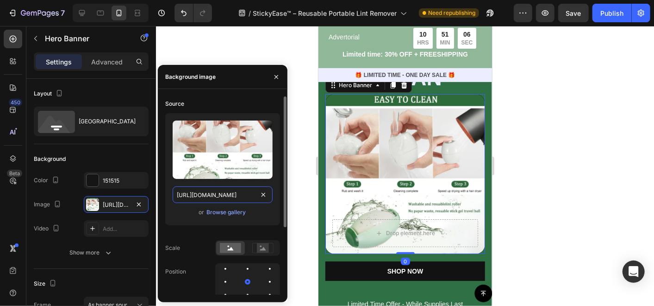
click at [200, 192] on input "[URL][DOMAIN_NAME]" at bounding box center [223, 194] width 100 height 17
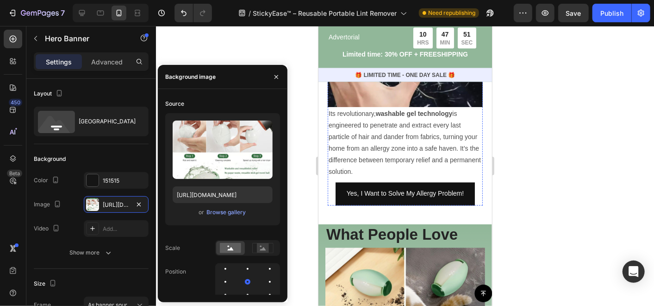
scroll to position [874, 0]
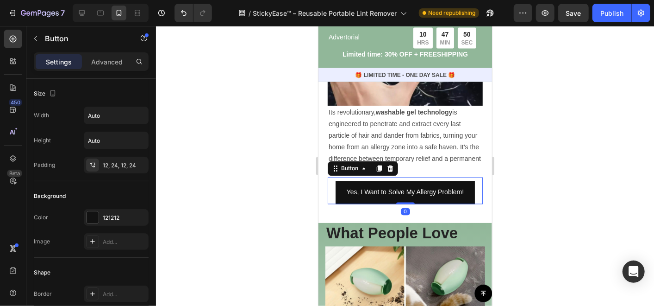
click at [471, 194] on div "Yes, I Want to Solve My Allergy Problem! Button 0" at bounding box center [404, 190] width 155 height 26
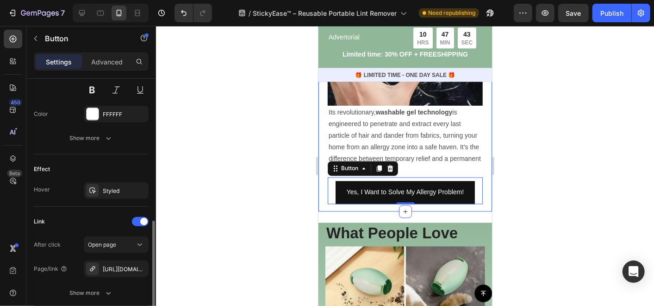
scroll to position [463, 0]
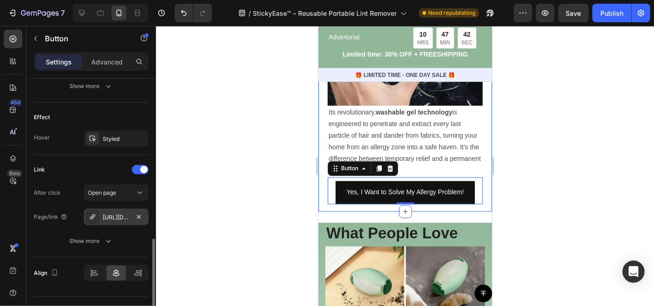
click at [111, 220] on div "[URL][DOMAIN_NAME]" at bounding box center [116, 216] width 65 height 17
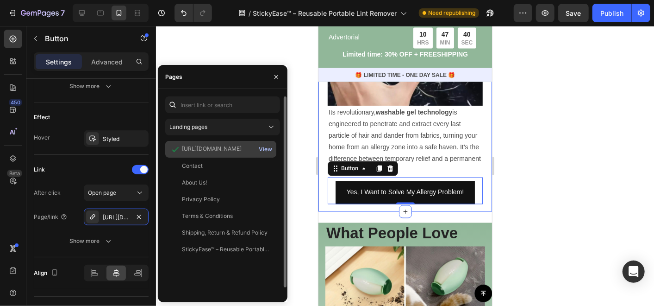
click at [264, 149] on div "View" at bounding box center [265, 149] width 13 height 8
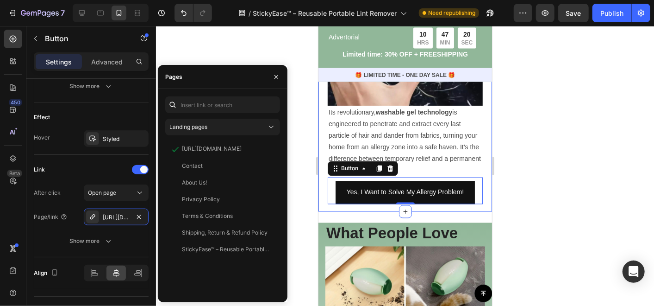
click at [302, 144] on div at bounding box center [405, 166] width 498 height 280
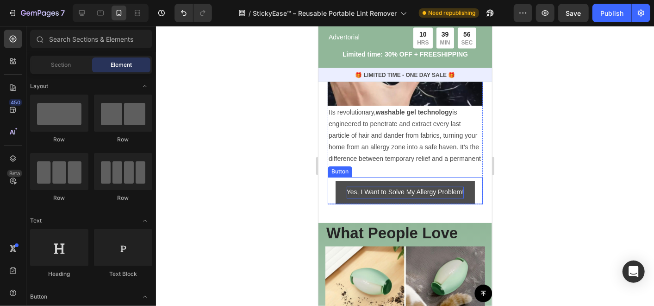
click at [398, 196] on p "Yes, I Want to Solve My Allergy Problem!" at bounding box center [404, 192] width 117 height 12
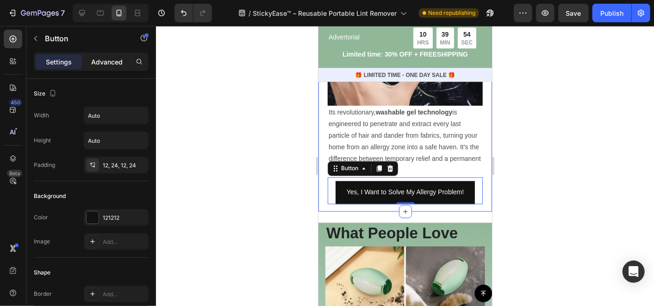
click at [103, 63] on p "Advanced" at bounding box center [106, 62] width 31 height 10
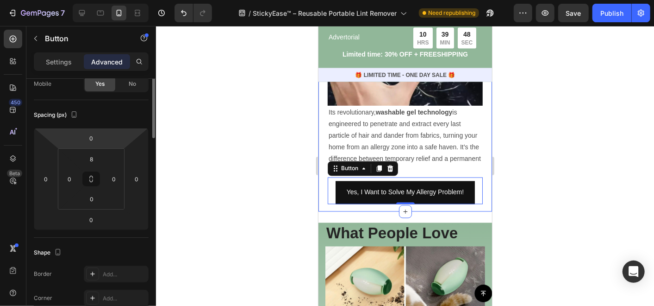
scroll to position [0, 0]
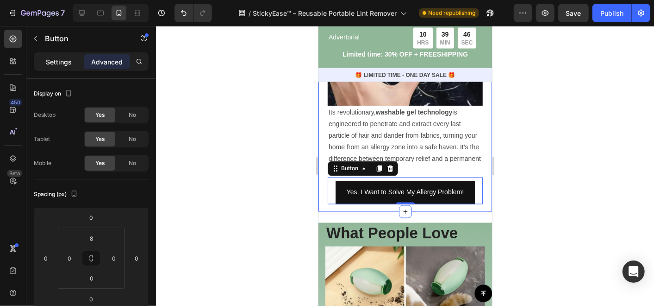
click at [71, 58] on p "Settings" at bounding box center [59, 62] width 26 height 10
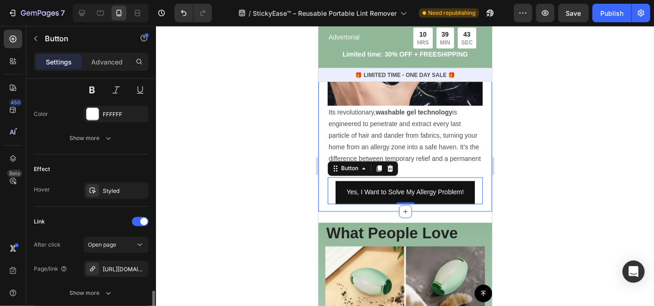
scroll to position [463, 0]
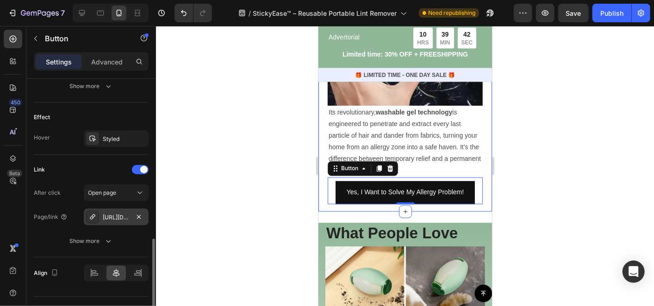
click at [117, 215] on div "[URL][DOMAIN_NAME]" at bounding box center [116, 217] width 27 height 8
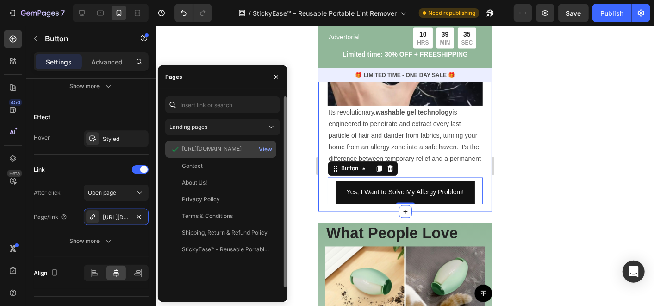
click at [215, 151] on div "[URL][DOMAIN_NAME]" at bounding box center [212, 148] width 60 height 8
click at [266, 151] on div "View" at bounding box center [265, 149] width 13 height 8
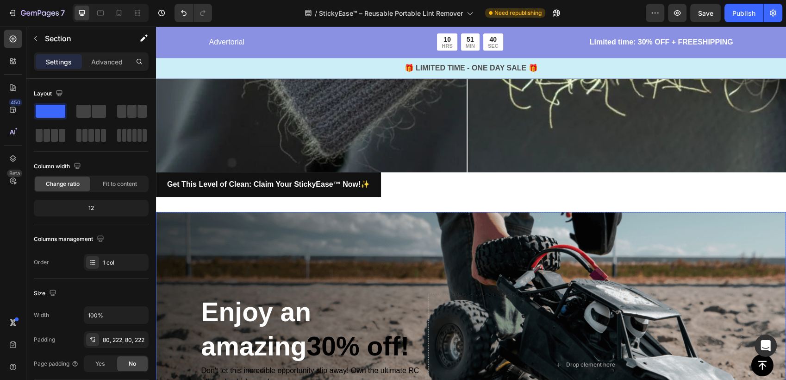
scroll to position [4785, 0]
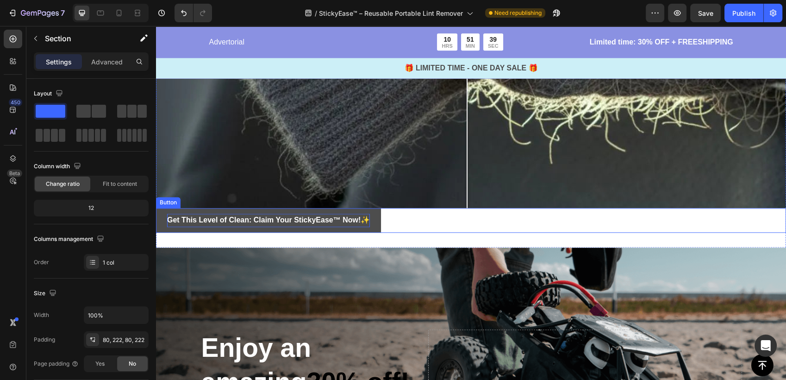
click at [368, 213] on p "Get This Level of Clean: Claim Your StickyEase™ Now! ✨" at bounding box center [268, 219] width 203 height 13
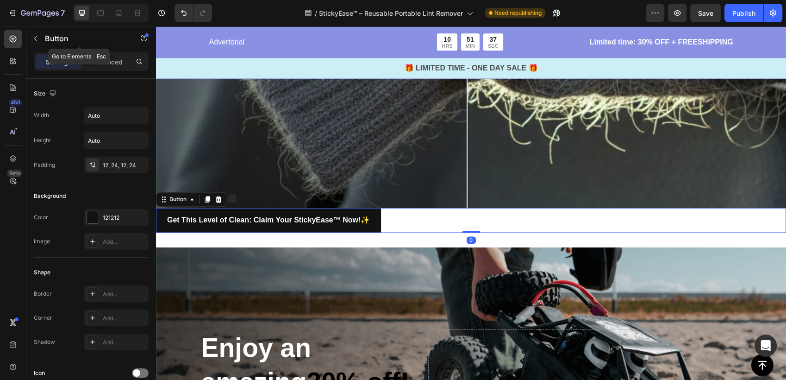
click at [116, 50] on div "Button" at bounding box center [79, 39] width 106 height 26
click at [108, 64] on p "Advanced" at bounding box center [106, 62] width 31 height 10
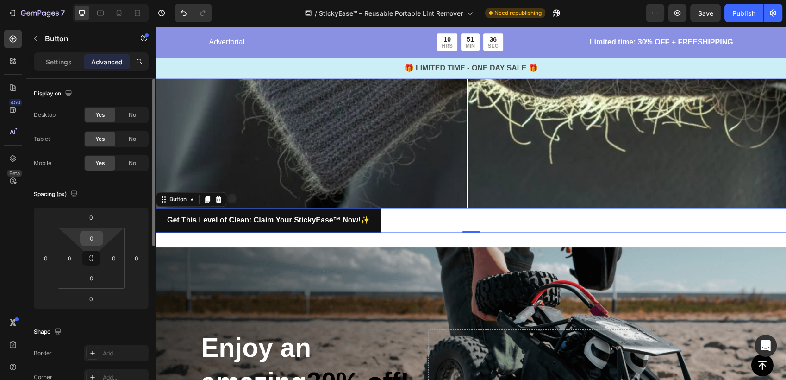
click at [93, 235] on input "0" at bounding box center [91, 238] width 19 height 14
type input "10"
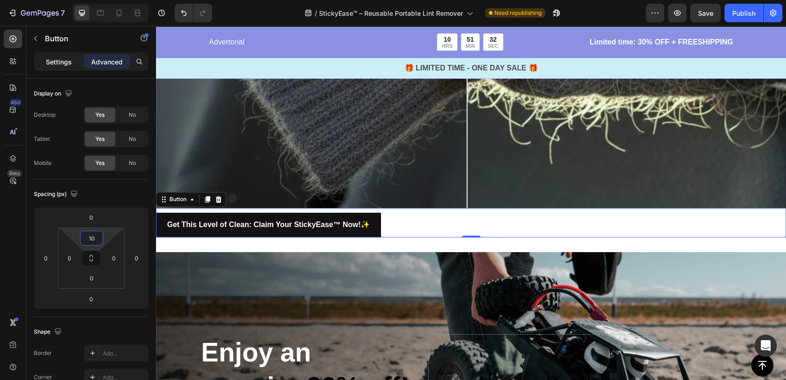
click at [53, 58] on p "Settings" at bounding box center [59, 62] width 26 height 10
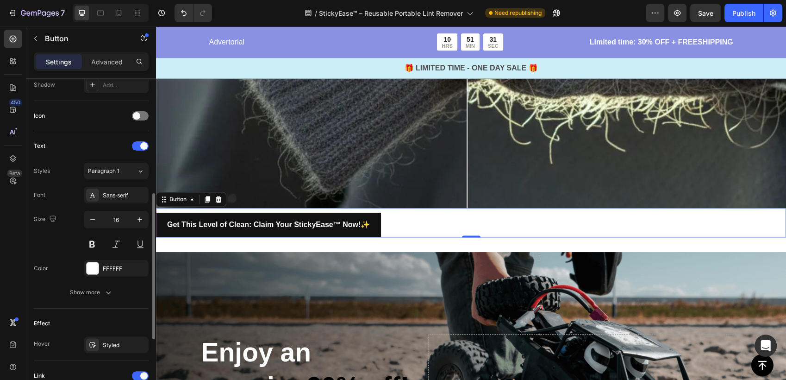
scroll to position [408, 0]
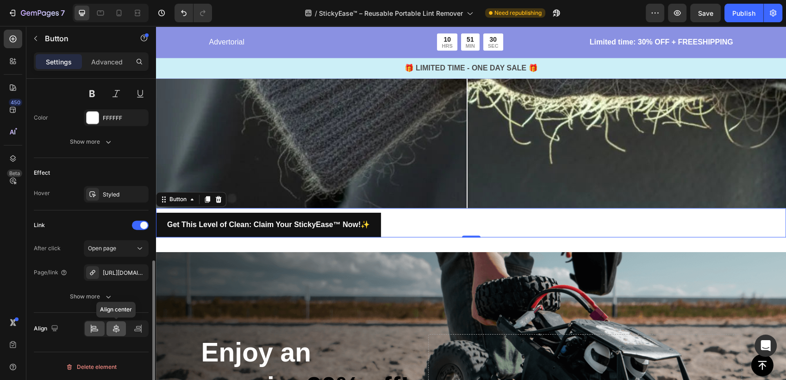
click at [112, 324] on icon at bounding box center [116, 328] width 9 height 9
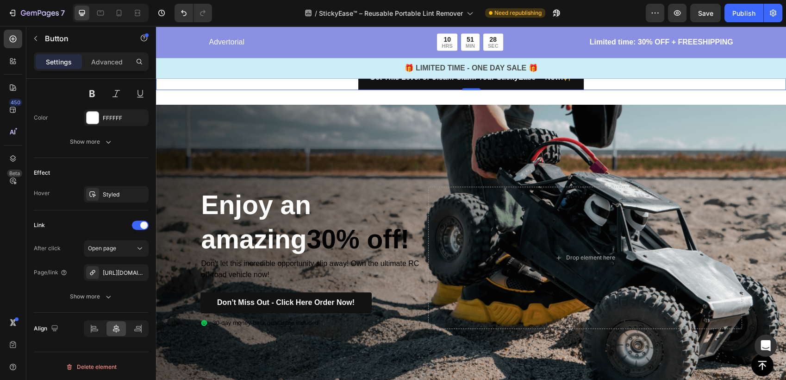
scroll to position [4939, 0]
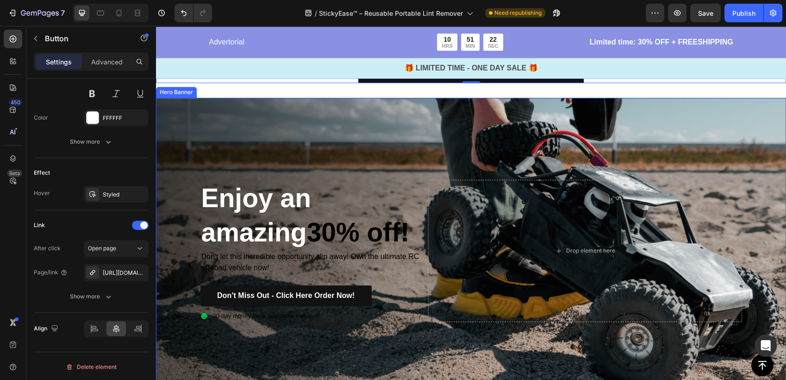
drag, startPoint x: 374, startPoint y: 345, endPoint x: 370, endPoint y: 343, distance: 4.8
click at [374, 345] on div "Background Image" at bounding box center [471, 251] width 630 height 307
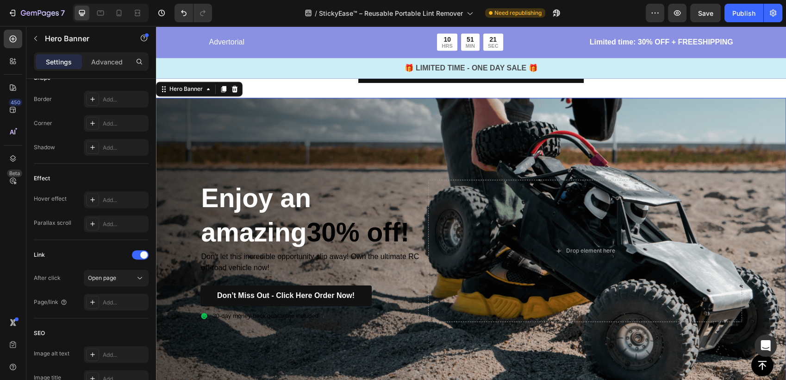
scroll to position [0, 0]
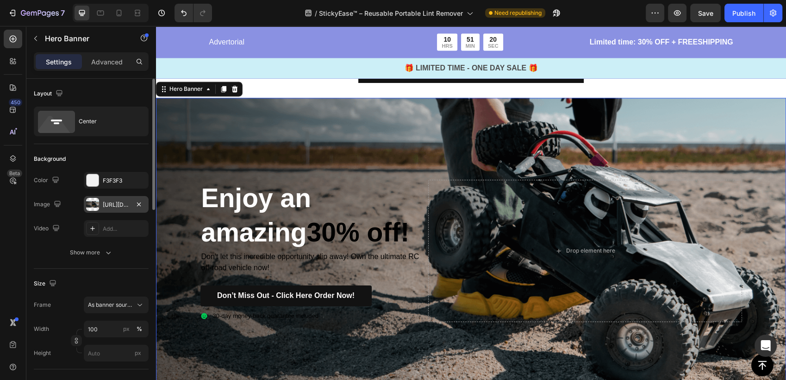
click at [113, 207] on div "[URL][DOMAIN_NAME]" at bounding box center [116, 205] width 27 height 8
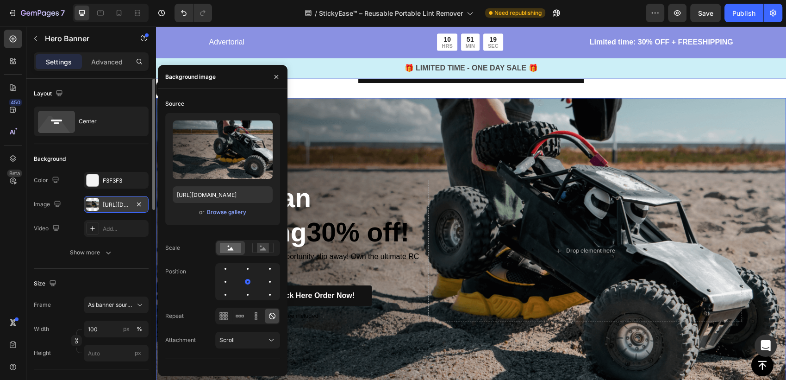
click at [113, 205] on div "[URL][DOMAIN_NAME]" at bounding box center [116, 205] width 27 height 8
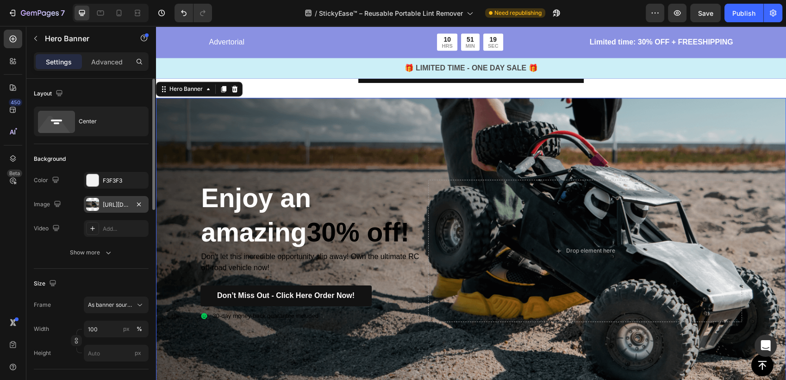
click at [101, 207] on div "[URL][DOMAIN_NAME]" at bounding box center [116, 204] width 65 height 17
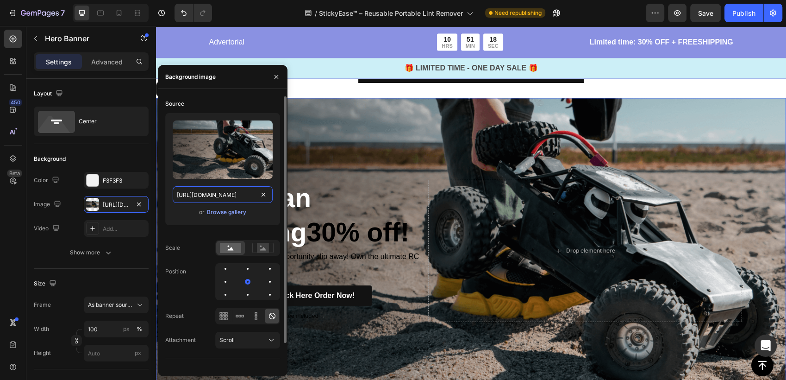
click at [217, 195] on input "[URL][DOMAIN_NAME]" at bounding box center [223, 194] width 100 height 17
paste input "3_33c0192c-72e2-48d3-8a2b-3cbc2994f959.jpg?v=1758653936"
type input "[URL][DOMAIN_NAME]"
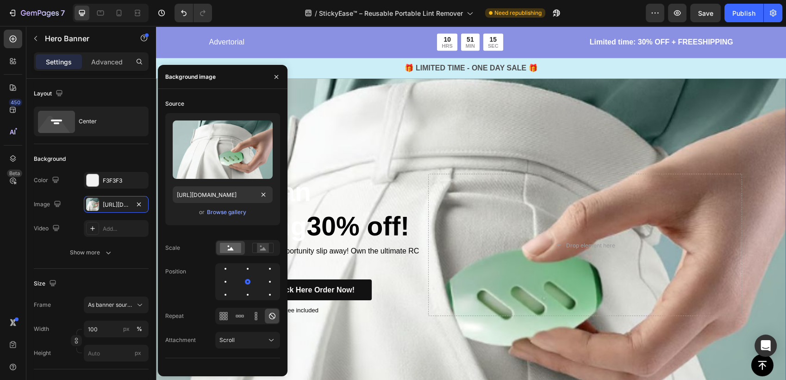
click at [414, 350] on div "Background Image" at bounding box center [471, 245] width 630 height 630
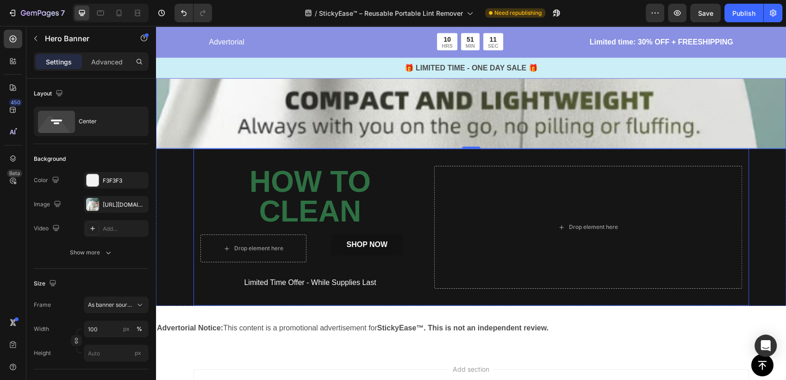
scroll to position [5557, 0]
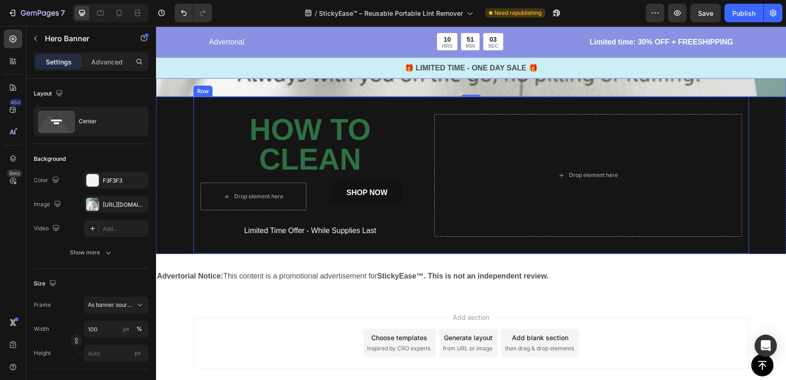
click at [418, 207] on div "How To clean Heading Drop element here SHOP NOW Button Row Limited Time Offer -…" at bounding box center [472, 175] width 556 height 157
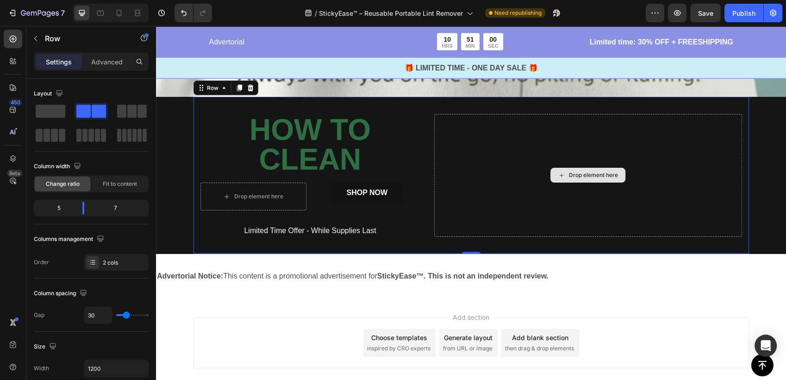
click at [458, 166] on div "Drop element here" at bounding box center [588, 175] width 308 height 123
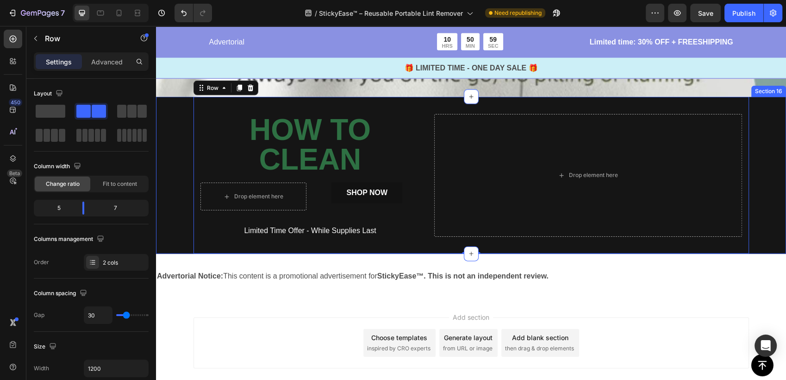
click at [180, 140] on div "How To clean Heading Drop element here SHOP NOW Button Row Limited Time Offer -…" at bounding box center [471, 175] width 630 height 157
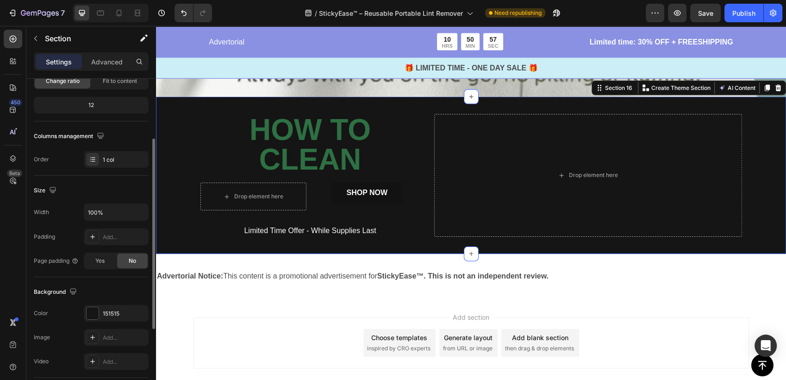
scroll to position [206, 0]
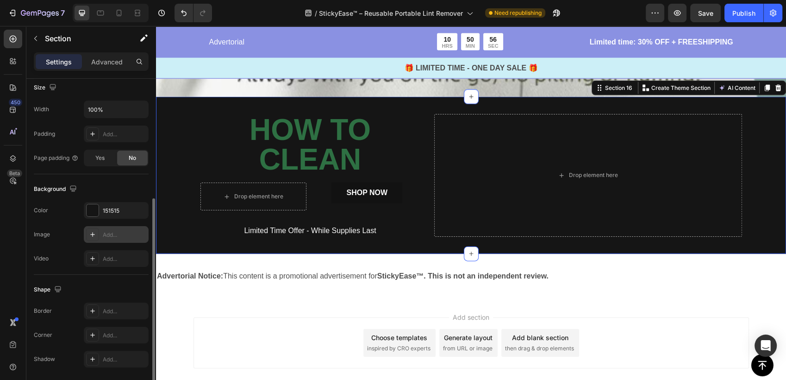
click at [114, 228] on div "Add..." at bounding box center [116, 234] width 65 height 17
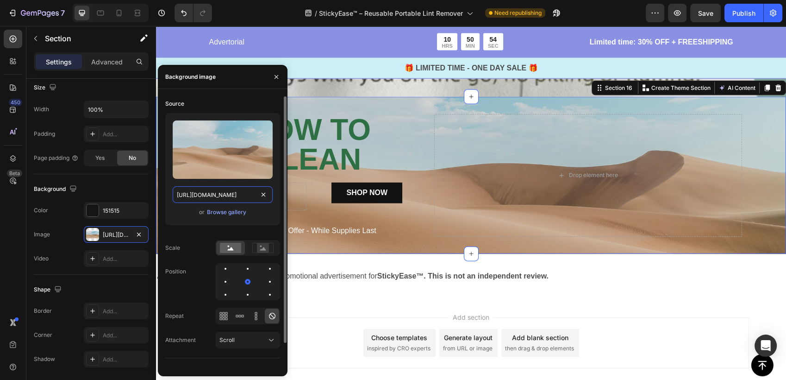
click at [226, 195] on input "[URL][DOMAIN_NAME]" at bounding box center [223, 194] width 100 height 17
paste input "0674/9978/6498/files/5_3ad722f9-cb4d-490e-93af-21ac289add49.jpg?v=1758999289"
type input "[URL][DOMAIN_NAME]"
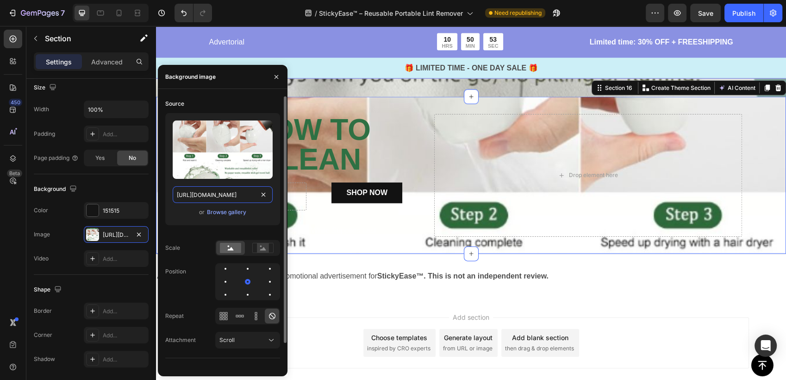
scroll to position [0, 240]
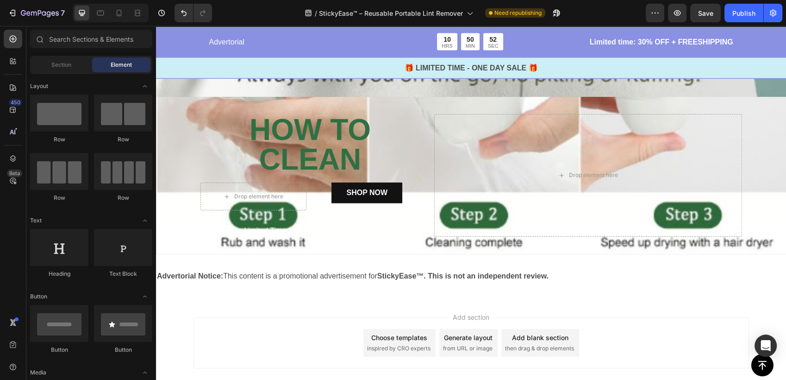
click at [330, 300] on div "Add section Choose templates inspired by CRO experts Generate layout from URL o…" at bounding box center [471, 356] width 630 height 114
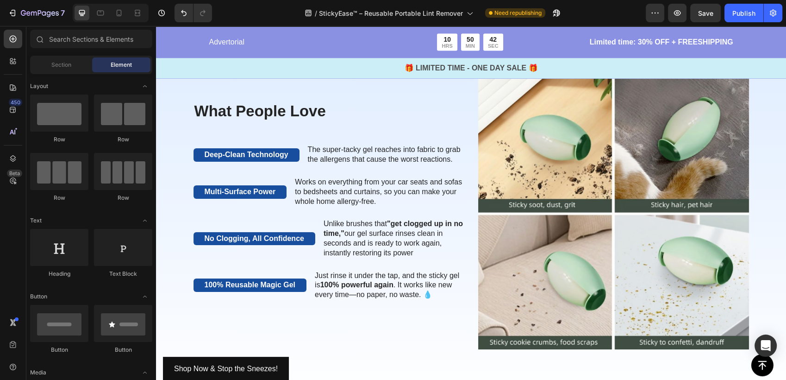
scroll to position [1389, 0]
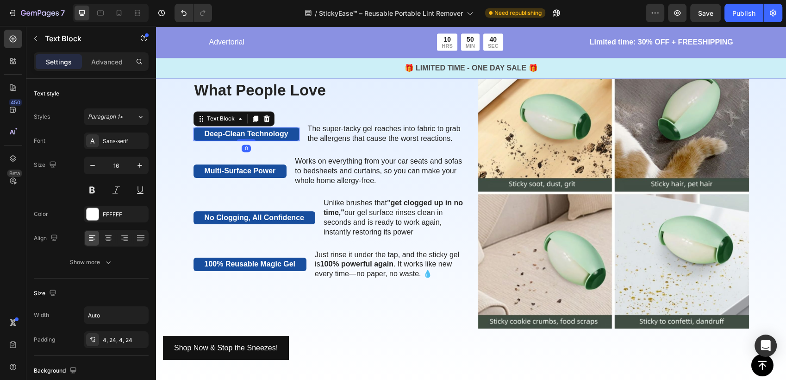
click at [219, 139] on p "Deep-Clean Technology" at bounding box center [247, 134] width 84 height 10
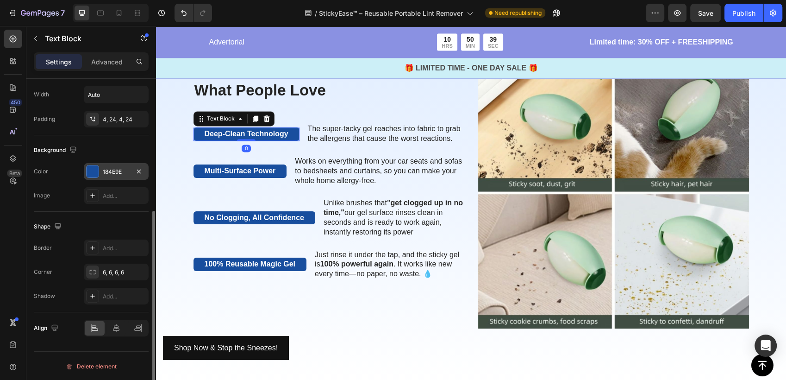
click at [104, 172] on div "184E9E" at bounding box center [116, 172] width 27 height 8
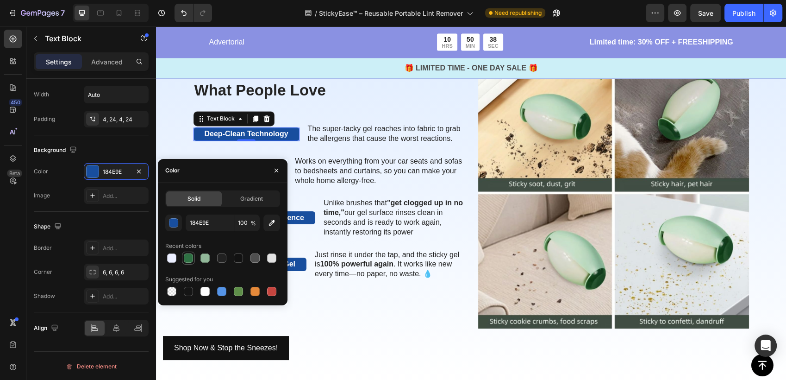
click at [186, 261] on div at bounding box center [188, 257] width 9 height 9
type input "2E7043"
click at [302, 225] on div "No Clogging, All Confidence" at bounding box center [255, 217] width 122 height 13
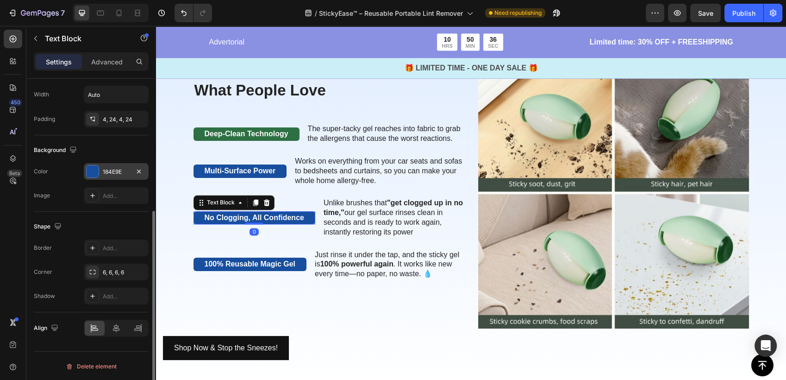
click at [122, 168] on div "184E9E" at bounding box center [116, 172] width 27 height 8
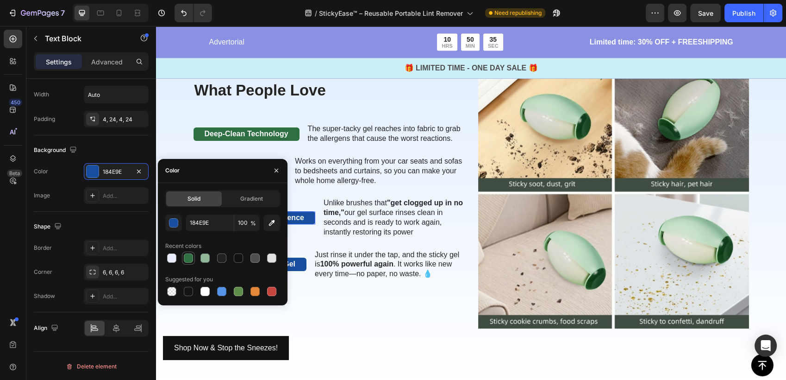
click at [188, 263] on div at bounding box center [188, 257] width 11 height 11
type input "2E7043"
click at [299, 271] on div "100% Reusable Magic Gel" at bounding box center [250, 263] width 113 height 13
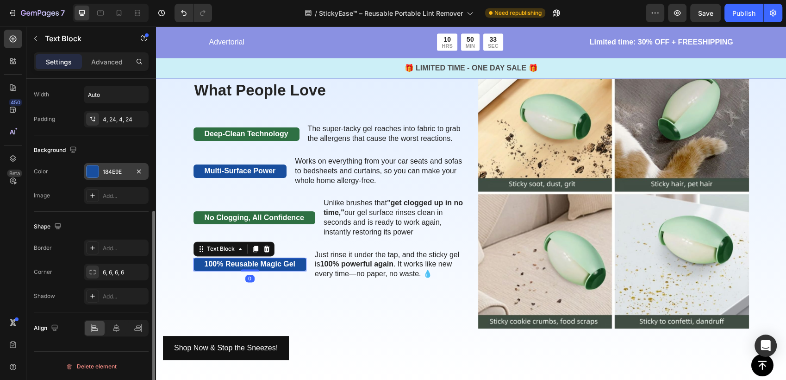
click at [99, 172] on div "184E9E" at bounding box center [116, 171] width 65 height 17
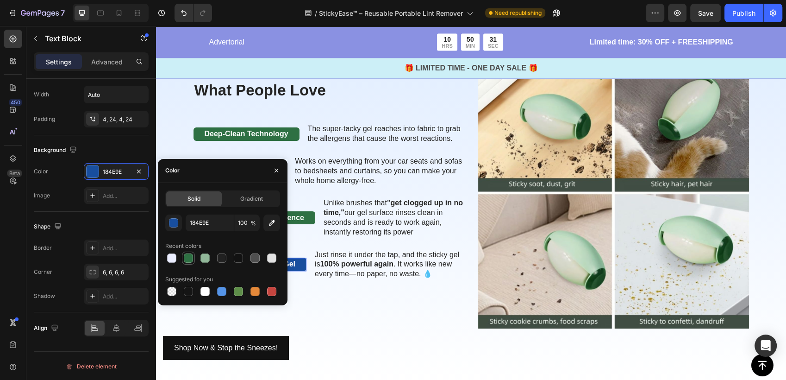
click at [185, 259] on div at bounding box center [188, 257] width 9 height 9
type input "2E7043"
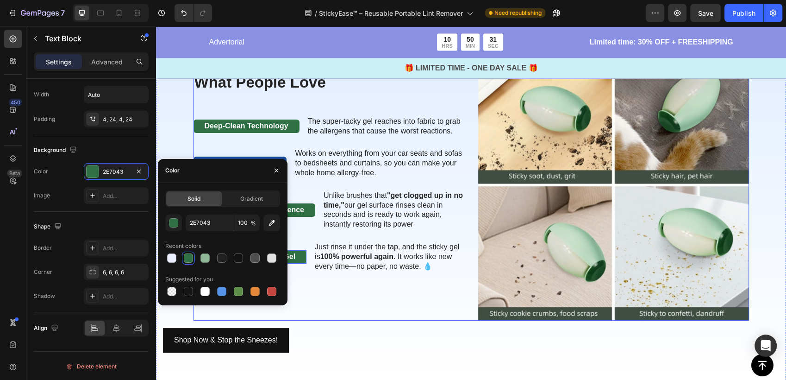
scroll to position [1441, 0]
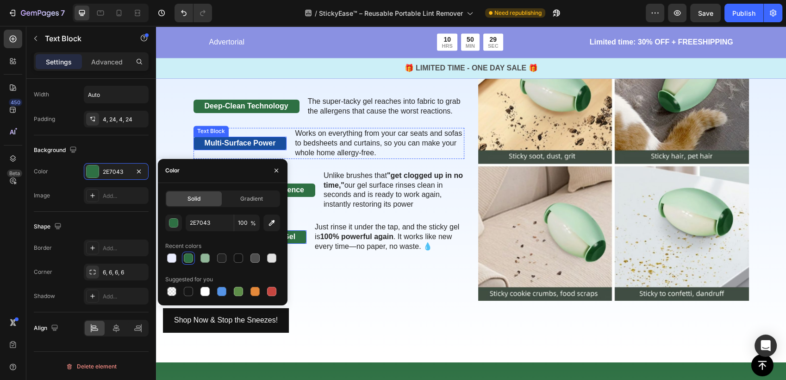
click at [254, 143] on p "Multi-Surface Power" at bounding box center [240, 143] width 71 height 10
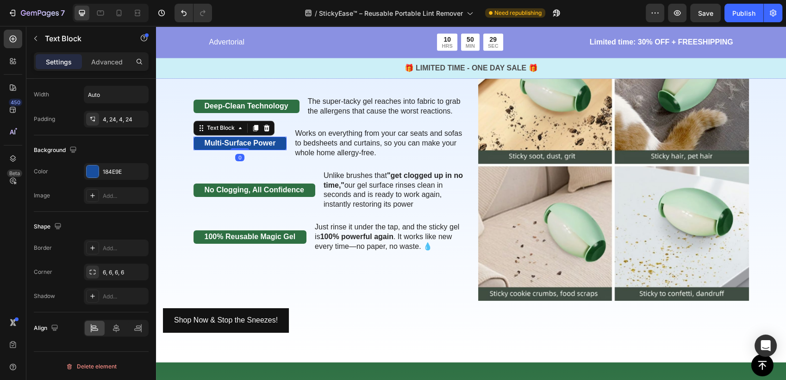
click at [268, 144] on p "Multi-Surface Power" at bounding box center [240, 143] width 71 height 10
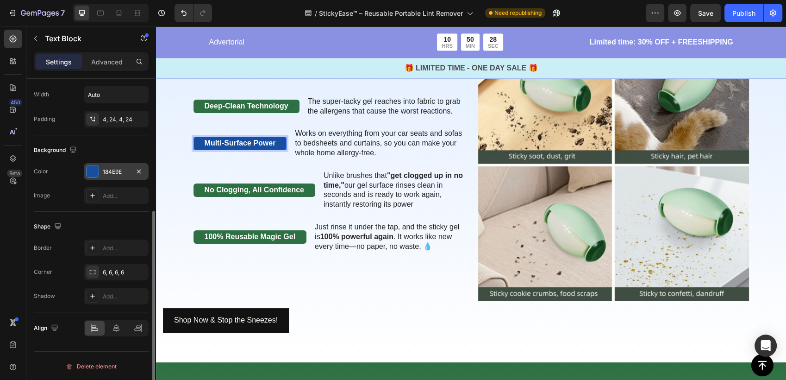
click at [115, 169] on div "184E9E" at bounding box center [116, 172] width 27 height 8
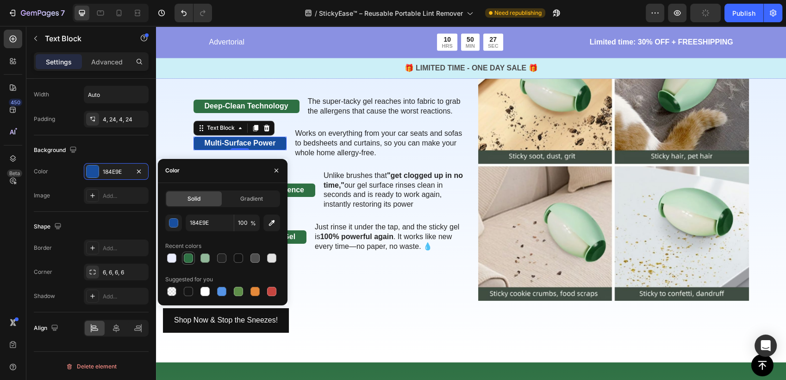
click at [192, 259] on div at bounding box center [188, 257] width 9 height 9
type input "2E7043"
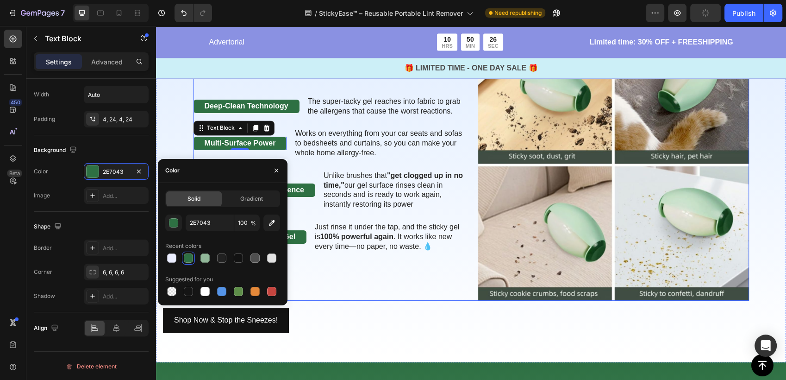
click at [326, 277] on div "What People Love Heading Deep-Clean Technology Text Block The super-tacky gel r…" at bounding box center [329, 165] width 271 height 271
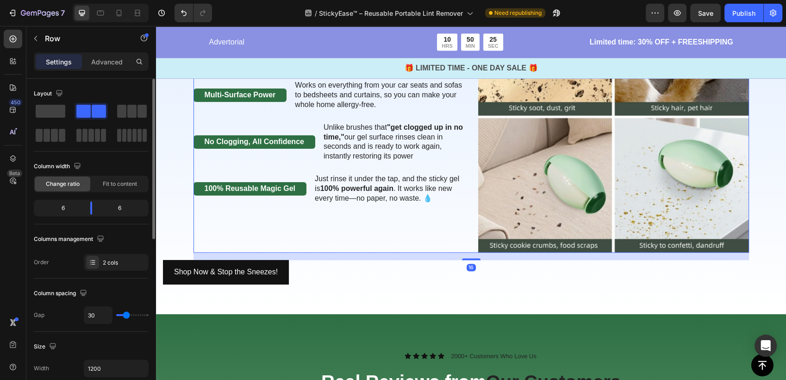
scroll to position [1544, 0]
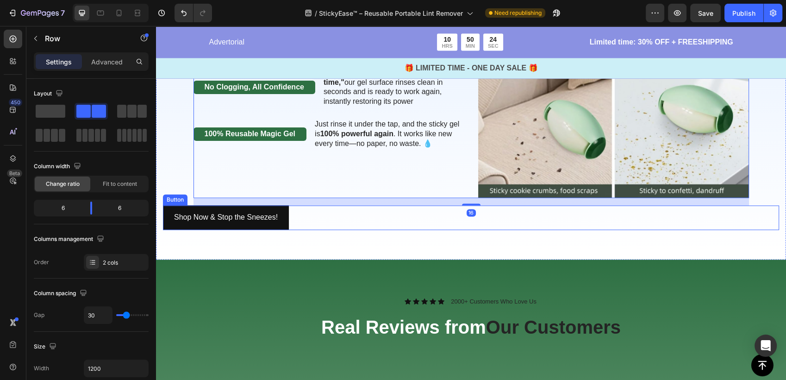
click at [316, 222] on div "Shop Now & Stop the Sneezes! Button" at bounding box center [471, 217] width 616 height 25
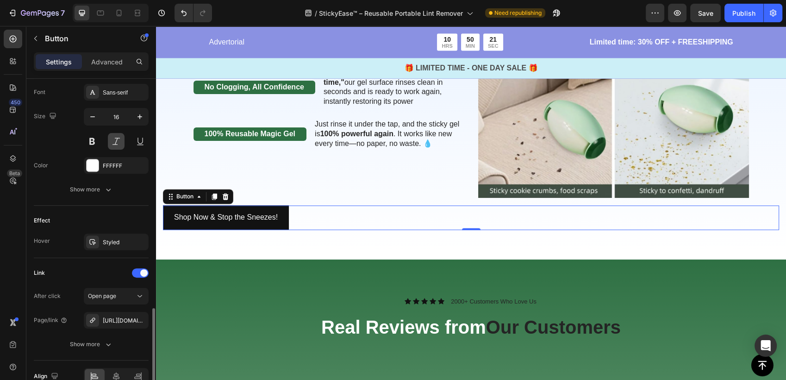
scroll to position [408, 0]
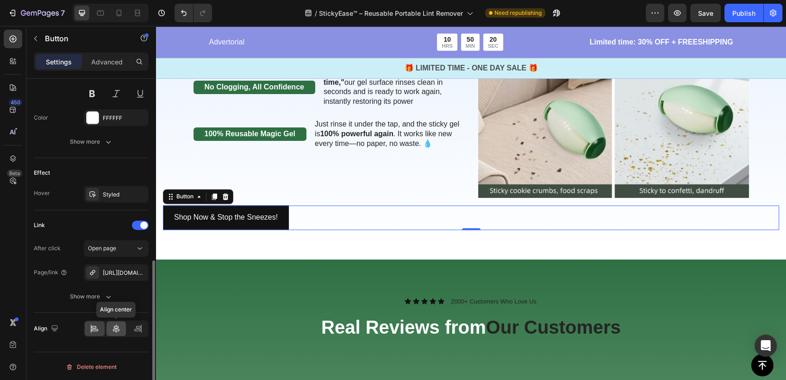
click at [115, 331] on icon at bounding box center [116, 328] width 9 height 9
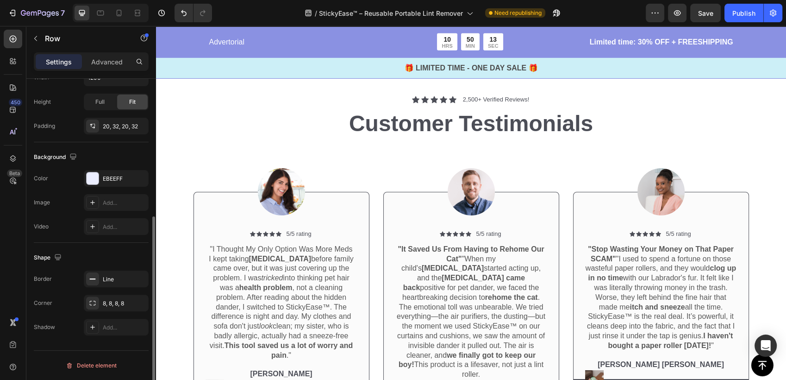
scroll to position [0, 0]
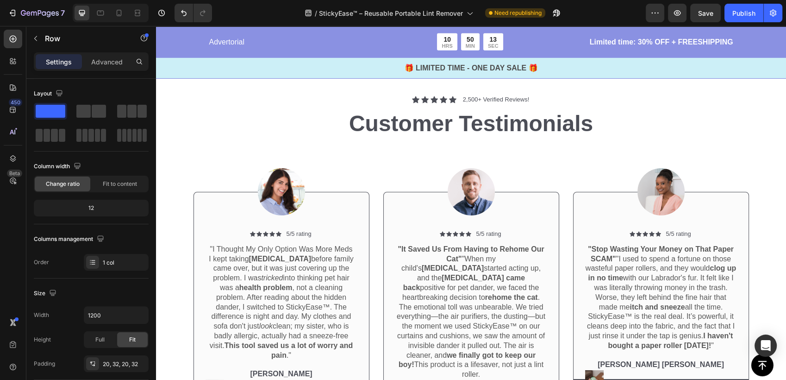
click at [535, 58] on div "Finally, a breakthrough solution that targets the pet hair problem at its root …" at bounding box center [471, 6] width 334 height 103
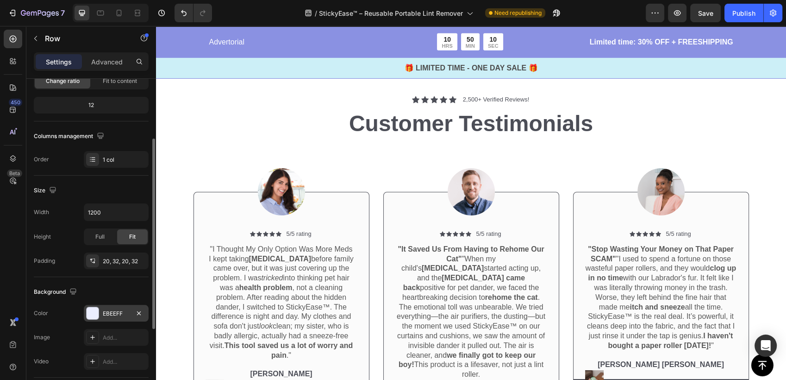
scroll to position [154, 0]
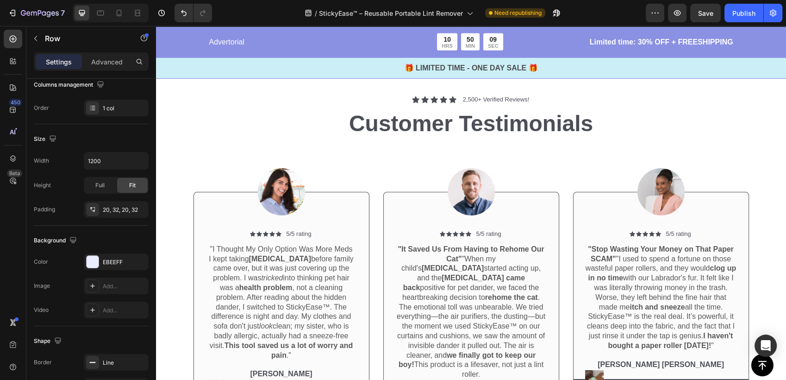
click at [527, 49] on div "Yes! I Want the Permanent Dander Solution ✅🎁 Button" at bounding box center [472, 36] width 302 height 25
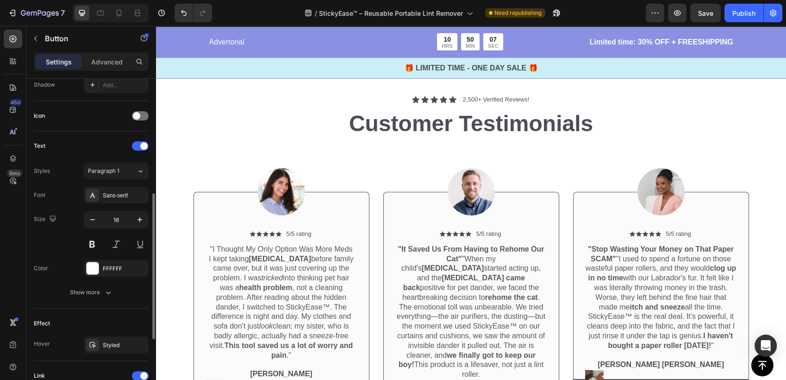
scroll to position [408, 0]
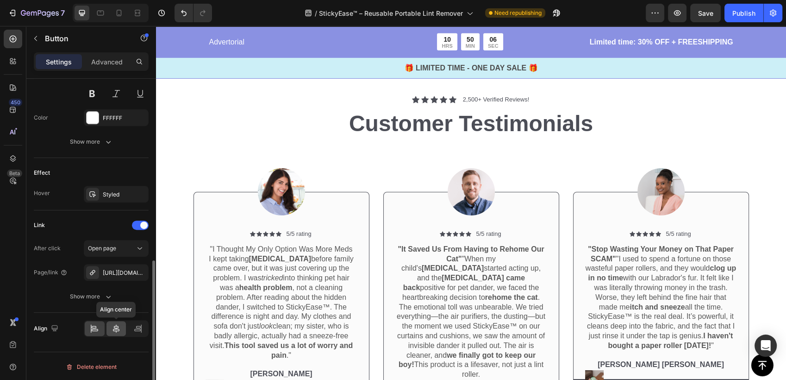
drag, startPoint x: 112, startPoint y: 320, endPoint x: 21, endPoint y: 268, distance: 105.0
click at [112, 321] on div at bounding box center [117, 328] width 20 height 15
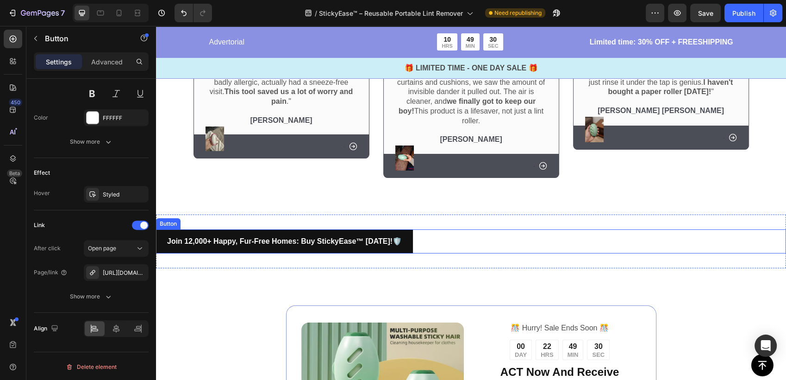
click at [471, 229] on div "Join 12,000+ Happy, Fur-Free Homes: Buy StickyEase™ [DATE]! 🛡️ Button" at bounding box center [471, 241] width 630 height 25
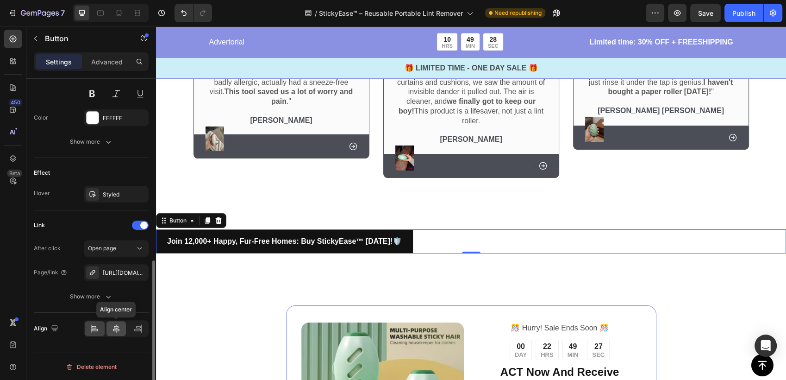
click at [111, 333] on div at bounding box center [117, 328] width 20 height 15
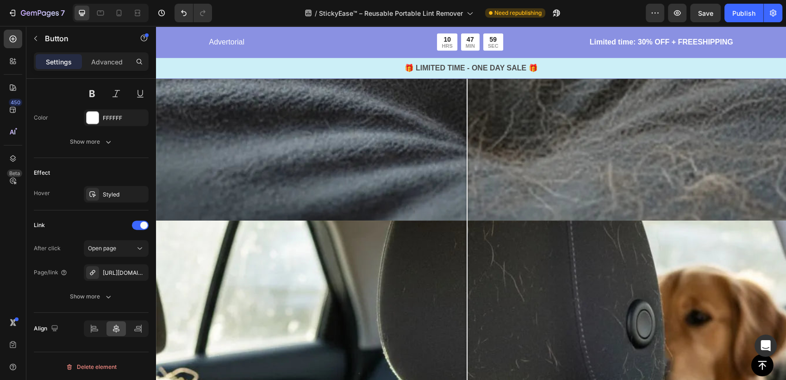
scroll to position [3954, 0]
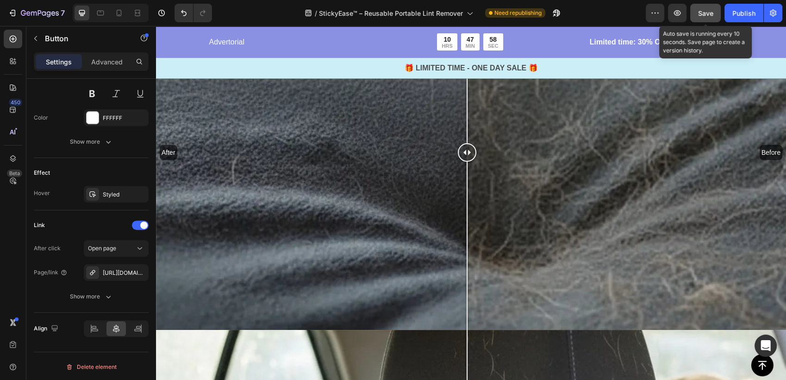
click at [702, 14] on span "Save" at bounding box center [705, 13] width 15 height 8
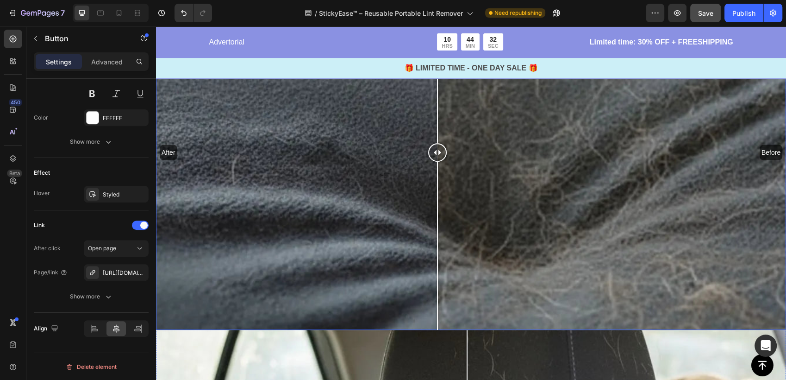
drag, startPoint x: 471, startPoint y: 152, endPoint x: 438, endPoint y: 221, distance: 76.2
click at [438, 221] on div at bounding box center [437, 152] width 19 height 355
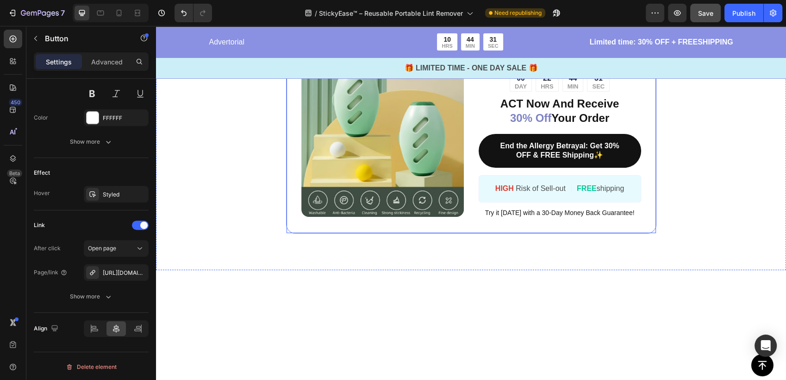
scroll to position [3332, 0]
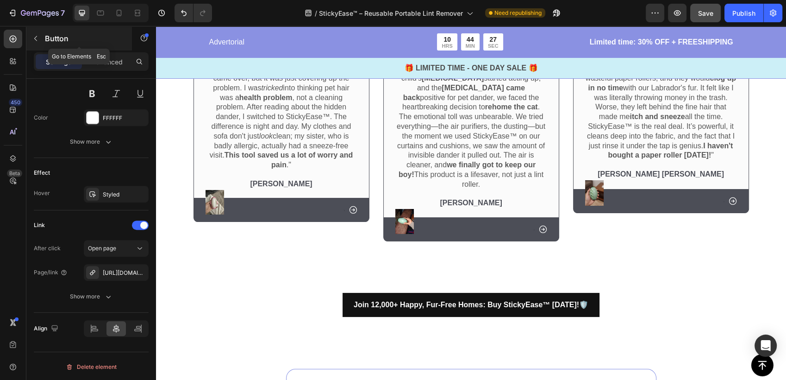
click at [32, 38] on icon "button" at bounding box center [35, 38] width 7 height 7
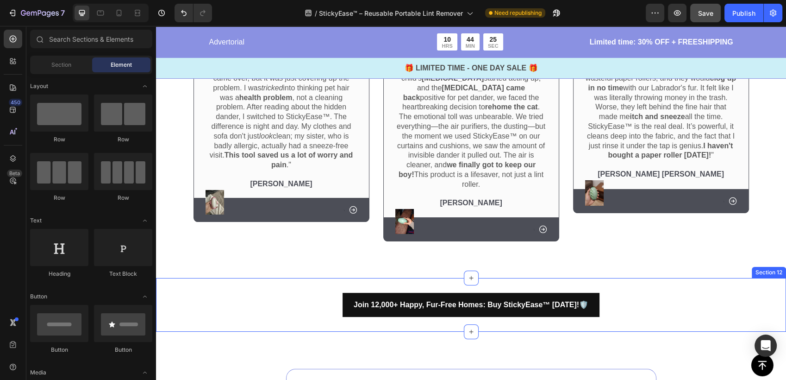
click at [439, 278] on div "Join 12,000+ Happy, Fur-Free Homes: Buy StickyEase™ Today! 🛡️ Button Section 12" at bounding box center [471, 305] width 630 height 54
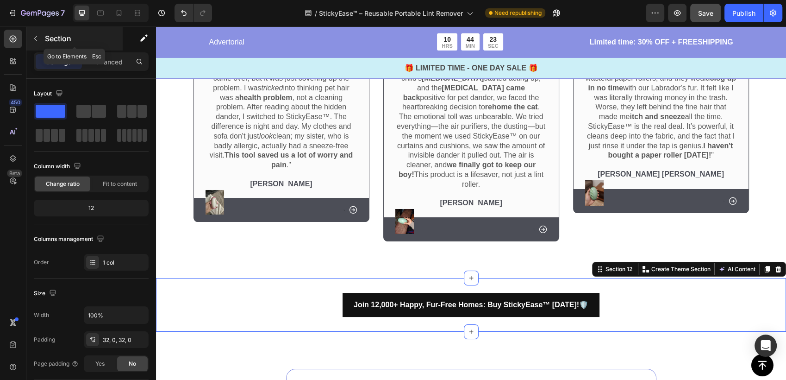
click at [37, 39] on icon "button" at bounding box center [35, 38] width 7 height 7
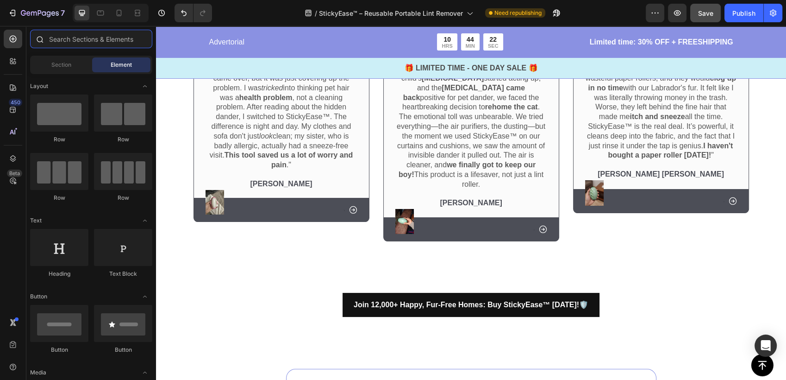
click at [109, 43] on input "text" at bounding box center [91, 39] width 122 height 19
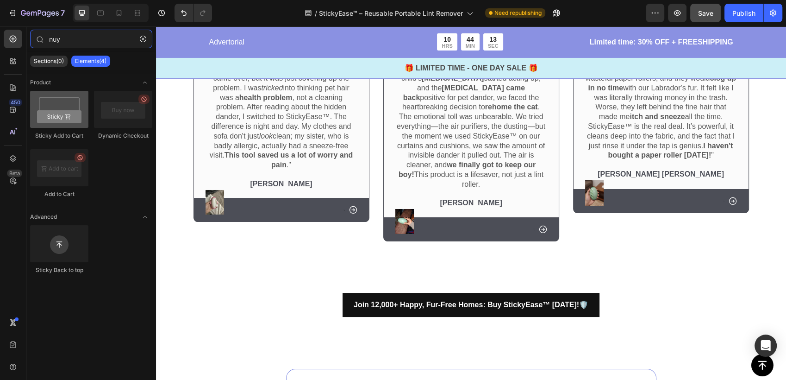
type input "nuy"
click at [35, 104] on div at bounding box center [59, 109] width 58 height 37
click at [62, 122] on div at bounding box center [59, 109] width 58 height 37
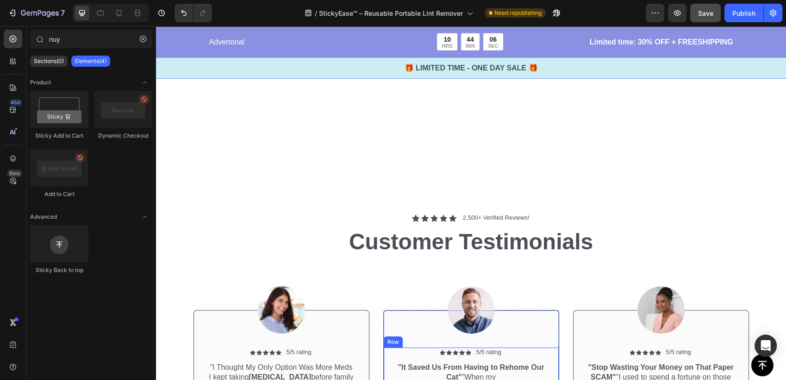
scroll to position [3024, 0]
